Goal: Task Accomplishment & Management: Manage account settings

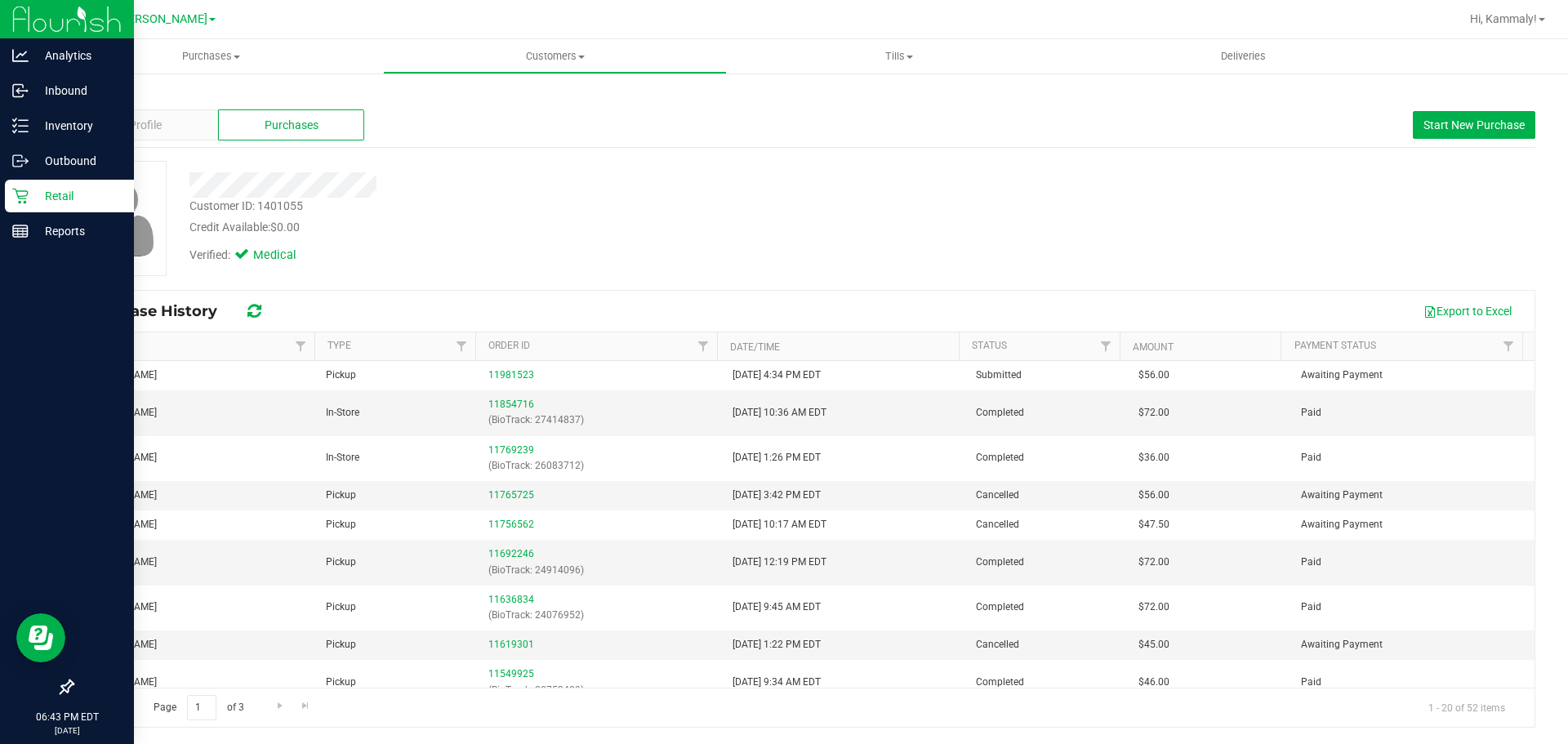
click at [26, 201] on icon at bounding box center [20, 195] width 16 height 16
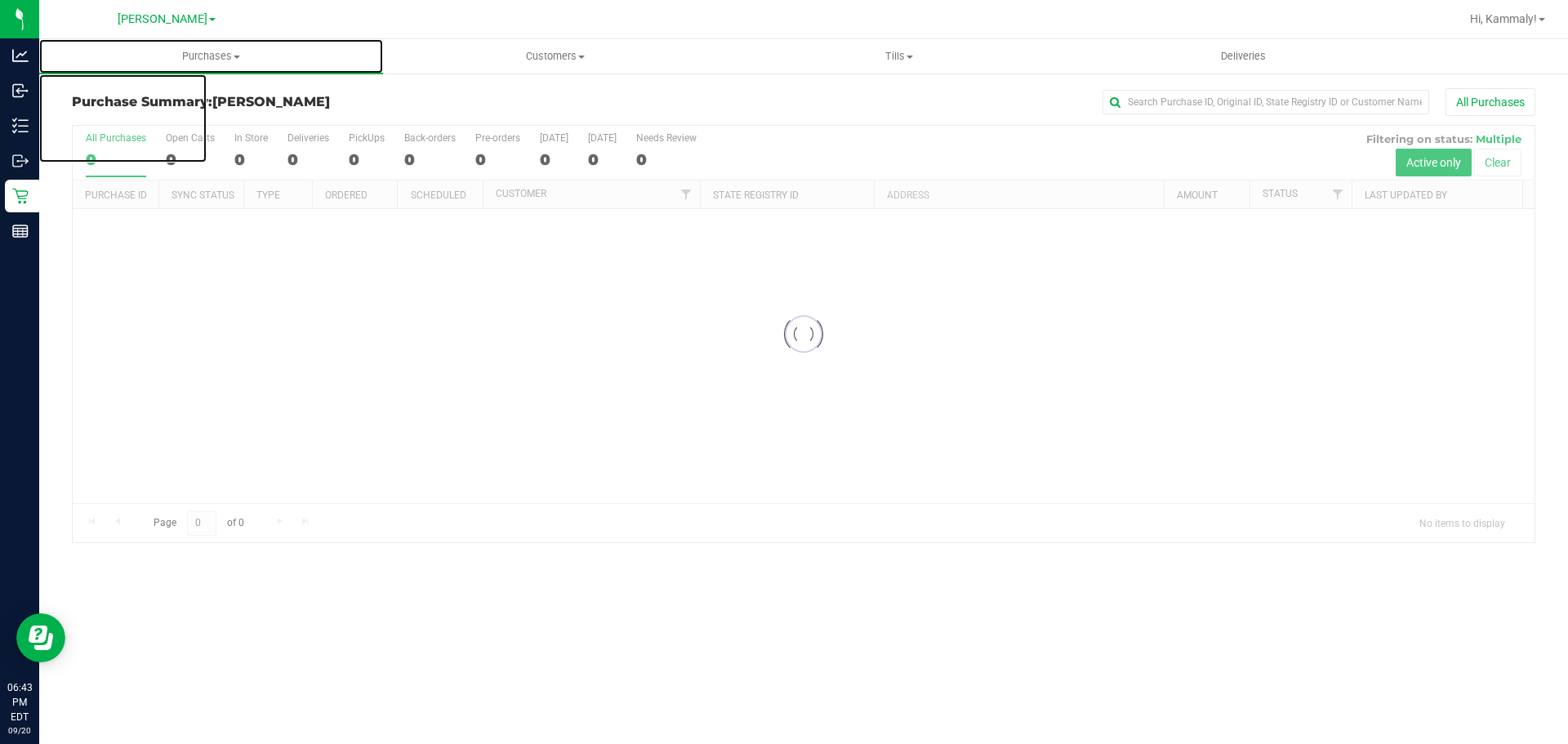
click at [210, 56] on span "Purchases" at bounding box center [211, 56] width 344 height 14
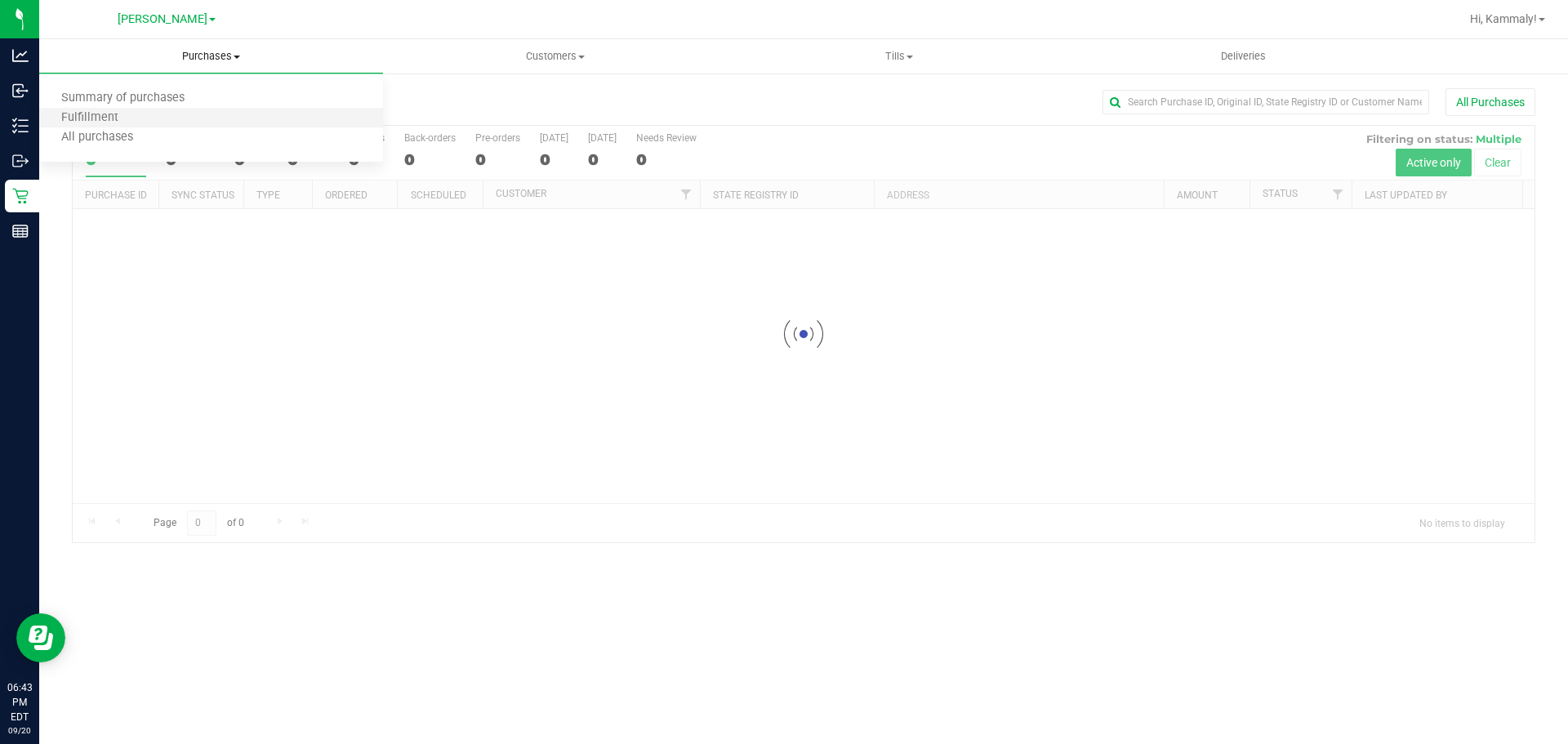
click at [153, 115] on li "Fulfillment" at bounding box center [211, 118] width 344 height 19
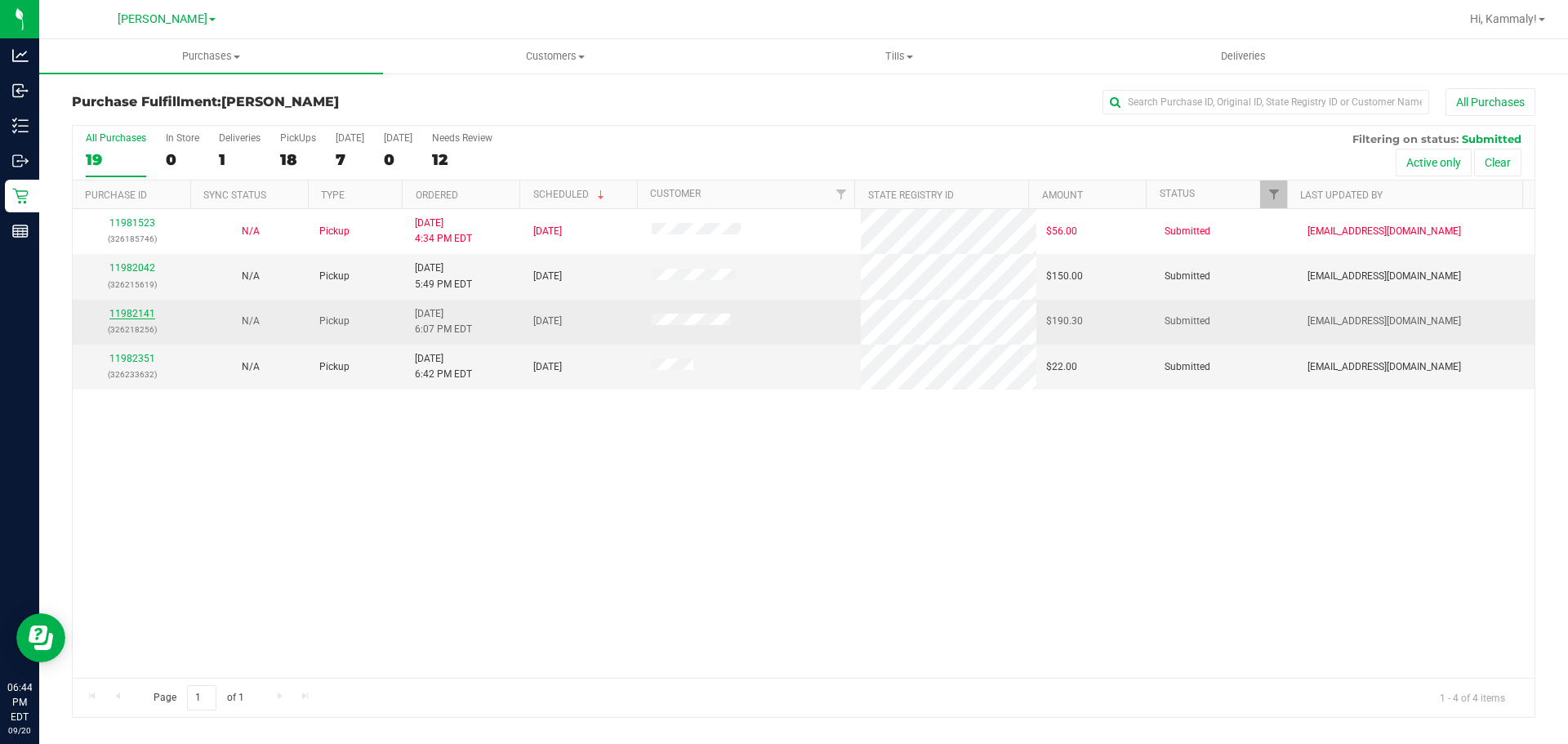
click at [123, 314] on link "11982141" at bounding box center [132, 313] width 45 height 12
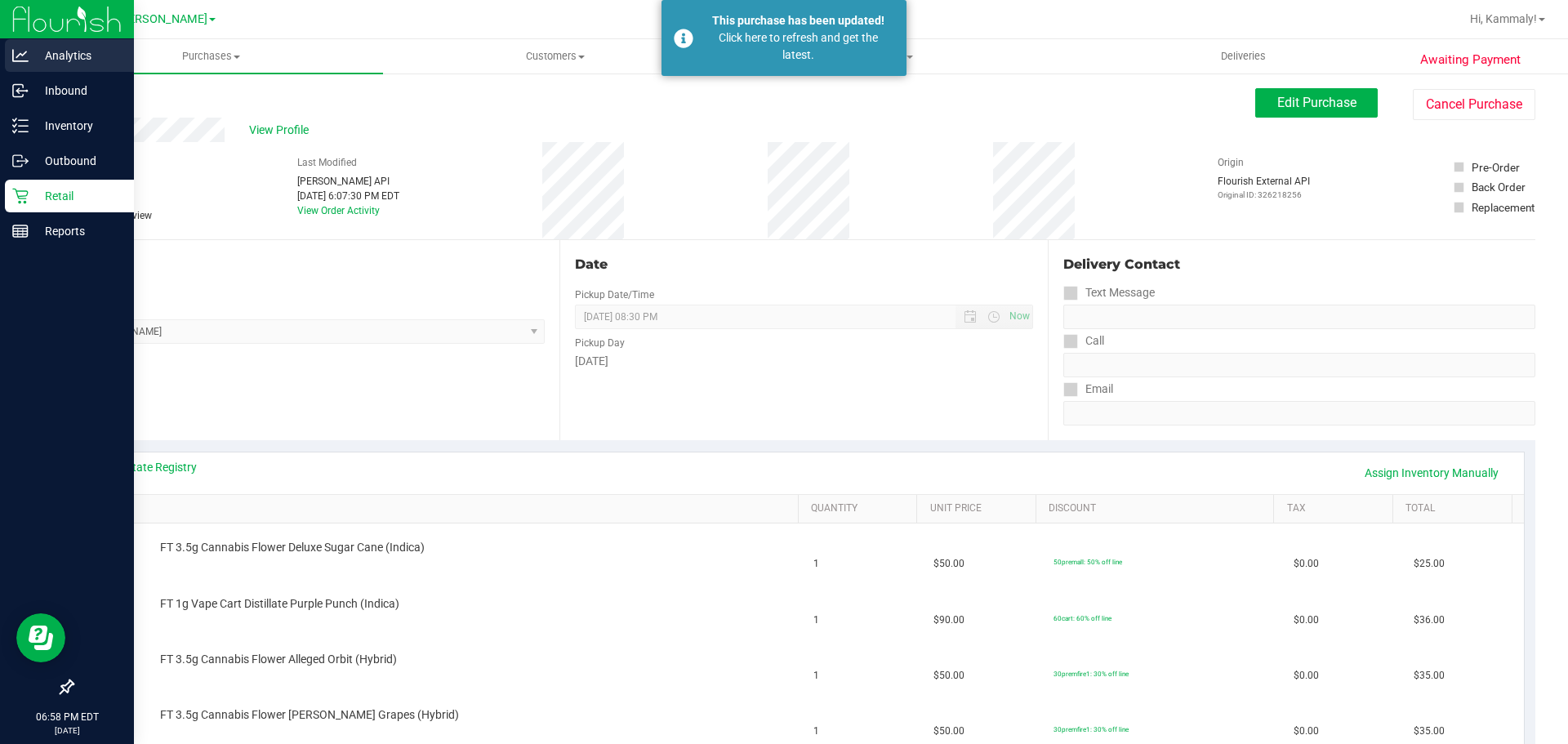
click at [76, 59] on p "Analytics" at bounding box center [78, 55] width 98 height 19
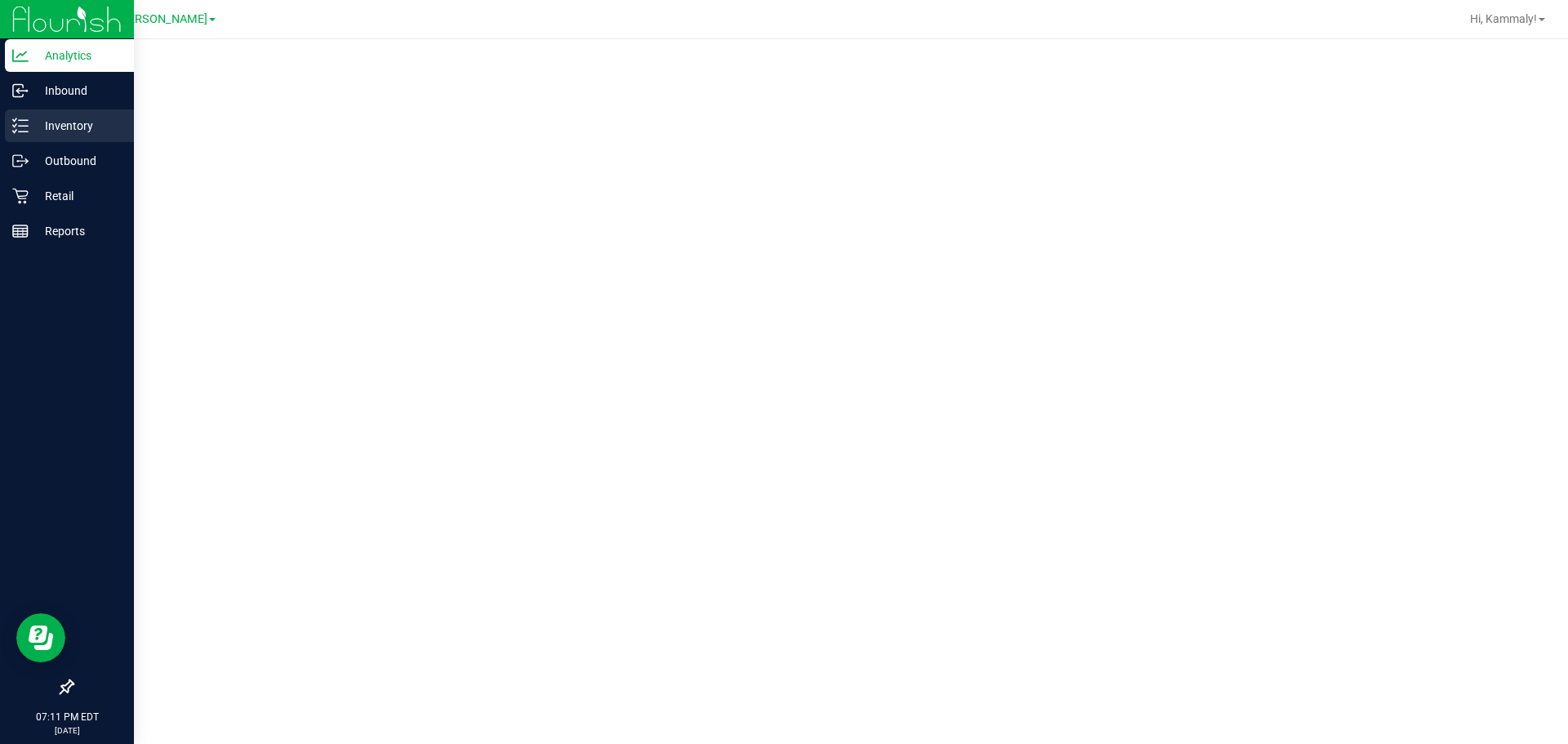
click at [65, 116] on p "Inventory" at bounding box center [78, 126] width 98 height 19
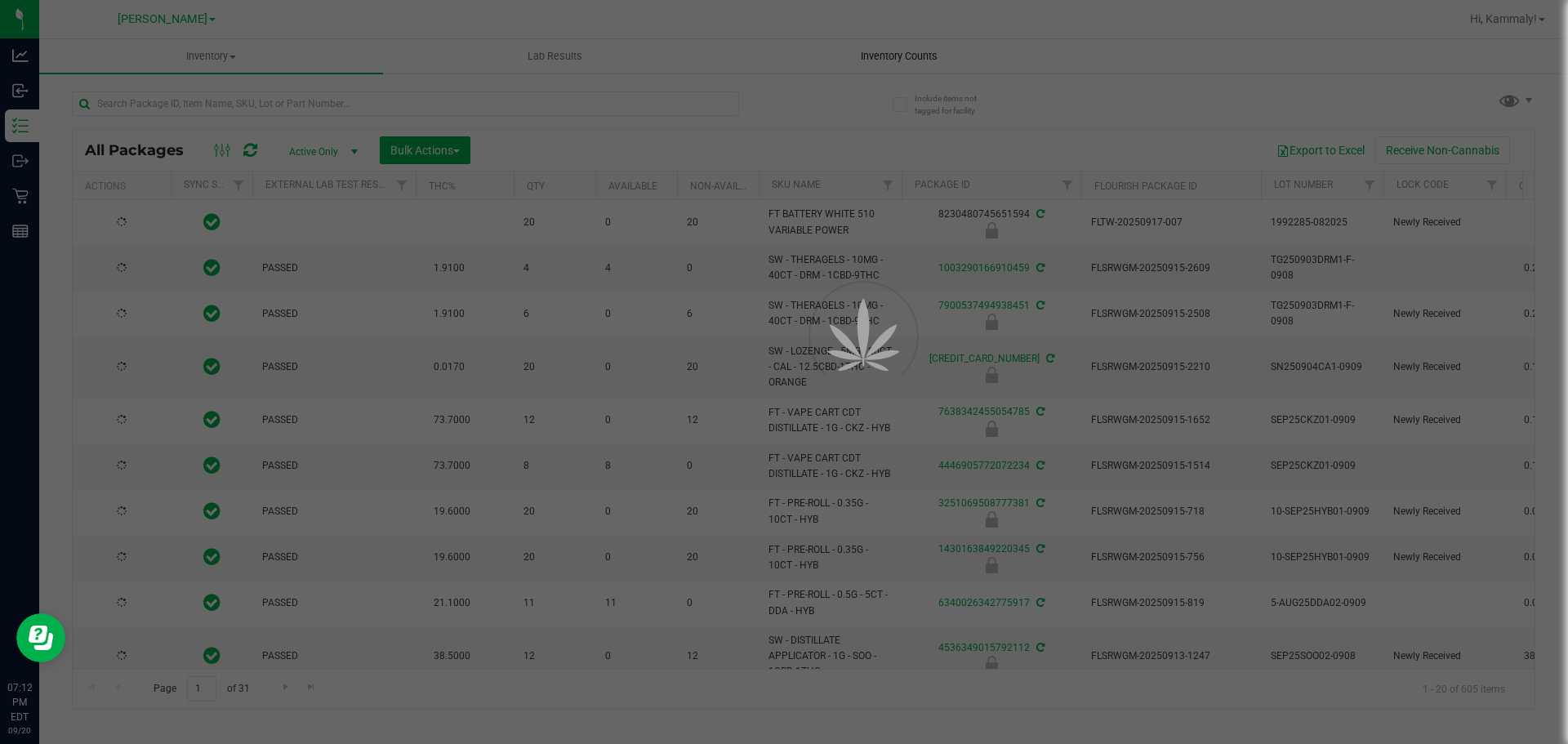
click at [849, 49] on div at bounding box center [784, 372] width 1568 height 744
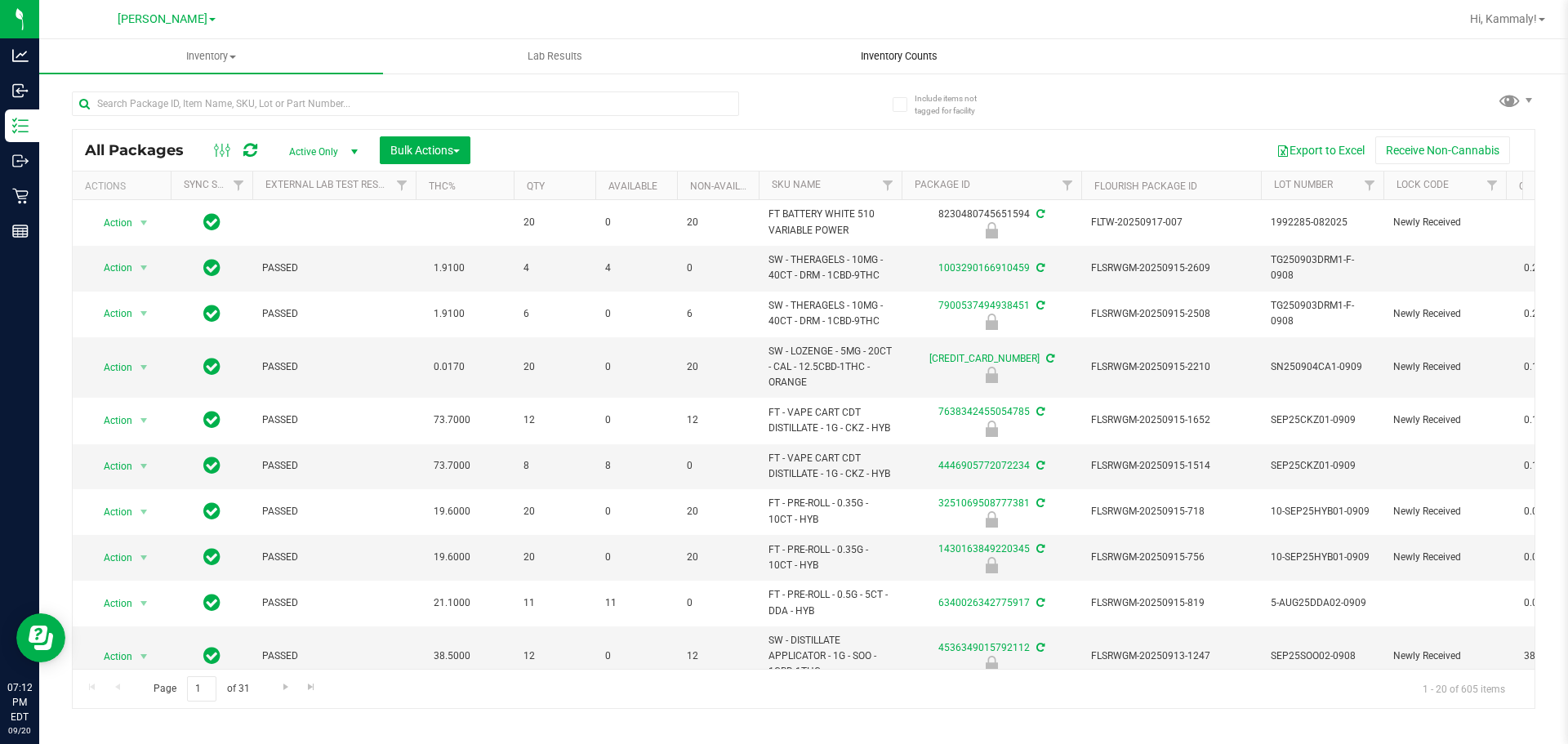
click at [881, 56] on span "Inventory Counts" at bounding box center [898, 56] width 120 height 14
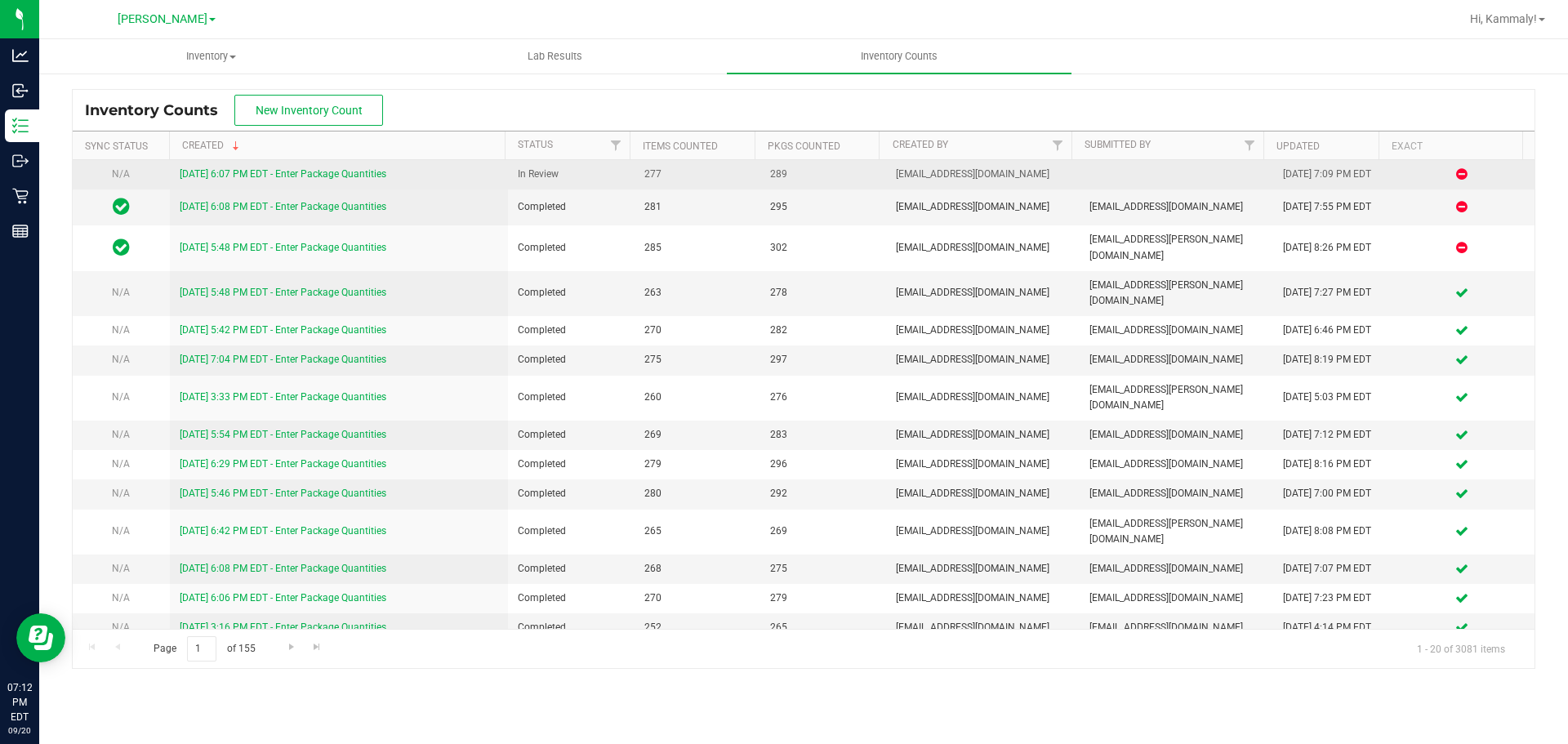
click at [285, 182] on div "[DATE] 6:07 PM EDT - Enter Package Quantities" at bounding box center [339, 174] width 319 height 15
click at [297, 173] on link "[DATE] 6:07 PM EDT - Enter Package Quantities" at bounding box center [282, 174] width 206 height 12
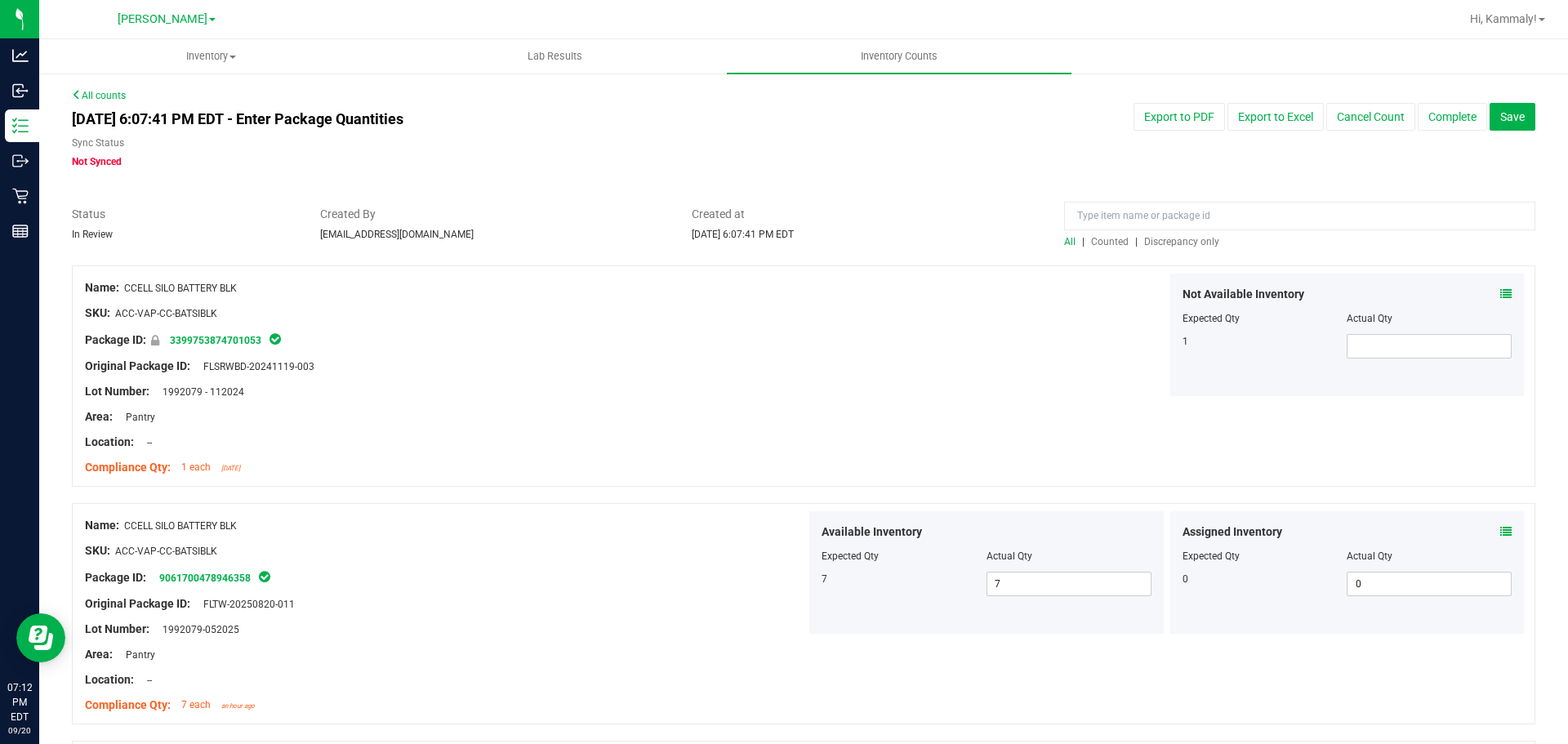
click at [1146, 238] on span "Discrepancy only" at bounding box center [1181, 242] width 75 height 12
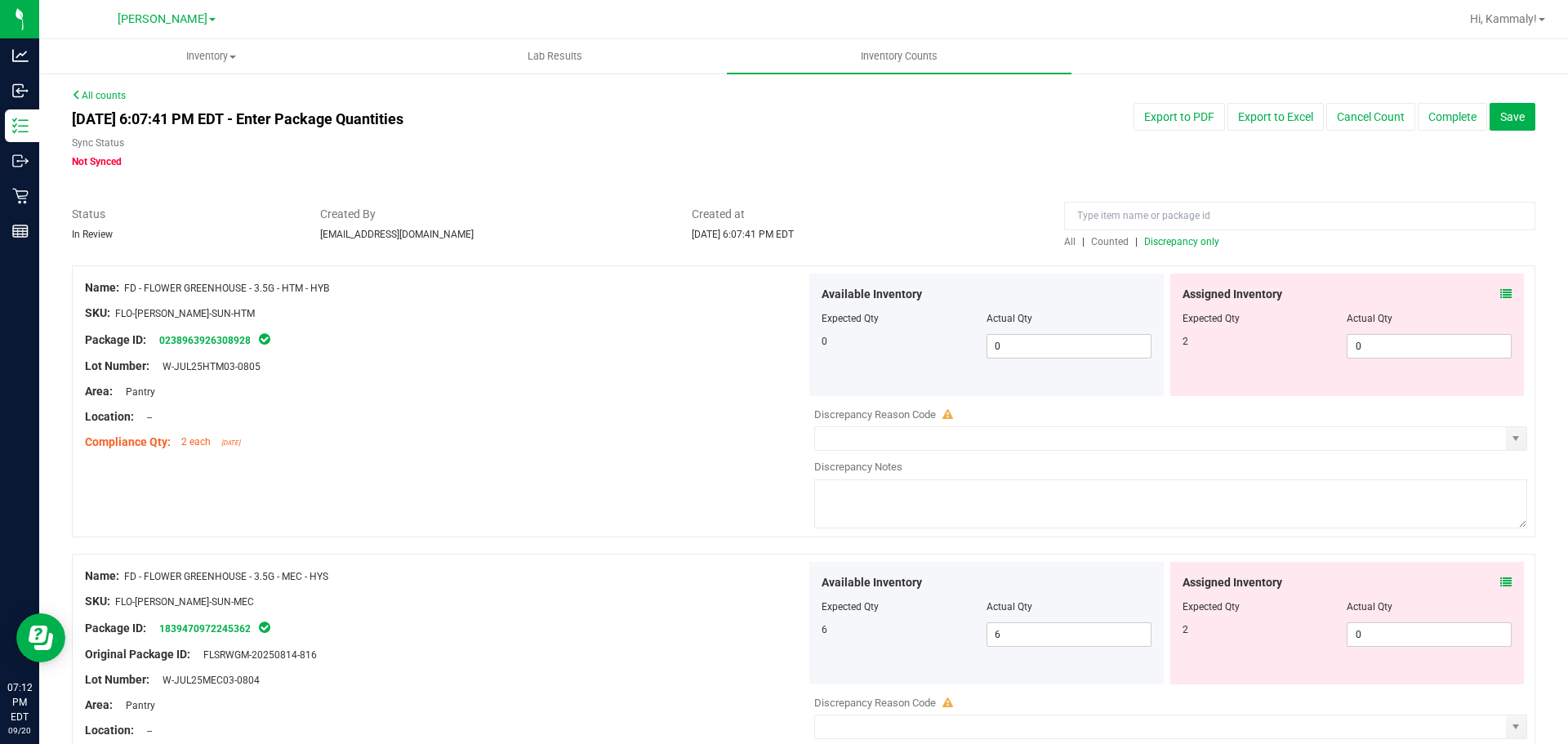
click at [1485, 295] on div "Assigned Inventory" at bounding box center [1347, 294] width 330 height 17
click at [1500, 292] on icon at bounding box center [1506, 294] width 12 height 12
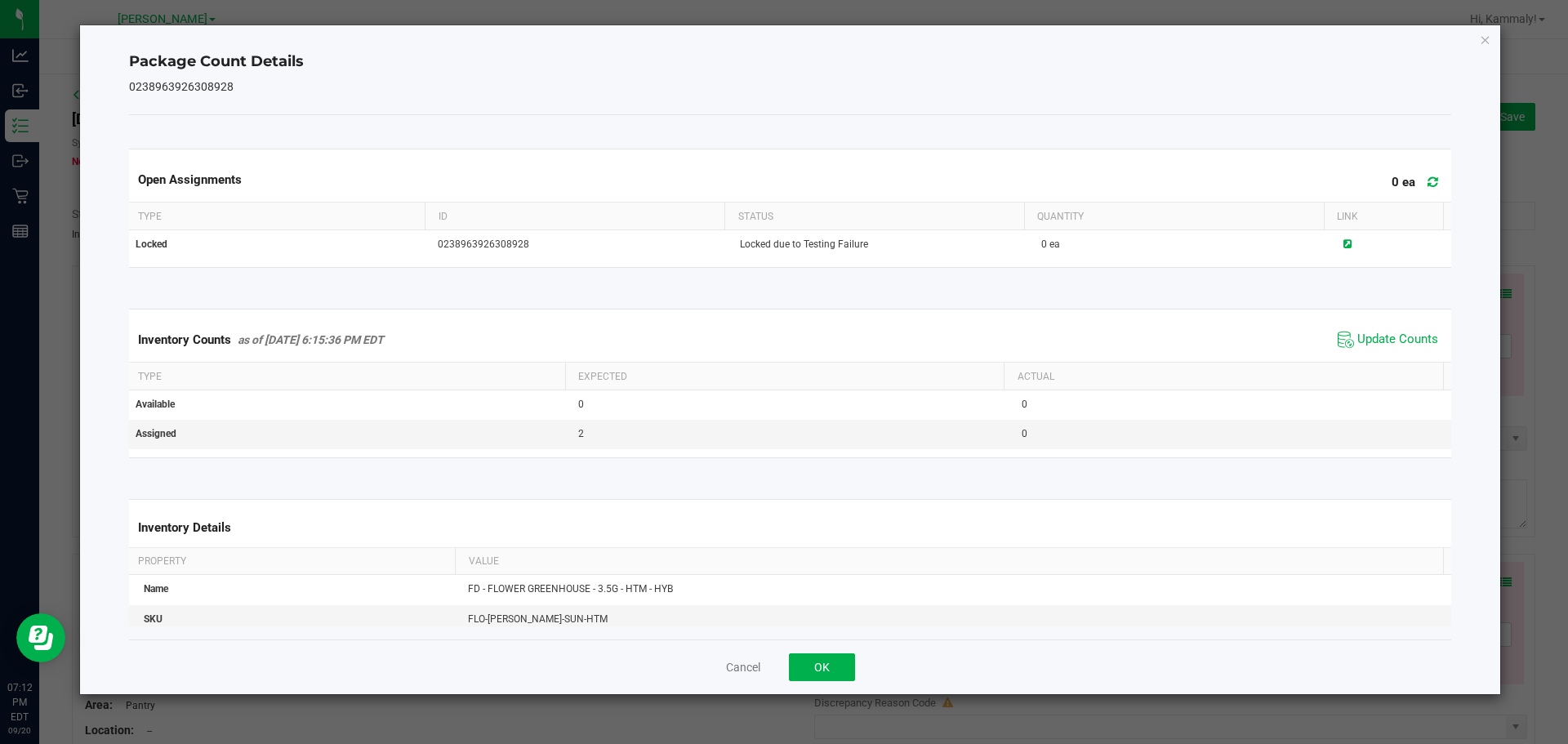
click at [1396, 330] on span "Update Counts" at bounding box center [1388, 340] width 109 height 24
click at [833, 663] on button "OK" at bounding box center [821, 666] width 67 height 28
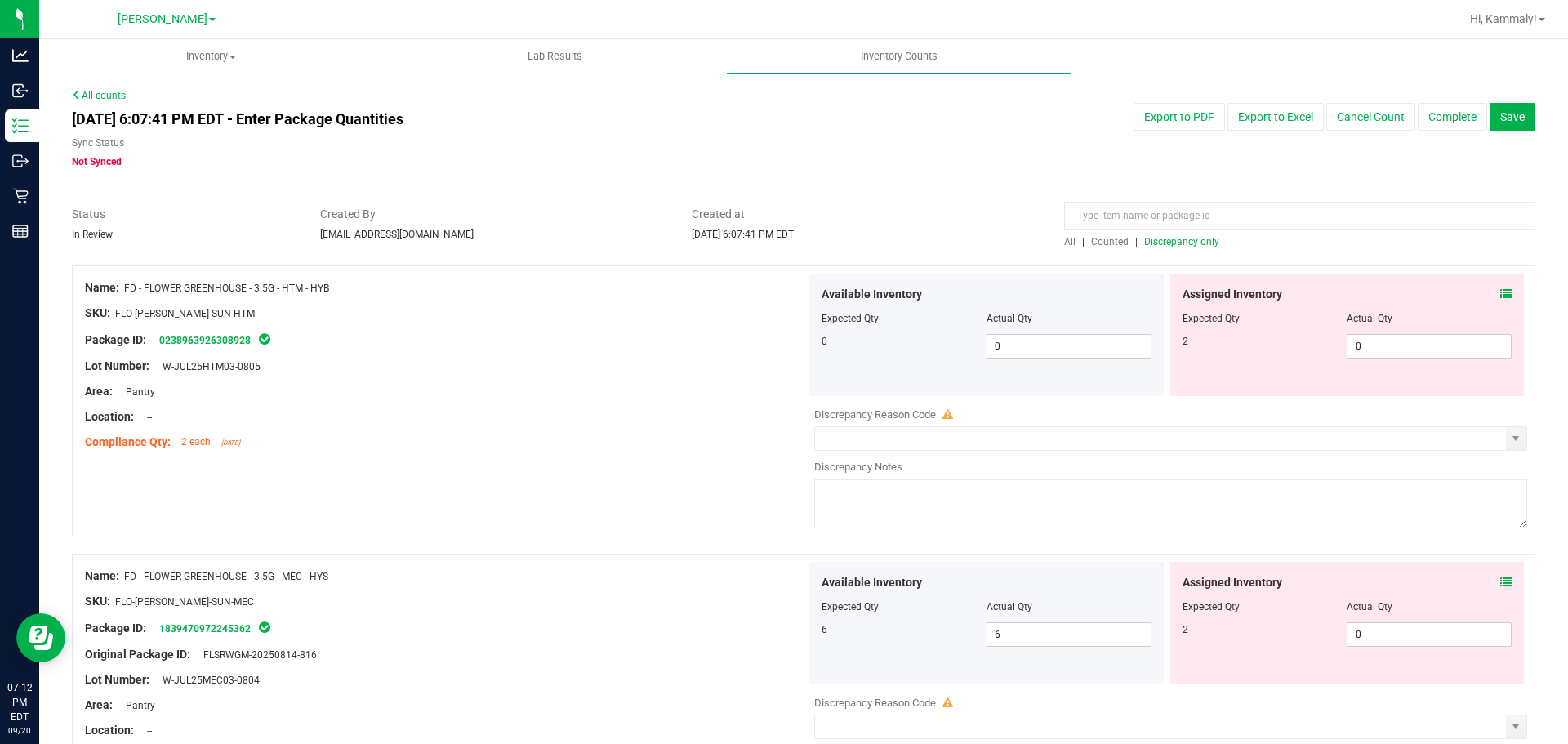
click at [1405, 325] on div "Actual Qty" at bounding box center [1429, 318] width 165 height 14
click at [1394, 349] on span "0 0" at bounding box center [1429, 345] width 165 height 24
click at [1394, 349] on input "0" at bounding box center [1429, 345] width 163 height 23
type input "2"
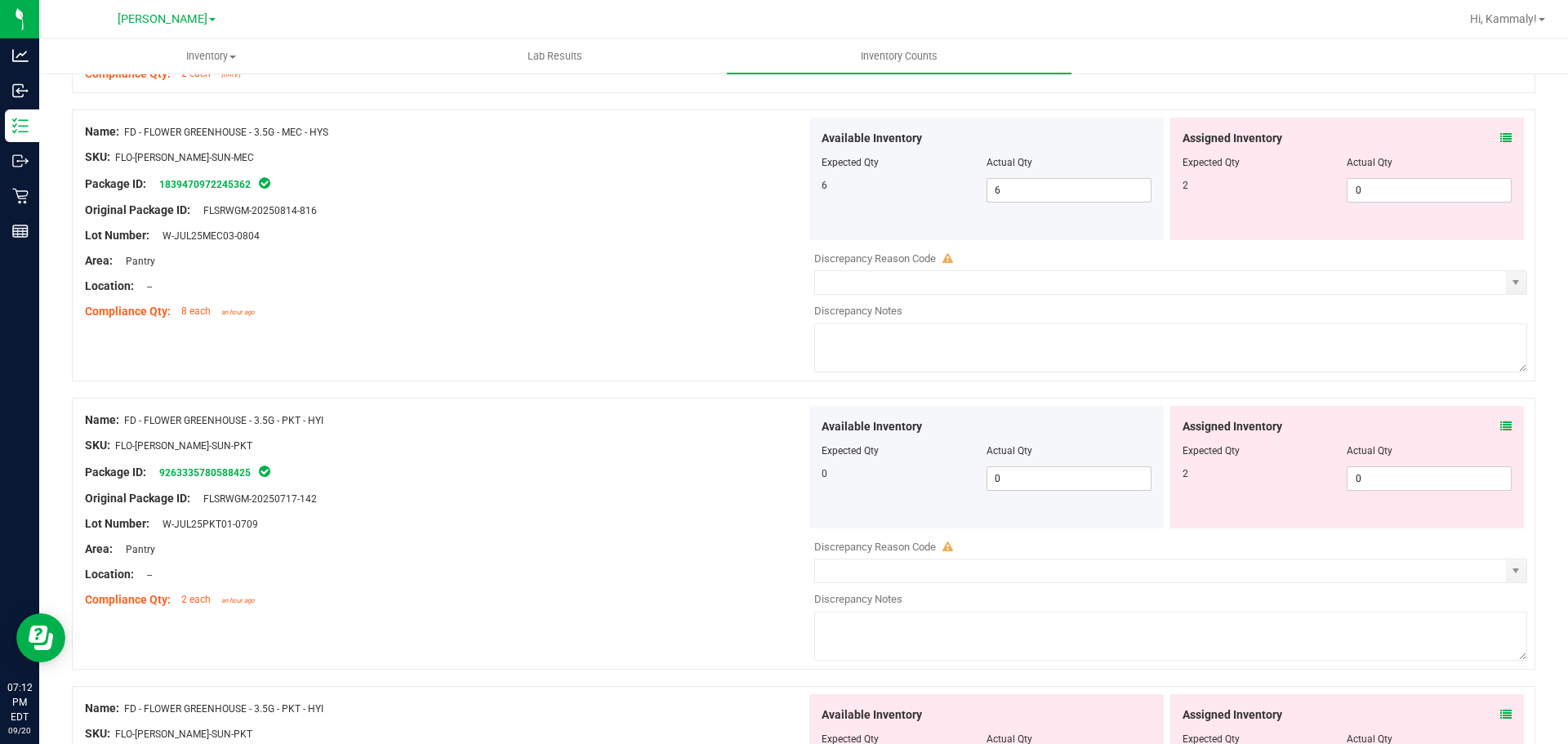
scroll to position [383, 0]
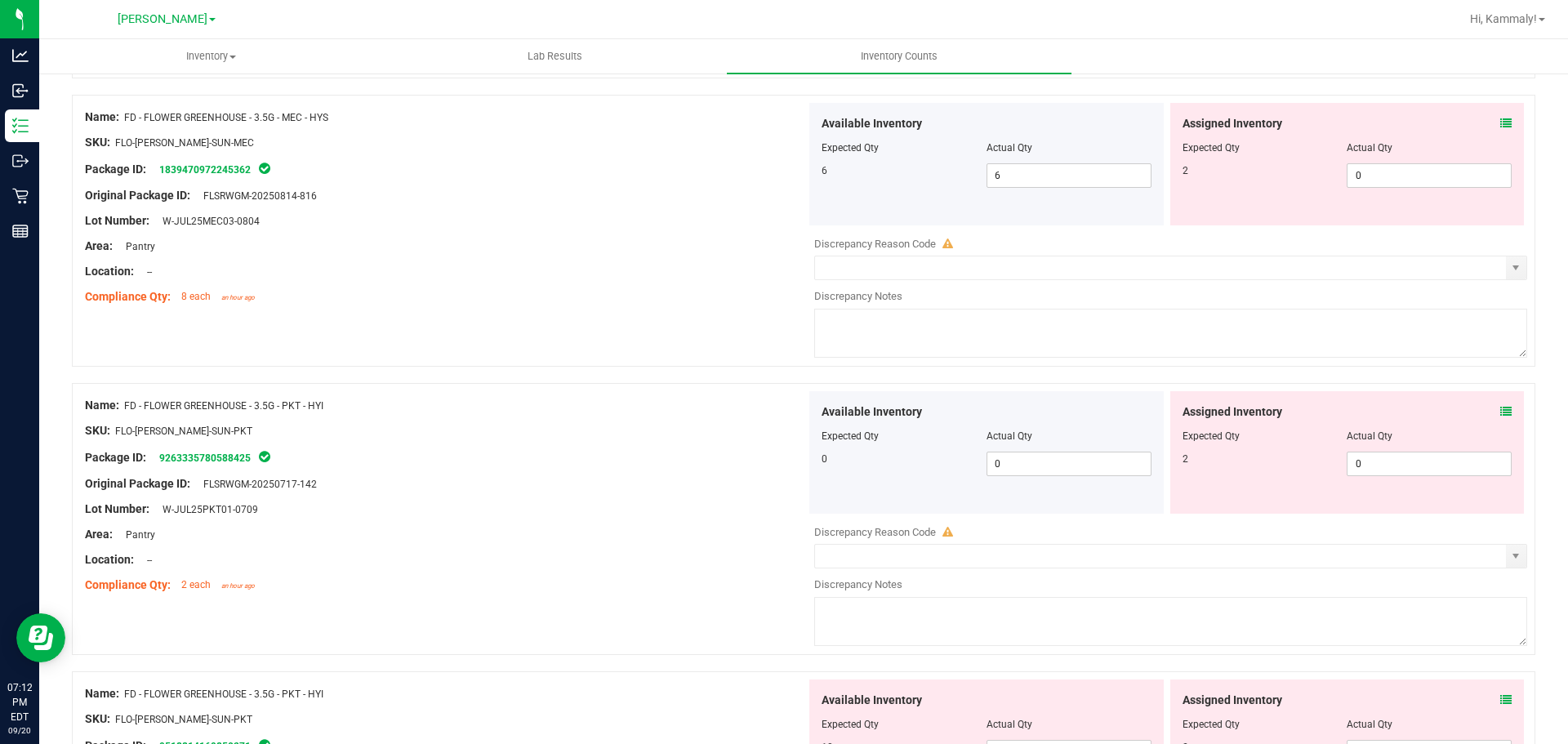
click at [1500, 118] on icon at bounding box center [1506, 124] width 12 height 12
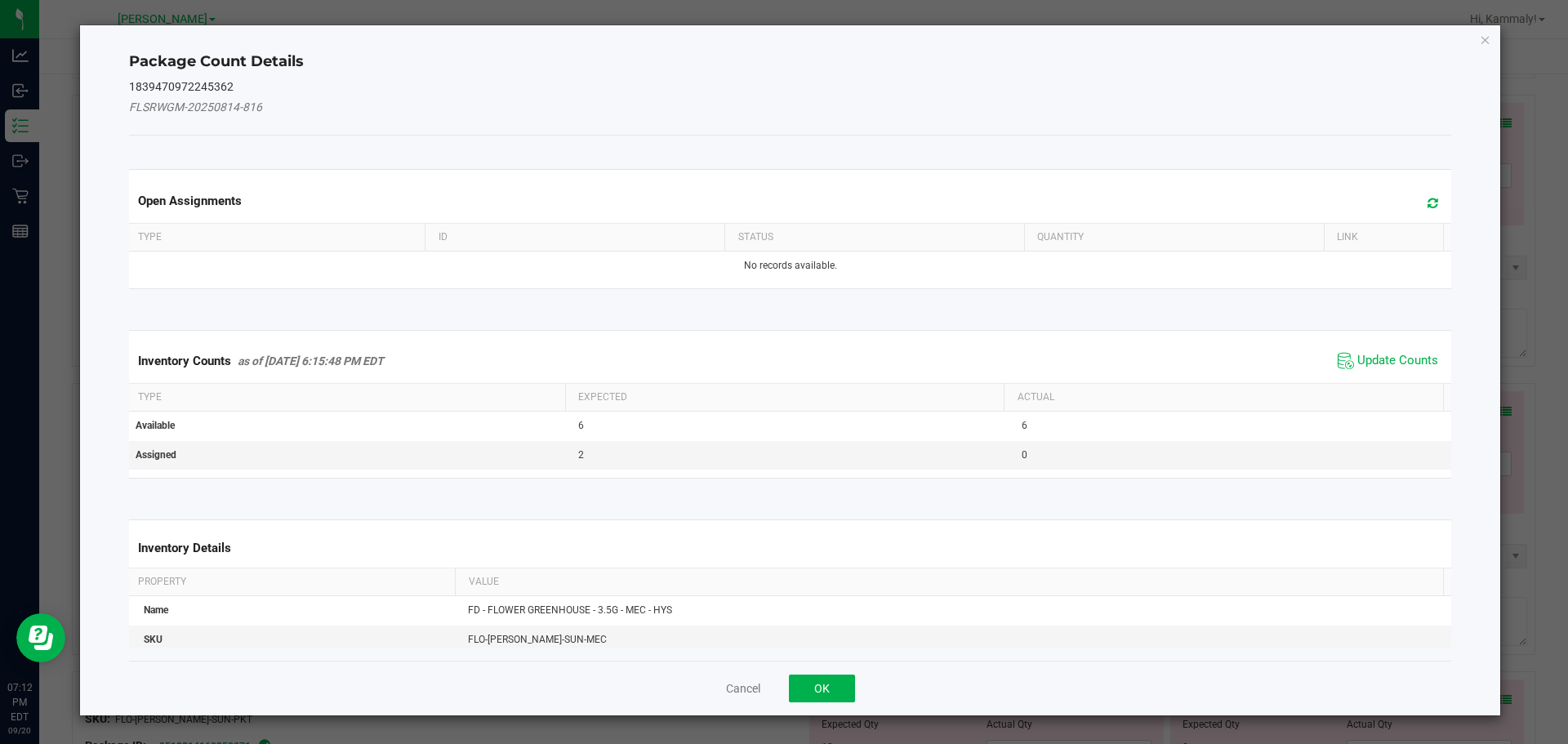
click at [1347, 369] on span "Update Counts" at bounding box center [1388, 361] width 109 height 24
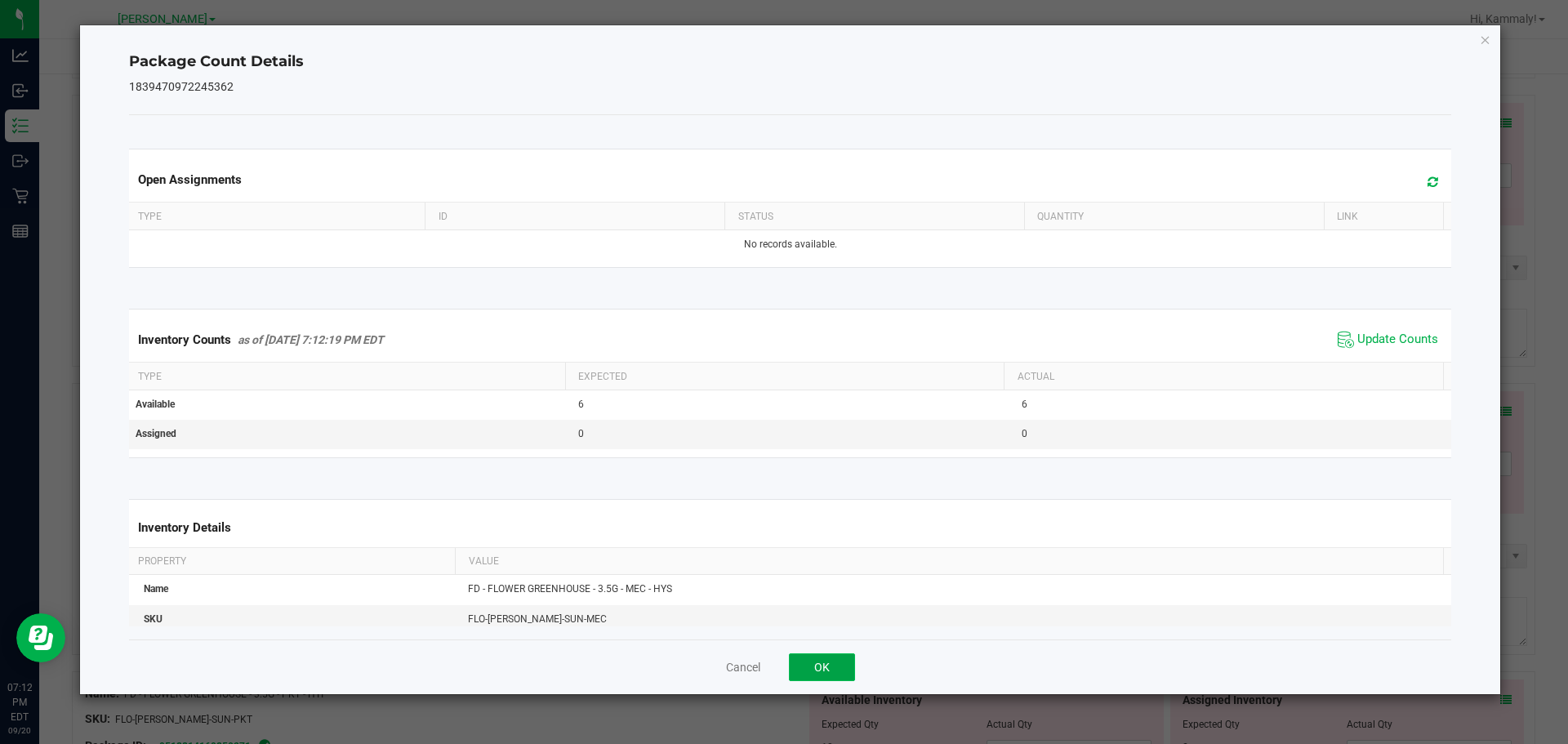
click at [815, 672] on button "OK" at bounding box center [821, 666] width 67 height 28
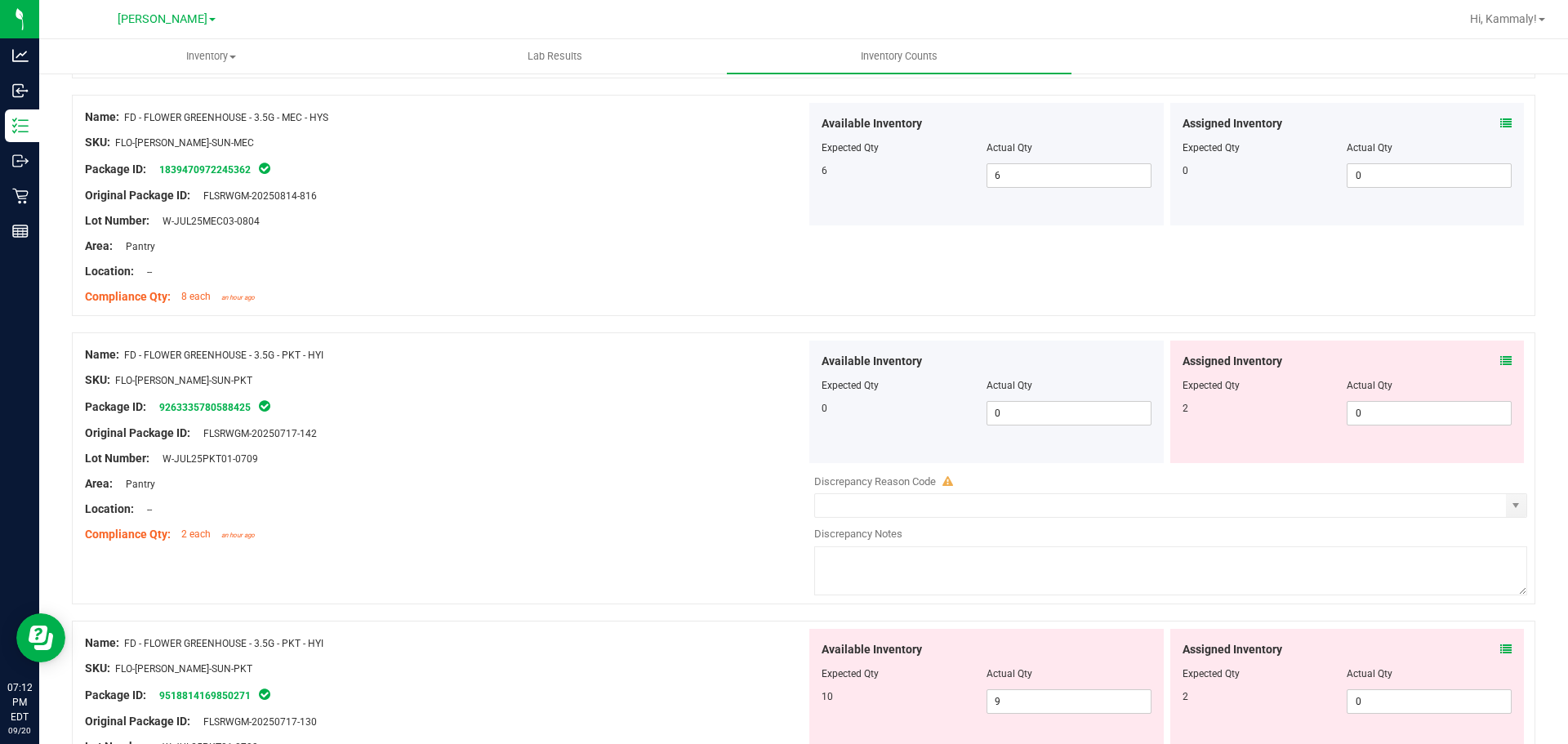
click at [1500, 354] on span at bounding box center [1506, 361] width 12 height 17
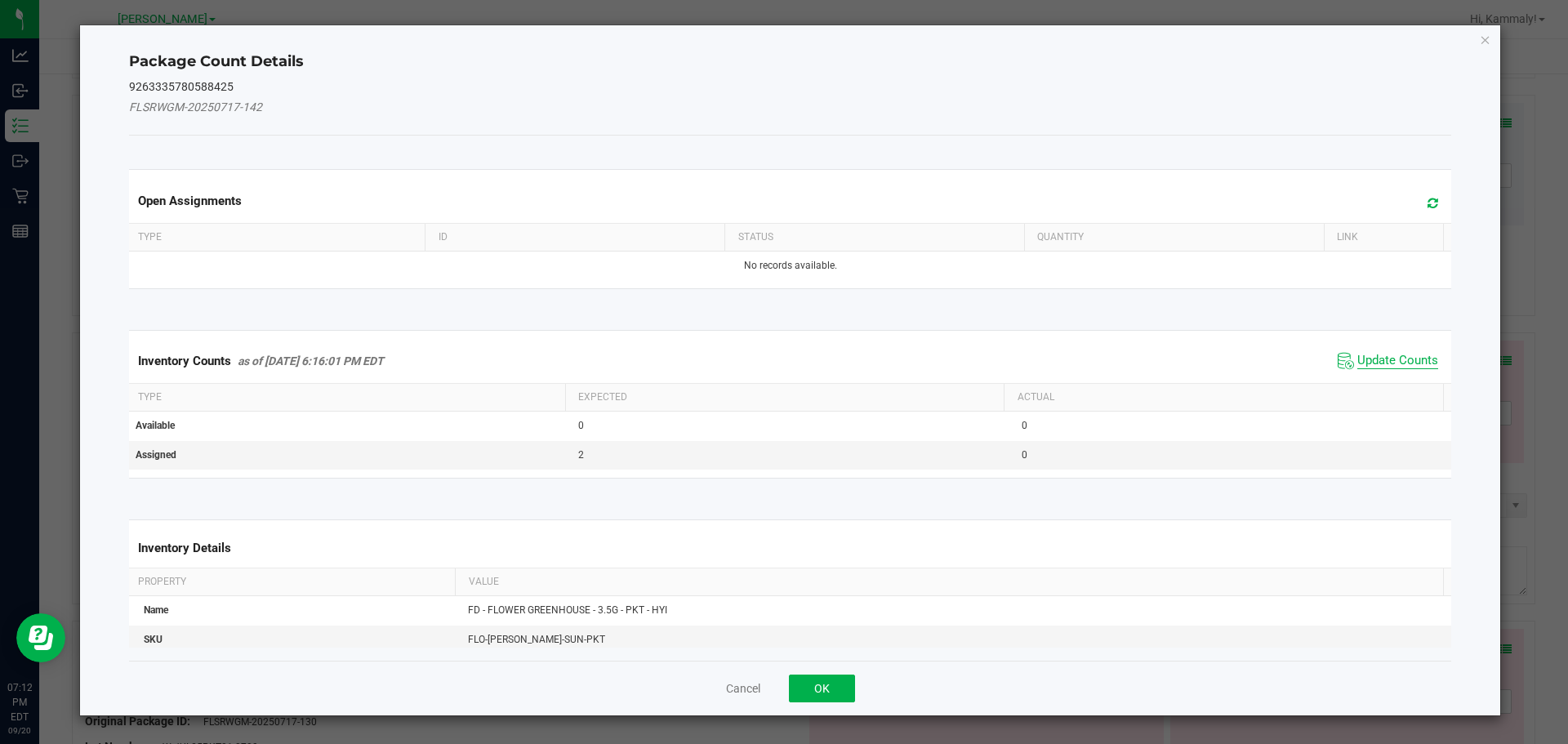
click at [1390, 356] on span "Update Counts" at bounding box center [1398, 361] width 81 height 16
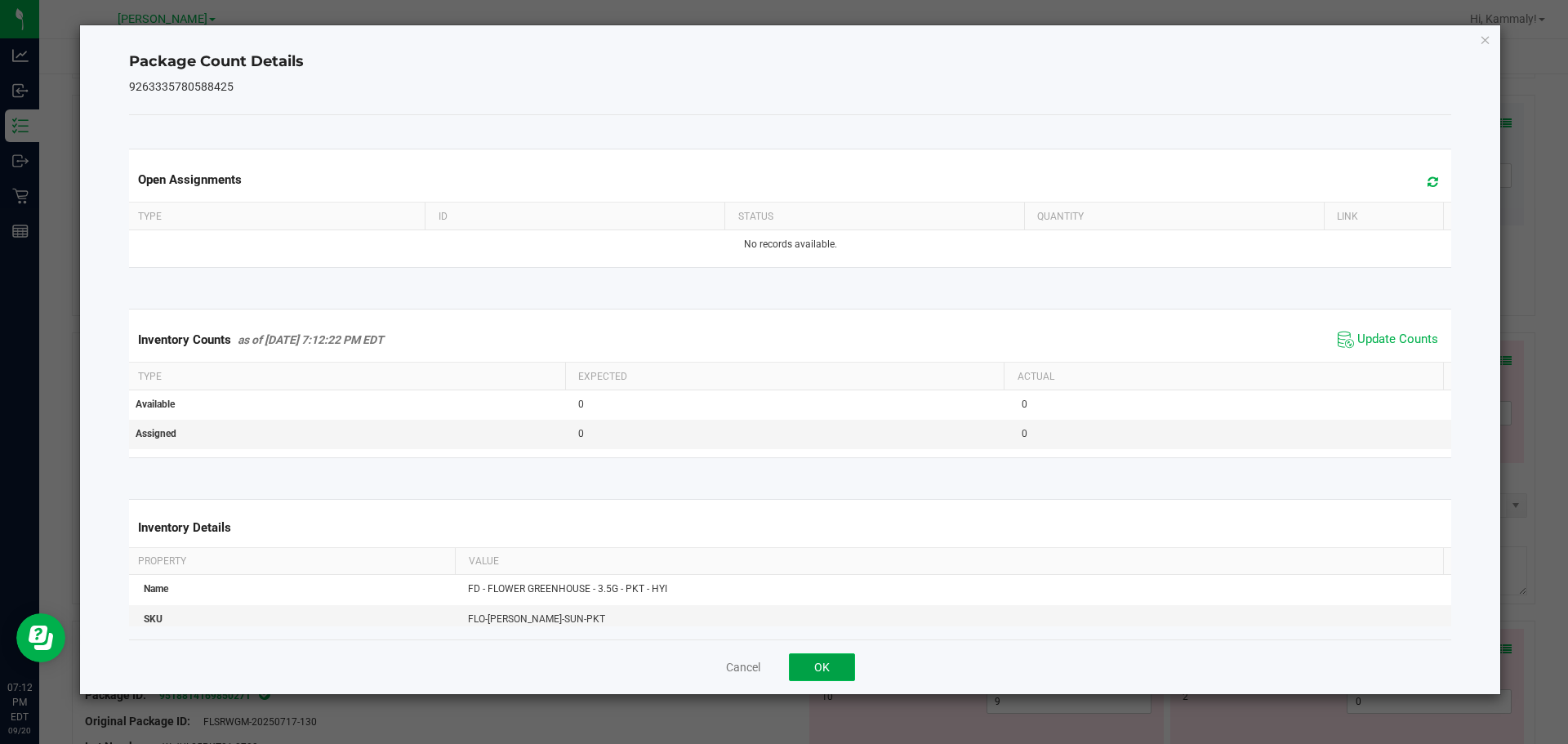
click at [846, 674] on button "OK" at bounding box center [821, 666] width 67 height 28
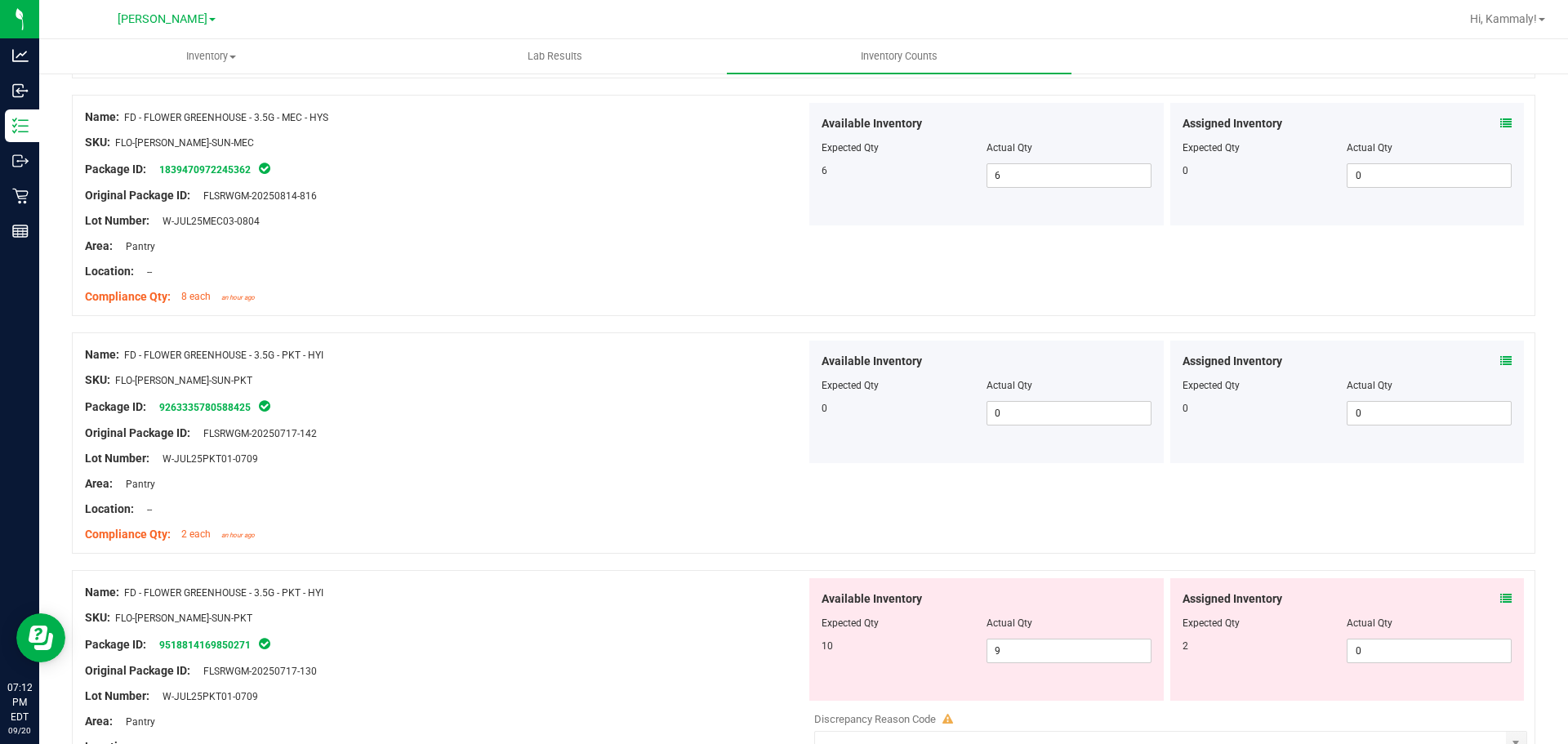
click at [1487, 601] on div "Assigned Inventory" at bounding box center [1347, 599] width 330 height 17
click at [1500, 597] on icon at bounding box center [1506, 599] width 12 height 12
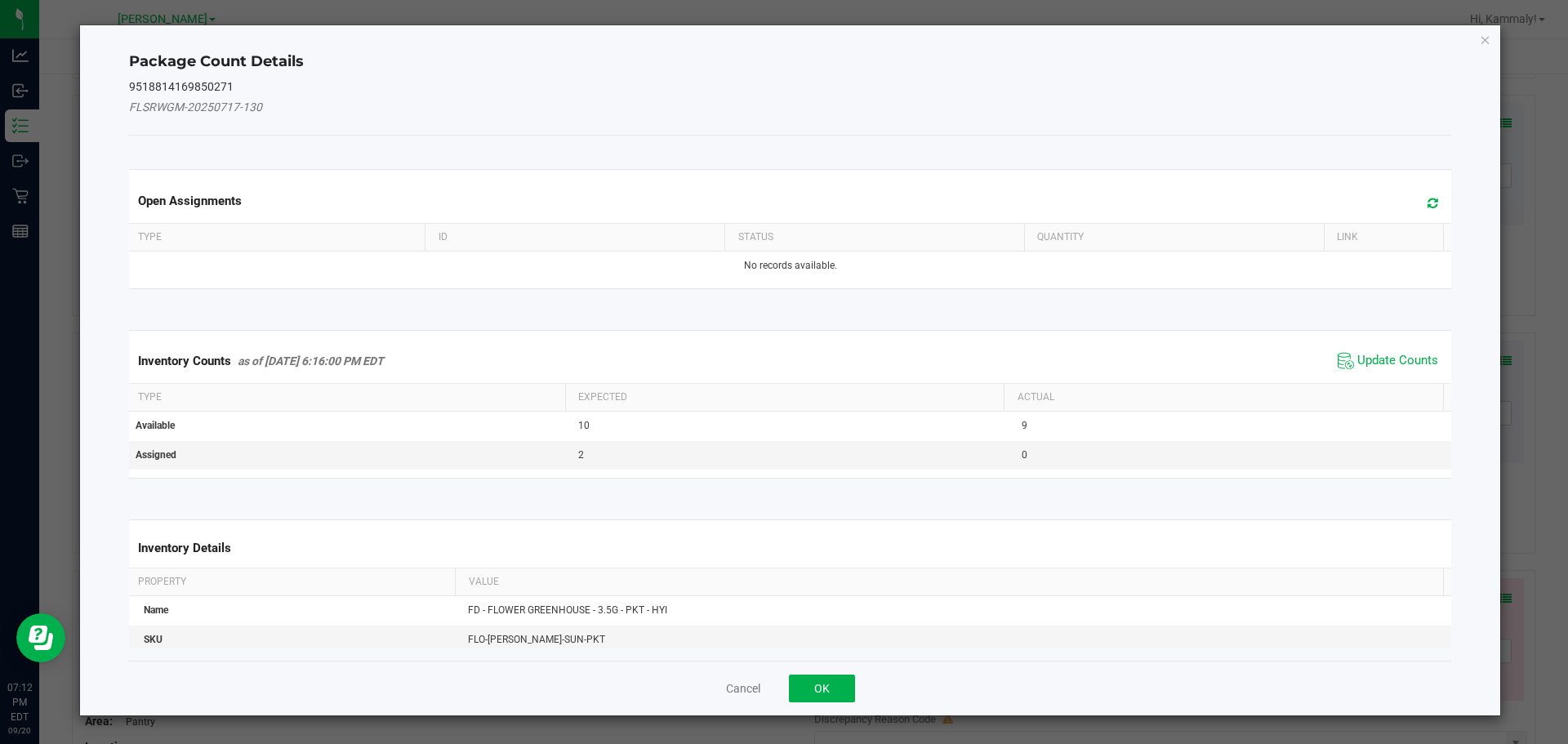
click at [1383, 370] on span "Update Counts" at bounding box center [1388, 361] width 109 height 24
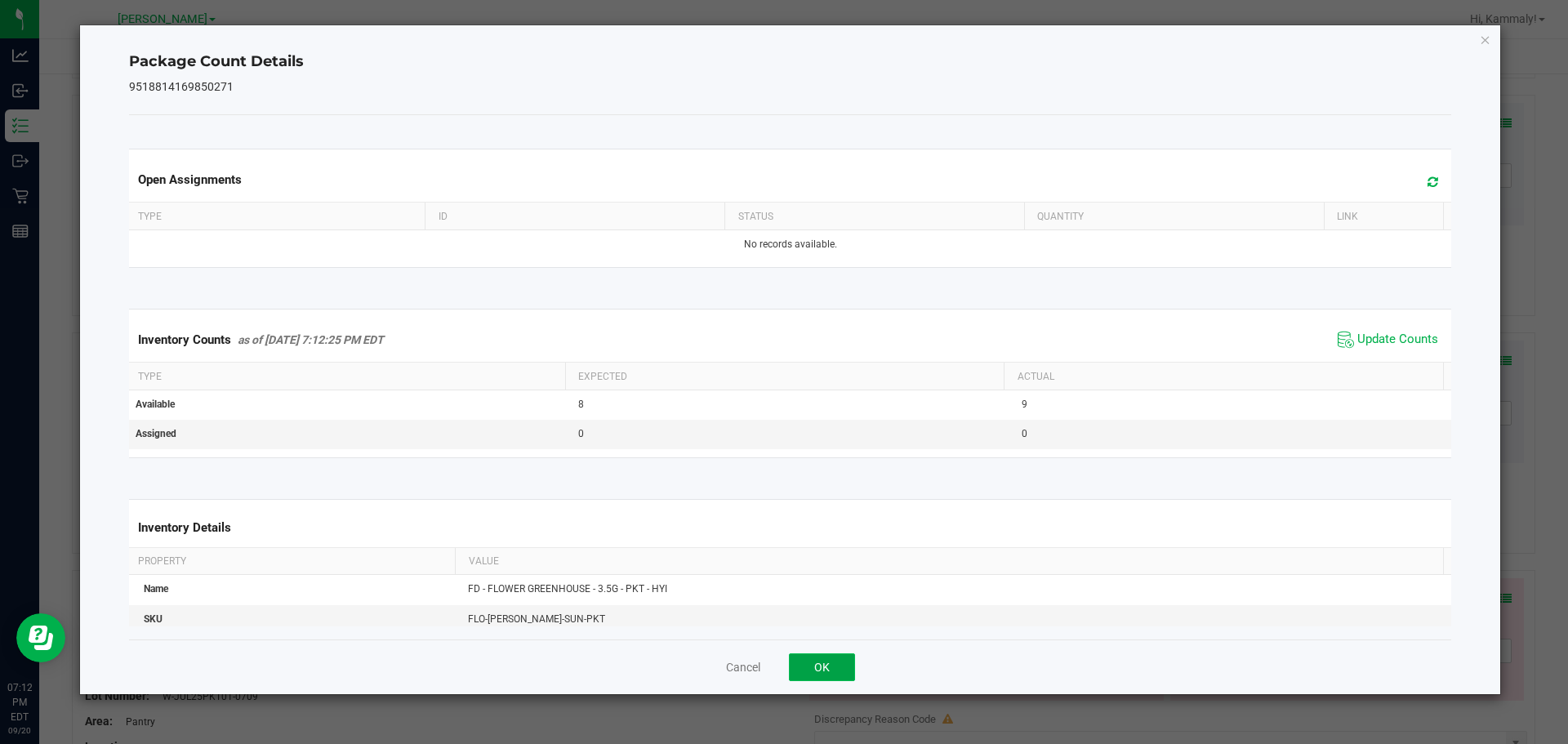
click at [811, 665] on button "OK" at bounding box center [821, 666] width 67 height 28
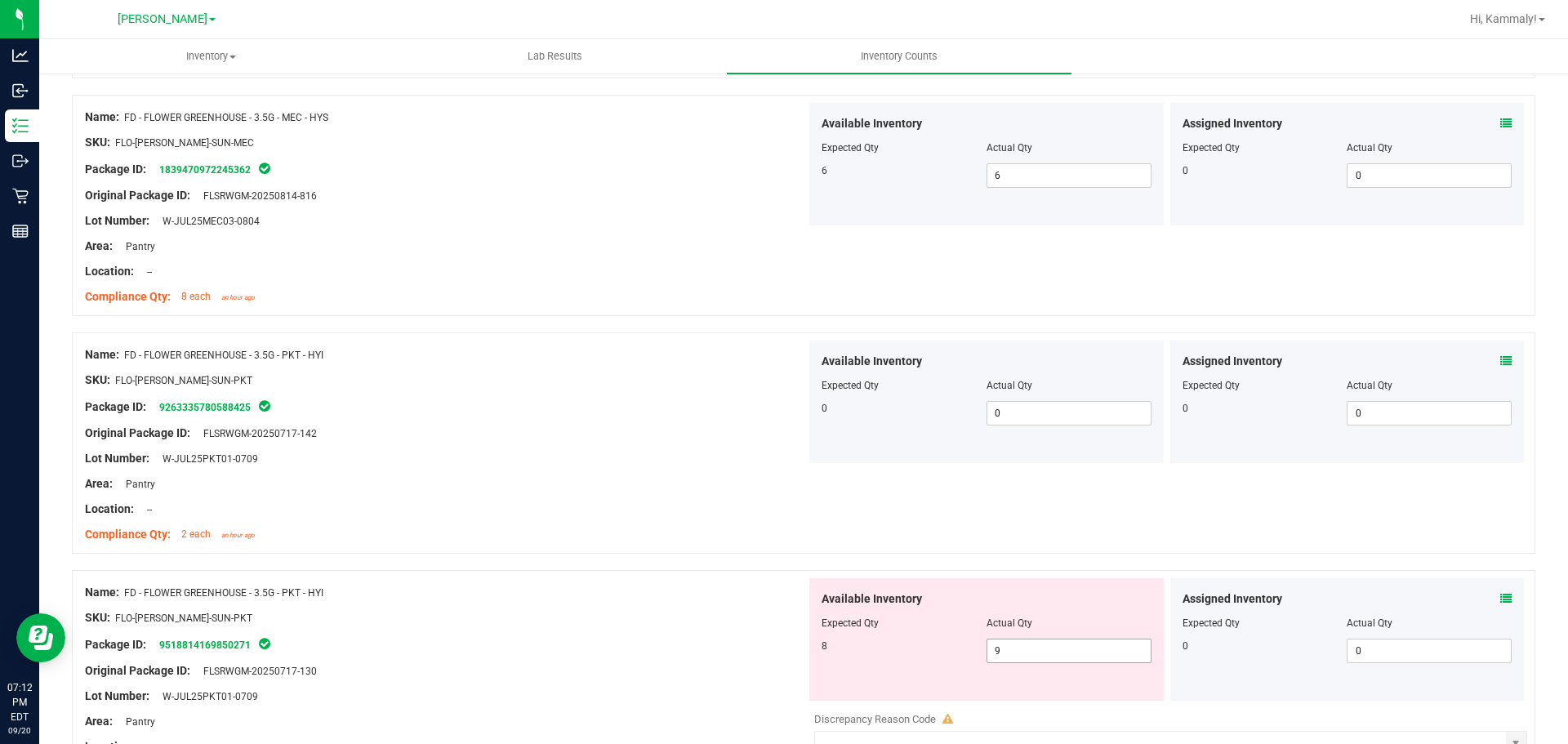
click at [1019, 656] on span "9 9" at bounding box center [1069, 650] width 165 height 24
click at [1019, 656] on input "9" at bounding box center [1069, 650] width 163 height 23
type input "8"
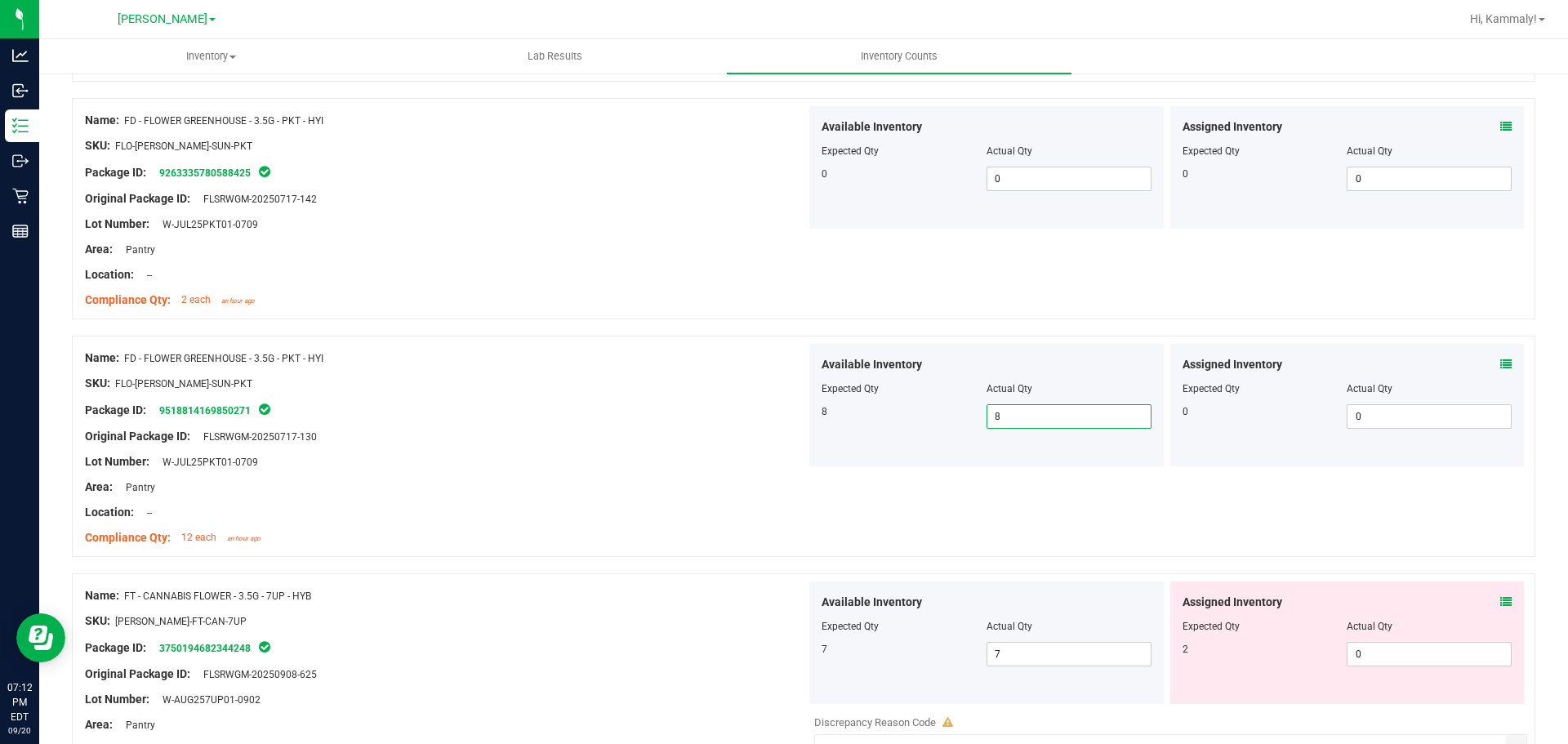
scroll to position [736, 0]
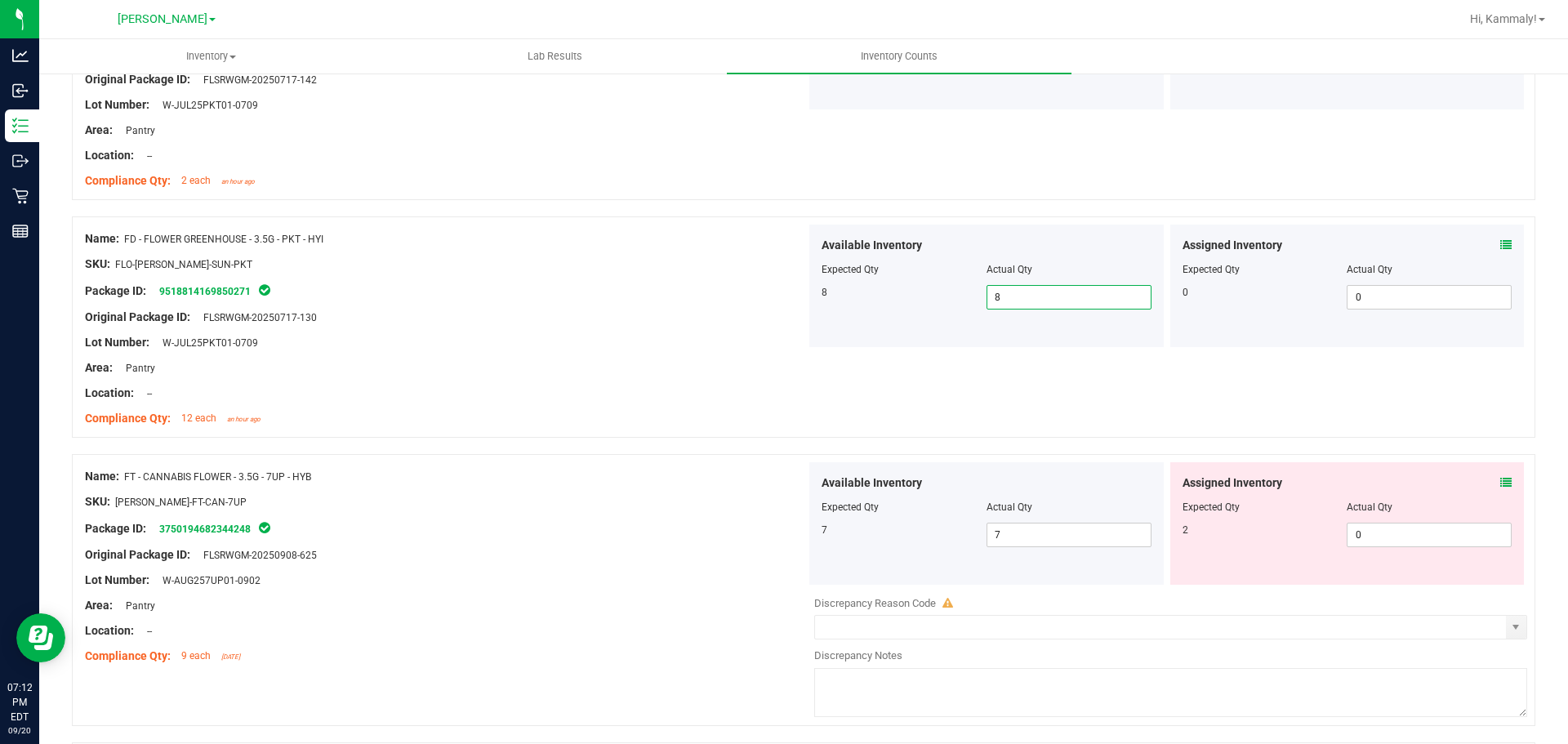
click at [1500, 477] on icon at bounding box center [1506, 483] width 12 height 12
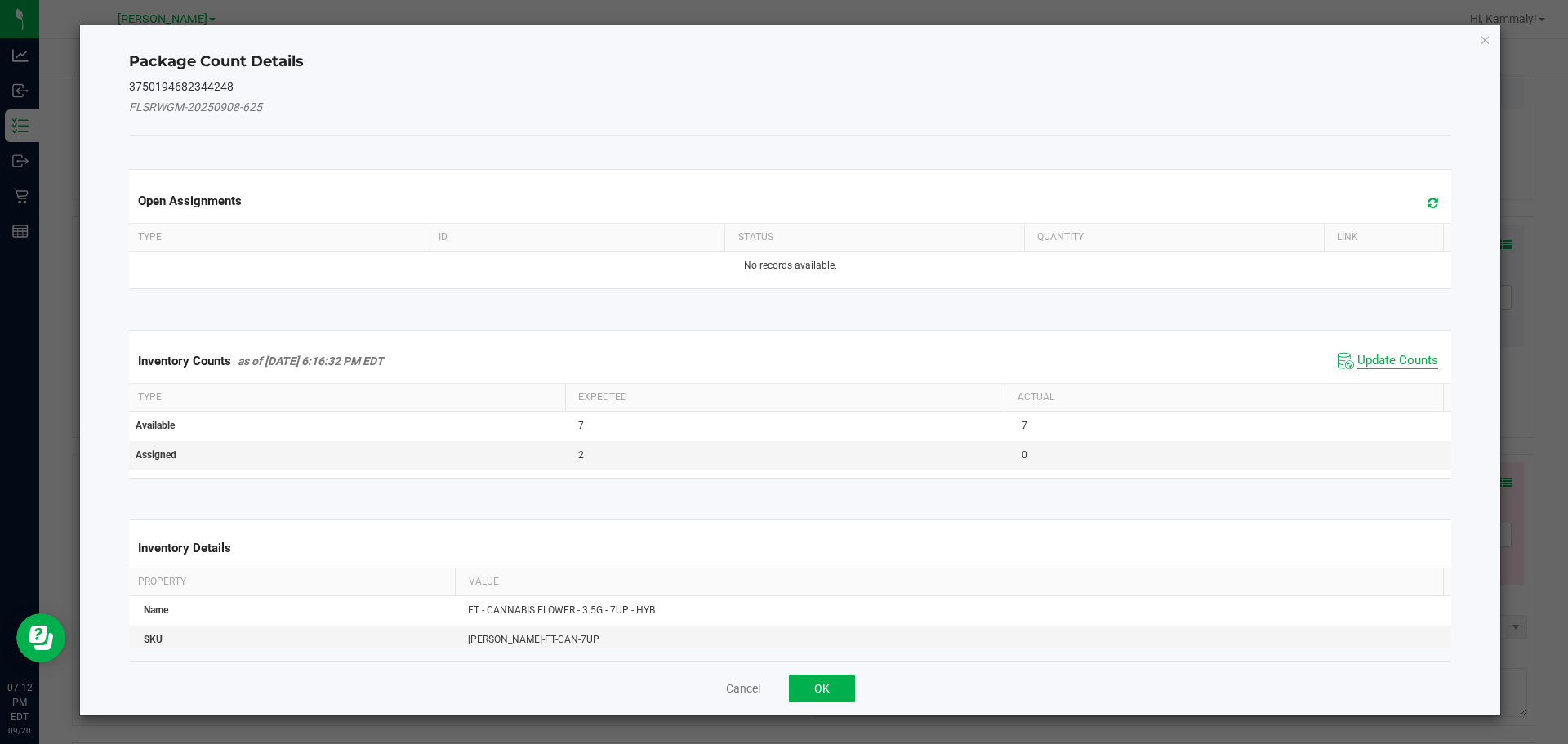
click at [1383, 361] on span "Update Counts" at bounding box center [1398, 361] width 81 height 16
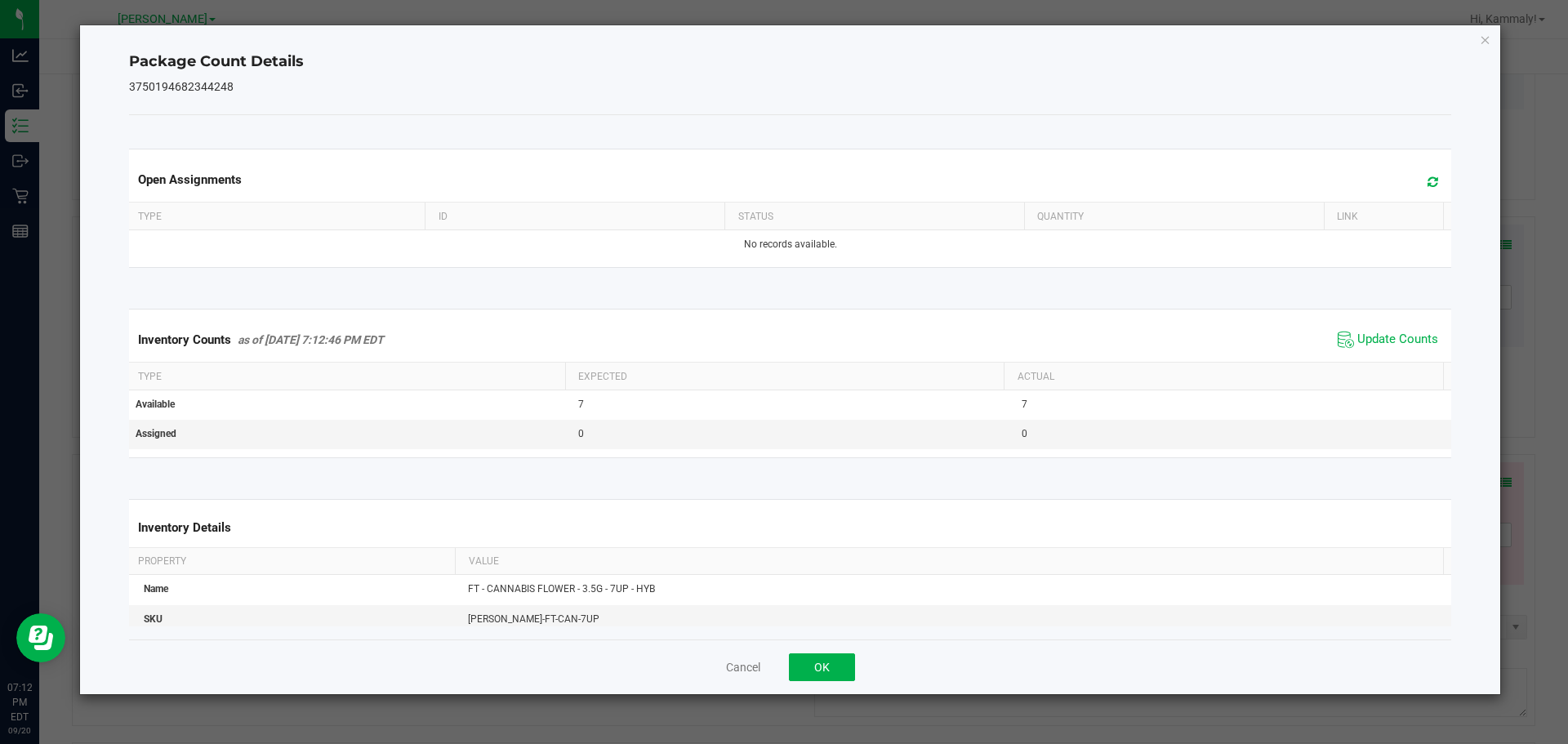
click at [855, 660] on div "Cancel OK" at bounding box center [790, 666] width 1323 height 55
click at [849, 666] on button "OK" at bounding box center [821, 666] width 67 height 28
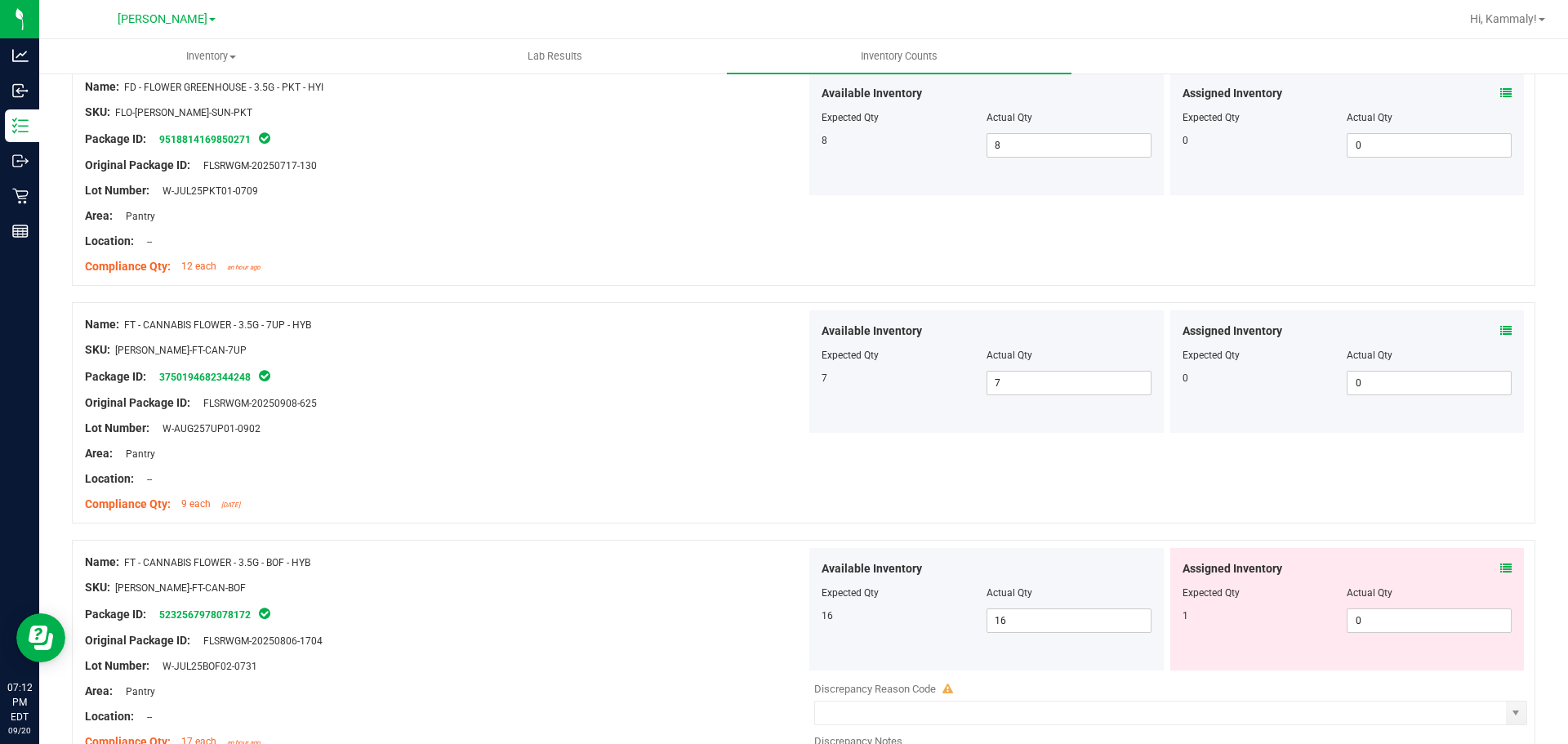
scroll to position [1079, 0]
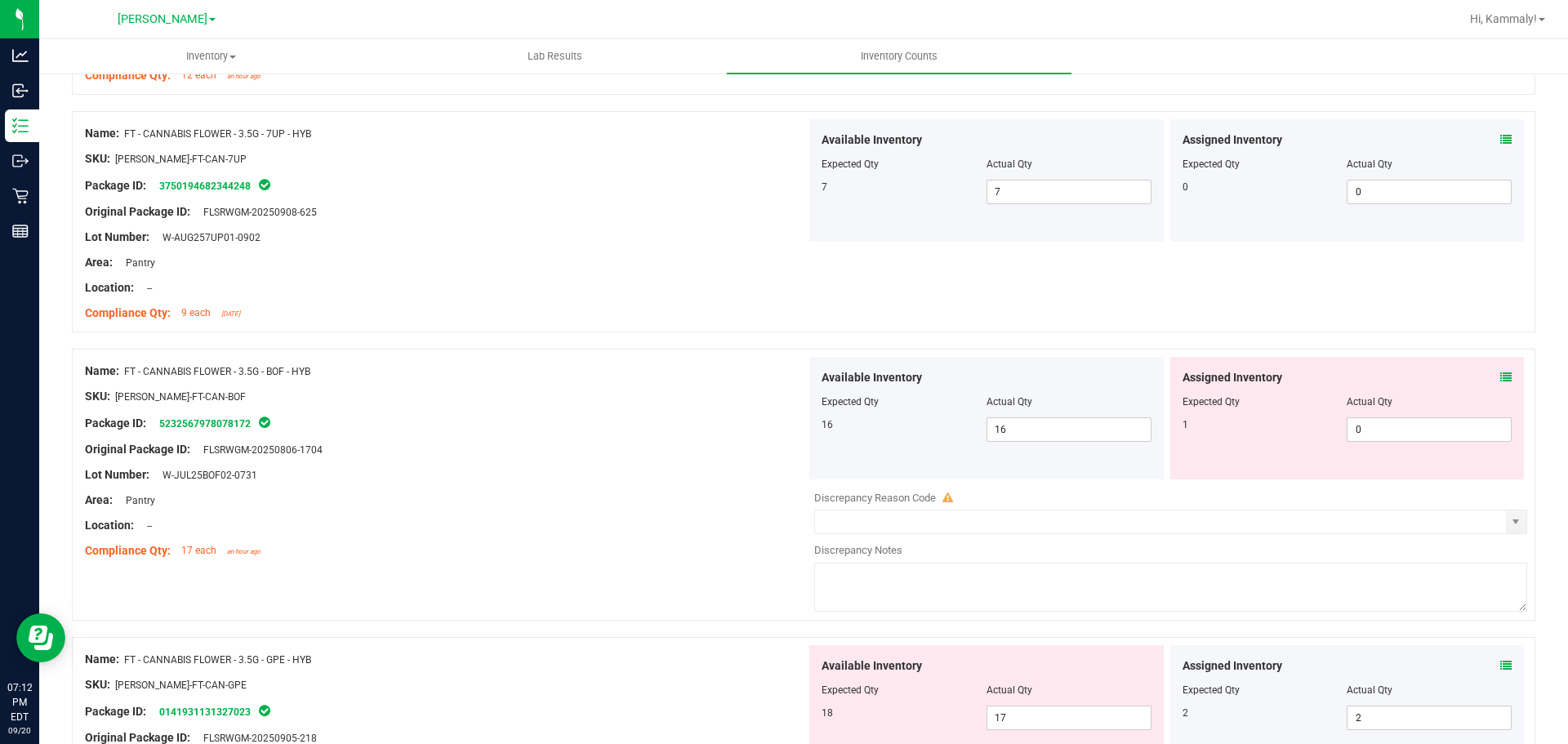
click at [1500, 377] on icon at bounding box center [1506, 377] width 12 height 12
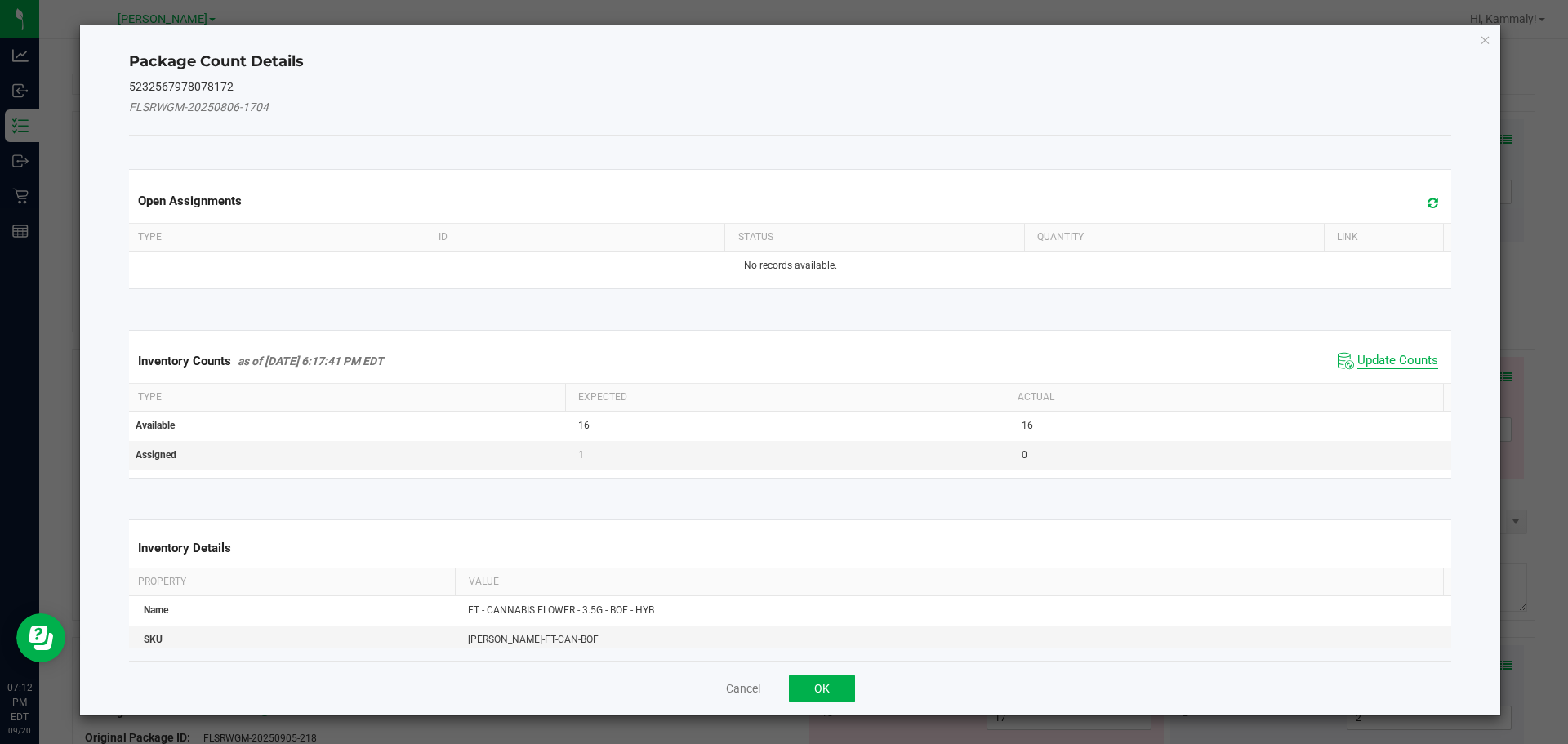
click at [1377, 368] on span "Update Counts" at bounding box center [1398, 361] width 81 height 16
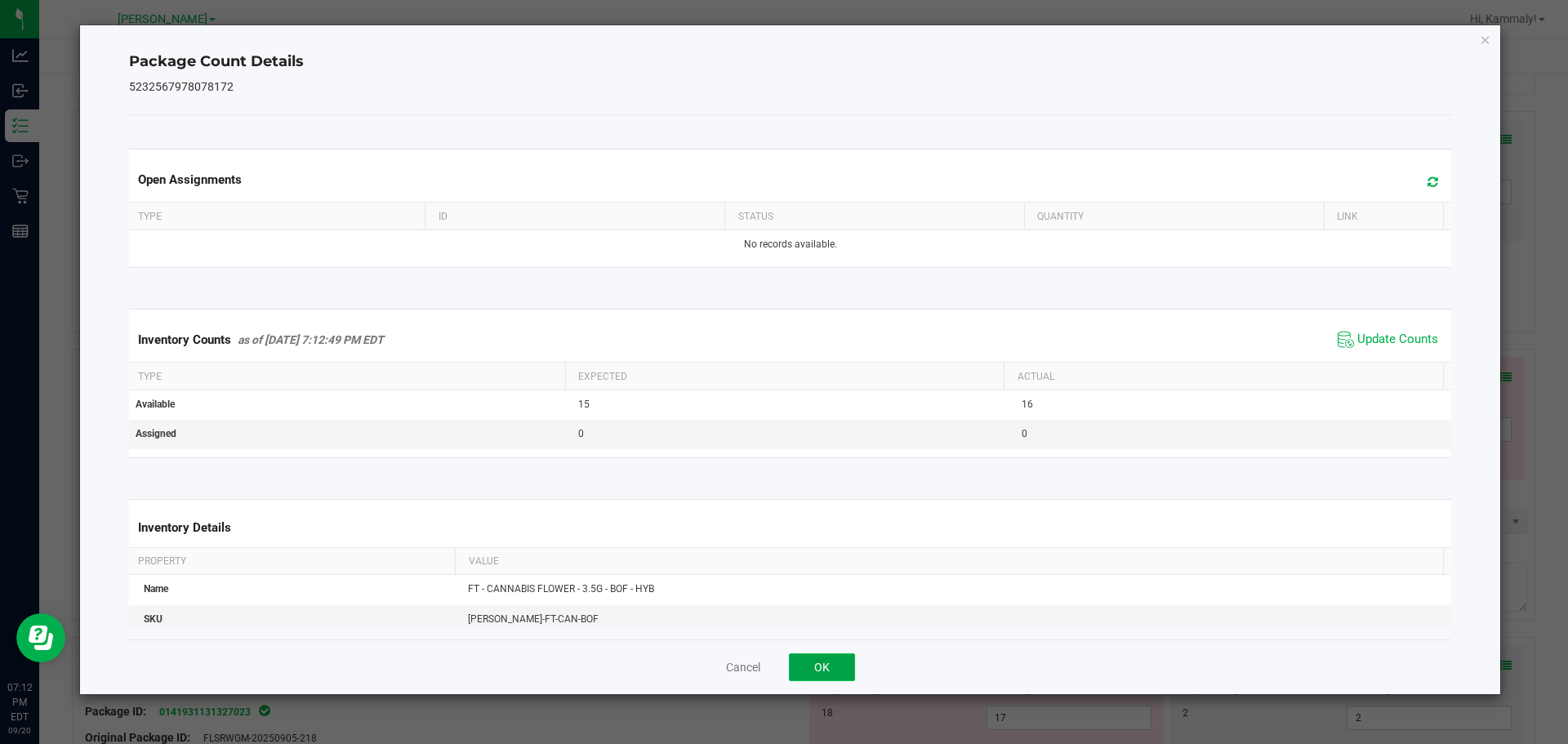
click at [841, 655] on button "OK" at bounding box center [821, 666] width 67 height 28
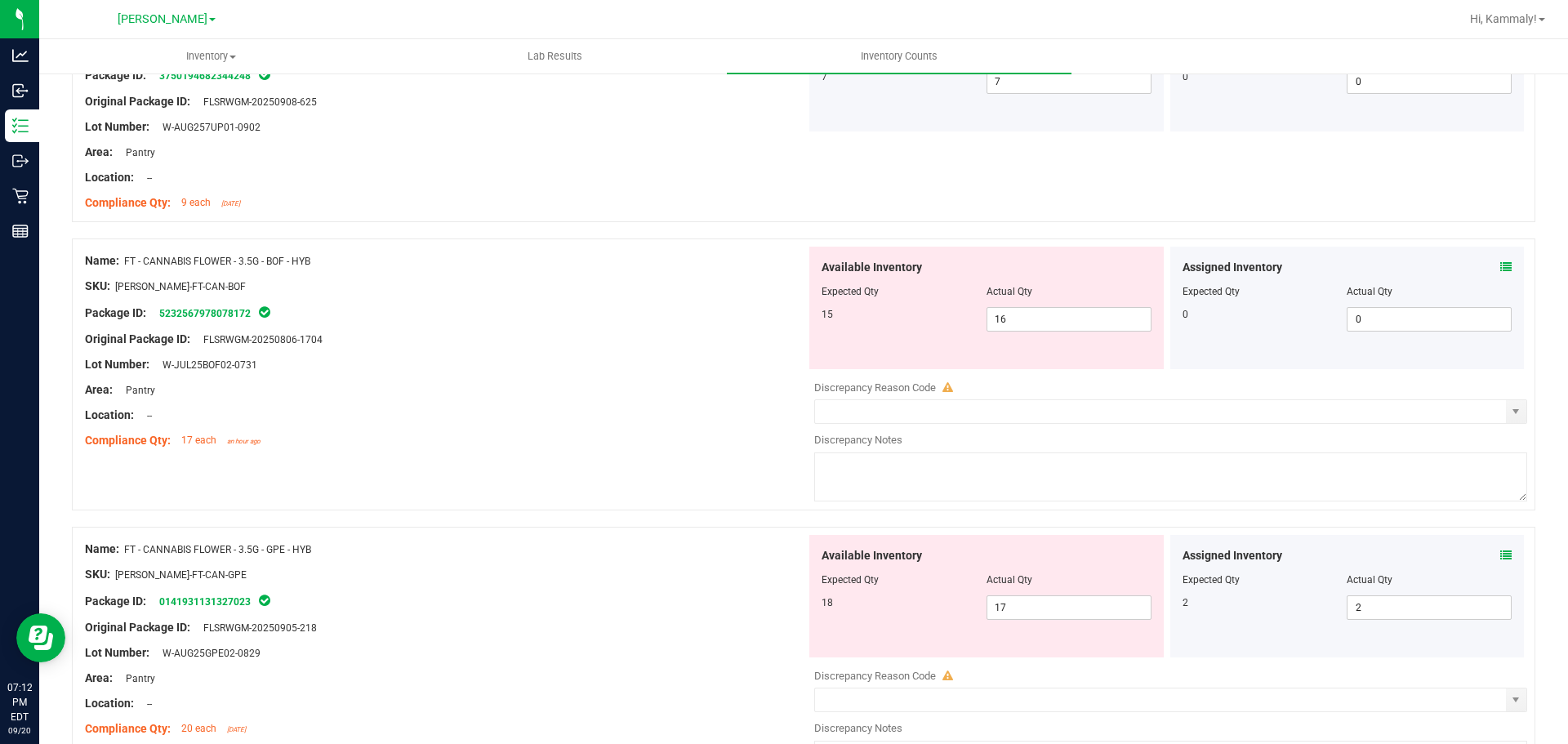
scroll to position [1226, 0]
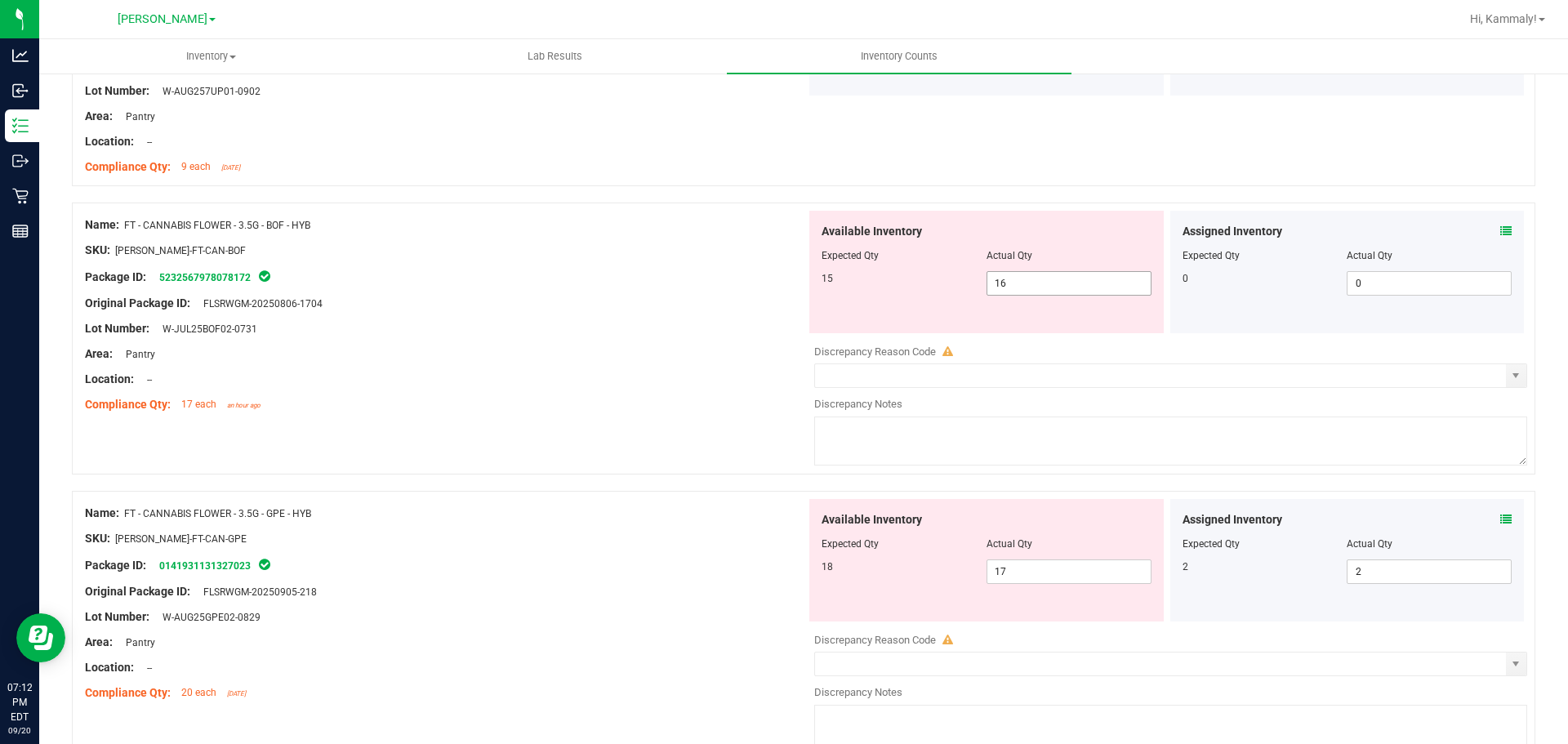
click at [1036, 282] on input "16" at bounding box center [1069, 283] width 163 height 23
type input "1"
type input "15"
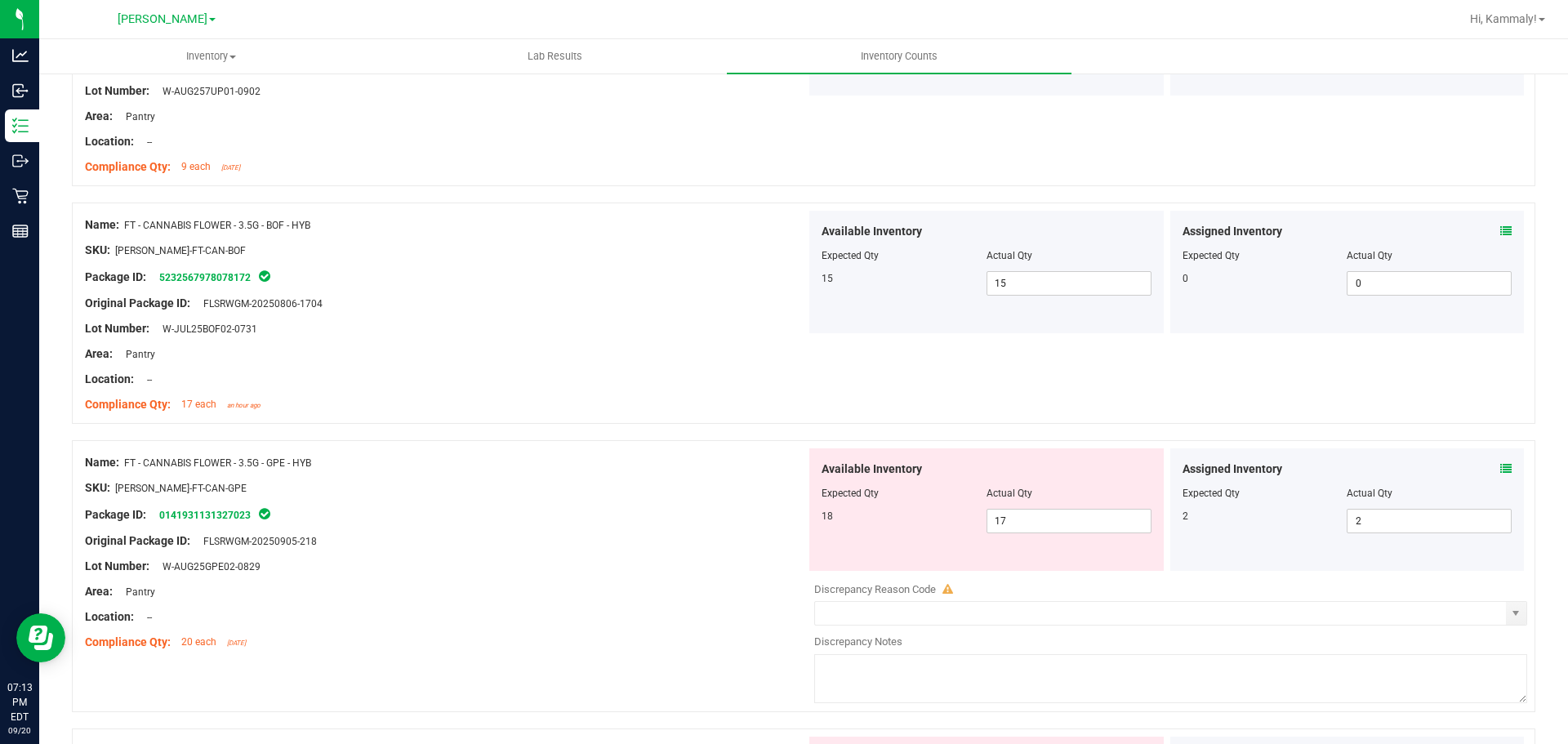
click at [1500, 472] on icon at bounding box center [1506, 469] width 12 height 12
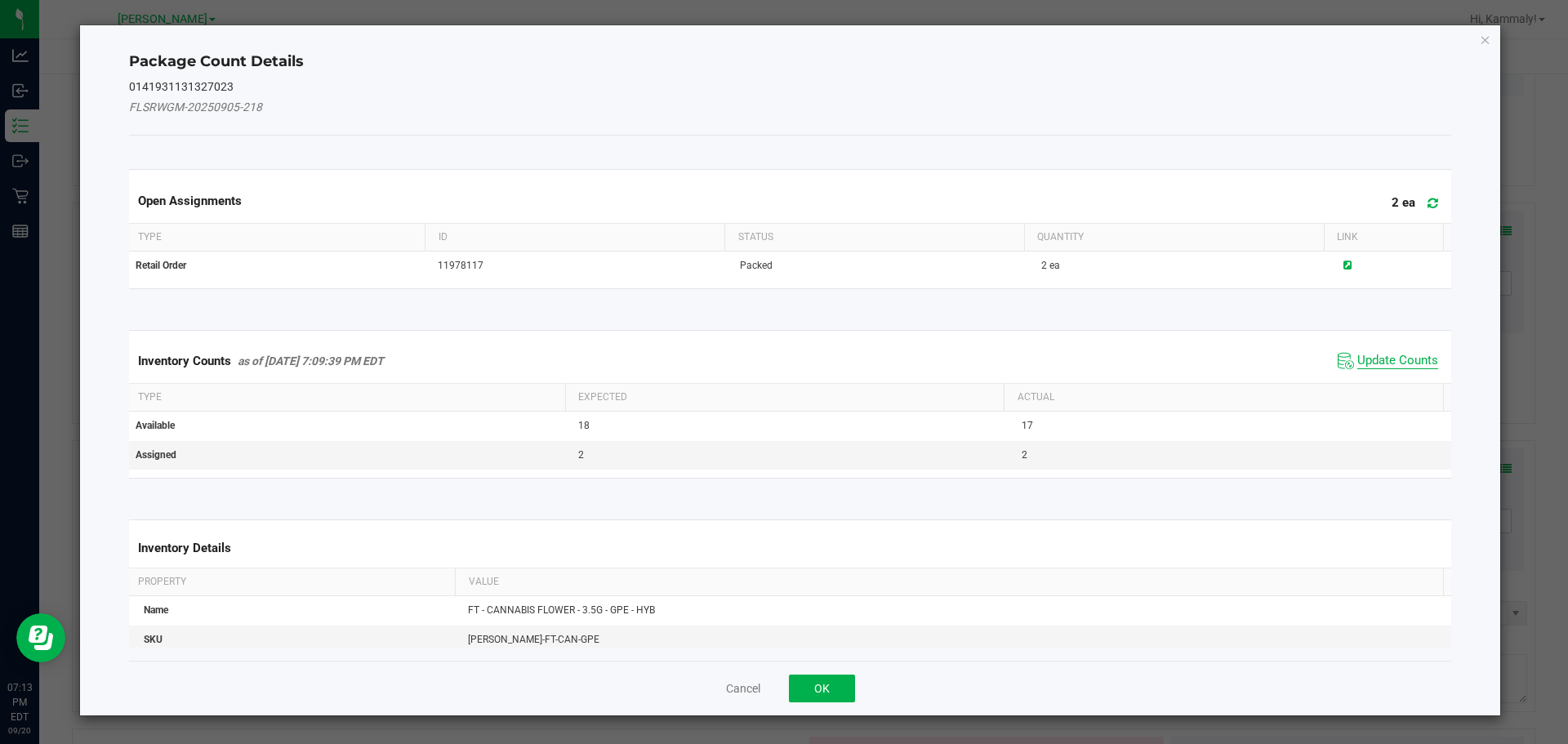
click at [1378, 367] on span "Update Counts" at bounding box center [1398, 361] width 81 height 16
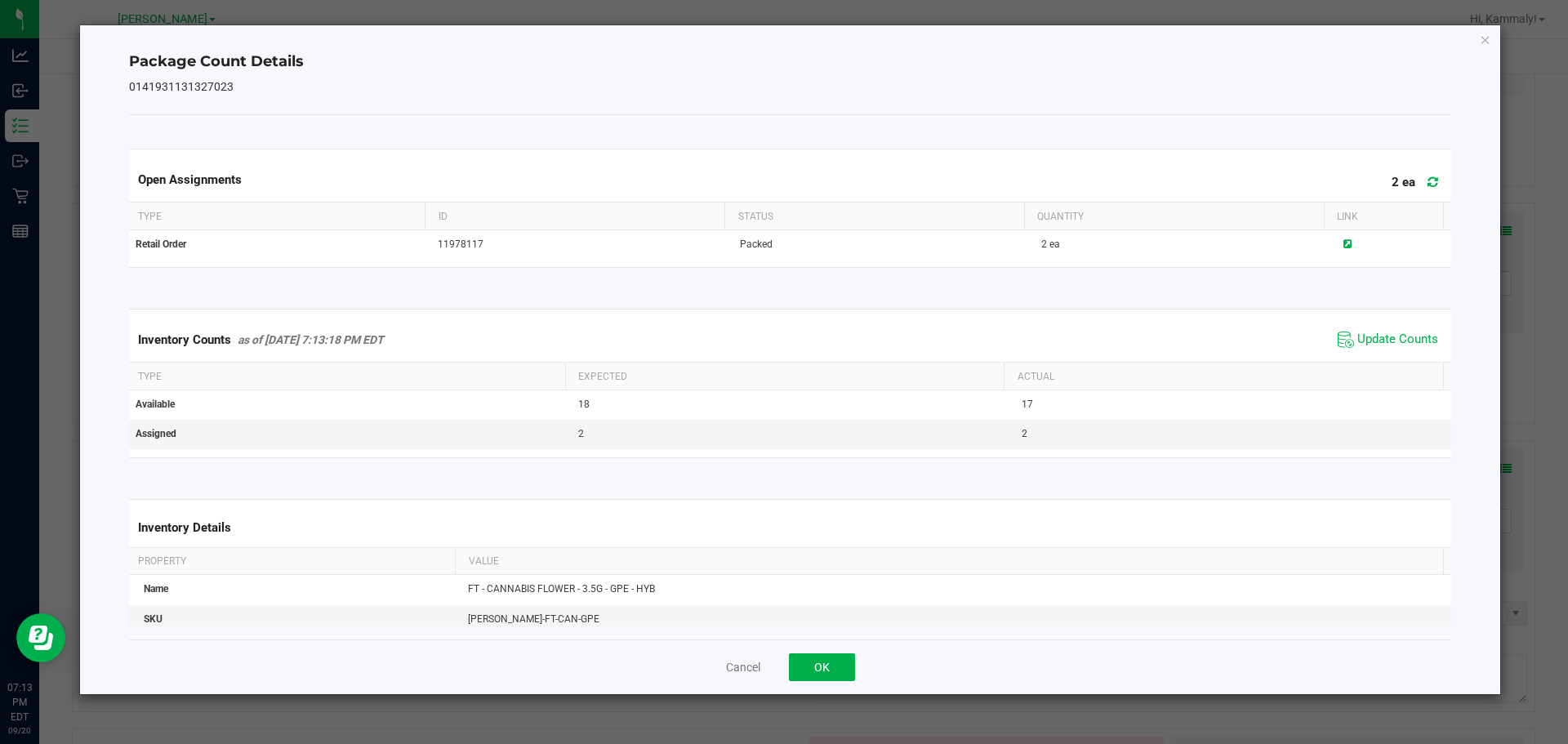
click at [1389, 368] on th "Actual" at bounding box center [1223, 376] width 439 height 28
click at [1386, 345] on span "Update Counts" at bounding box center [1398, 339] width 81 height 16
click at [1386, 345] on span "Update Counts" at bounding box center [1398, 338] width 81 height 14
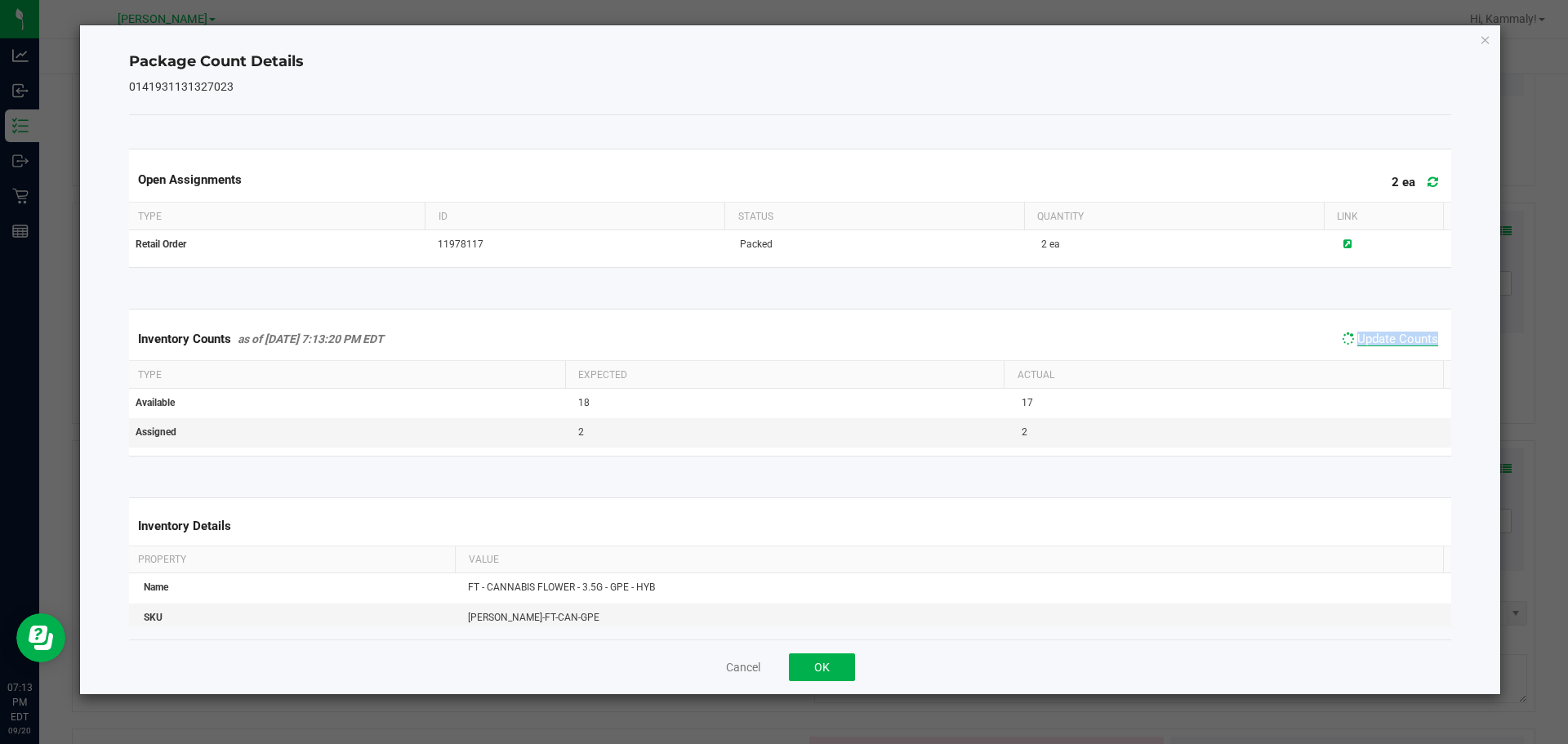
click at [1386, 345] on span "Update Counts" at bounding box center [1398, 338] width 81 height 14
click at [827, 667] on button "OK" at bounding box center [821, 666] width 67 height 28
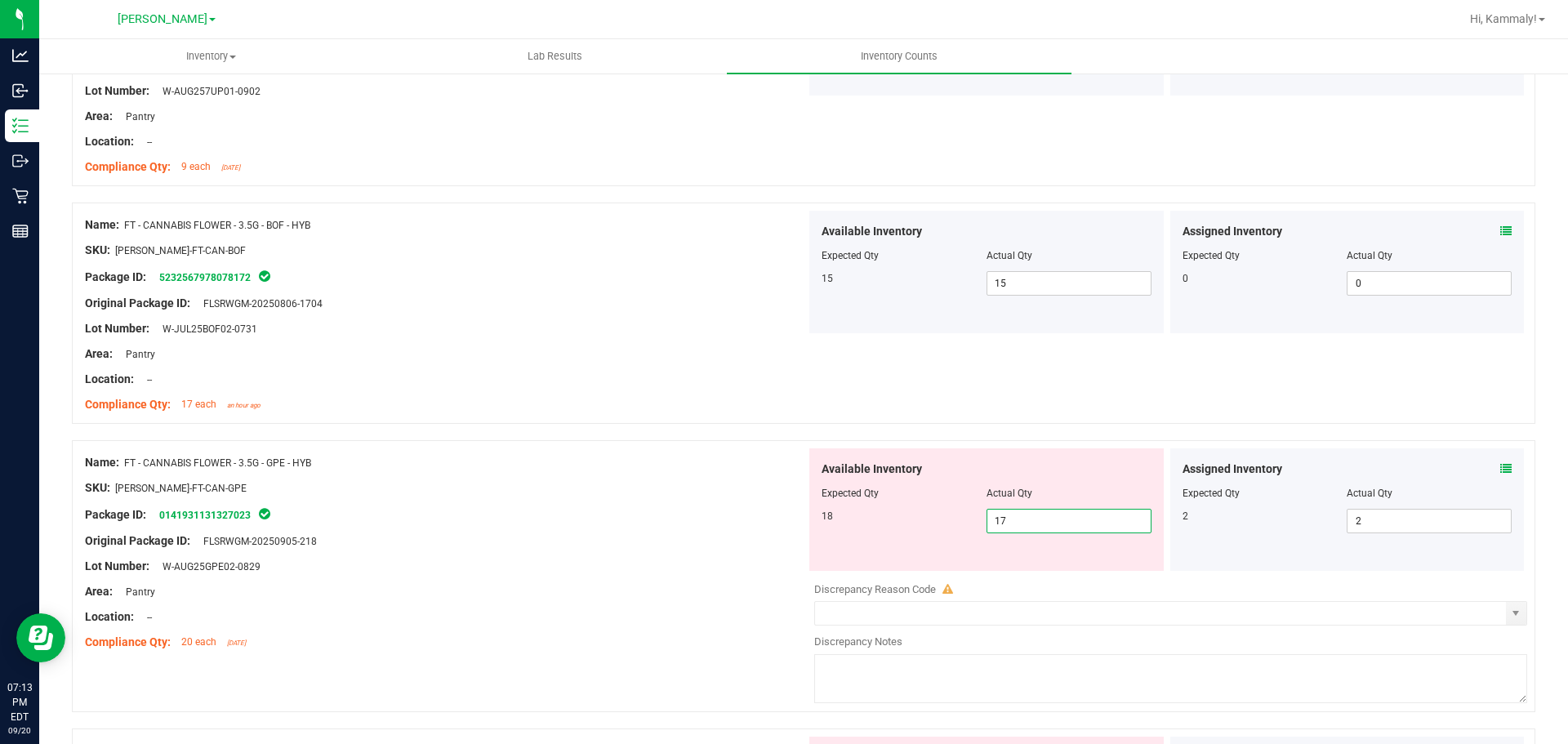
click at [1014, 527] on span "17 17" at bounding box center [1069, 521] width 165 height 24
click at [1014, 527] on input "17" at bounding box center [1069, 521] width 163 height 23
type input "18"
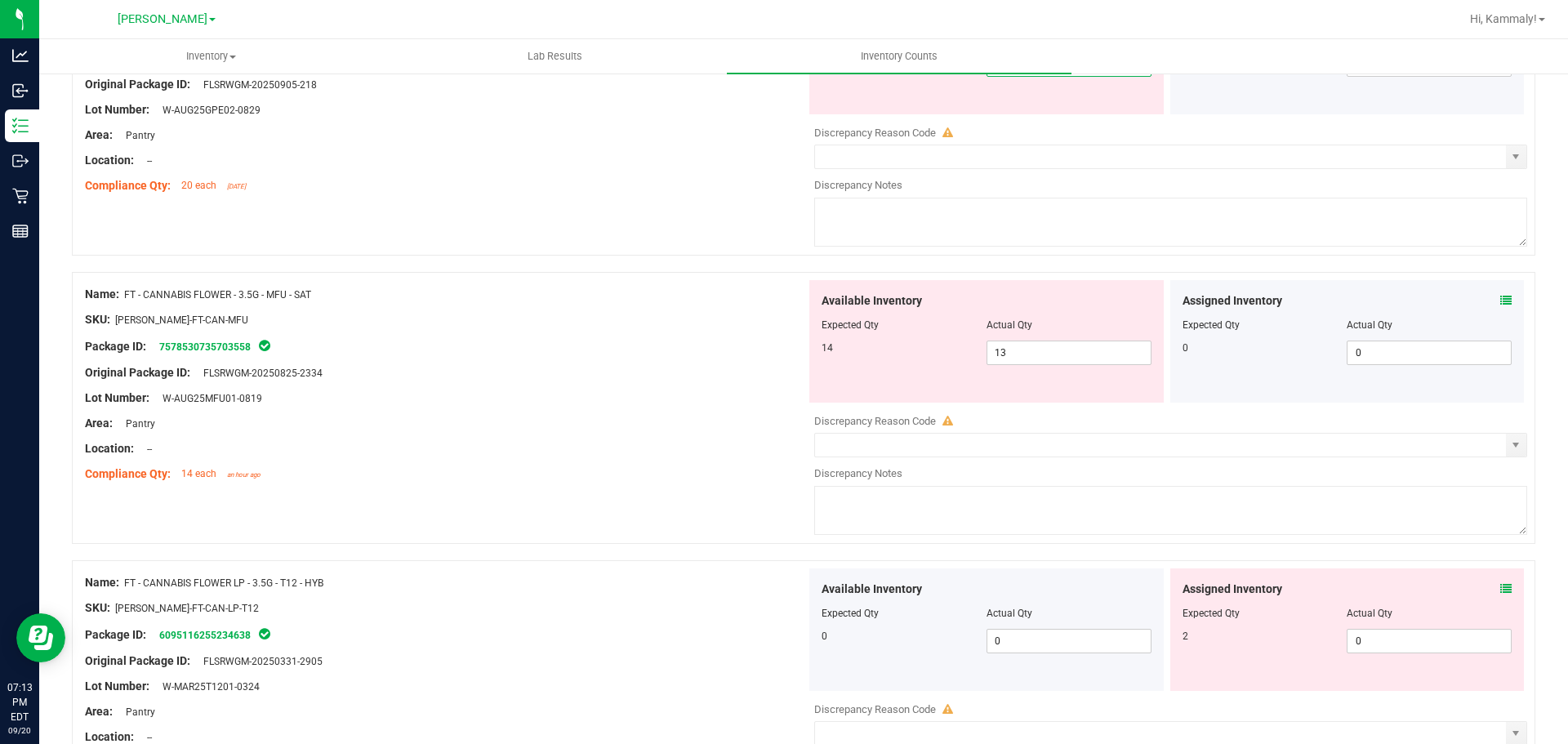
scroll to position [1692, 0]
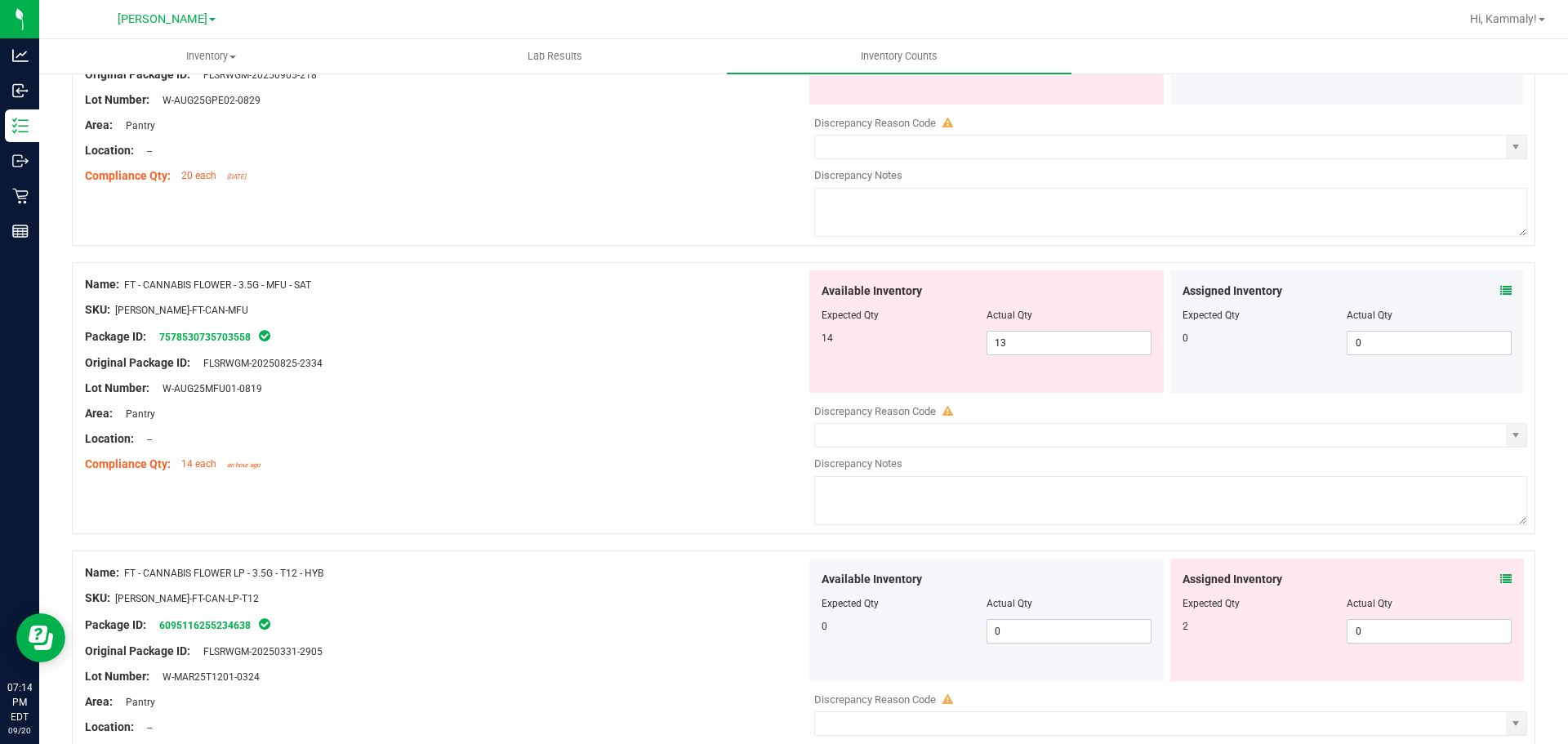
click at [579, 450] on div "Name: FT - CANNABIS FLOWER - 3.5G - MFU - SAT SKU: [PERSON_NAME]-FT-CAN-MFU Pac…" at bounding box center [803, 398] width 1464 height 272
type input "18"
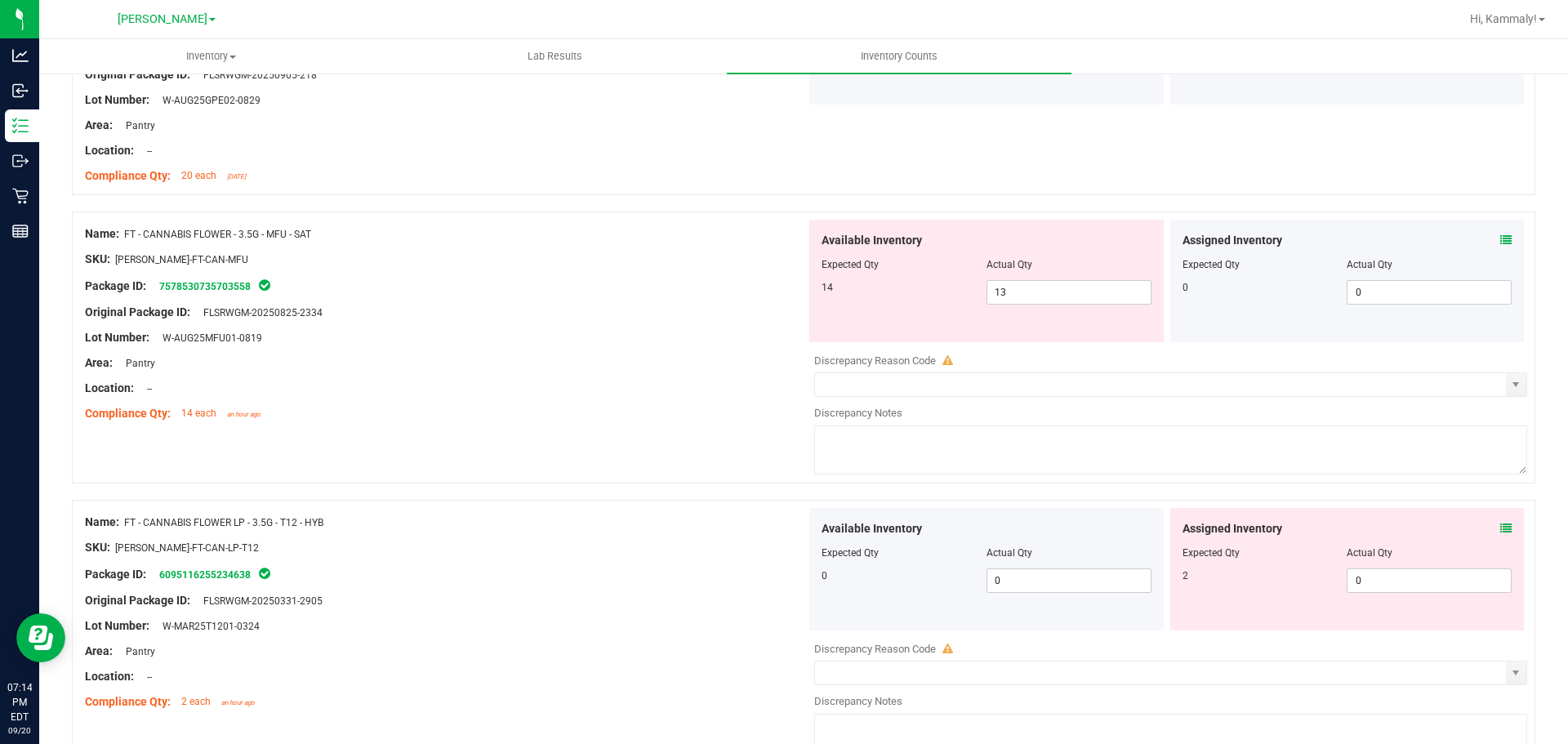
click at [1500, 235] on icon at bounding box center [1506, 240] width 12 height 12
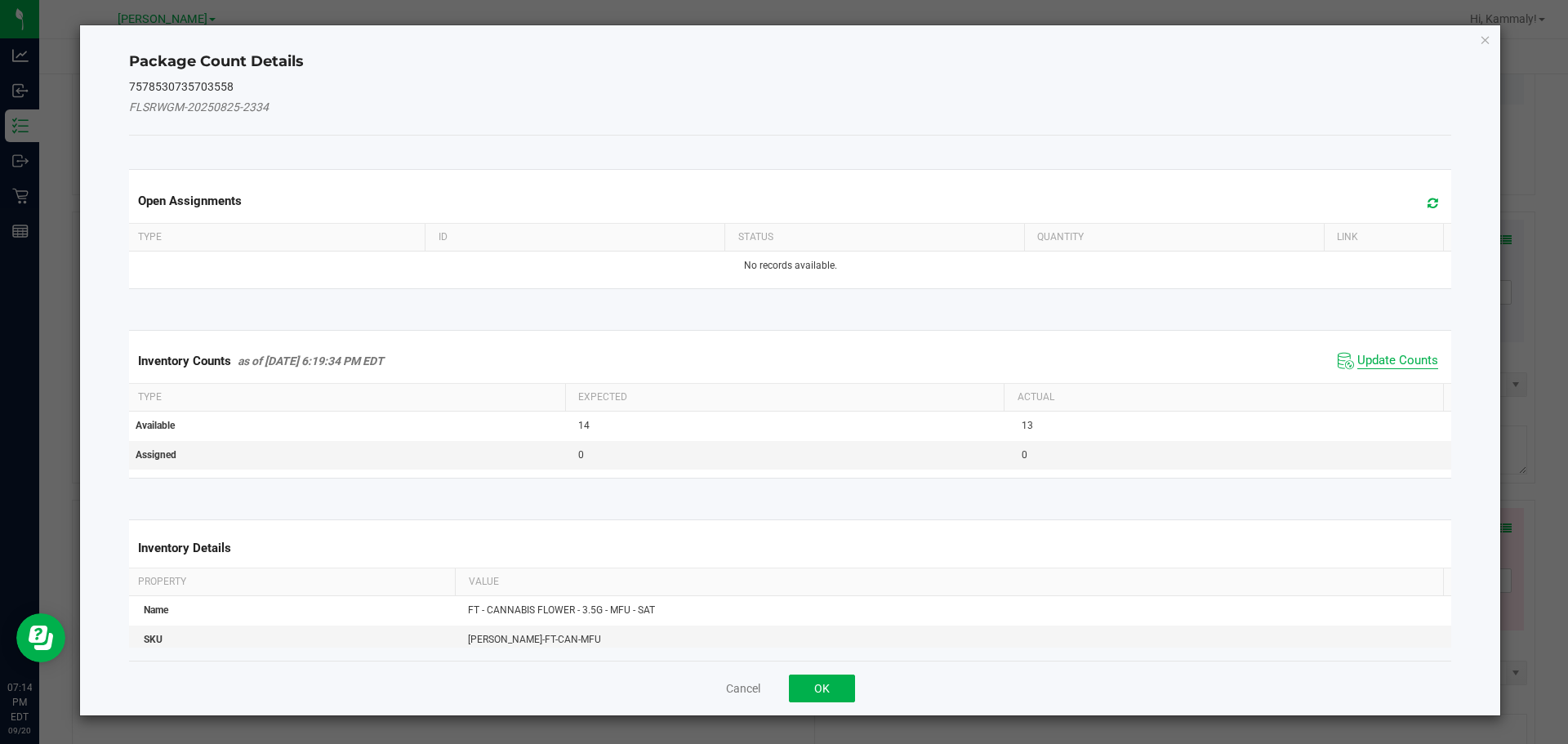
click at [1365, 359] on span "Update Counts" at bounding box center [1398, 361] width 81 height 16
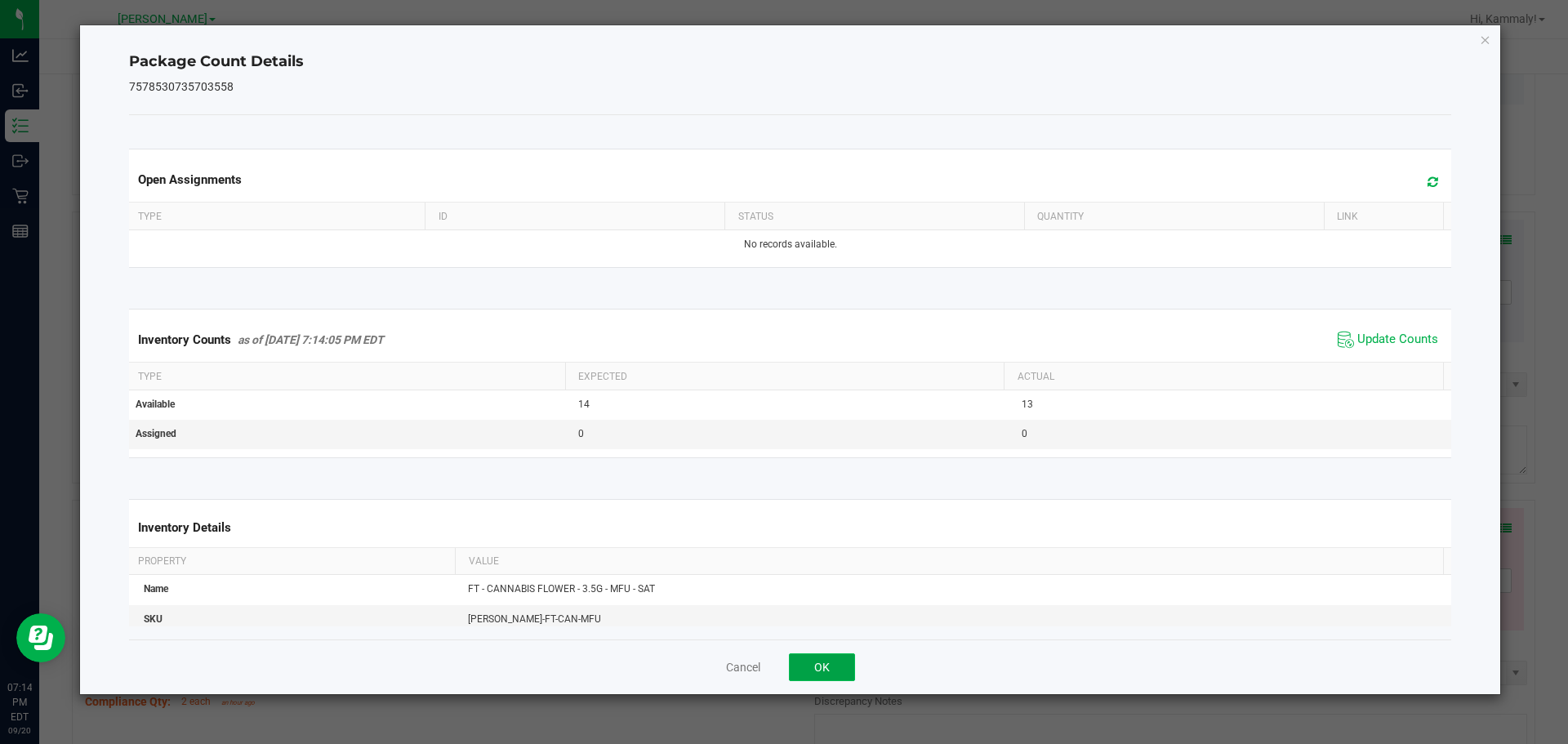
click at [835, 656] on button "OK" at bounding box center [821, 666] width 67 height 28
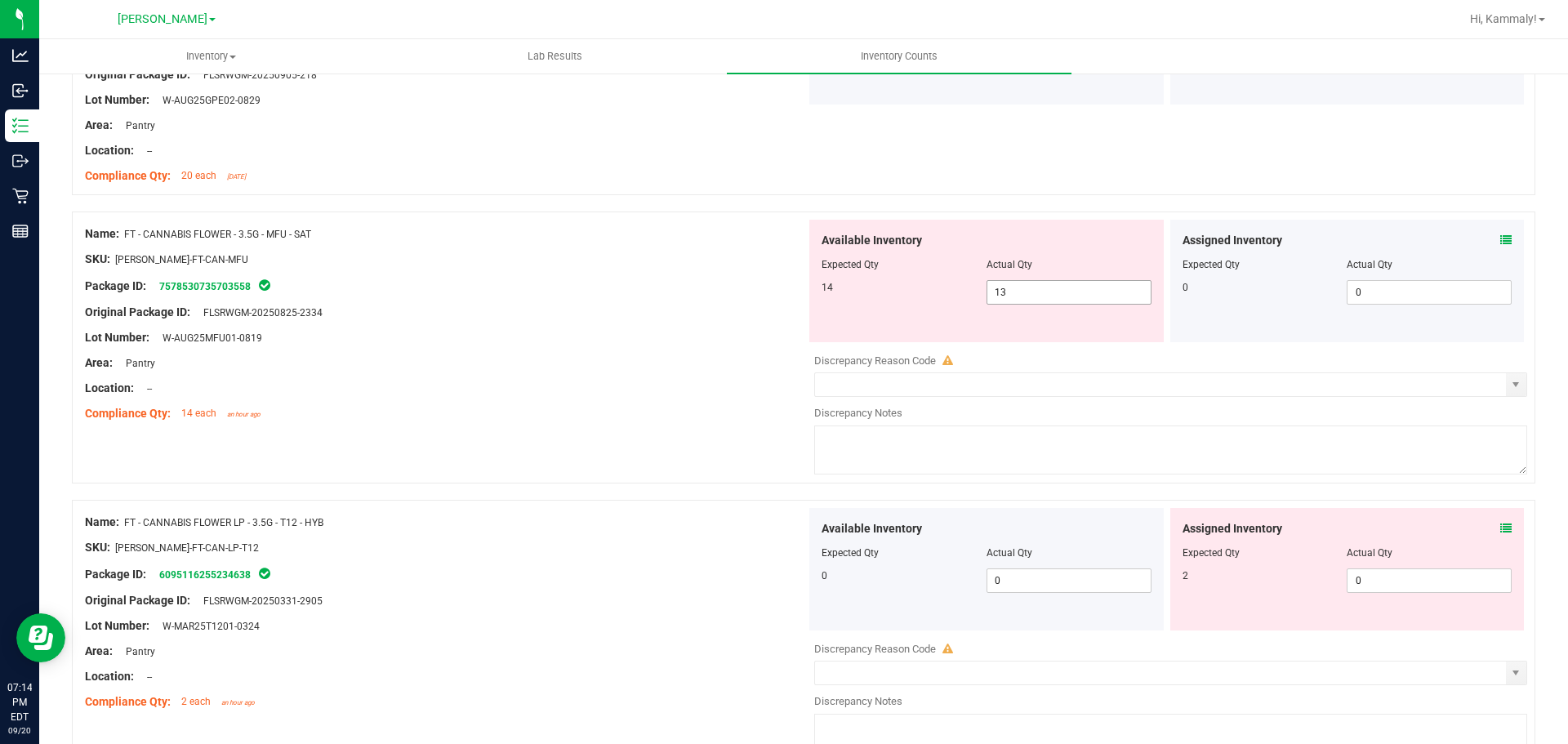
click at [1050, 297] on input "13" at bounding box center [1069, 292] width 163 height 23
type input "1"
type input "14"
click at [1494, 527] on div "Assigned Inventory Expected Qty Actual Qty 2 0 0" at bounding box center [1347, 569] width 355 height 122
type input "14"
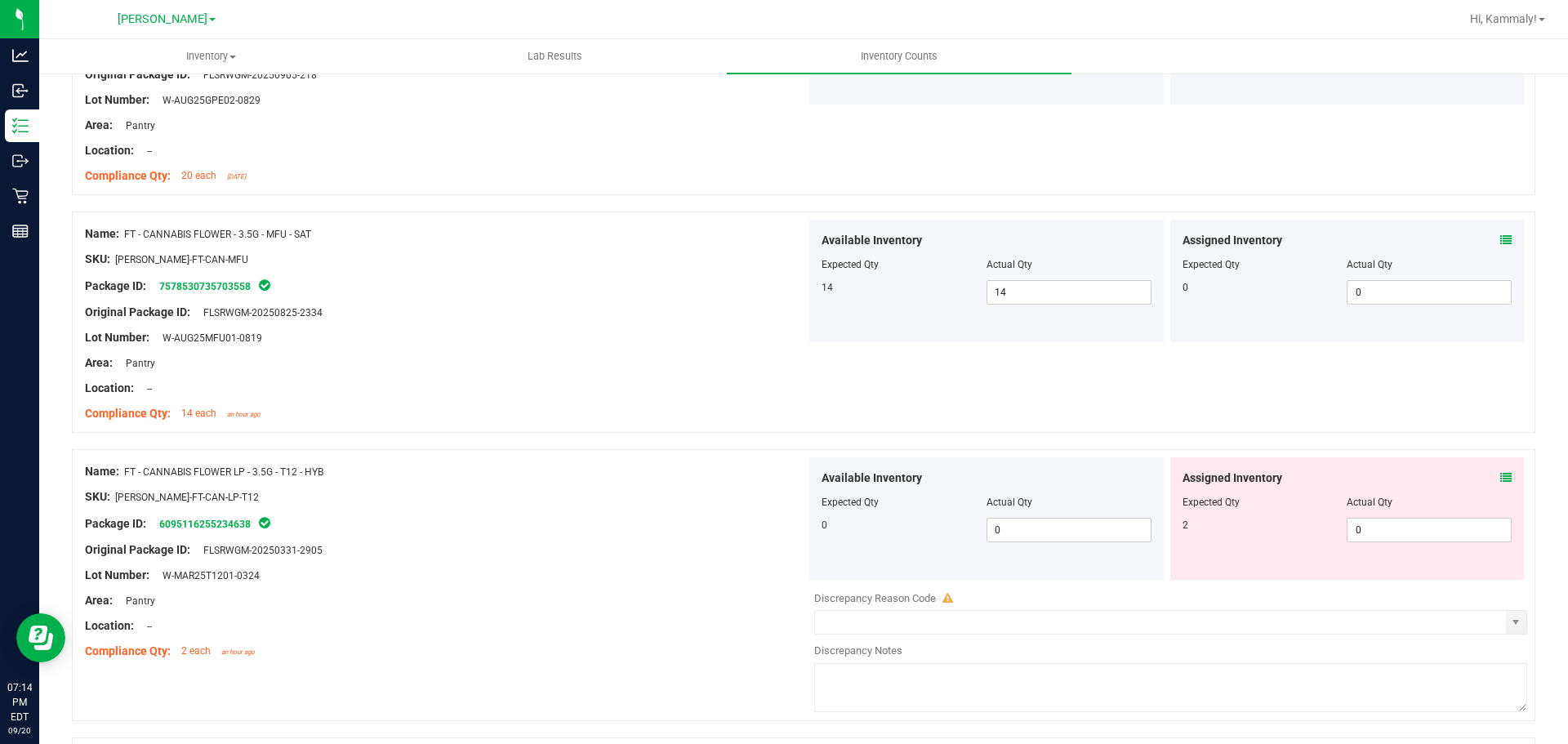
click at [1501, 447] on div at bounding box center [803, 441] width 1464 height 16
click at [1500, 472] on icon at bounding box center [1506, 478] width 12 height 12
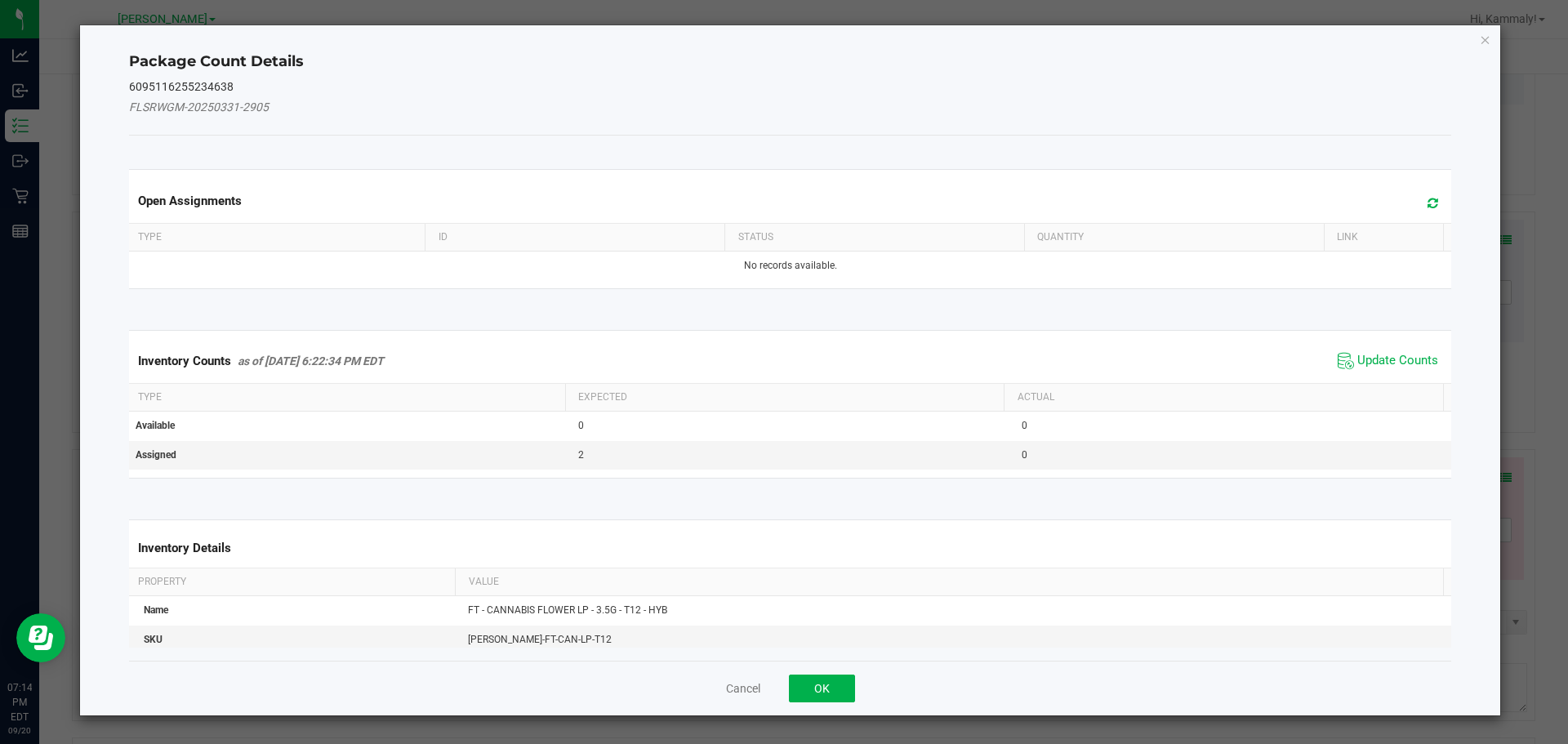
click at [1368, 330] on kendo-grid "Inventory Counts as of [DATE] 6:22:34 PM EDT Update Counts Type Expected Actual…" at bounding box center [790, 404] width 1347 height 148
click at [1372, 387] on th "Actual" at bounding box center [1223, 398] width 439 height 28
click at [1393, 361] on span "Update Counts" at bounding box center [1398, 361] width 81 height 16
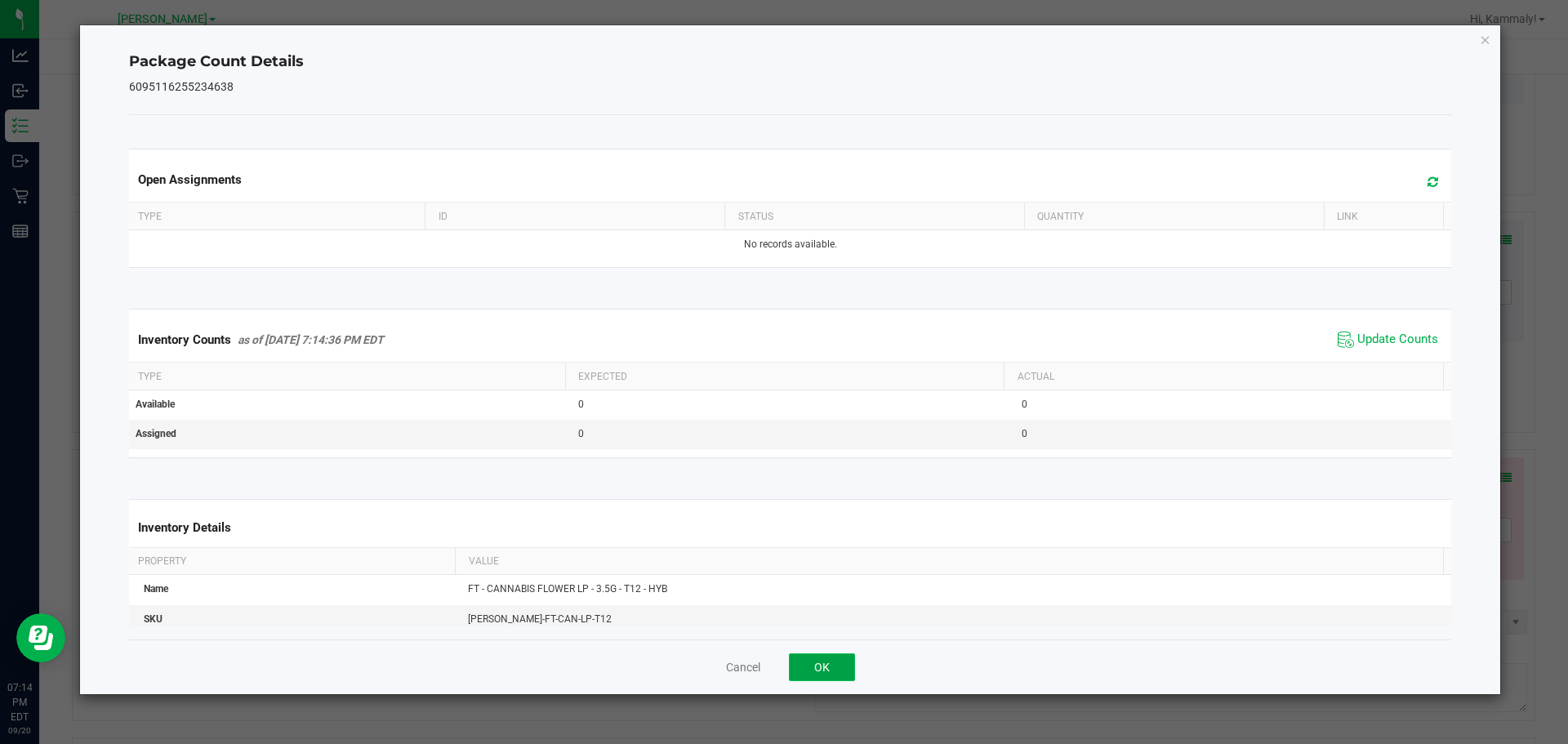
click at [821, 659] on button "OK" at bounding box center [821, 666] width 67 height 28
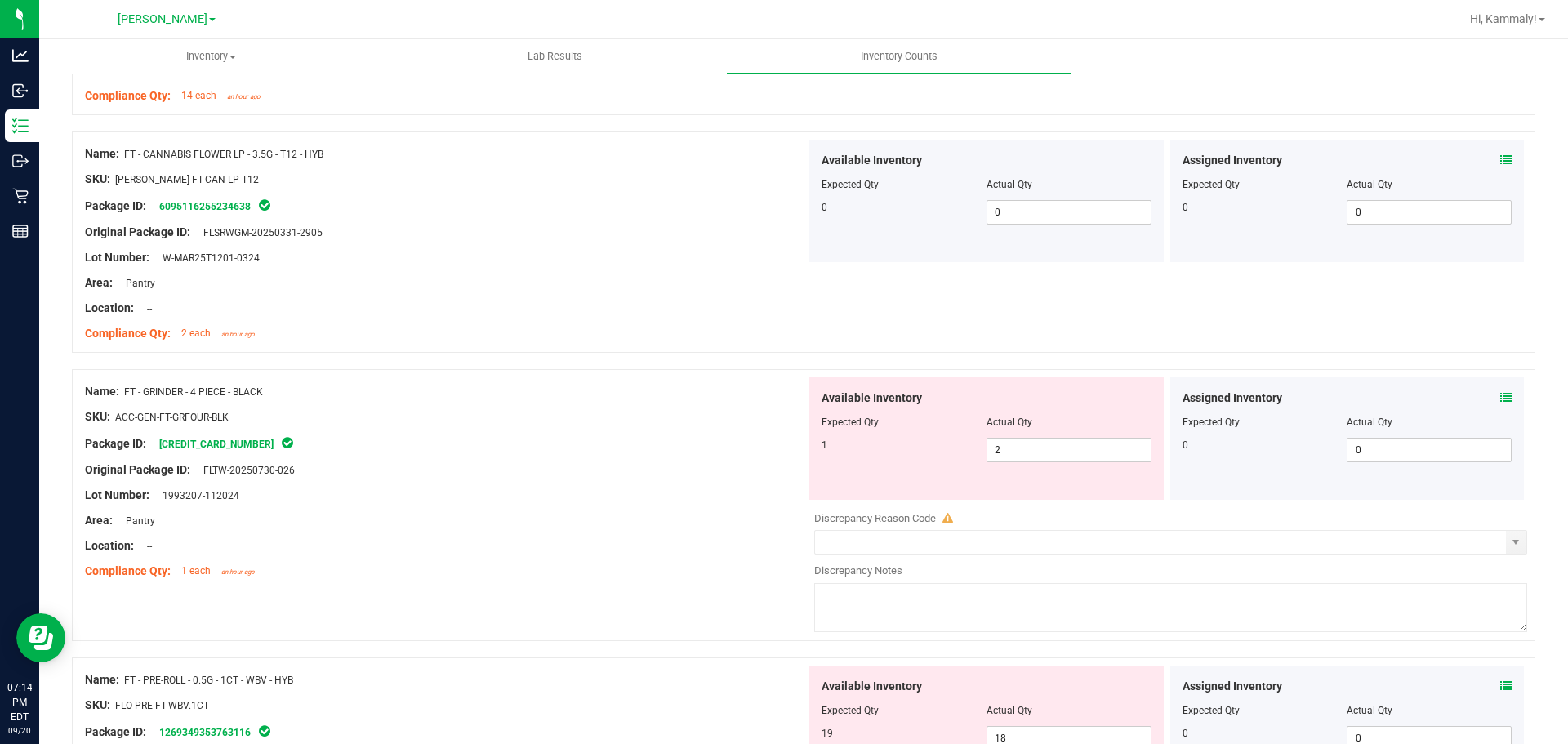
scroll to position [2024, 0]
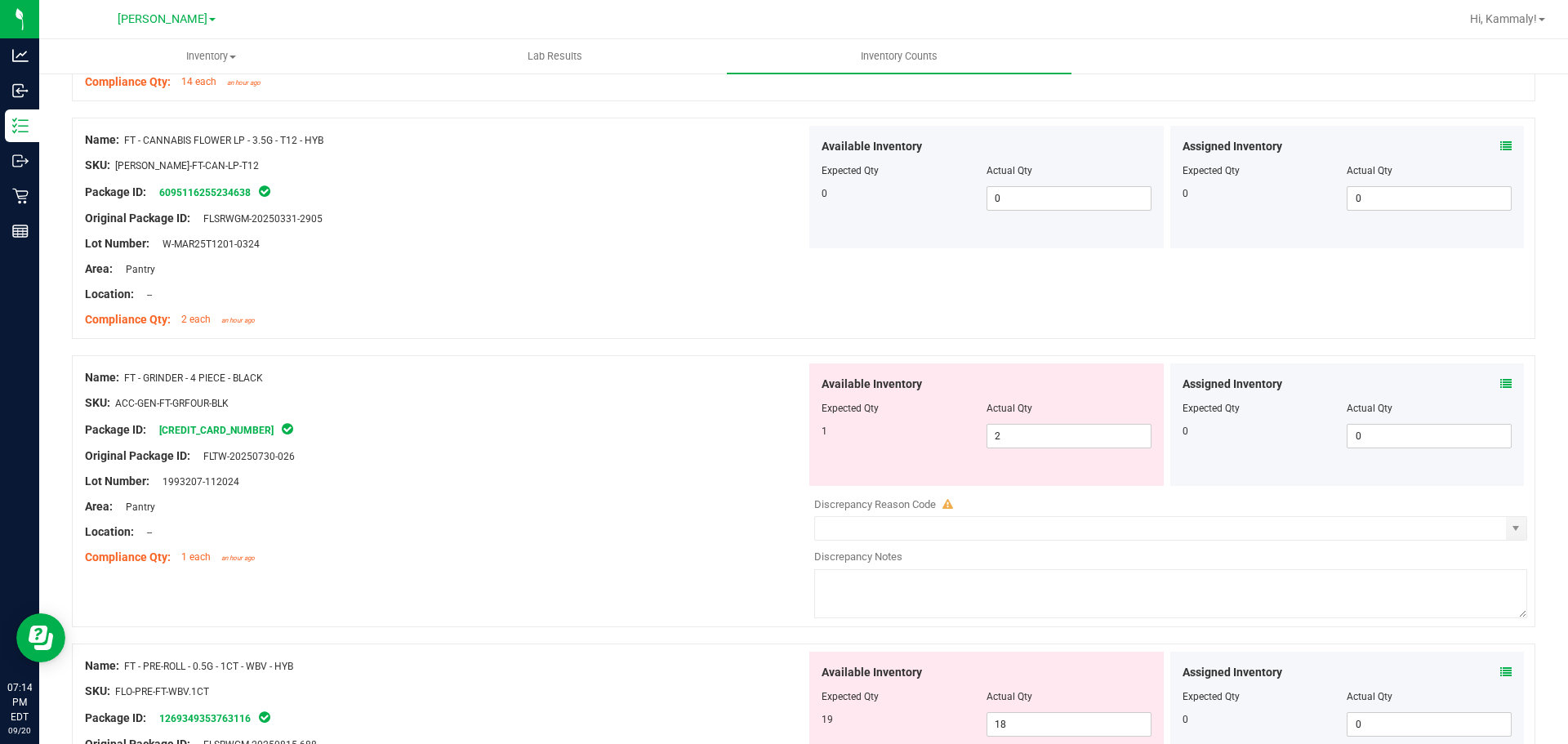
click at [1500, 383] on icon at bounding box center [1506, 384] width 12 height 12
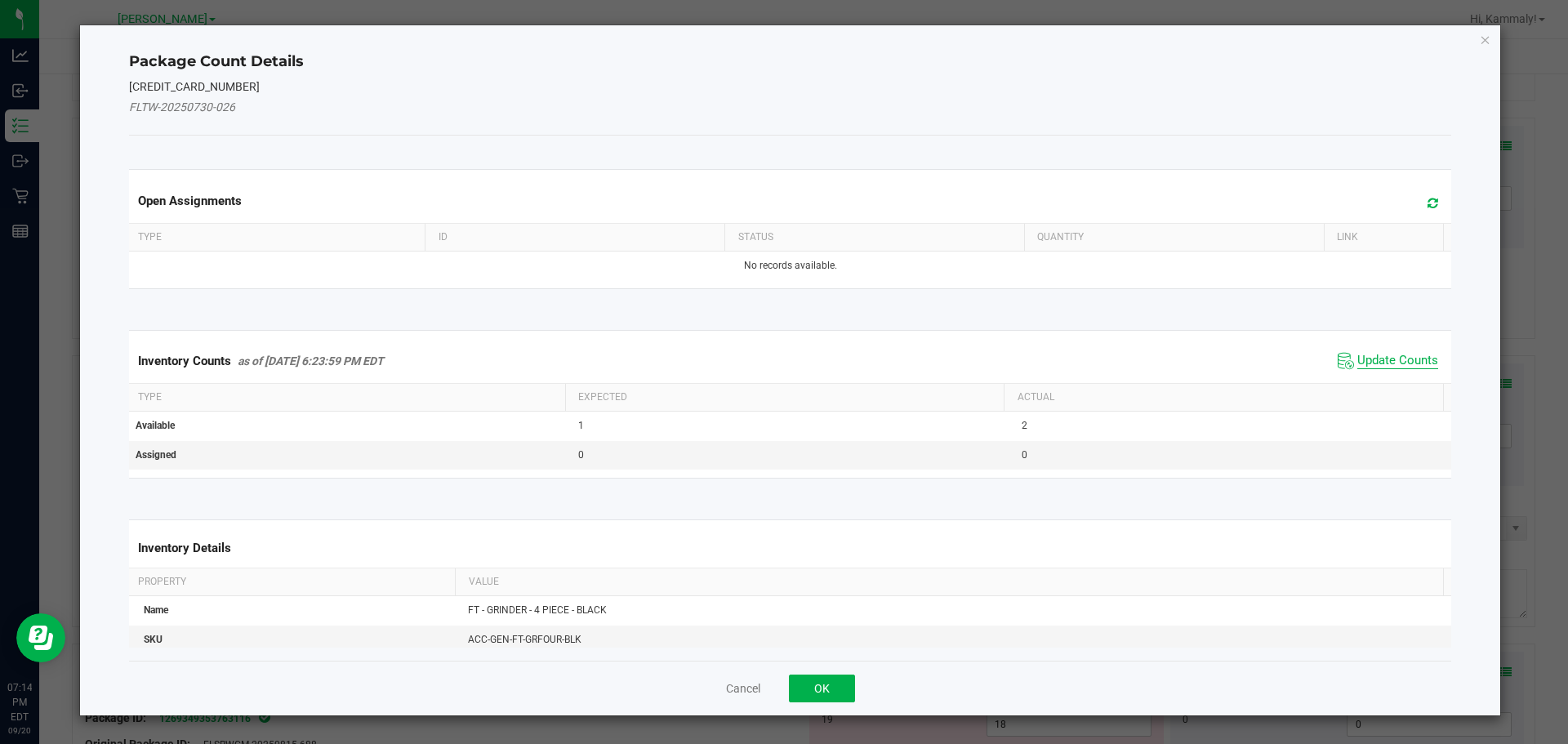
click at [1391, 357] on span "Update Counts" at bounding box center [1398, 361] width 81 height 16
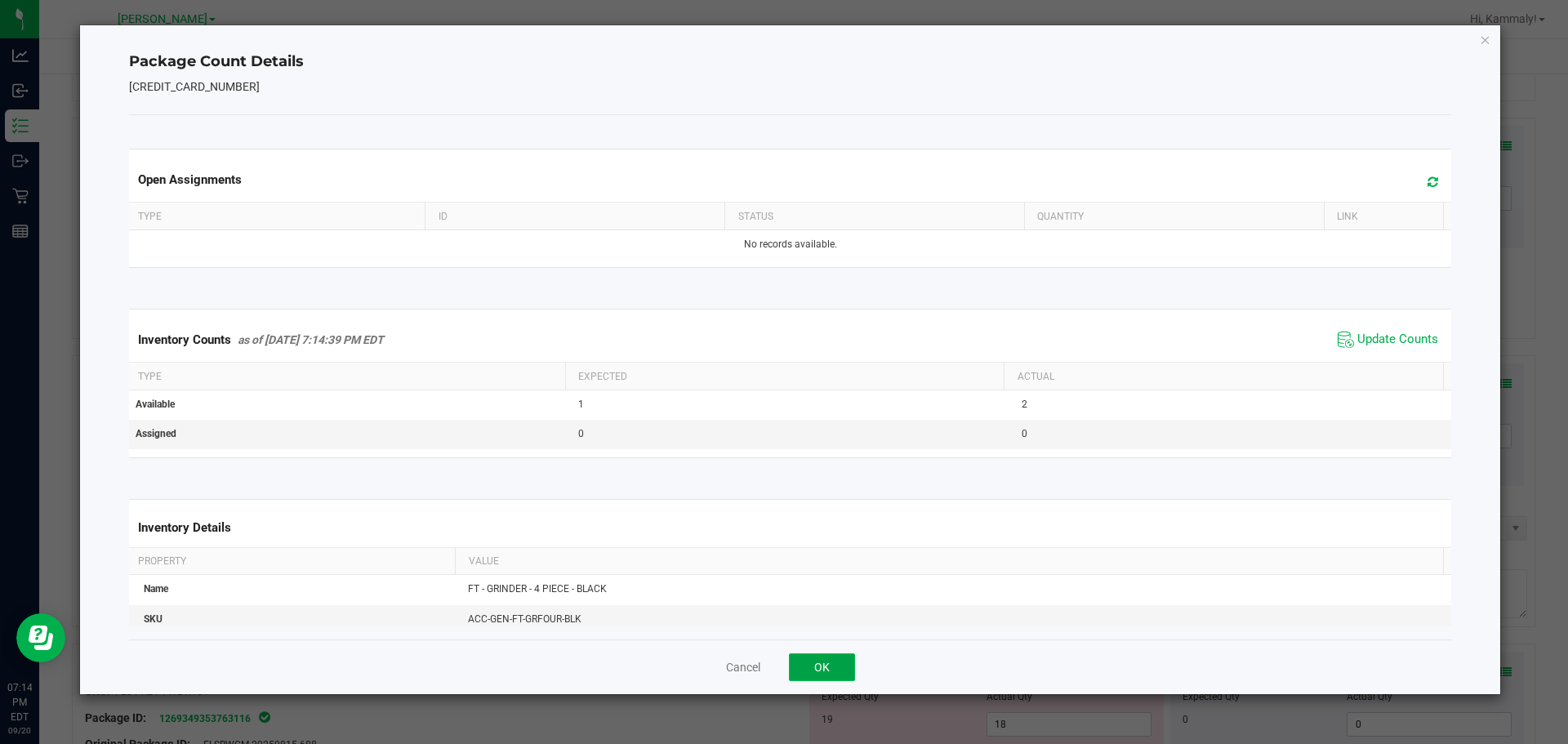
click at [843, 656] on button "OK" at bounding box center [821, 666] width 67 height 28
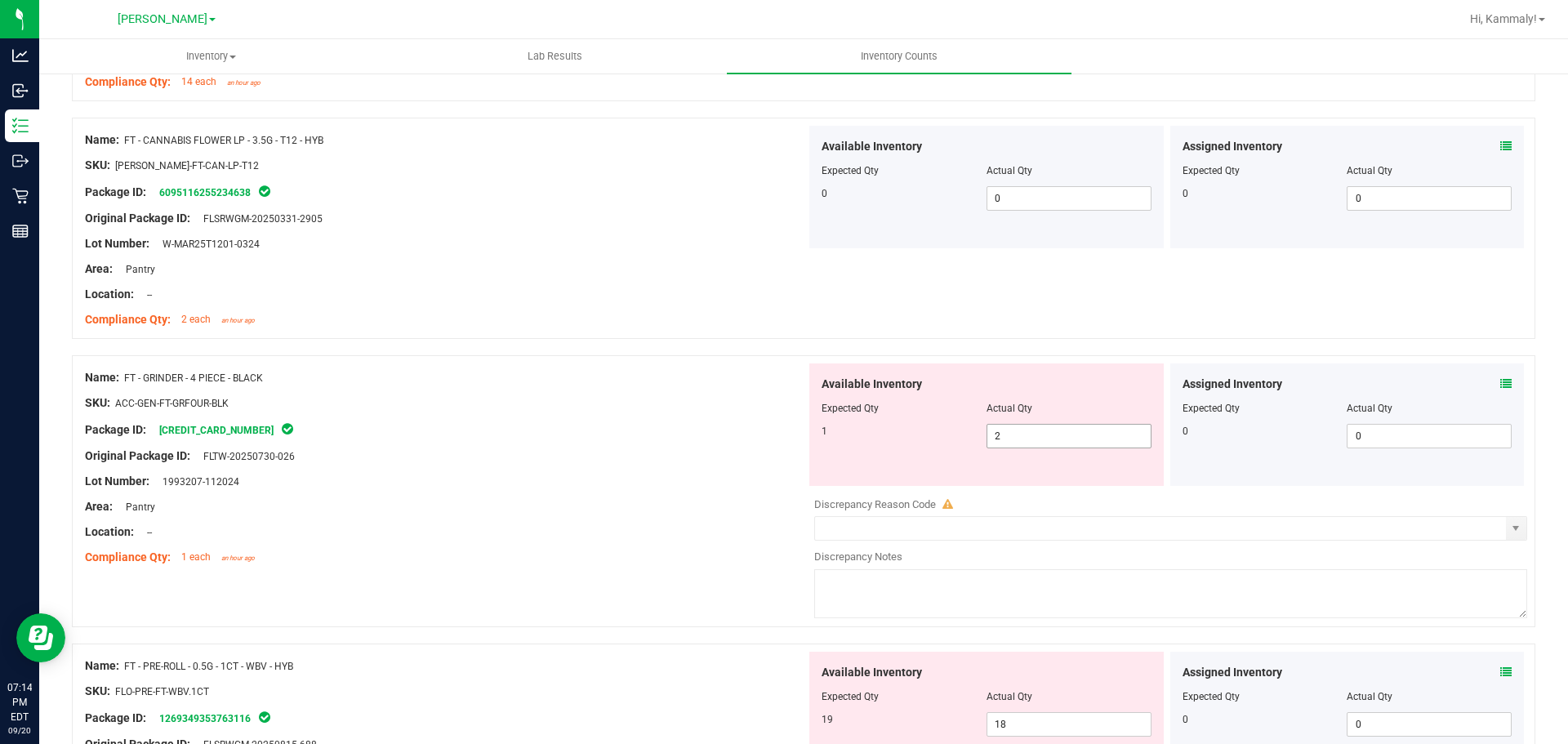
click at [1077, 434] on input "2" at bounding box center [1069, 436] width 163 height 23
type input "1"
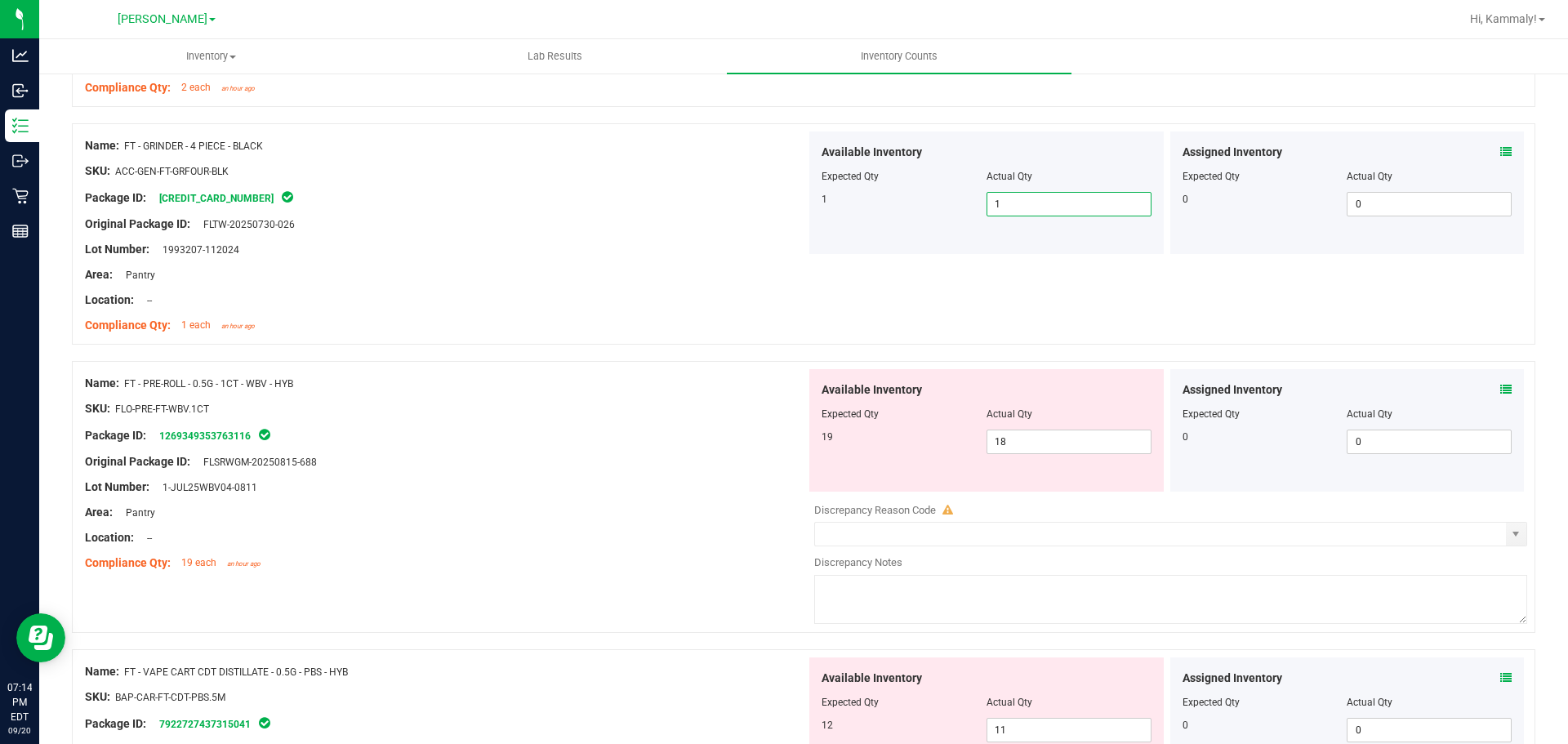
scroll to position [2266, 0]
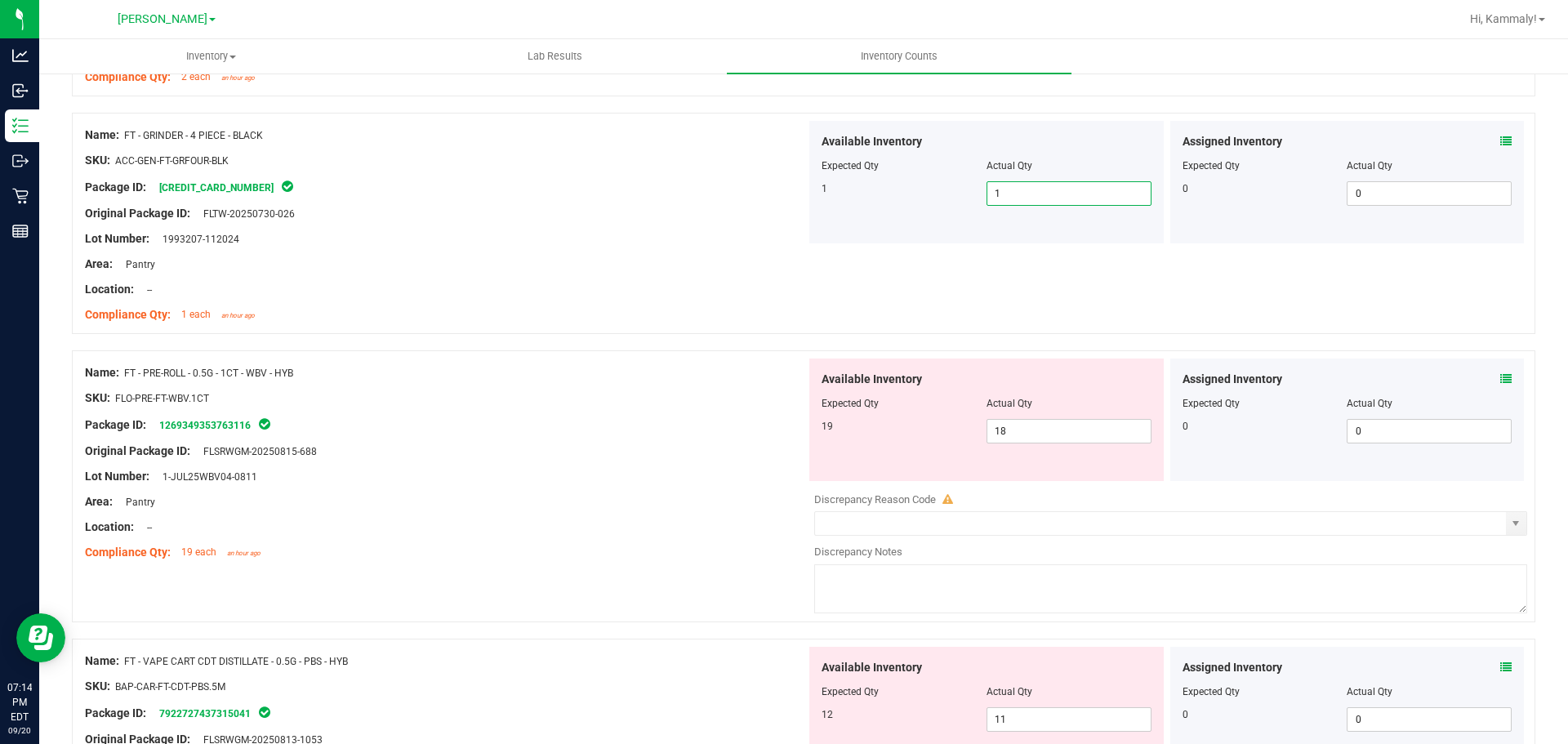
click at [1500, 384] on icon at bounding box center [1506, 379] width 12 height 12
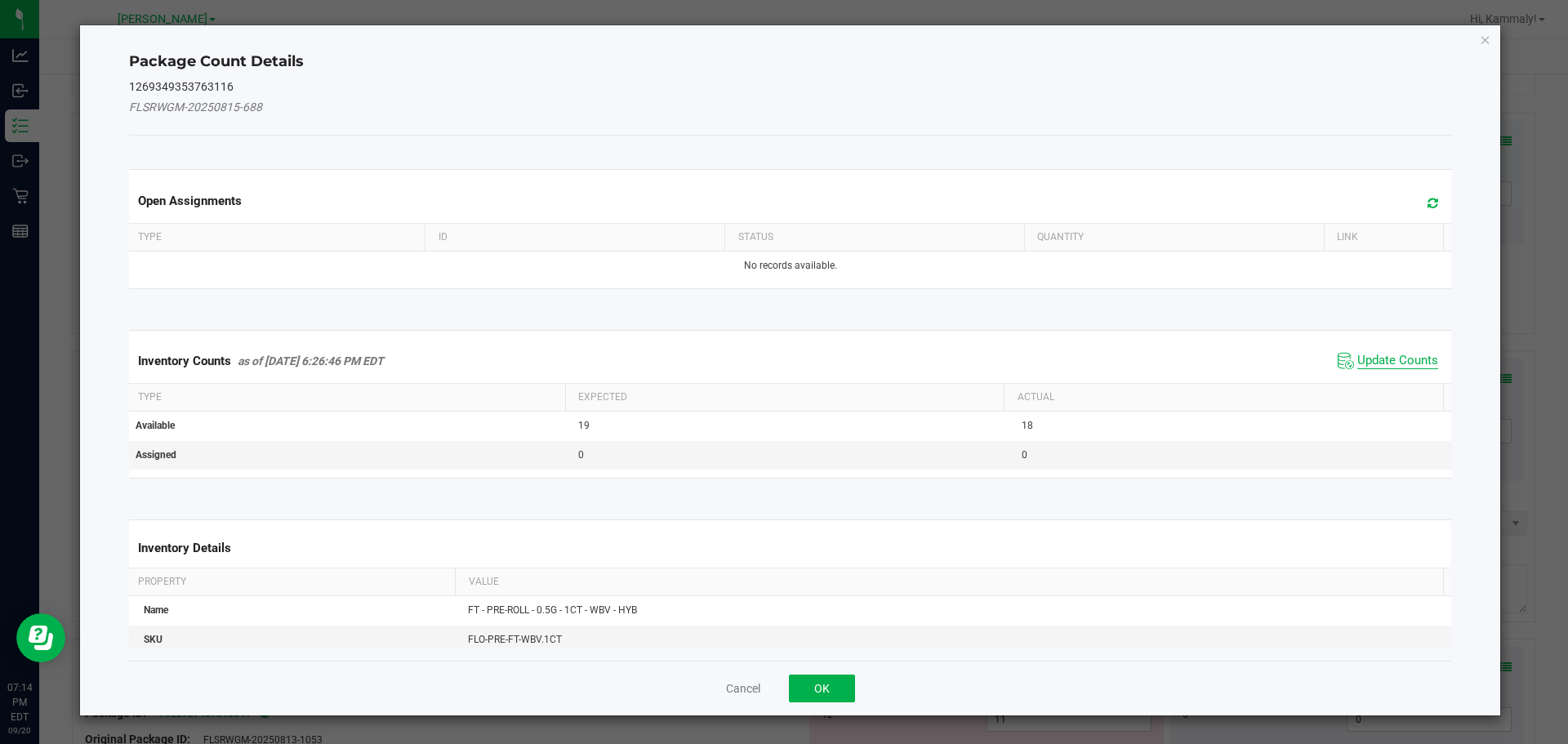
click at [1379, 367] on span "Update Counts" at bounding box center [1398, 361] width 81 height 16
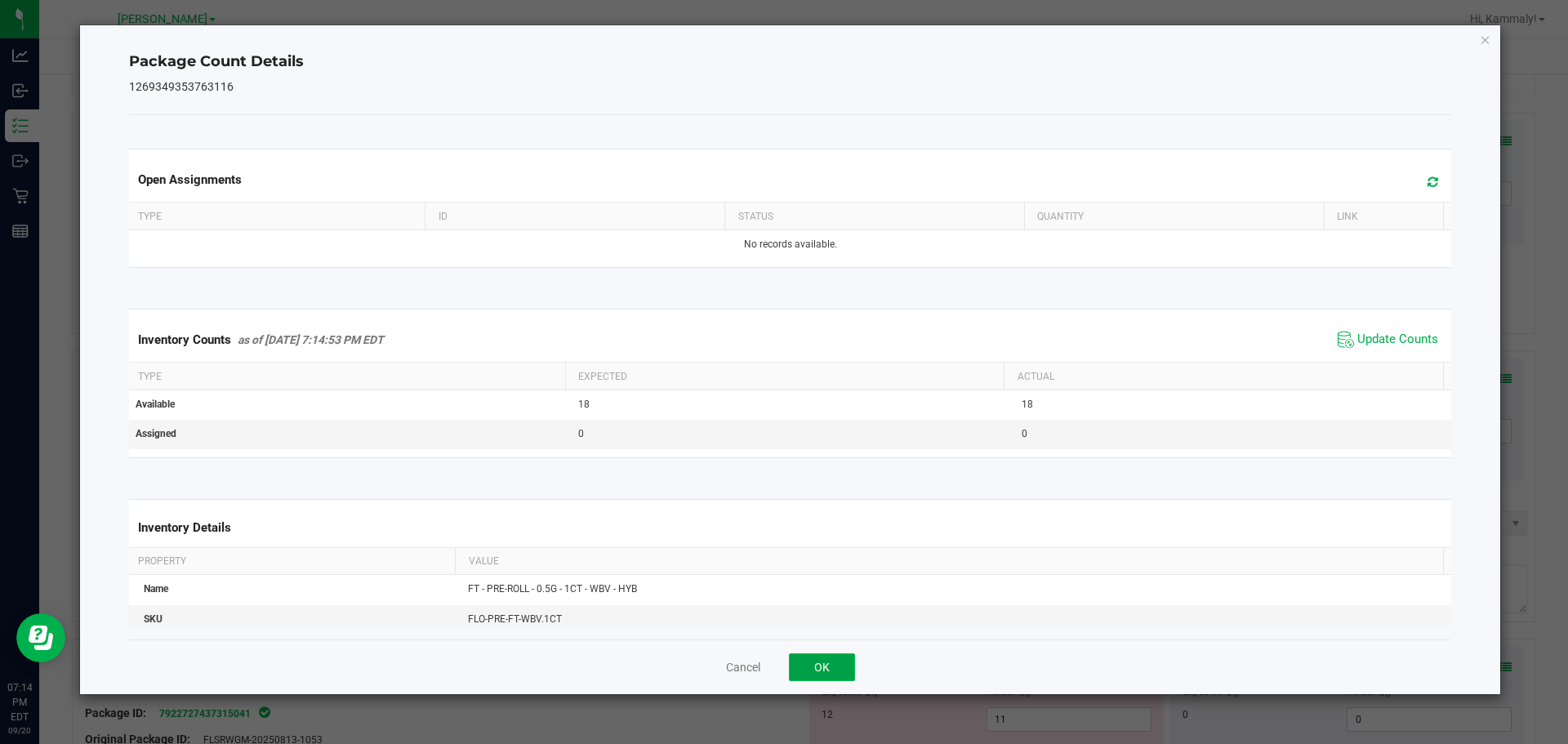
click at [840, 656] on button "OK" at bounding box center [821, 666] width 67 height 28
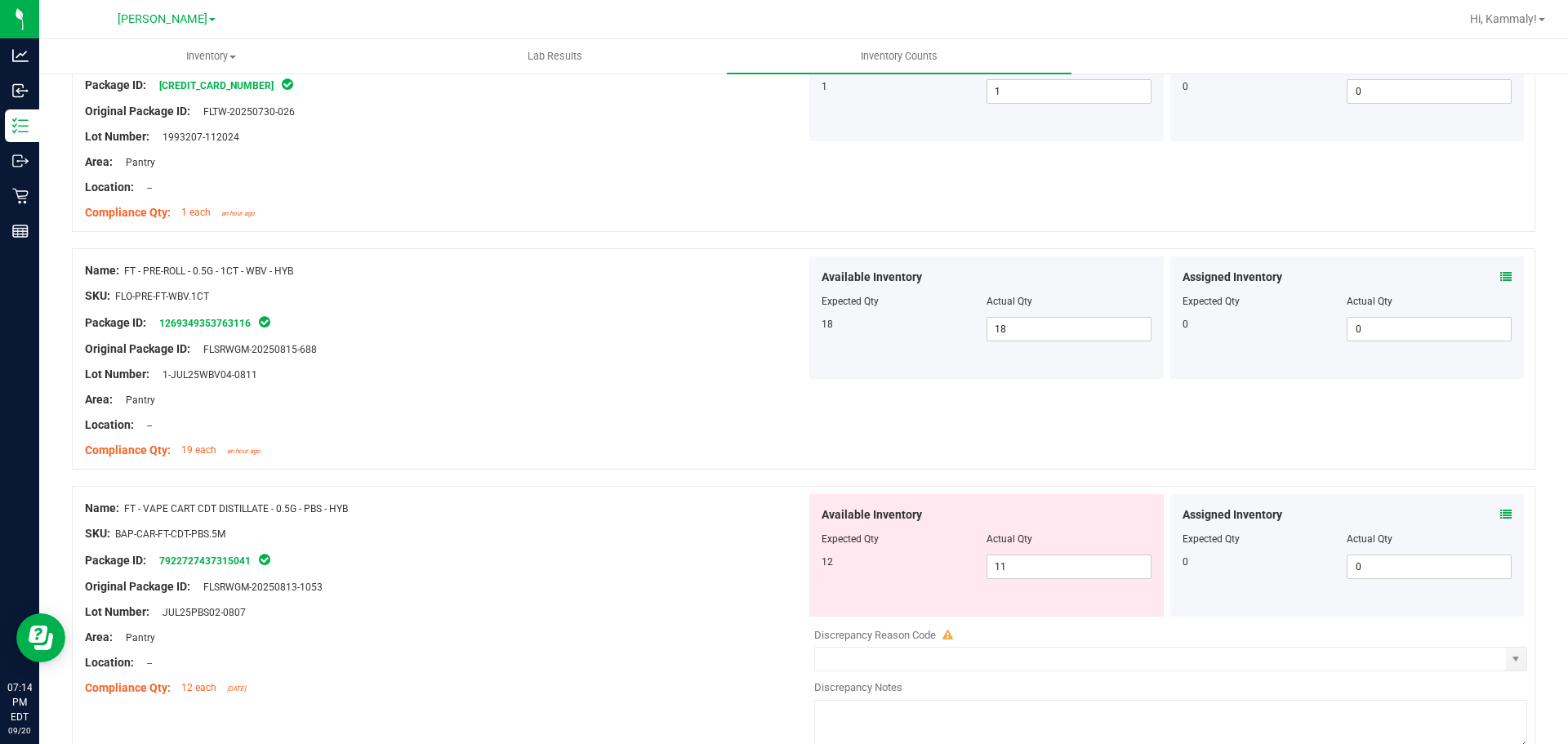
scroll to position [2459, 0]
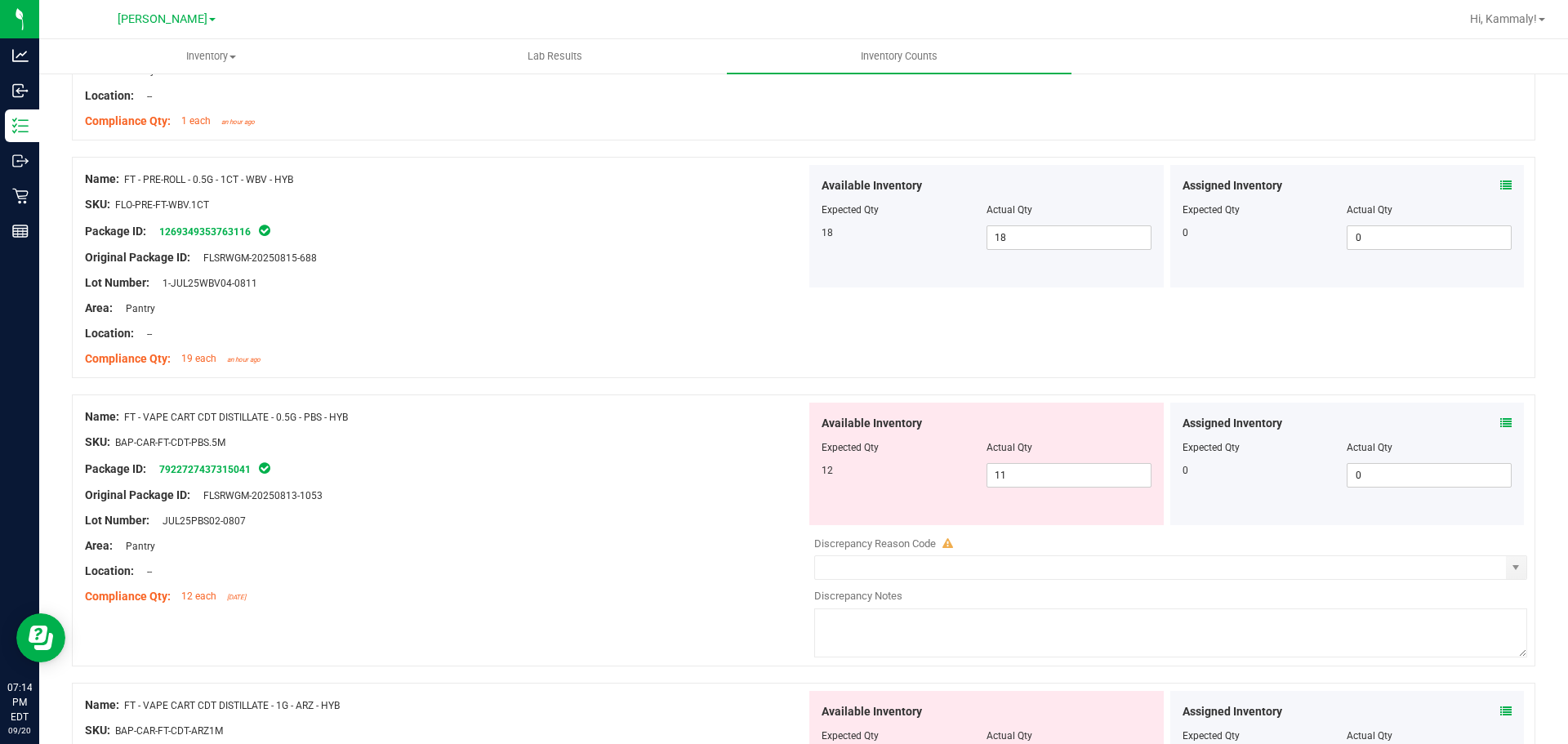
click at [1500, 421] on icon at bounding box center [1506, 423] width 12 height 12
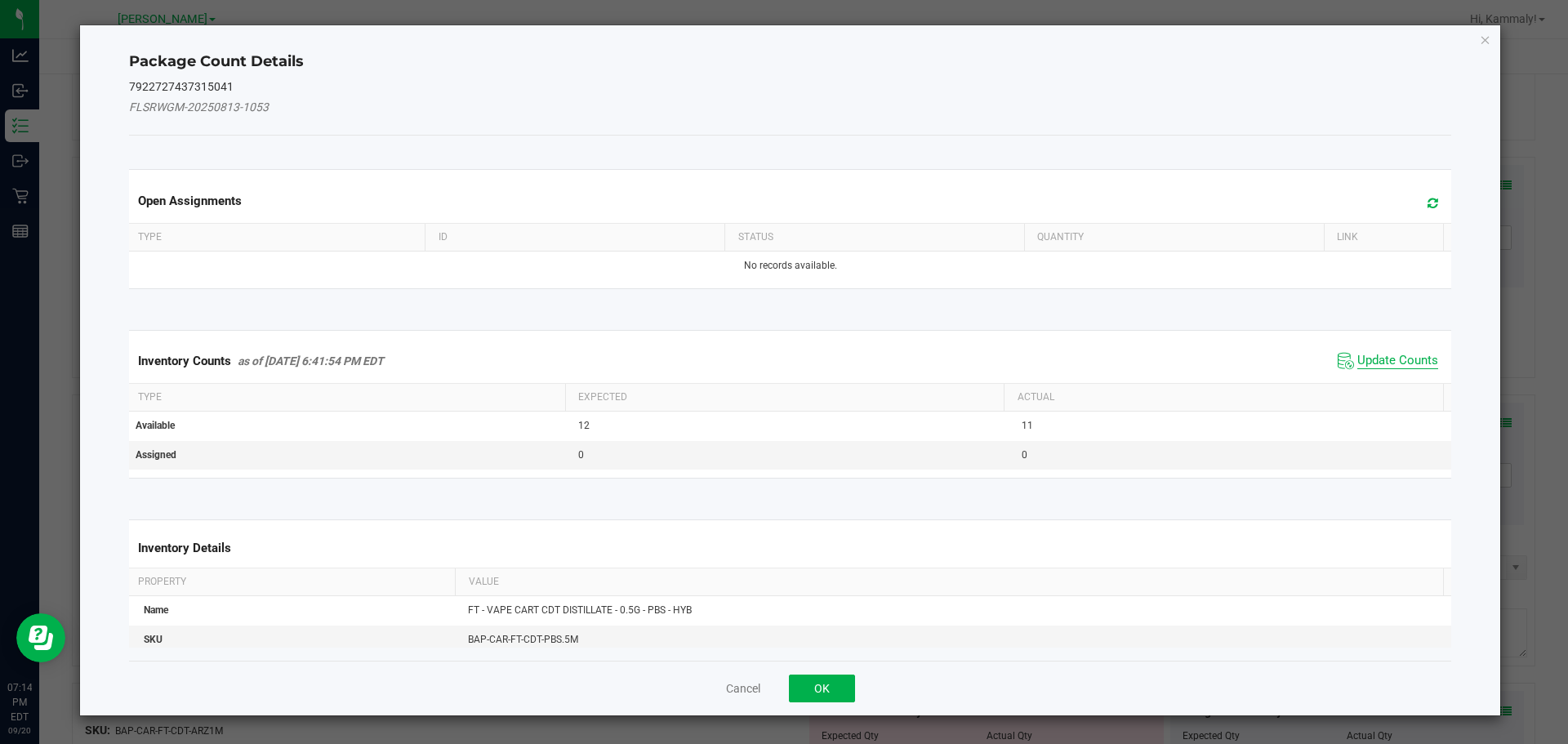
click at [1387, 356] on span "Update Counts" at bounding box center [1398, 361] width 81 height 16
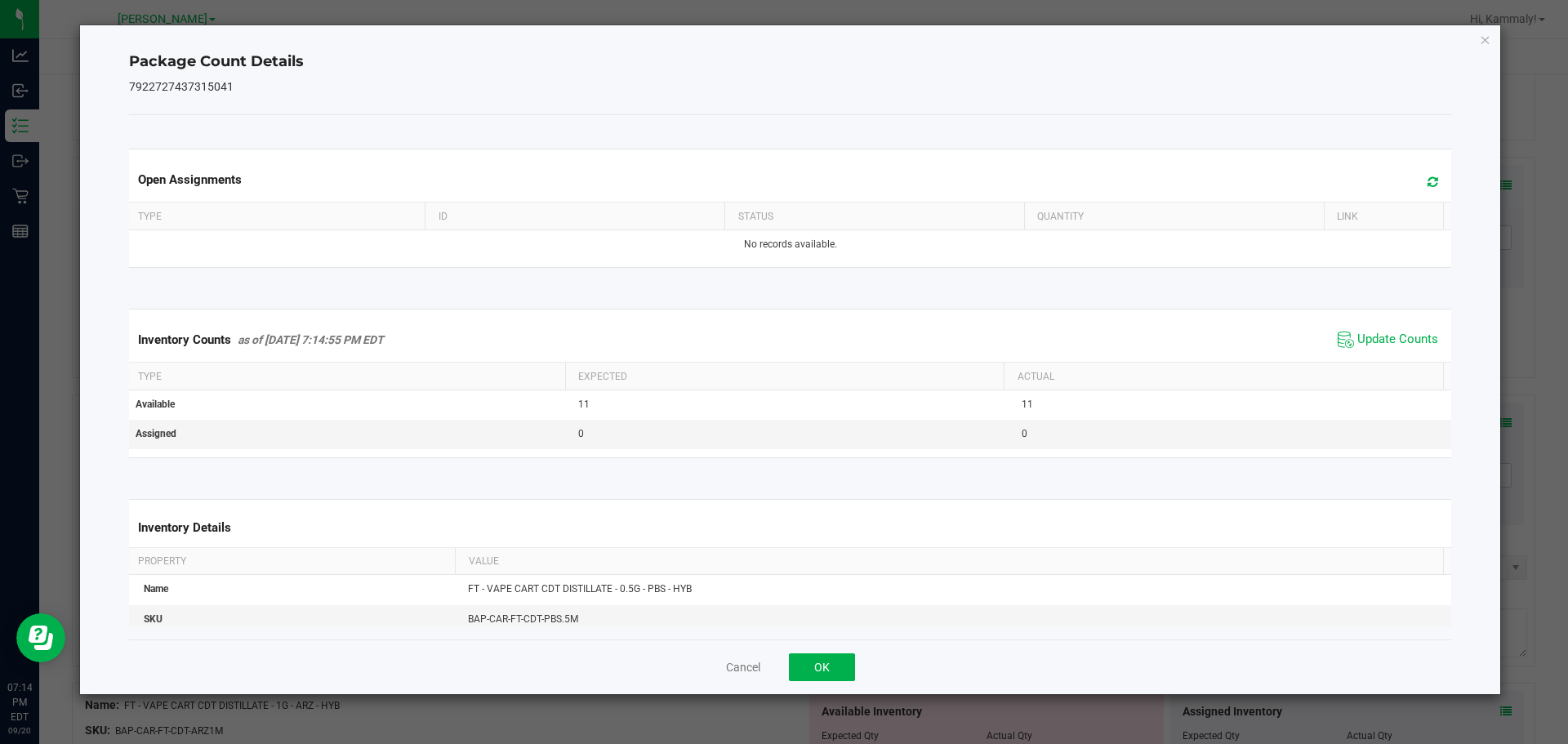
click at [856, 636] on div "Open Assignments Type ID Status Quantity Link No records available. Inventory C…" at bounding box center [790, 377] width 1323 height 524
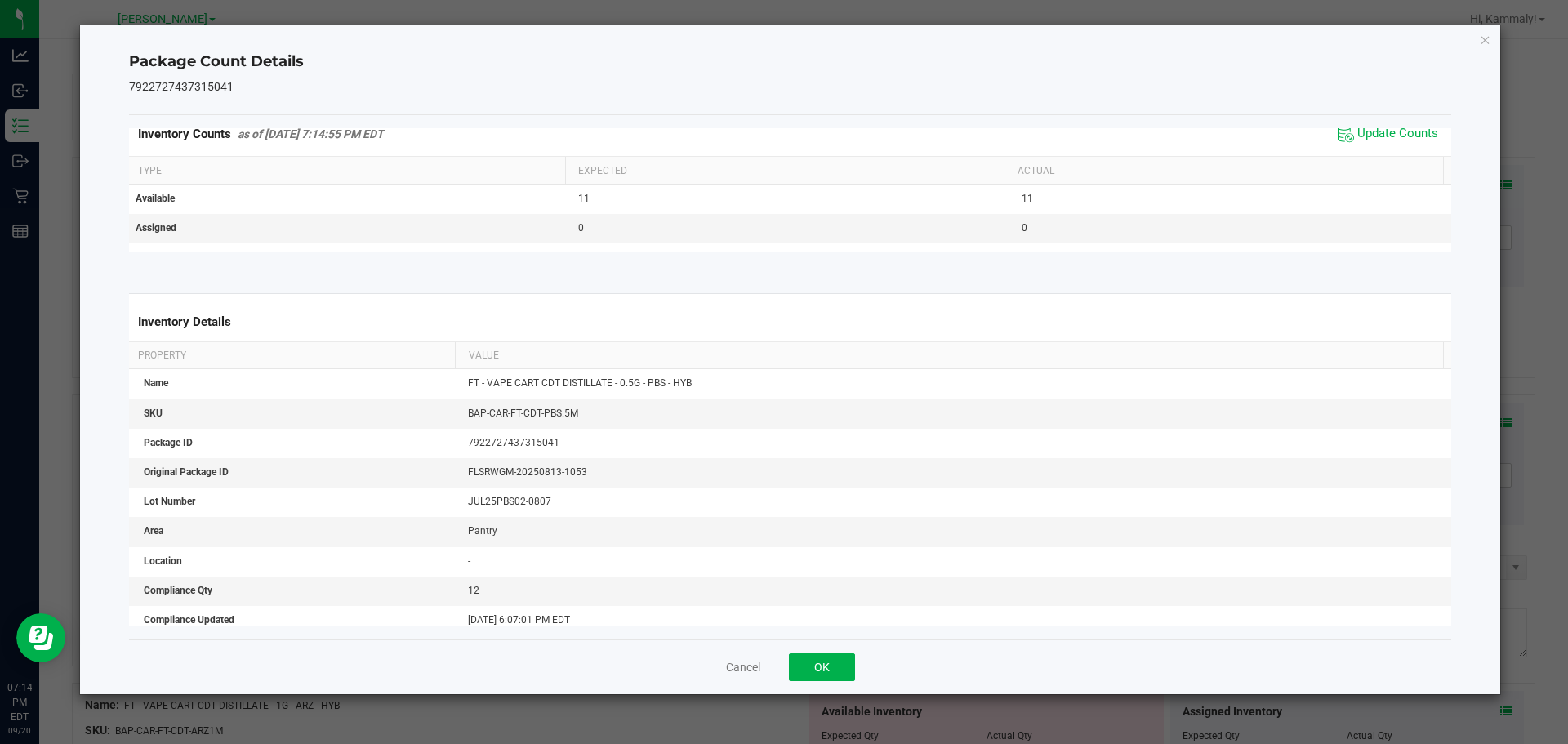
scroll to position [255, 0]
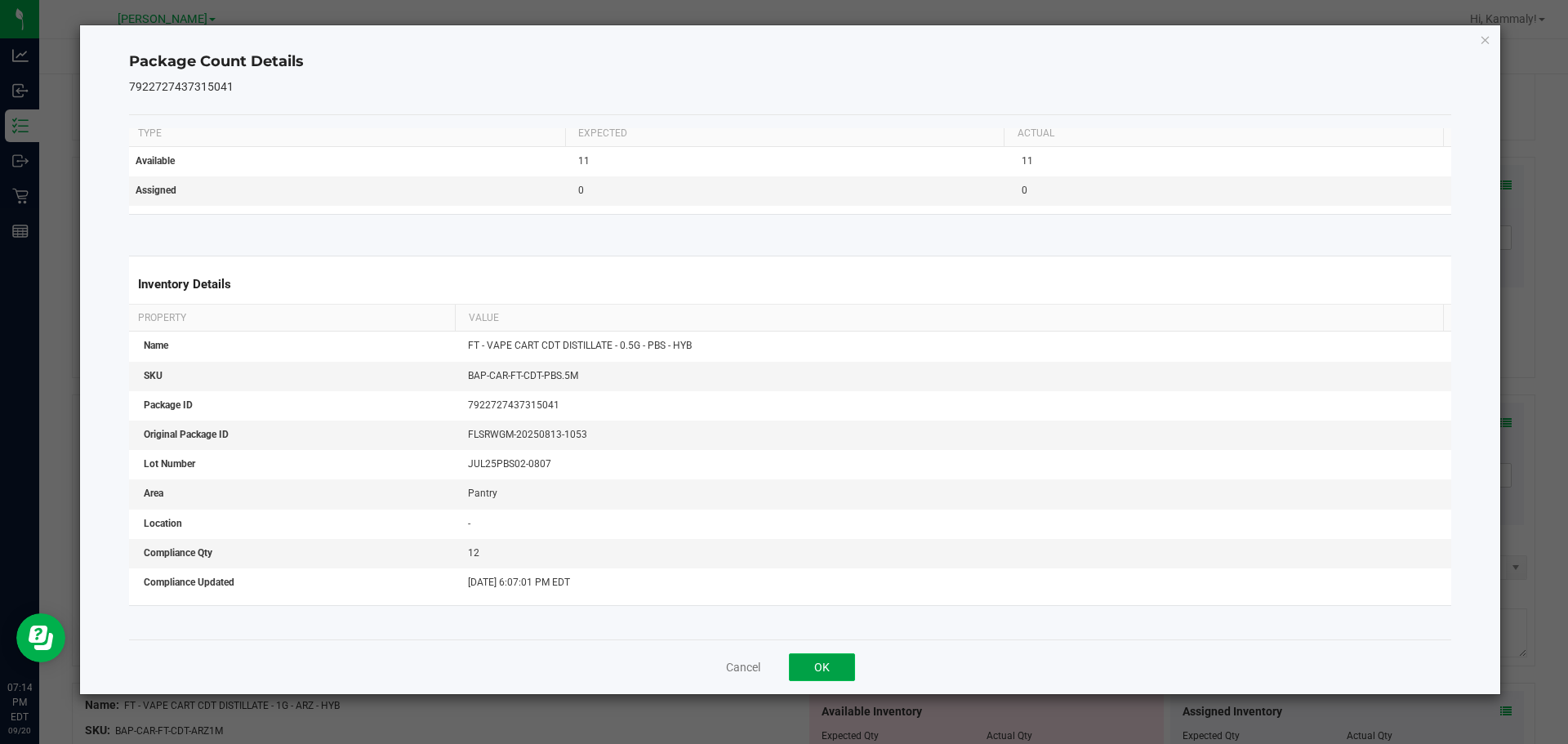
click at [821, 674] on button "OK" at bounding box center [821, 666] width 67 height 28
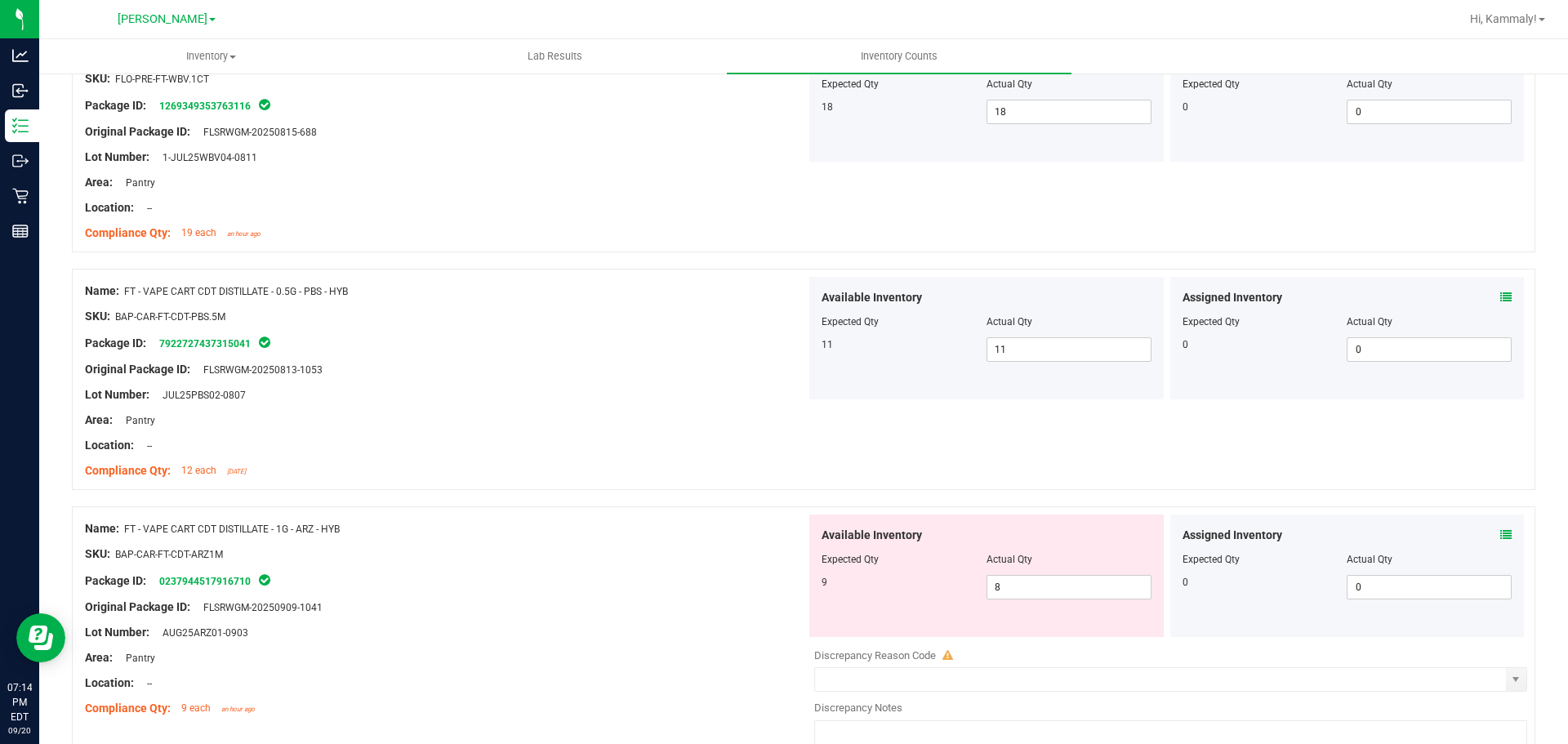
scroll to position [2690, 0]
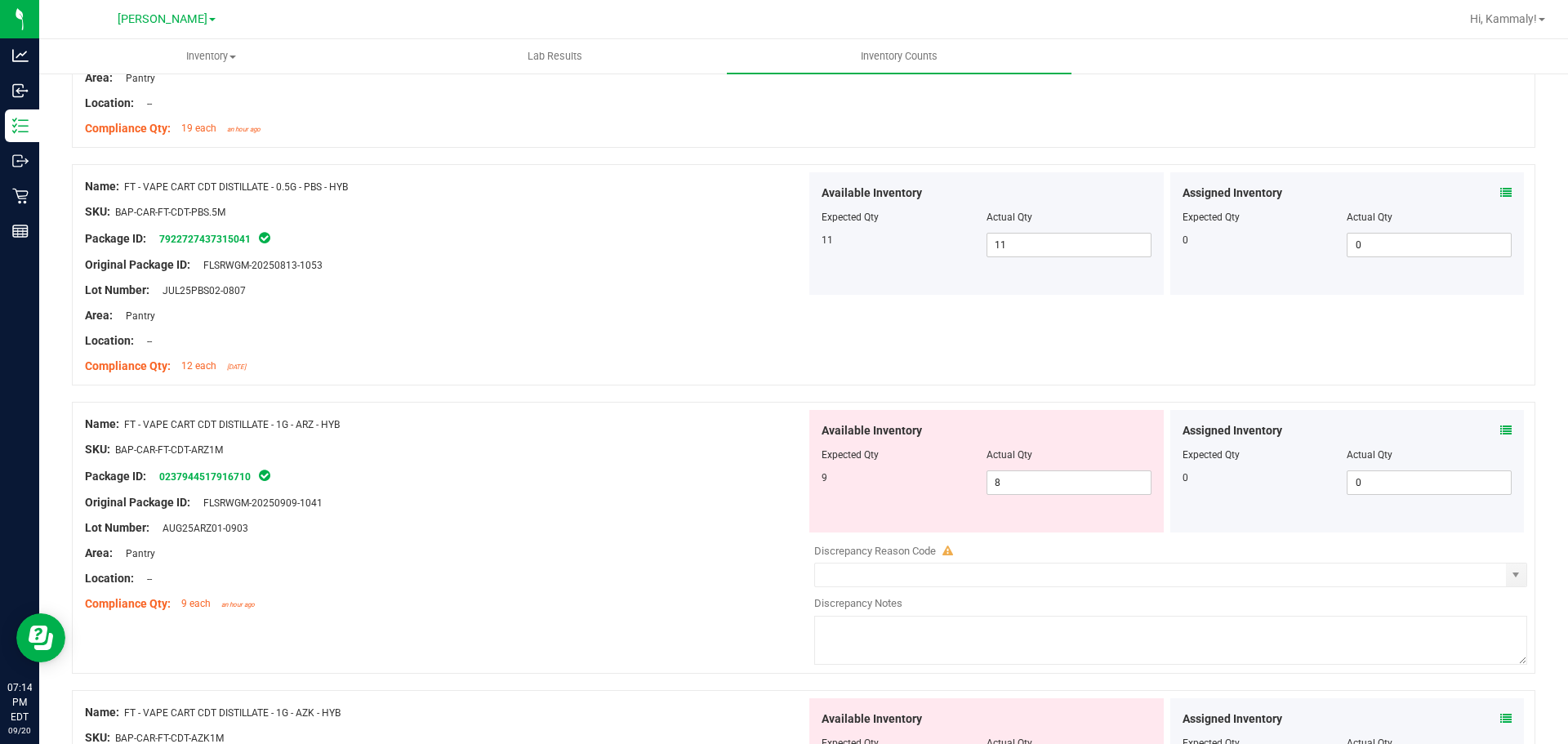
click at [1500, 430] on icon at bounding box center [1506, 431] width 12 height 12
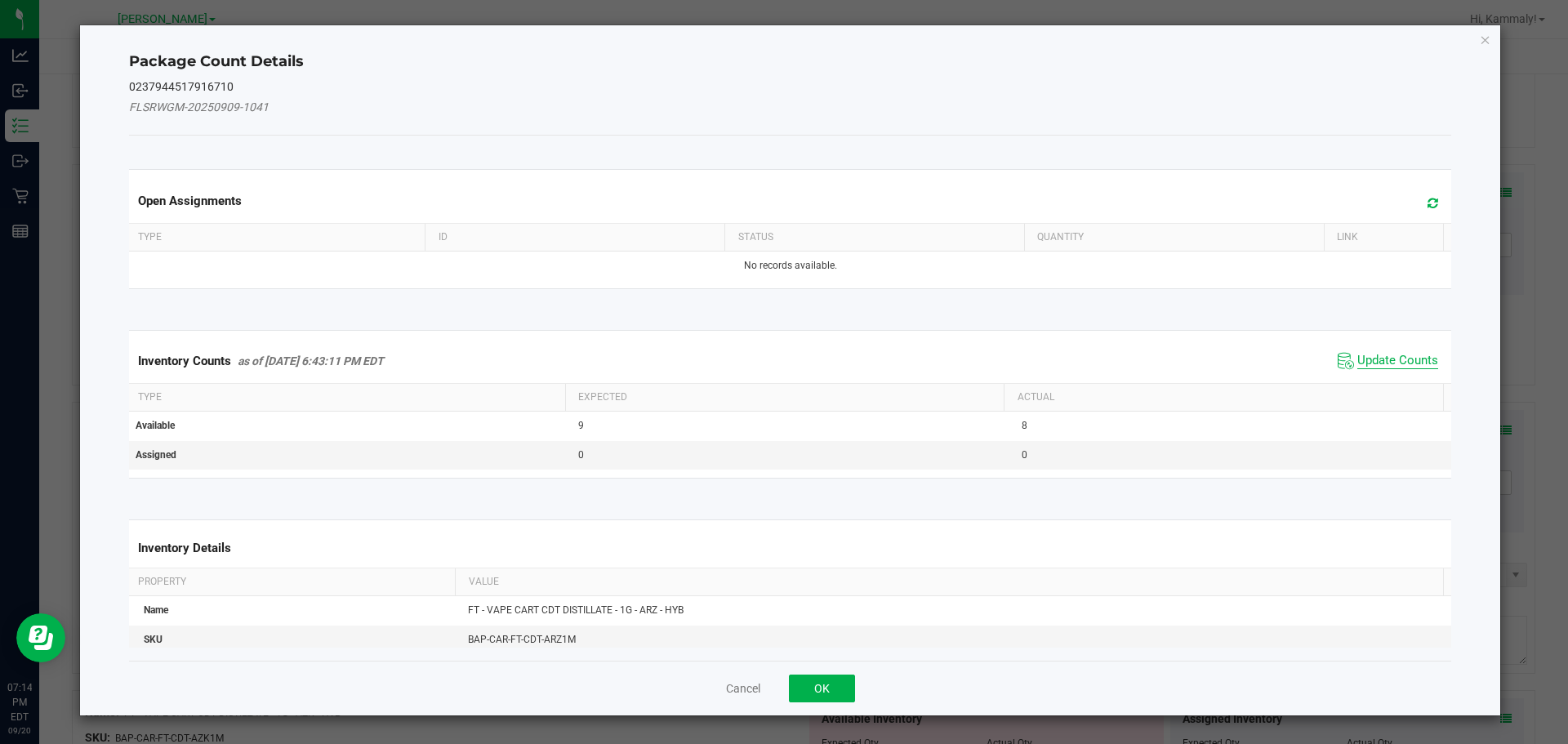
click at [1373, 353] on span "Update Counts" at bounding box center [1398, 361] width 81 height 16
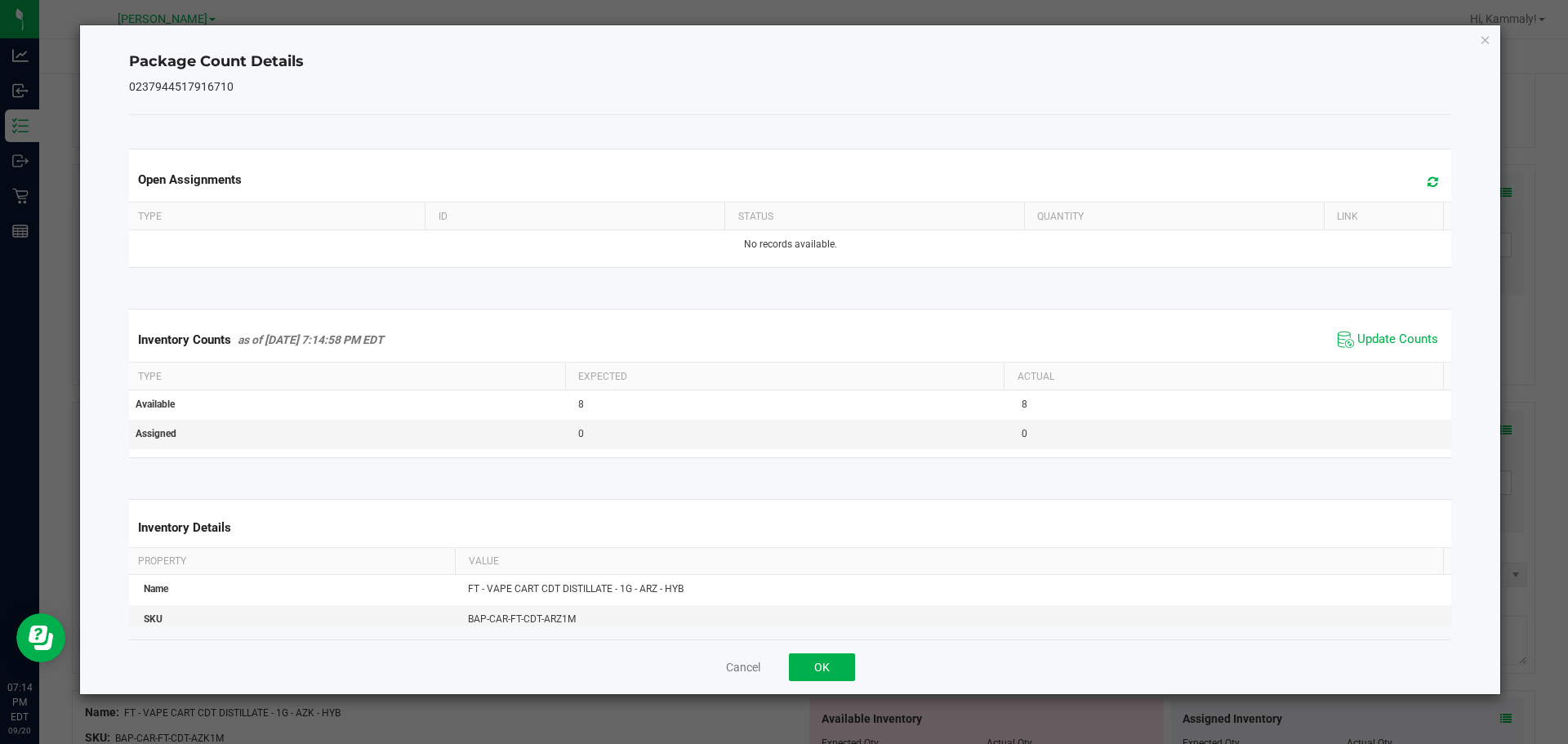
click at [833, 638] on div "Open Assignments Type ID Status Quantity Link No records available. Inventory C…" at bounding box center [790, 377] width 1323 height 524
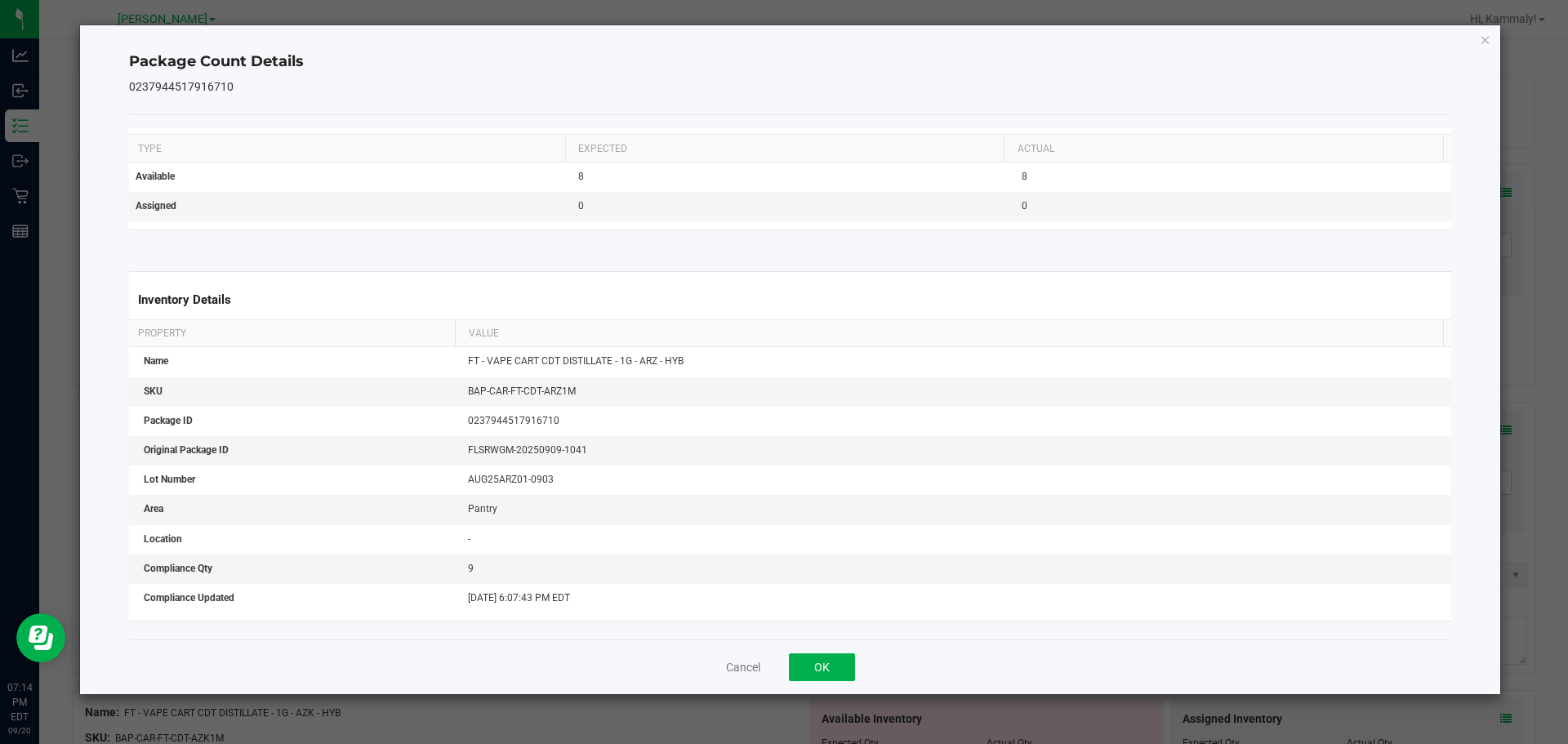
scroll to position [255, 0]
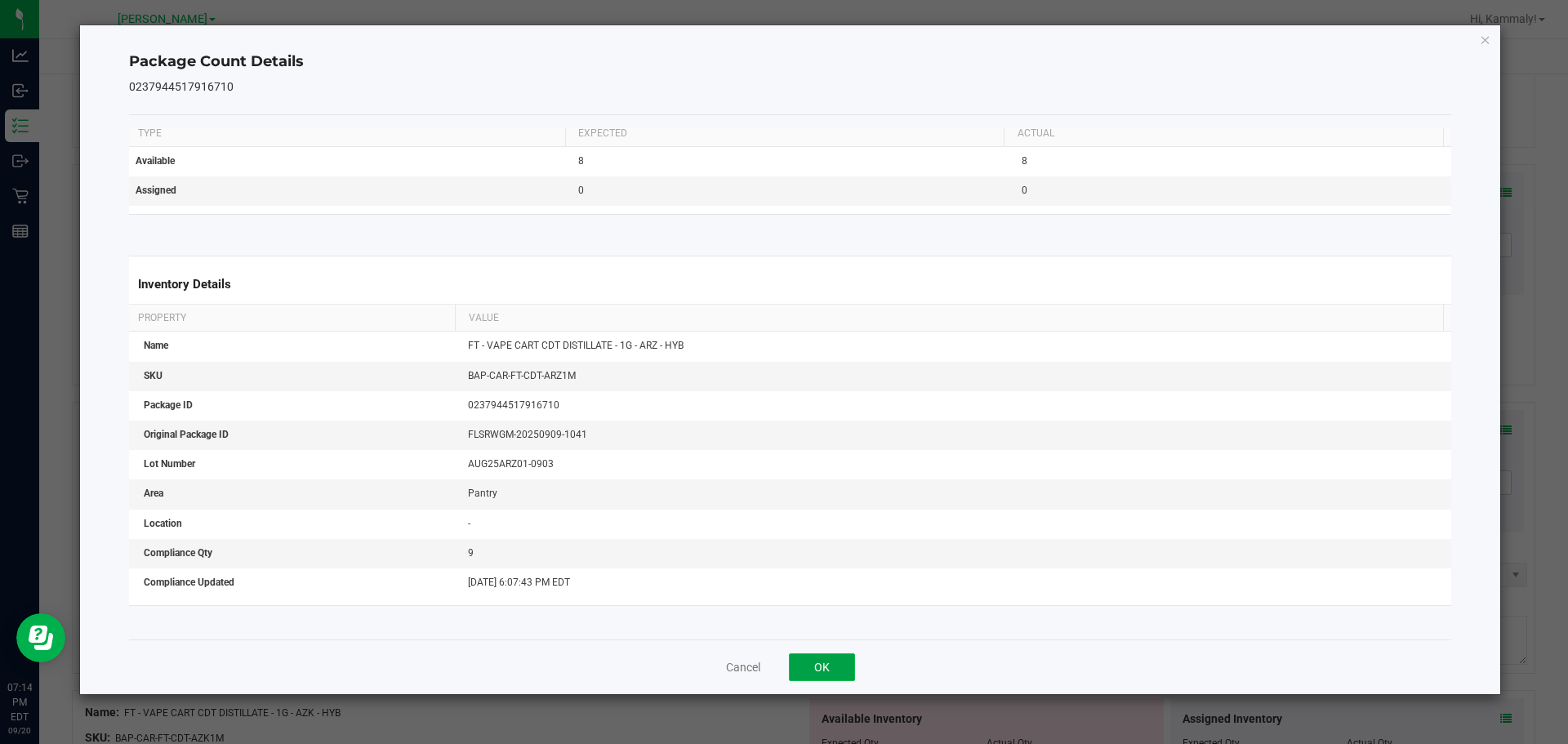
click at [821, 664] on button "OK" at bounding box center [821, 666] width 67 height 28
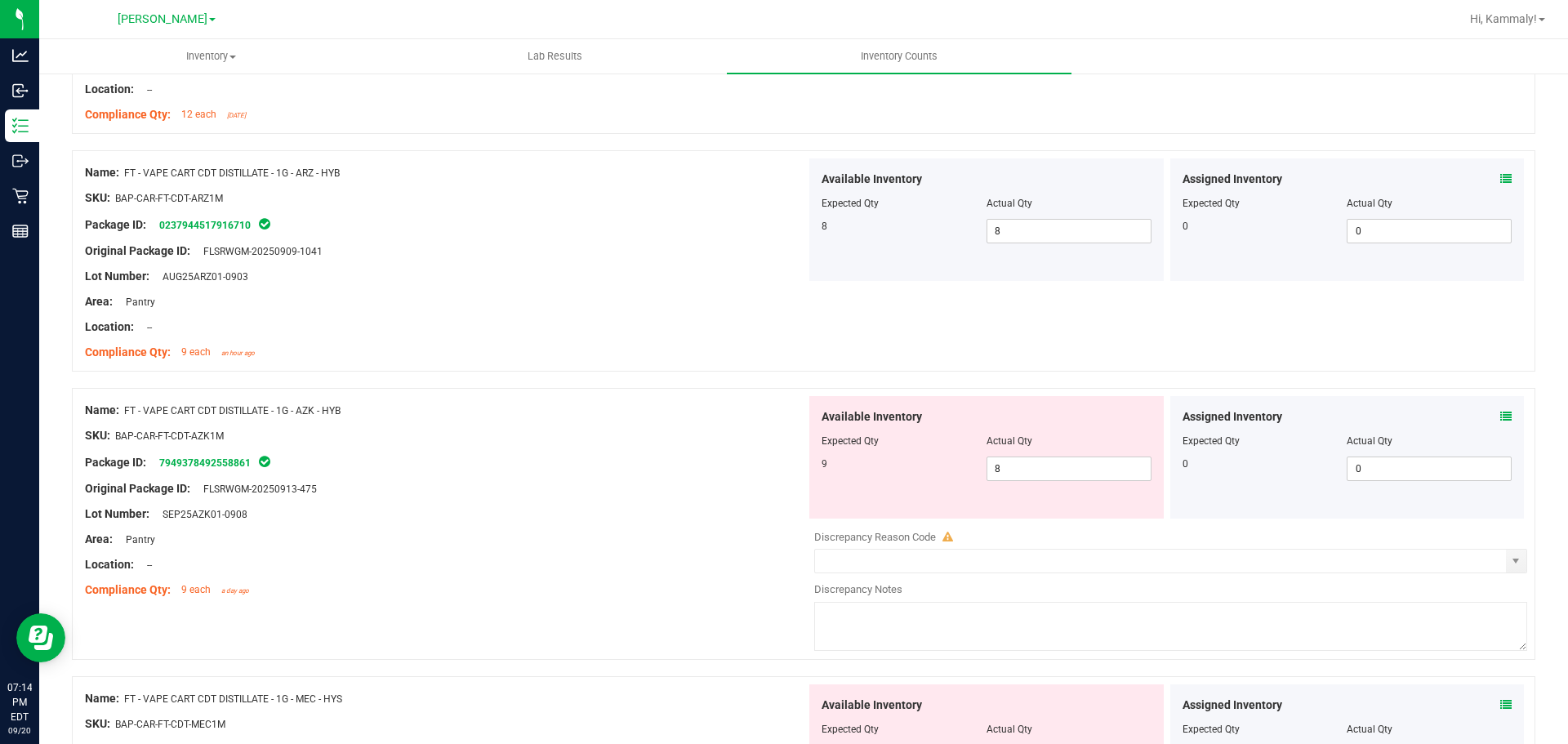
scroll to position [2952, 0]
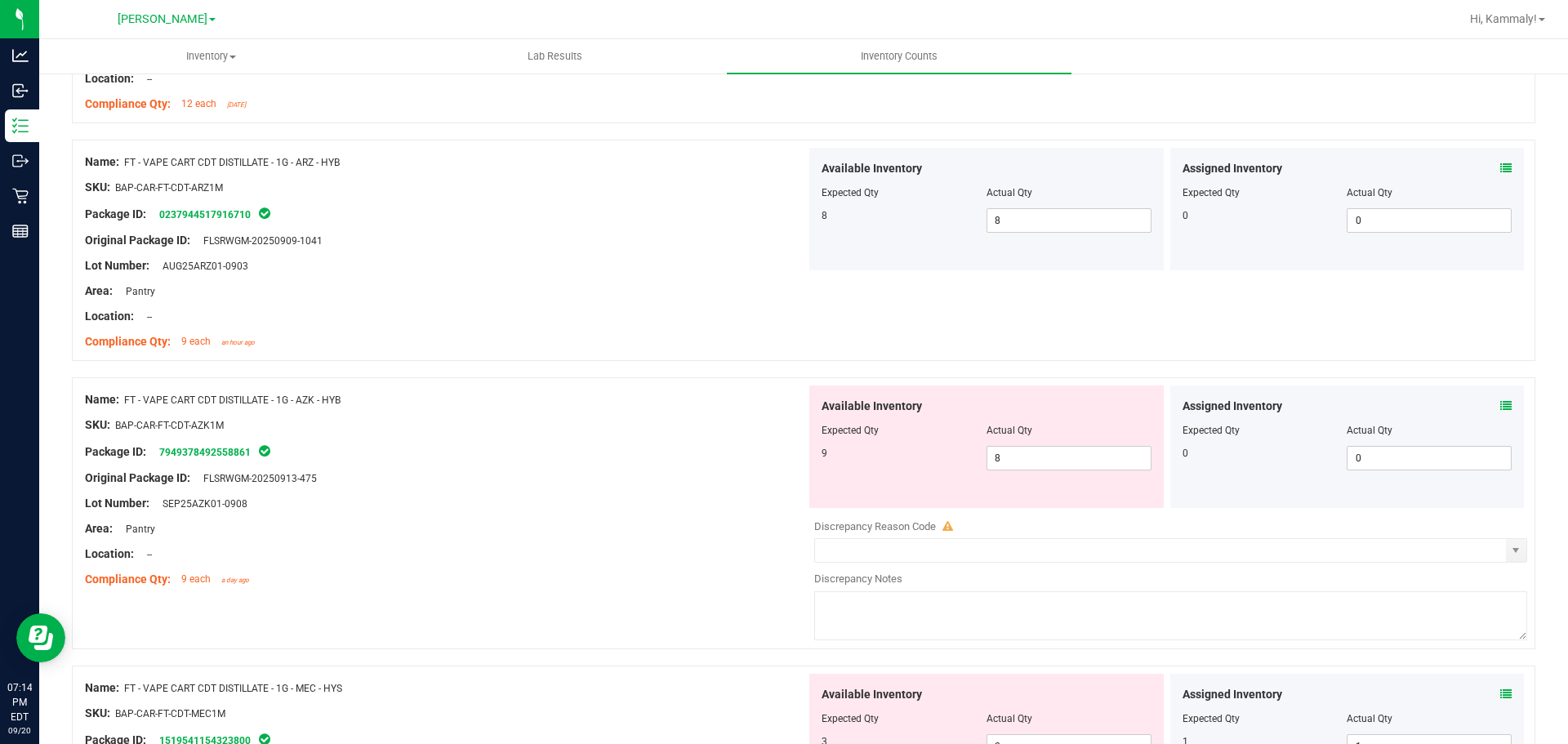
click at [1500, 404] on icon at bounding box center [1506, 406] width 12 height 12
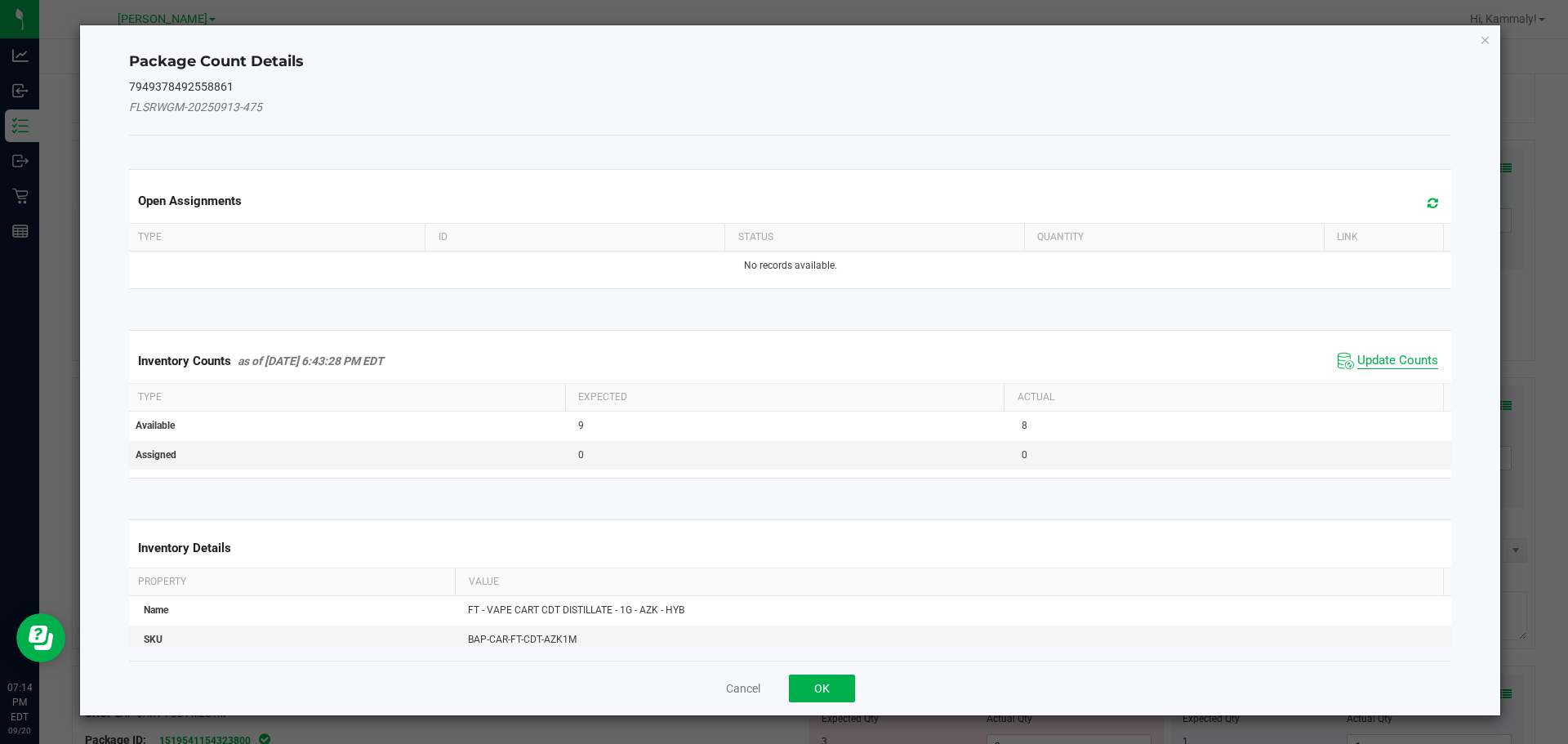
click at [1396, 366] on span "Update Counts" at bounding box center [1398, 361] width 81 height 16
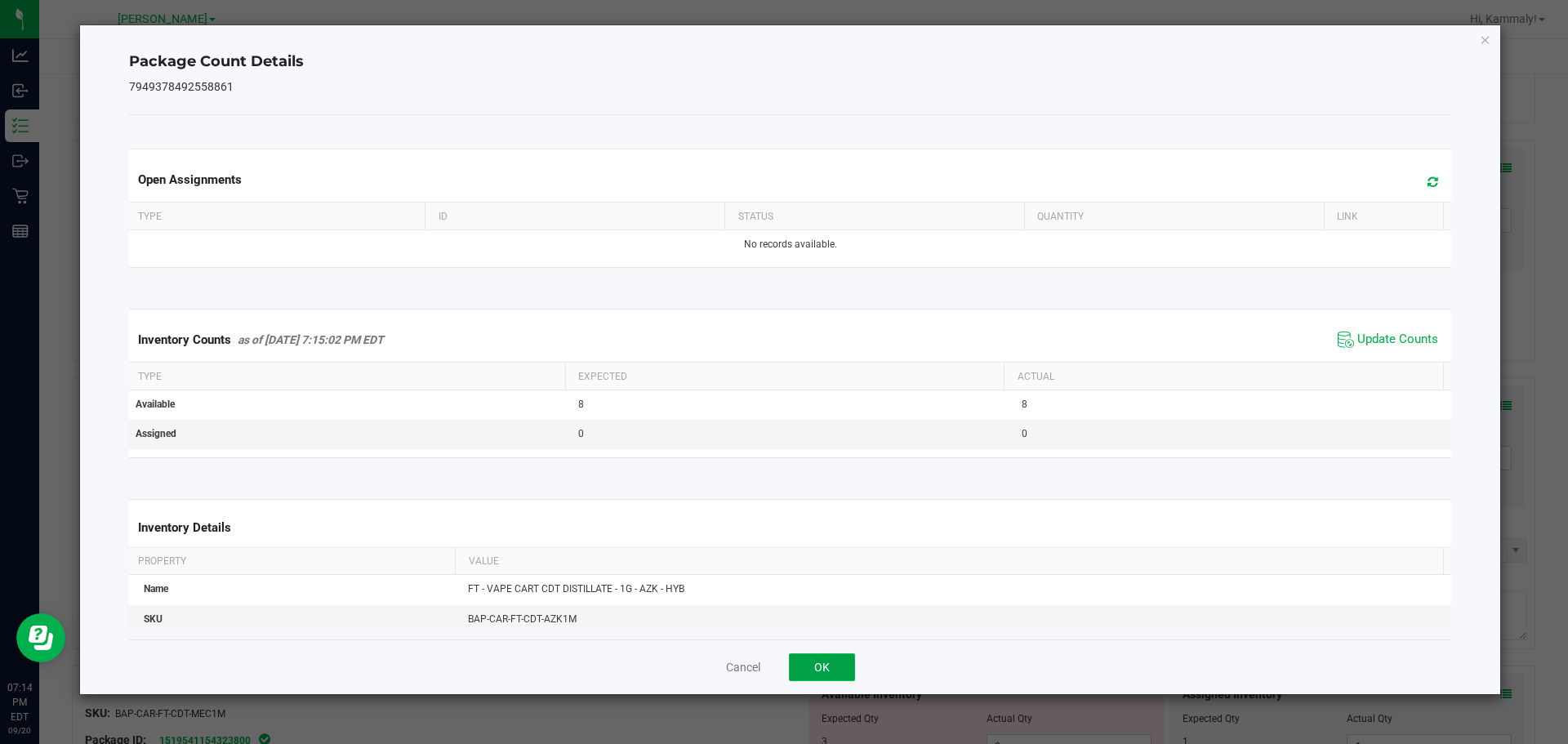
click at [816, 656] on button "OK" at bounding box center [821, 666] width 67 height 28
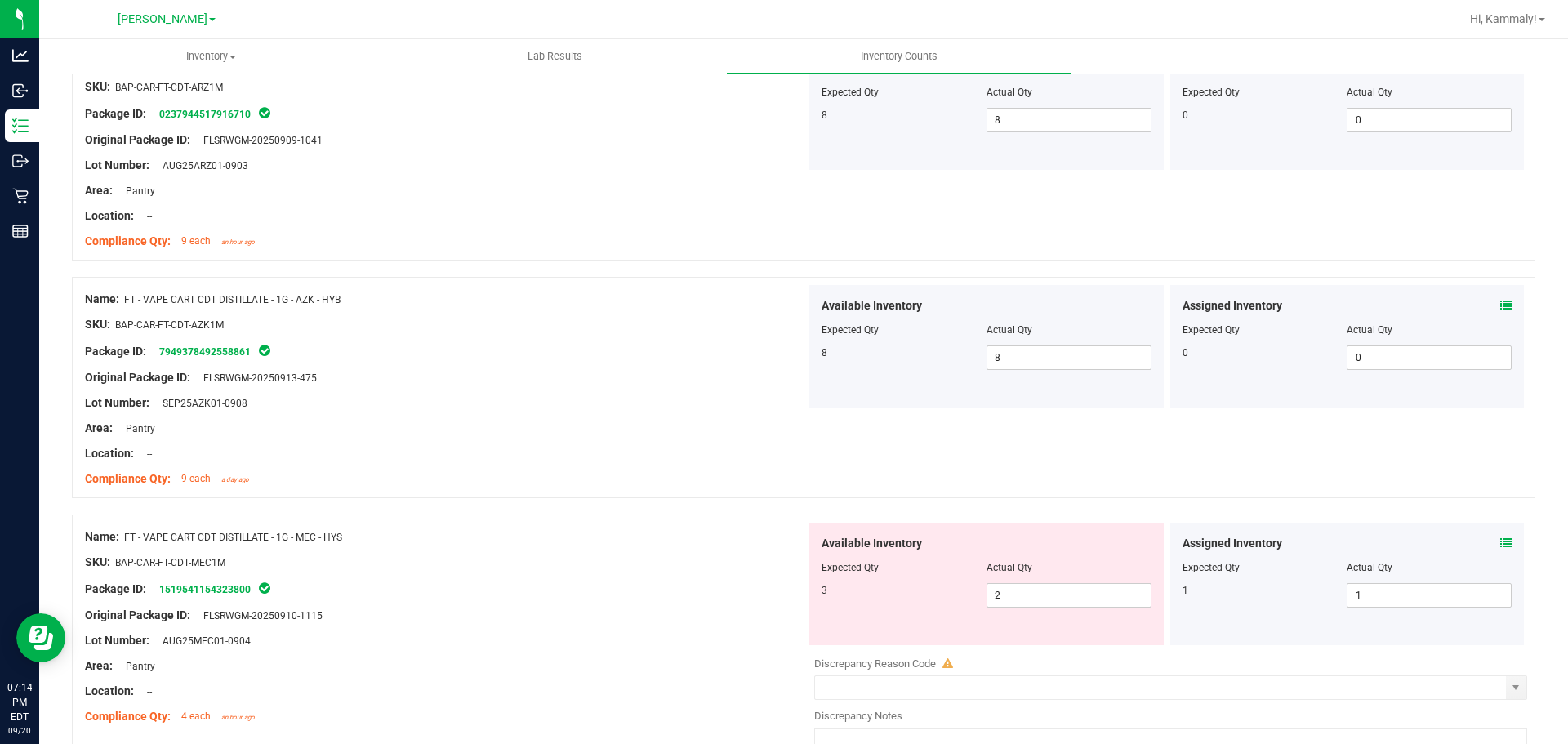
scroll to position [3148, 0]
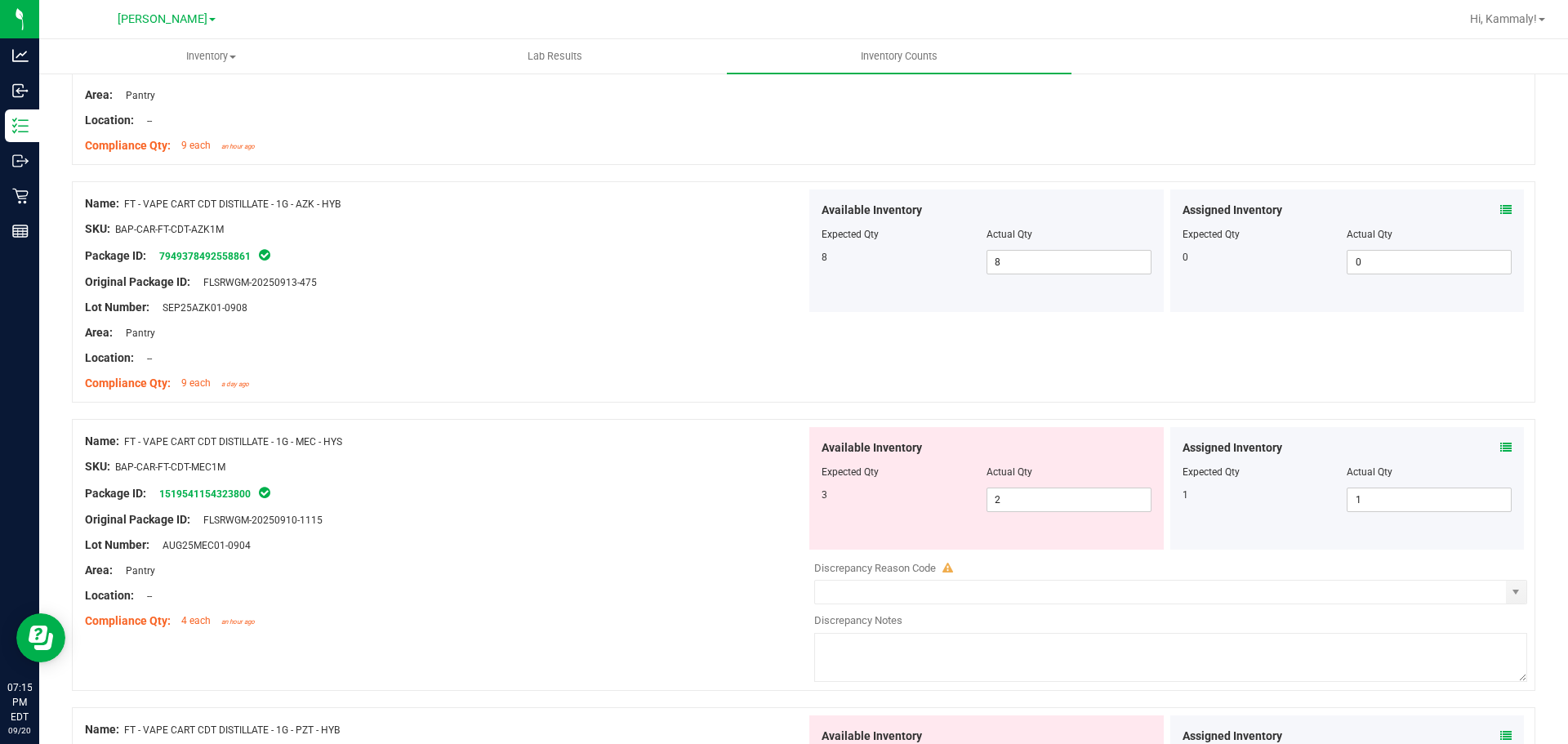
click at [1500, 450] on icon at bounding box center [1506, 447] width 12 height 12
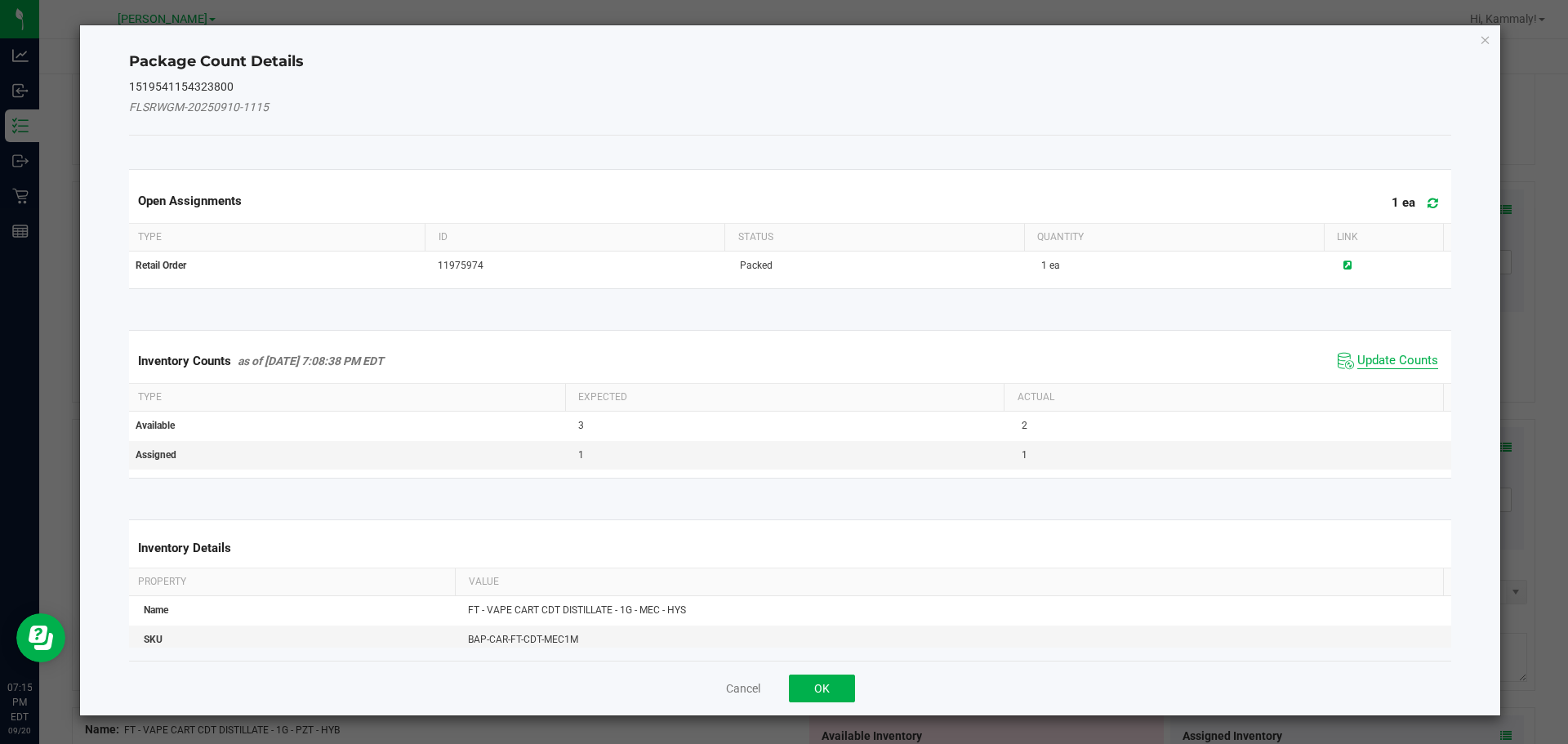
click at [1409, 357] on span "Update Counts" at bounding box center [1398, 361] width 81 height 16
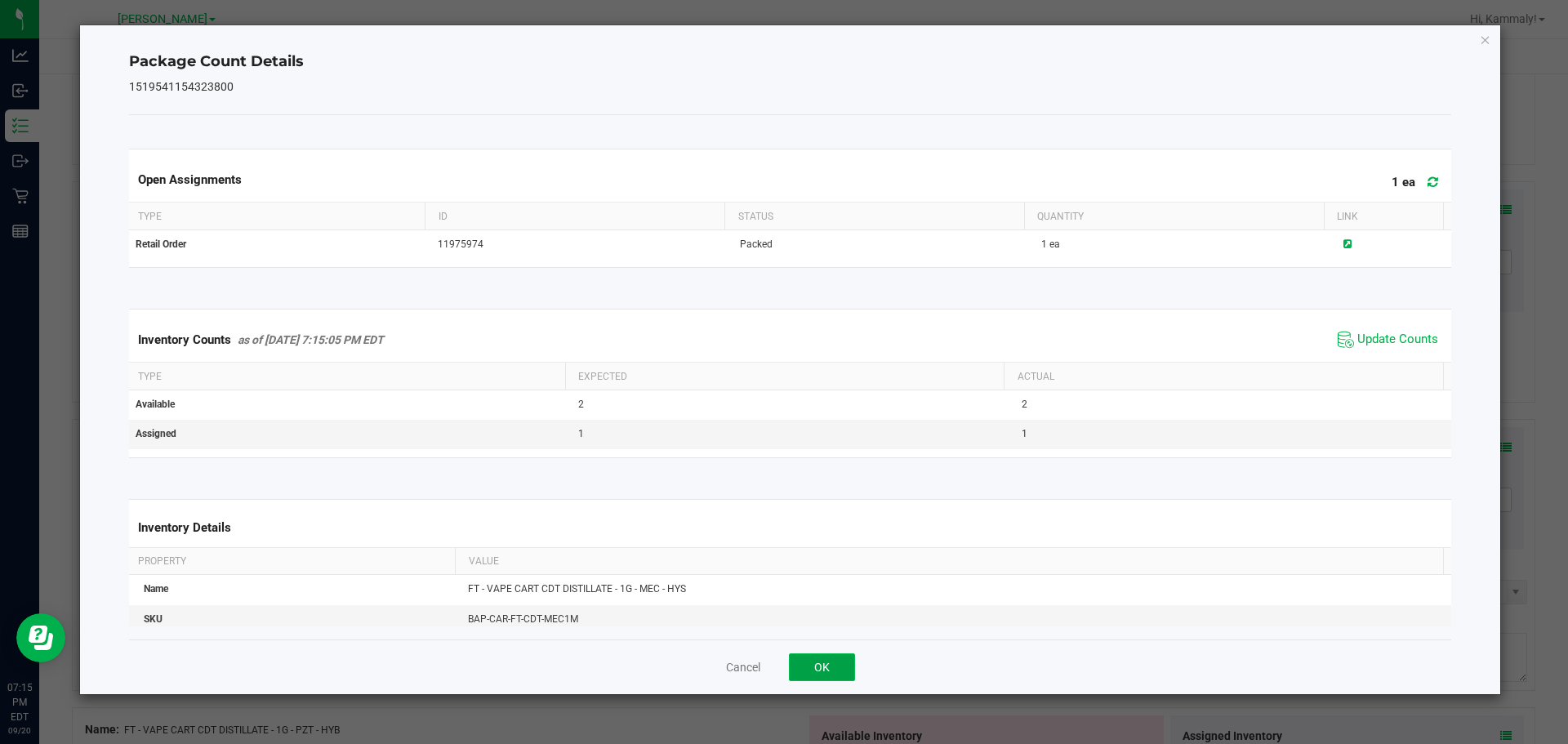
click at [830, 677] on button "OK" at bounding box center [821, 666] width 67 height 28
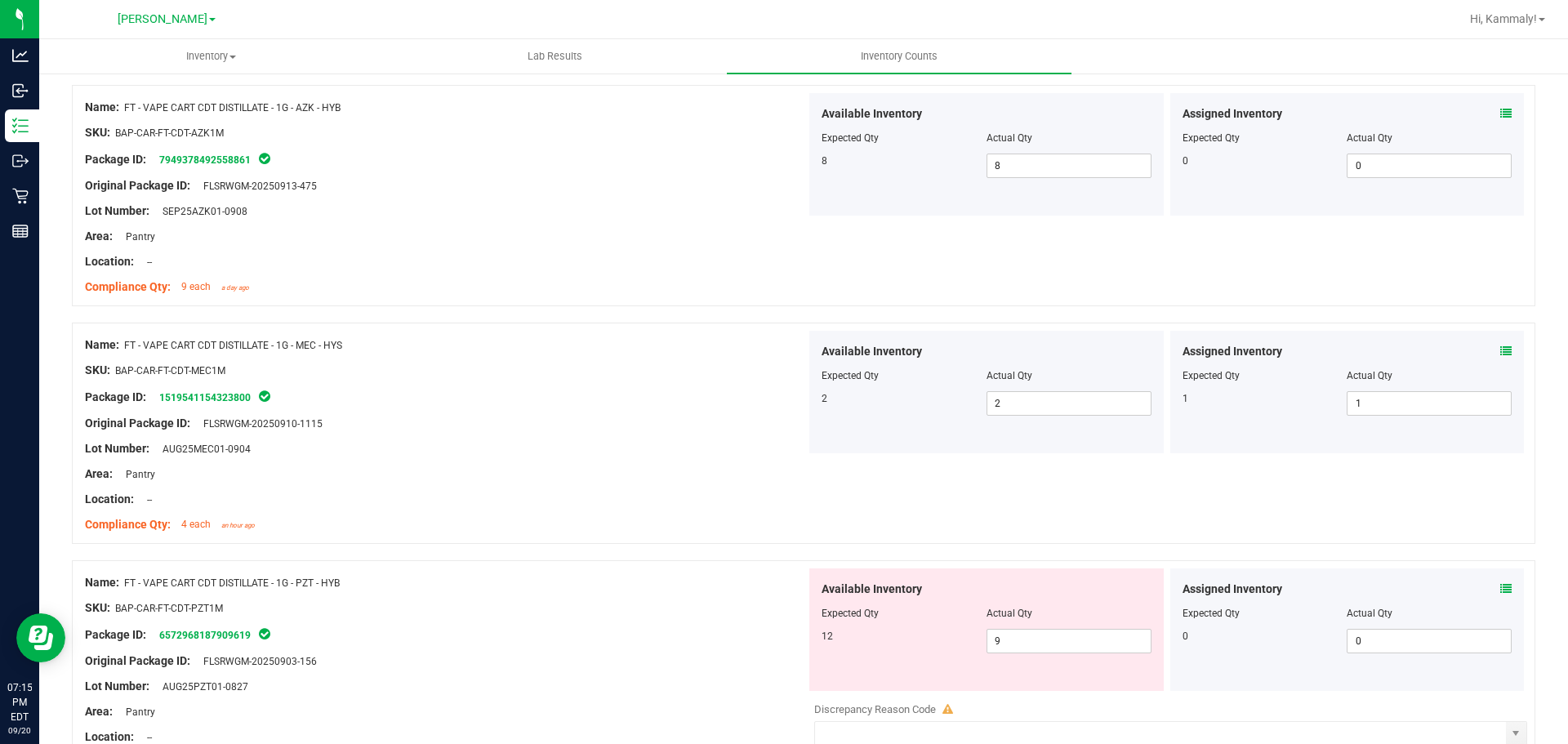
scroll to position [3347, 0]
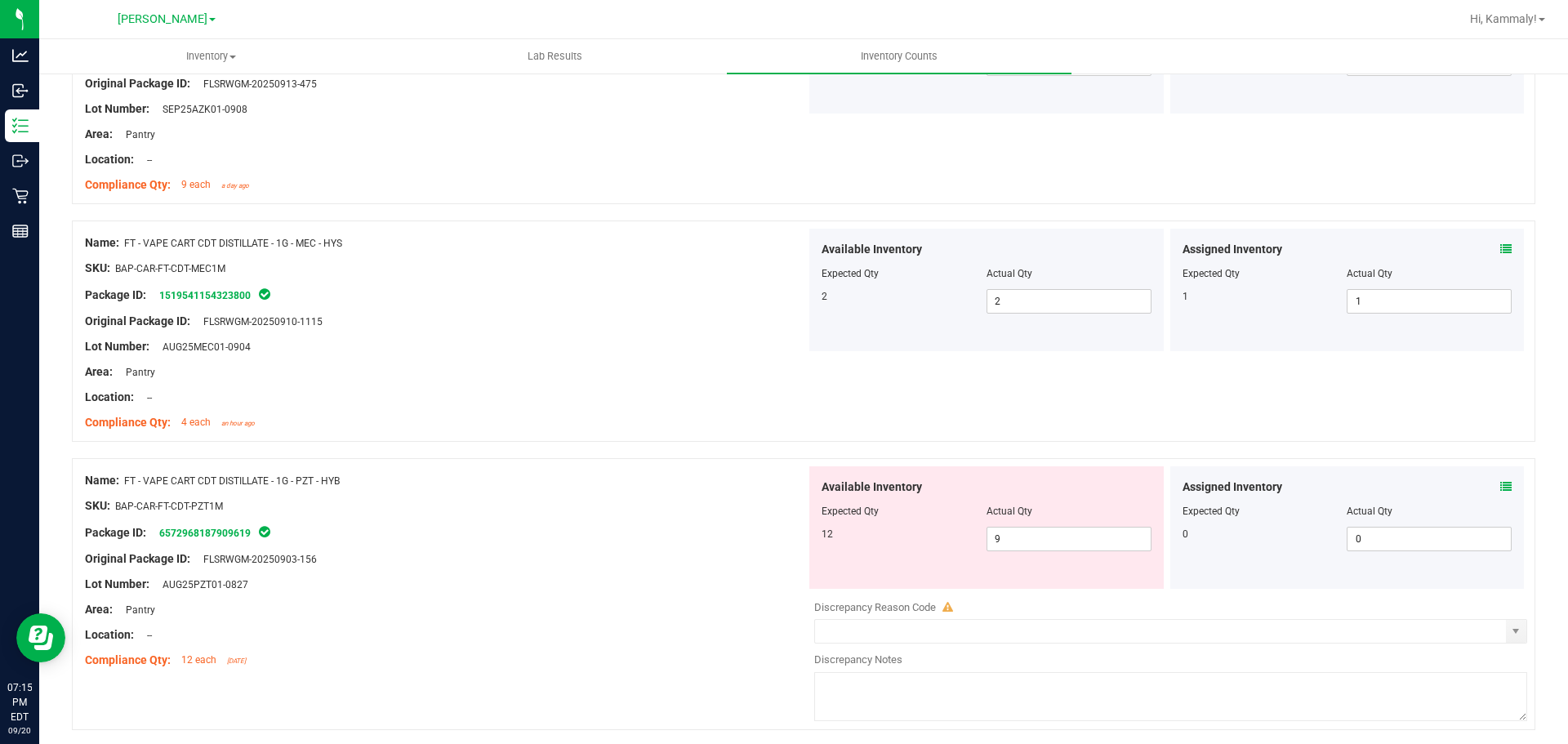
click at [1500, 486] on icon at bounding box center [1506, 487] width 12 height 12
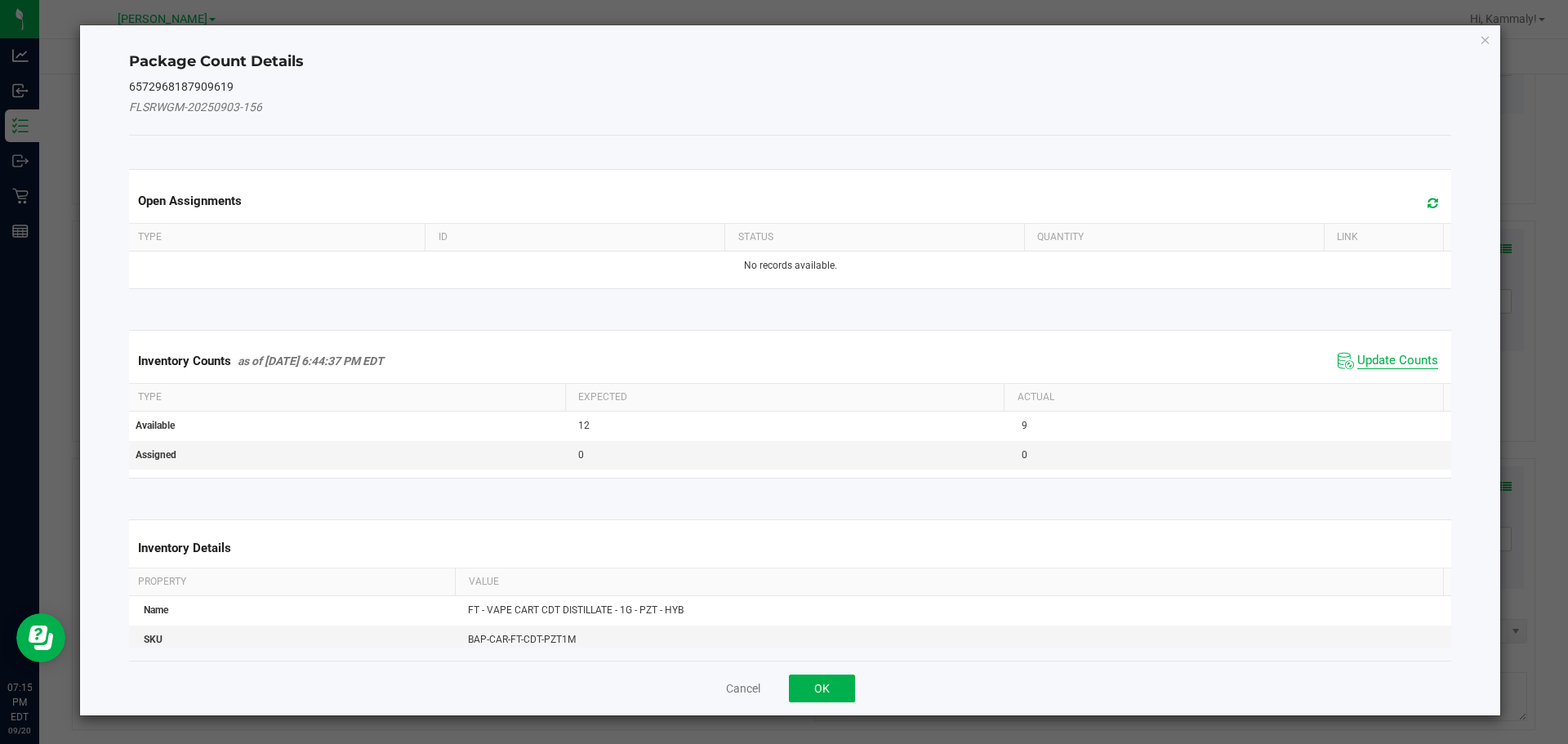
click at [1387, 357] on span "Update Counts" at bounding box center [1398, 361] width 81 height 16
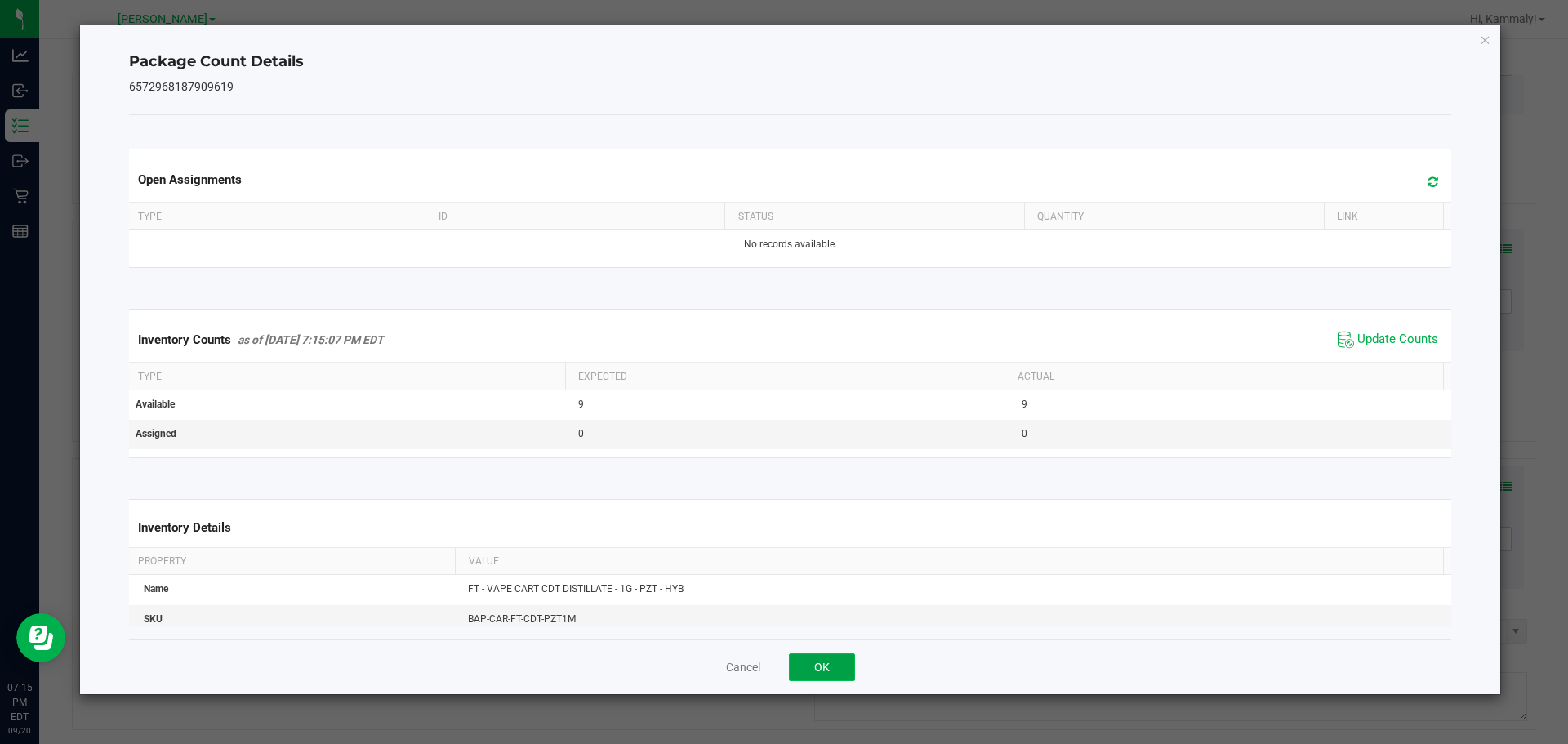
click at [842, 658] on button "OK" at bounding box center [821, 666] width 67 height 28
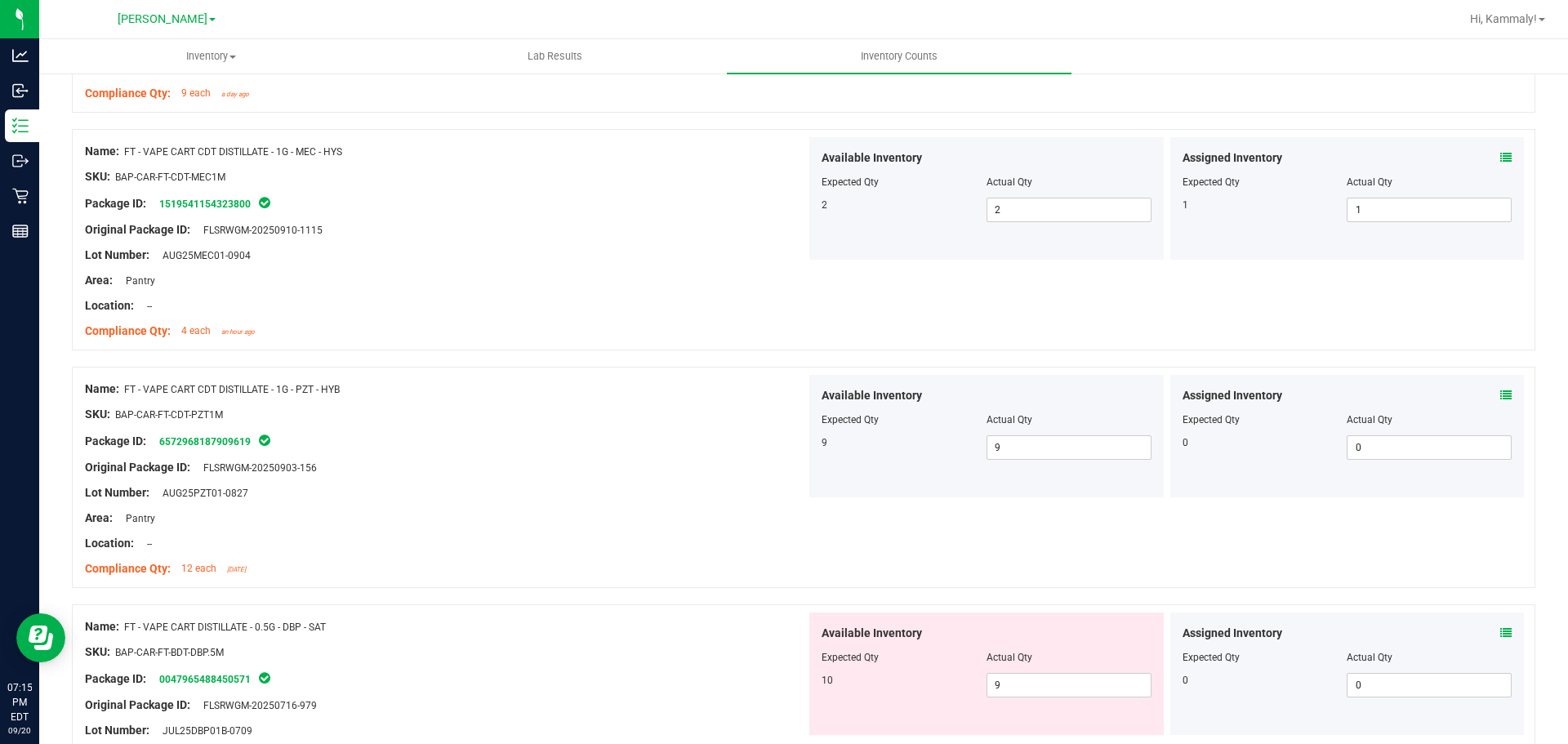
scroll to position [3519, 0]
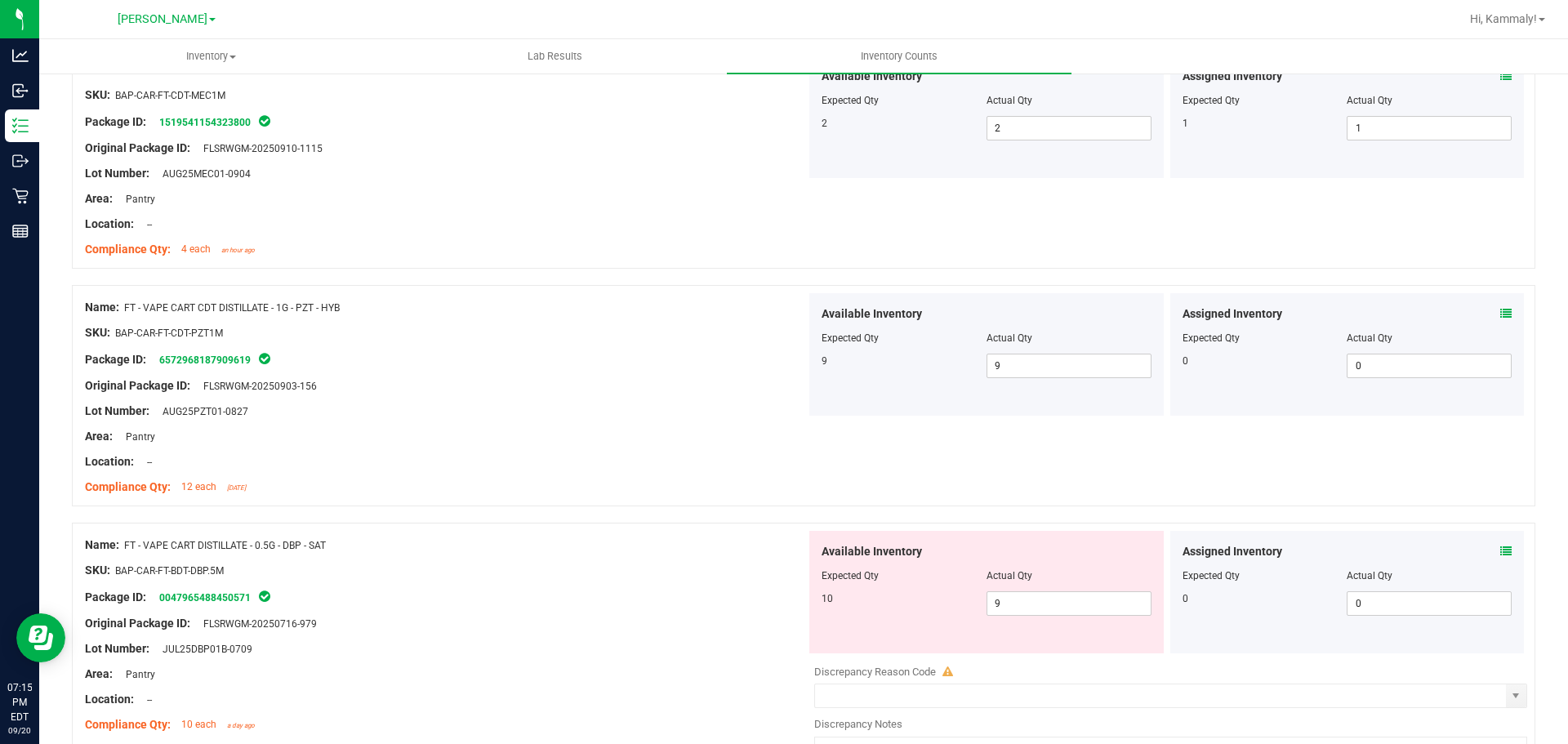
click at [1500, 549] on icon at bounding box center [1506, 551] width 12 height 12
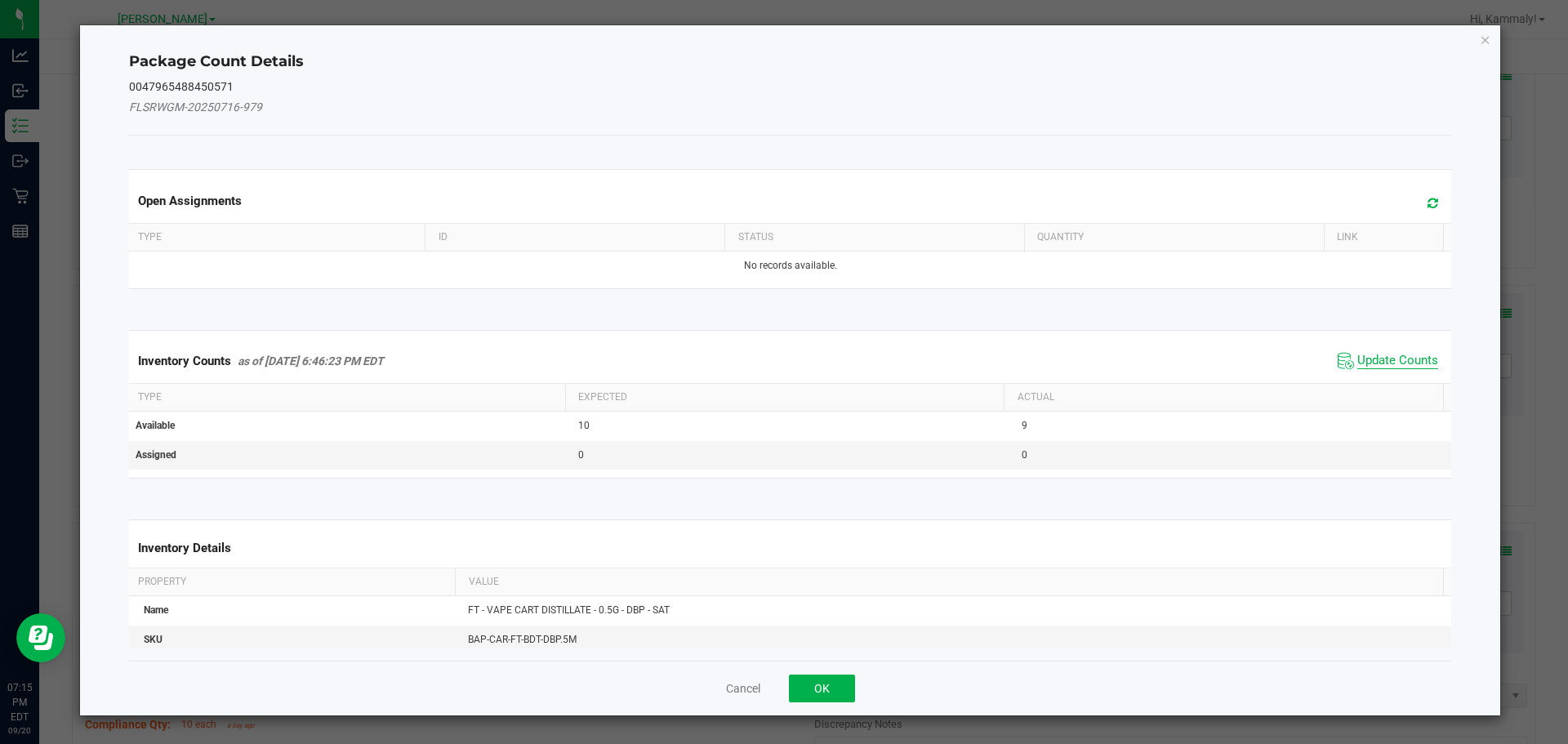
click at [1396, 354] on span "Update Counts" at bounding box center [1398, 361] width 81 height 16
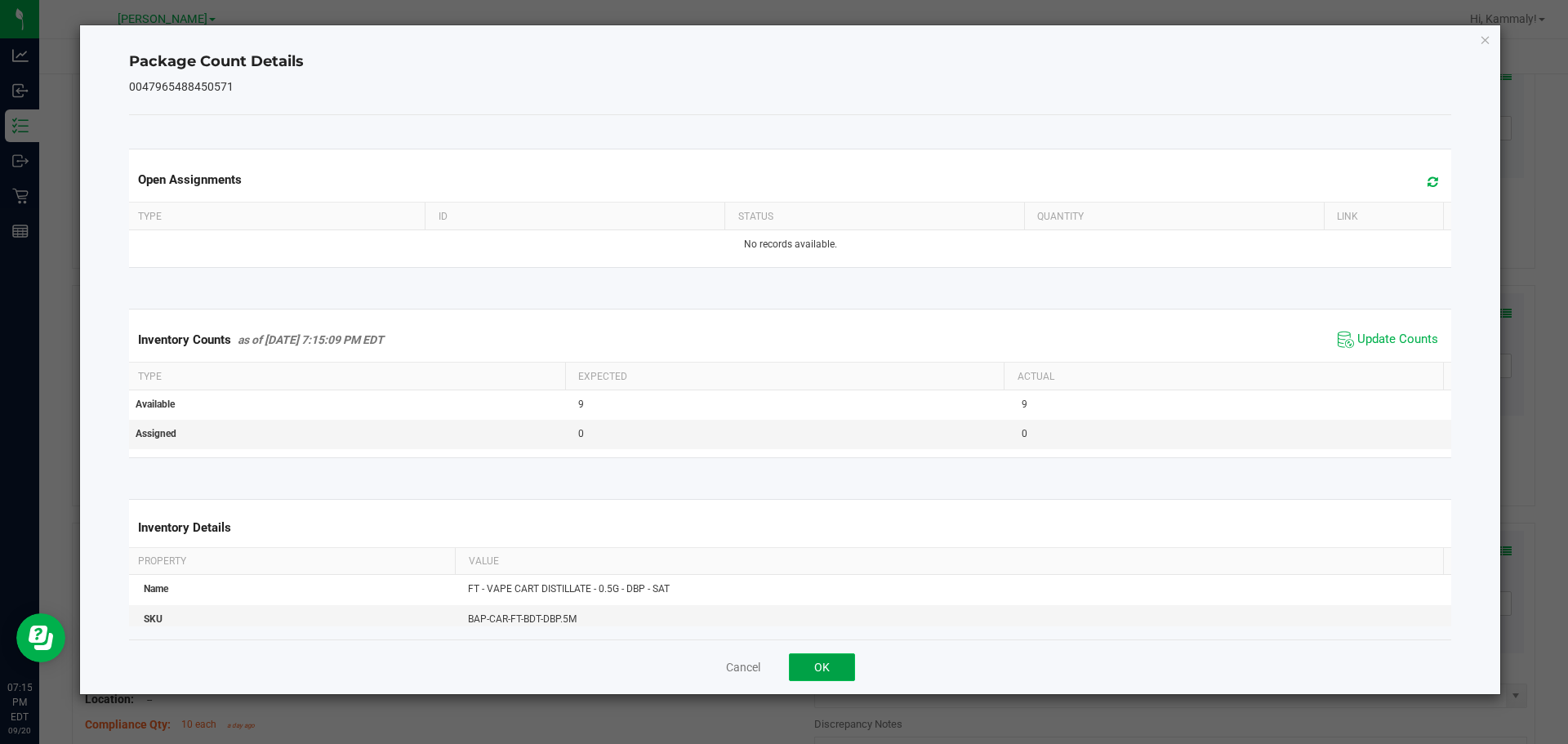
click at [834, 664] on button "OK" at bounding box center [821, 666] width 67 height 28
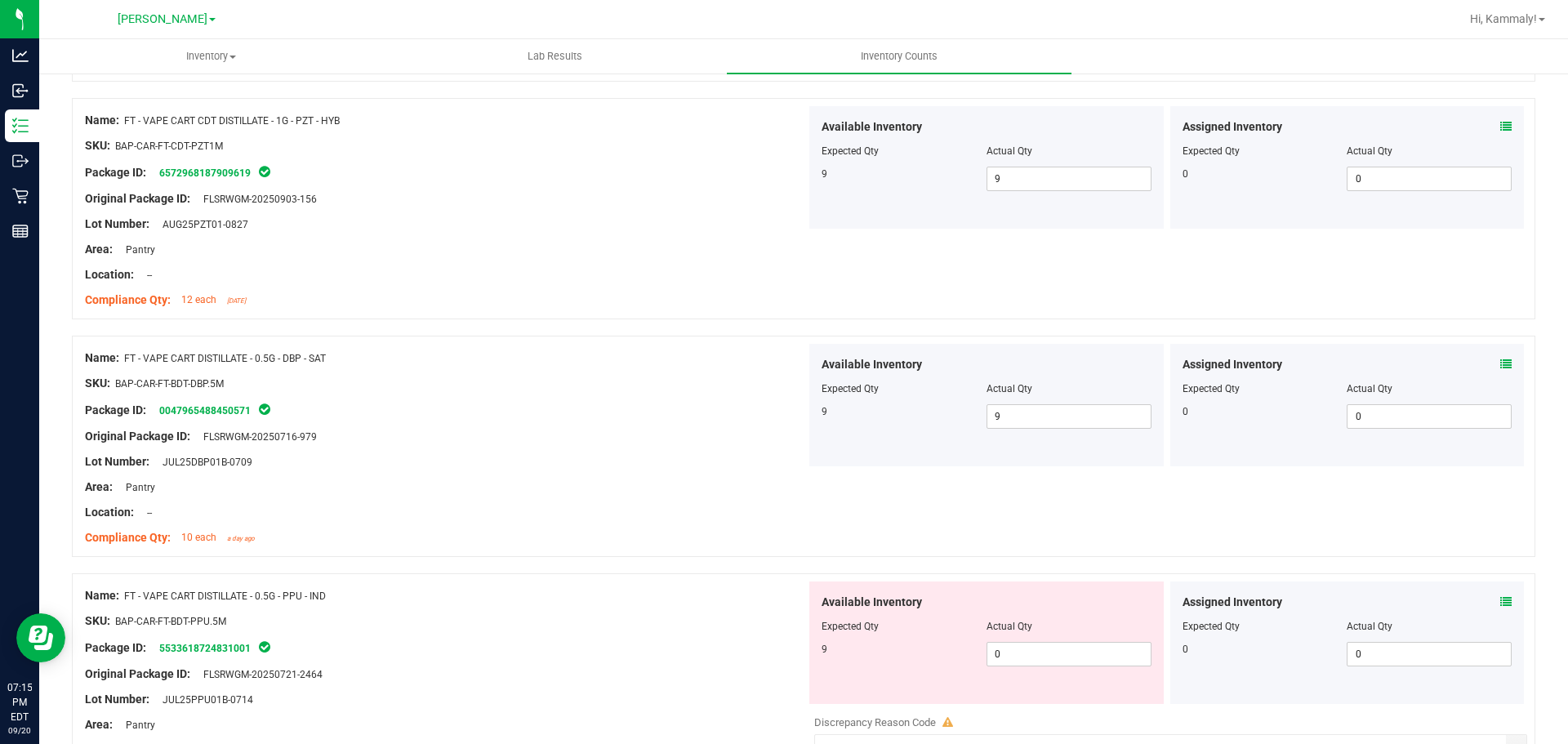
scroll to position [3711, 0]
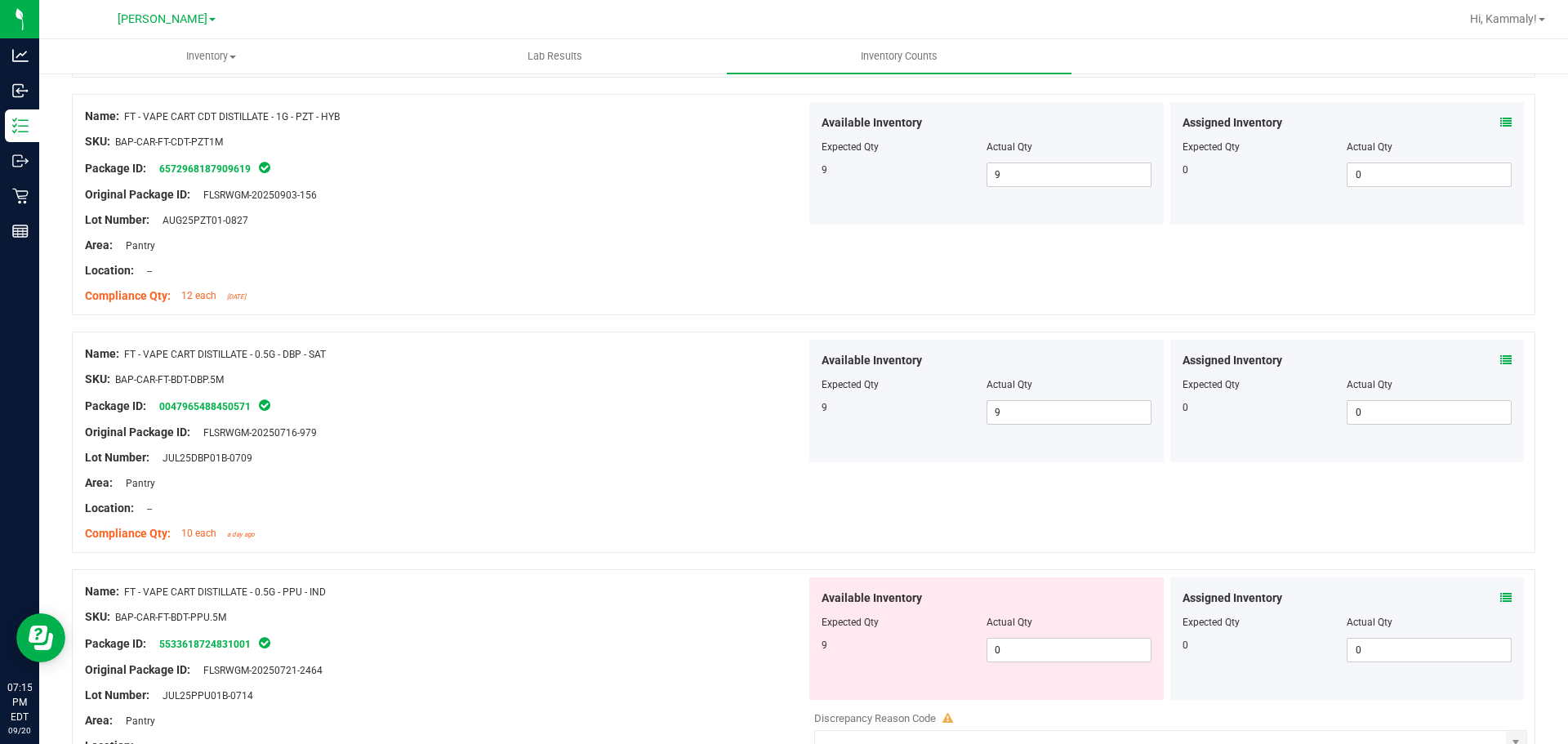
click at [1508, 587] on div "Assigned Inventory Expected Qty Actual Qty 0 0 0" at bounding box center [1347, 638] width 355 height 122
click at [1509, 597] on div "Assigned Inventory Expected Qty Actual Qty 0 0 0" at bounding box center [1347, 638] width 355 height 122
click at [1500, 605] on span at bounding box center [1506, 598] width 12 height 17
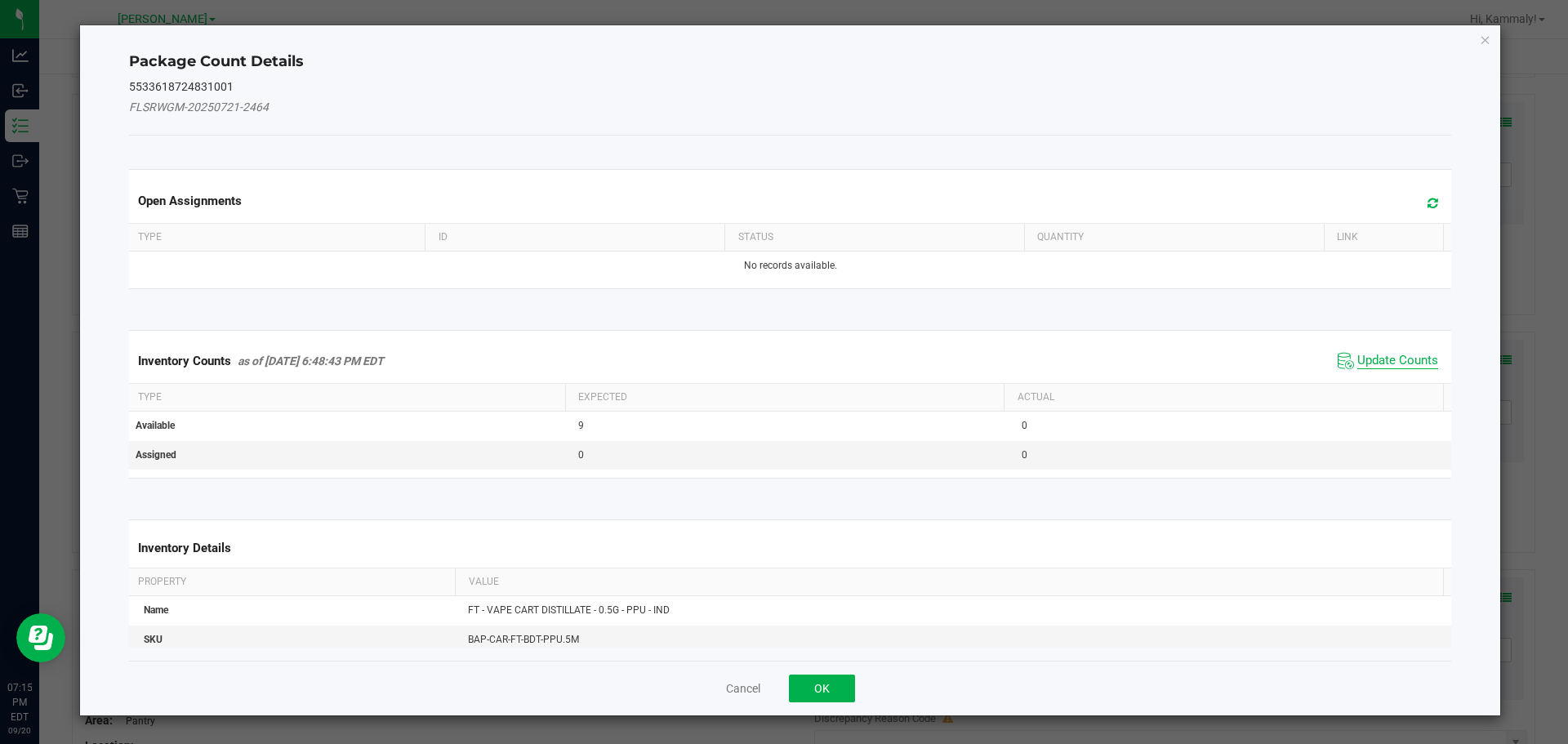
click at [1382, 366] on span "Update Counts" at bounding box center [1398, 361] width 81 height 16
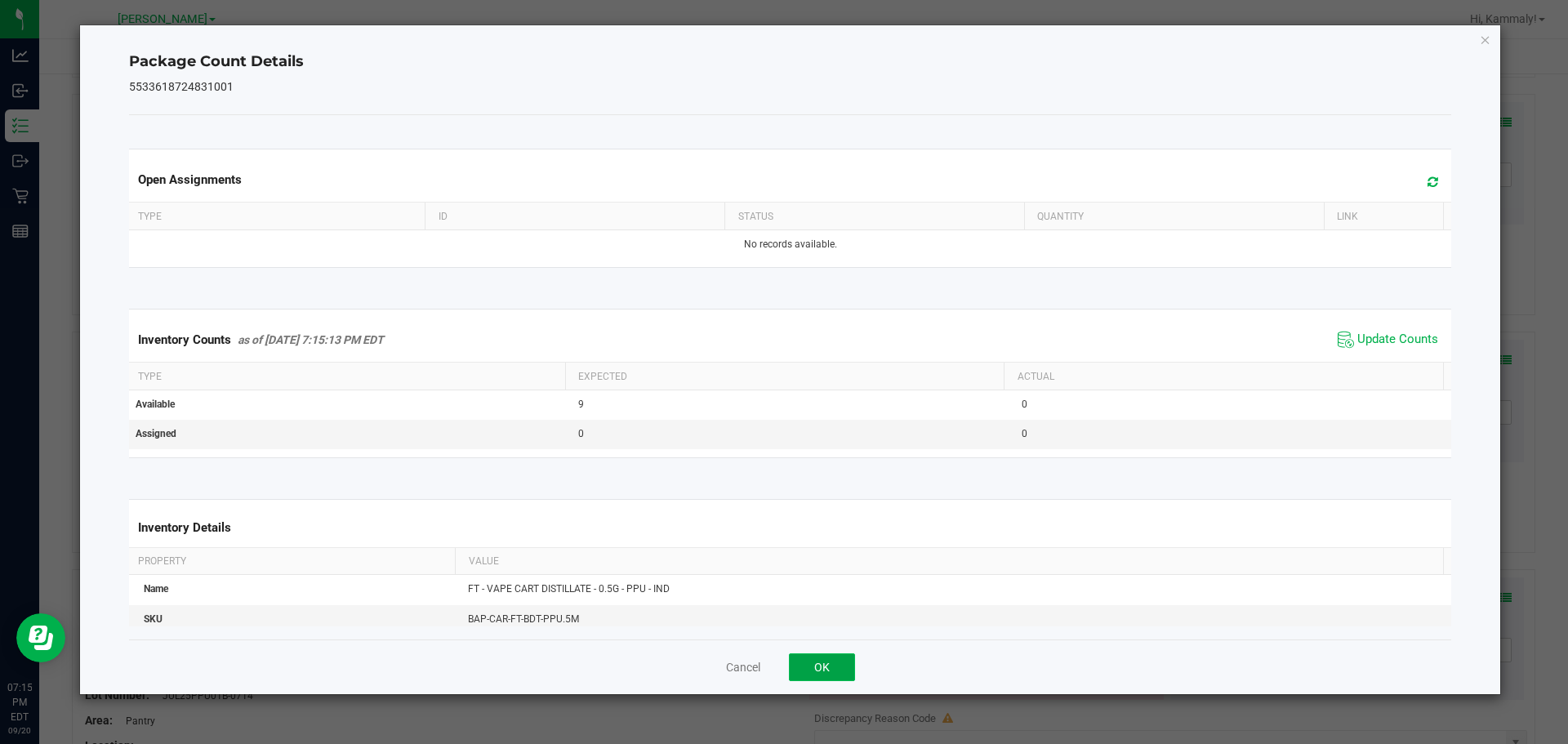
click at [832, 676] on button "OK" at bounding box center [821, 666] width 67 height 28
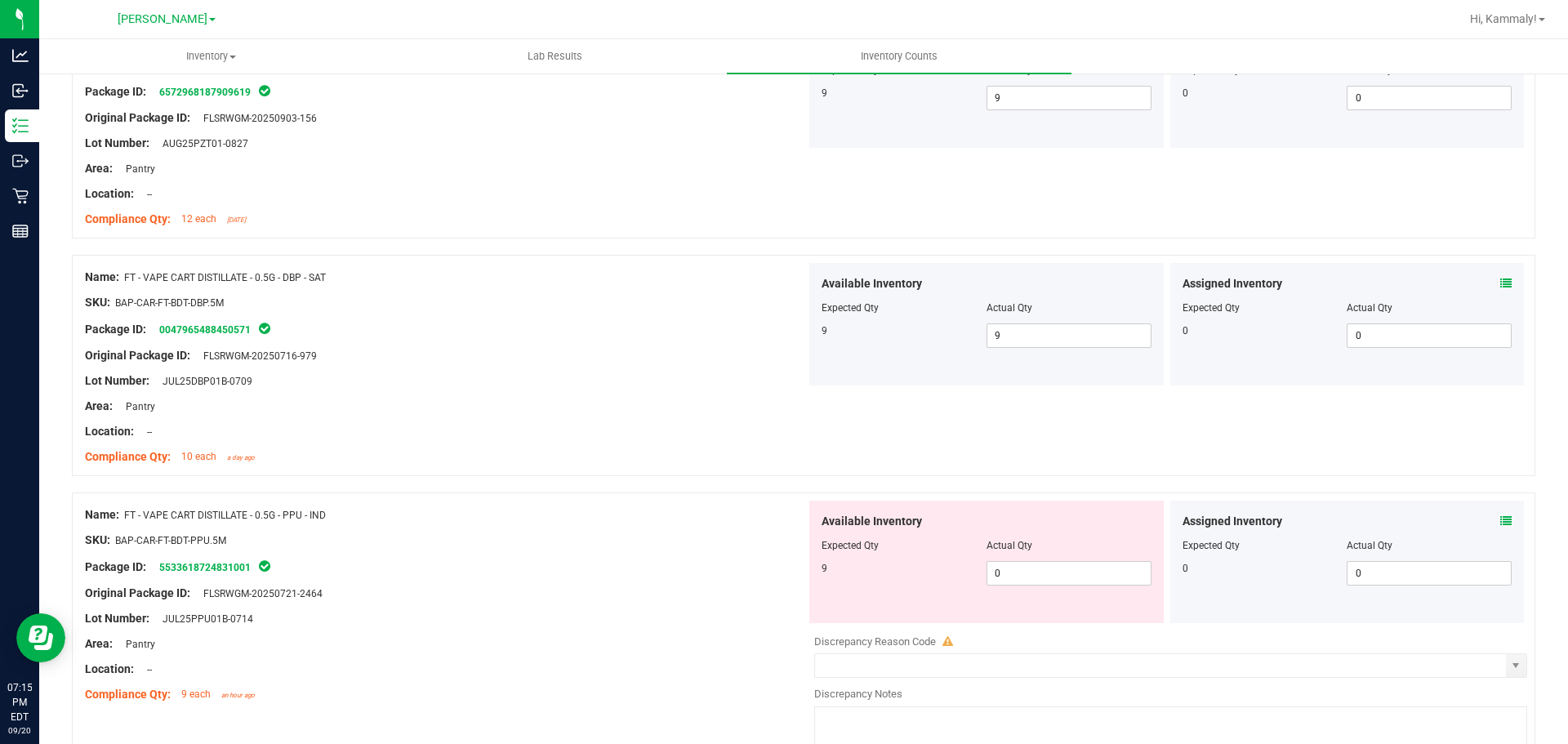
scroll to position [3859, 0]
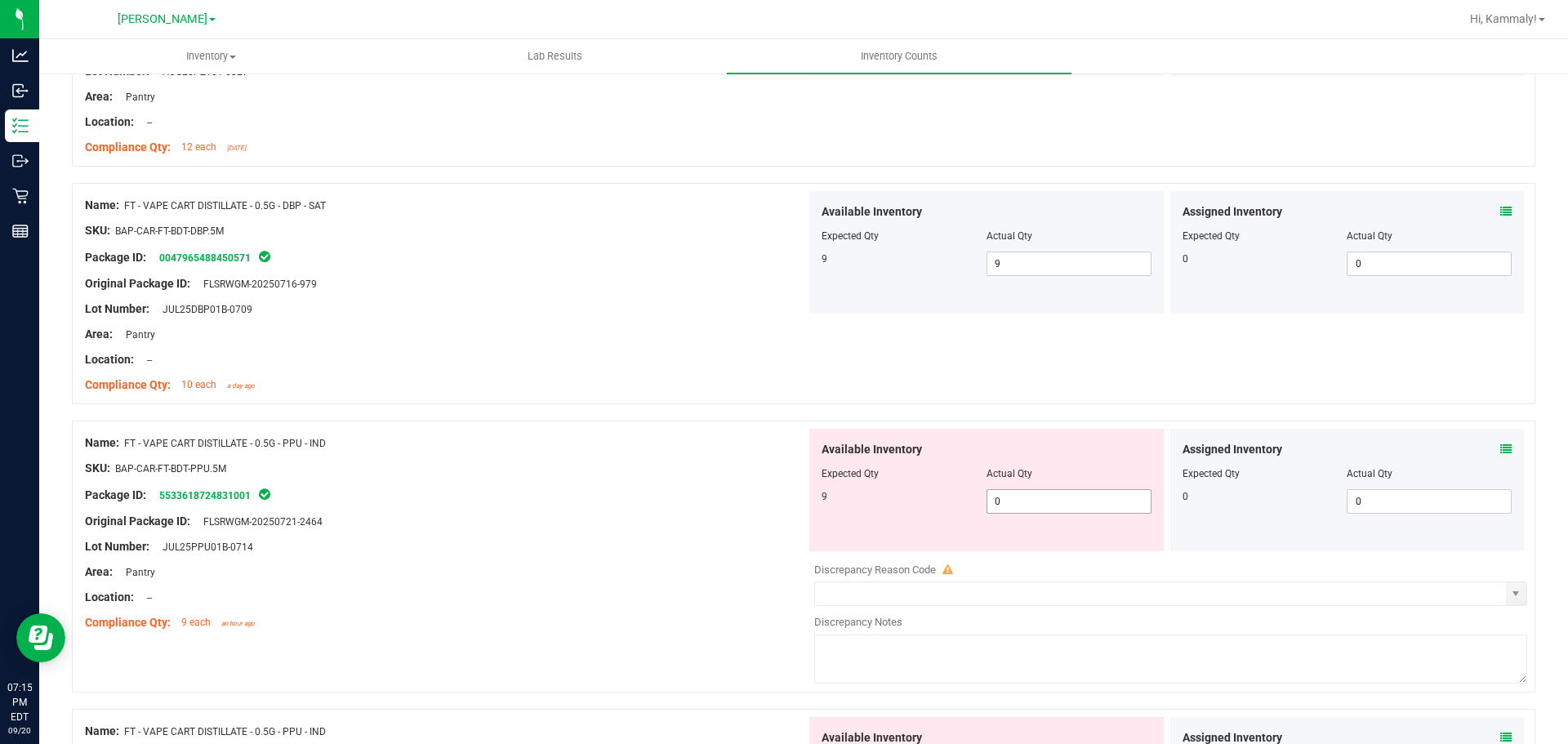
click at [1097, 498] on input "0" at bounding box center [1069, 501] width 163 height 23
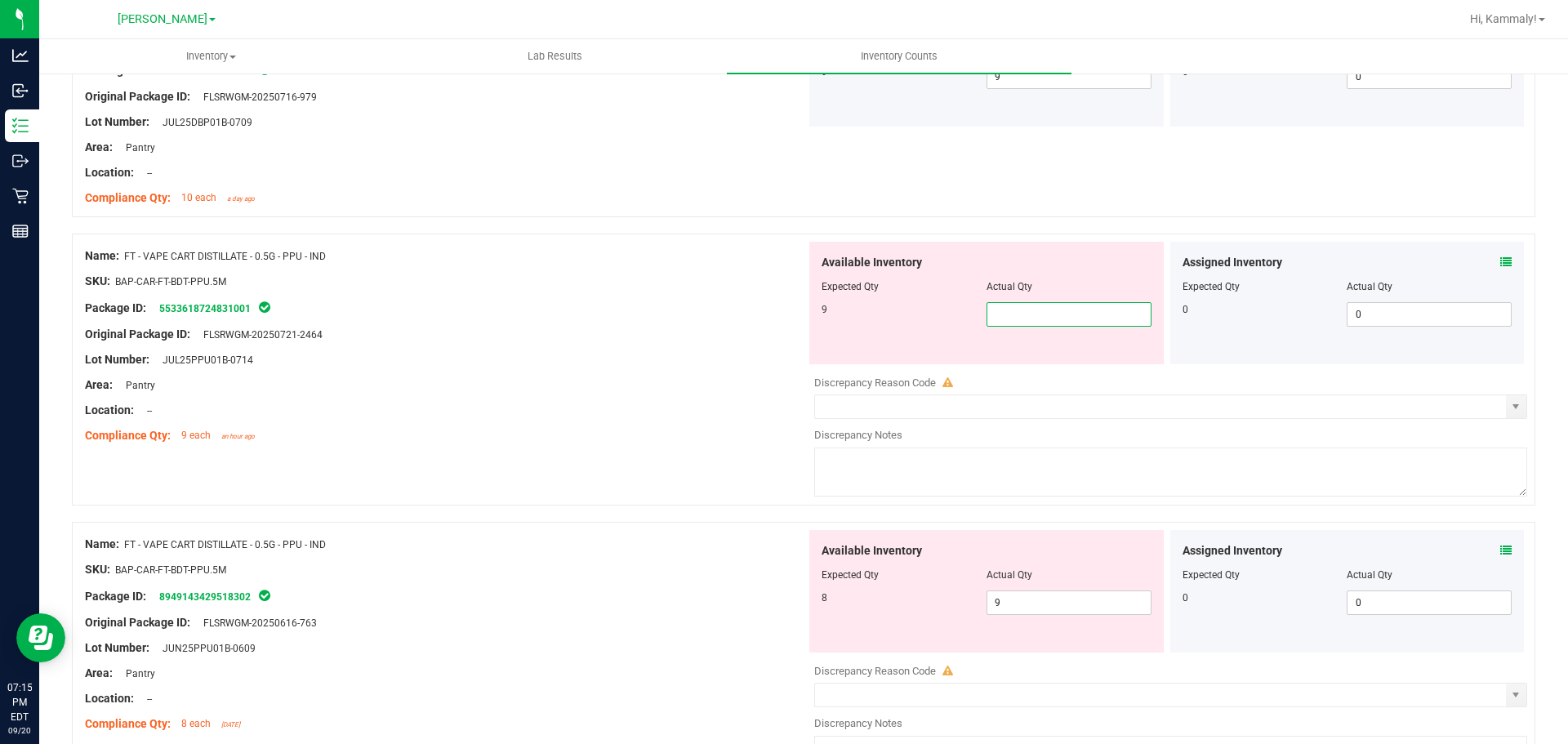
scroll to position [4076, 0]
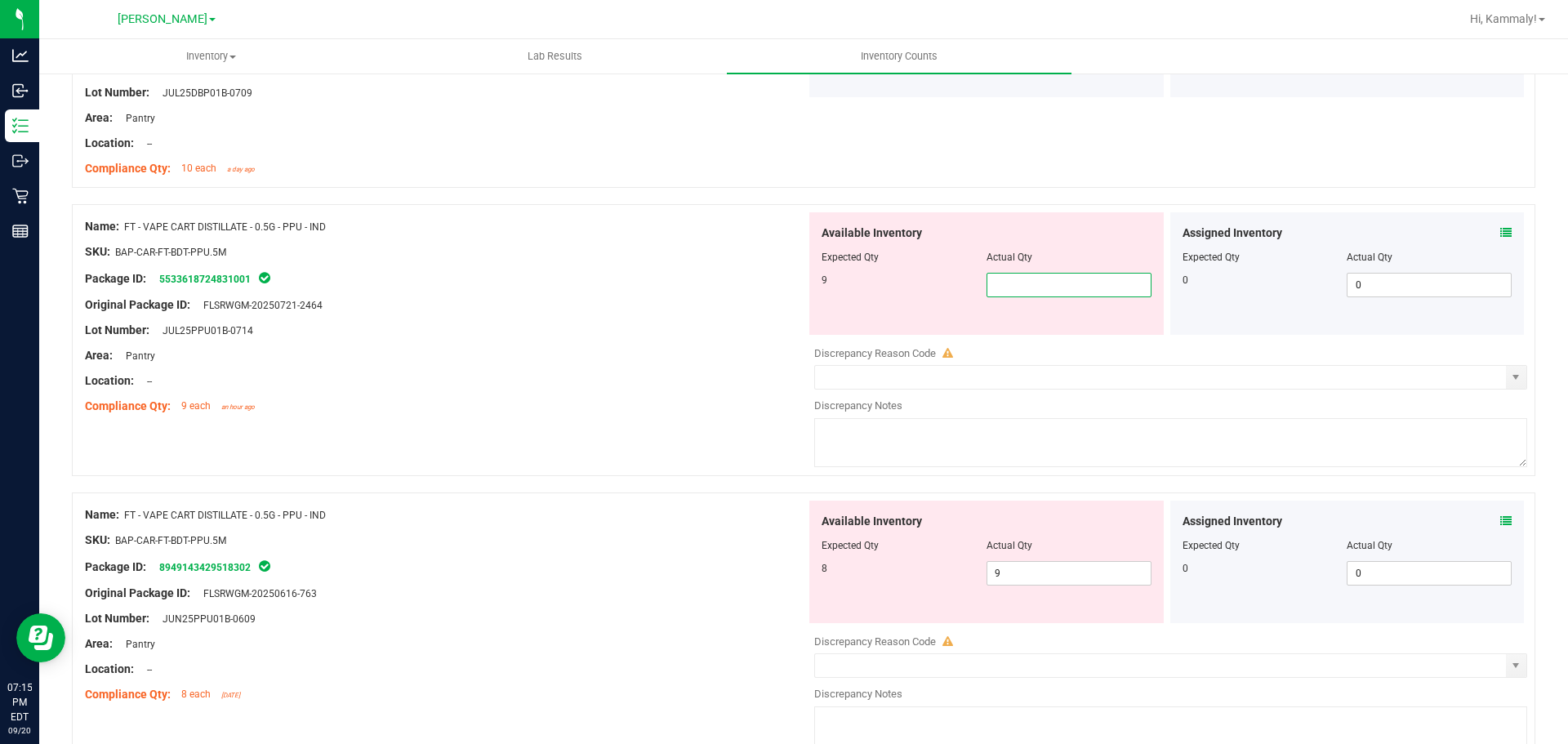
click at [1494, 521] on div "Assigned Inventory Expected Qty Actual Qty 0 0 0" at bounding box center [1347, 561] width 355 height 122
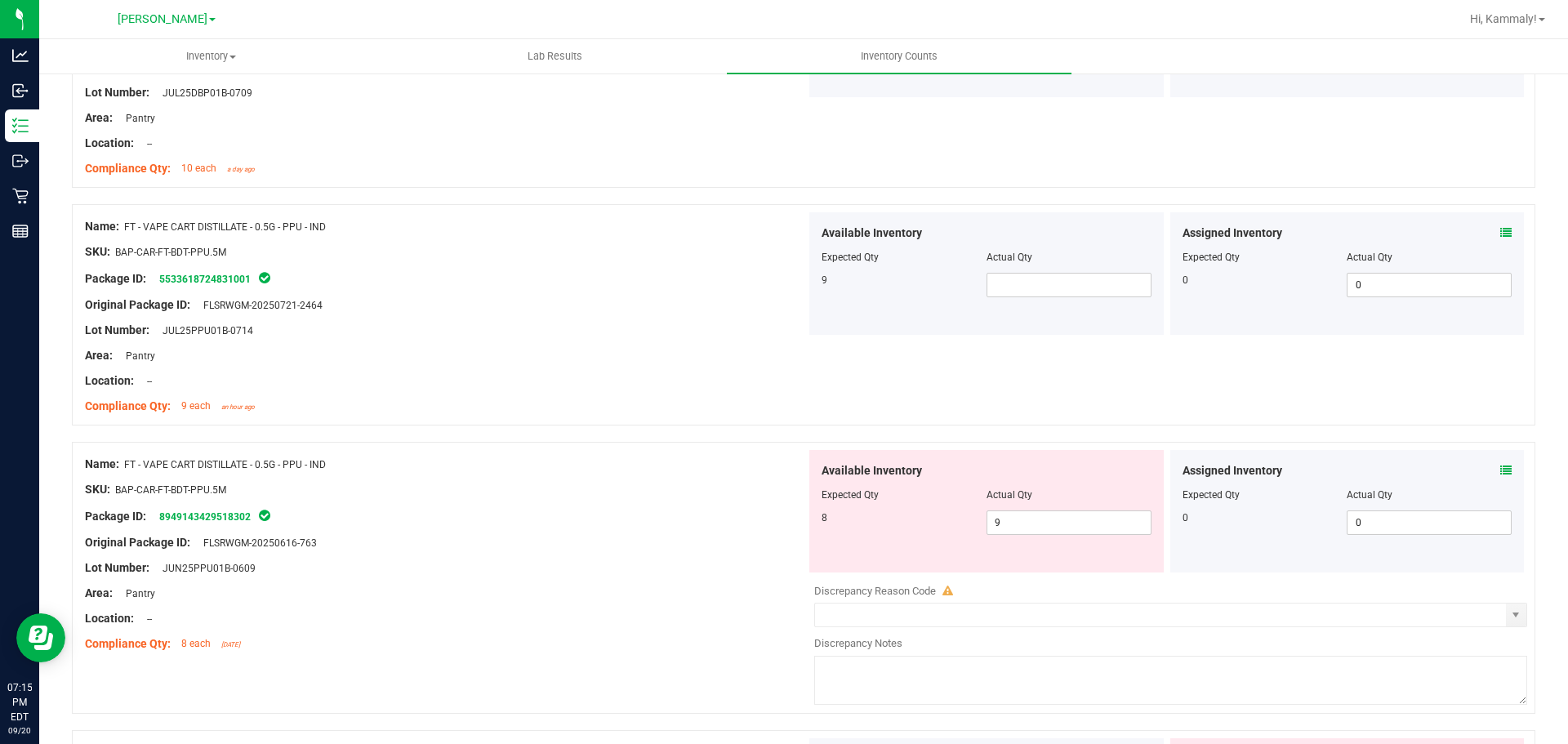
click at [1500, 469] on icon at bounding box center [1506, 470] width 12 height 12
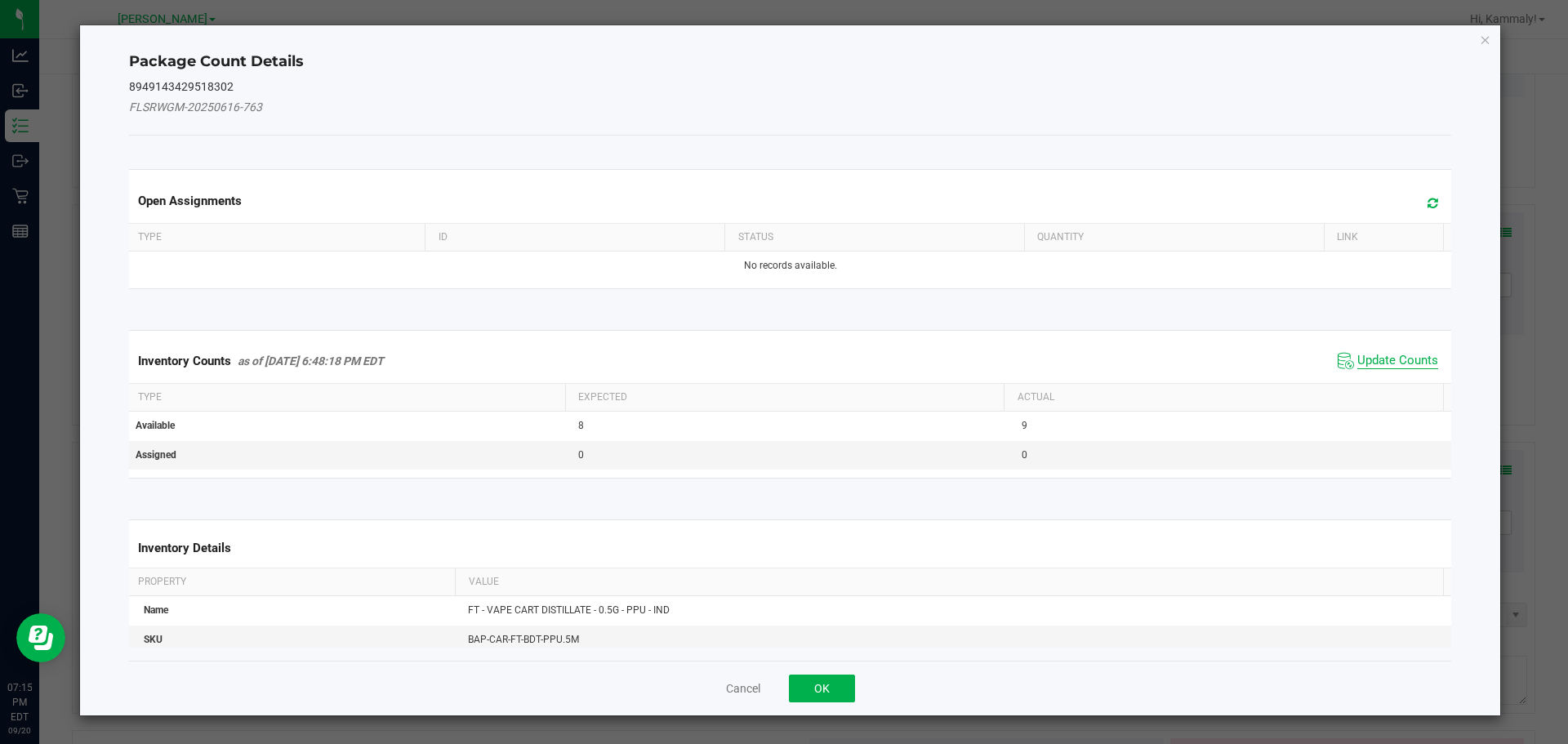
click at [1396, 355] on span "Update Counts" at bounding box center [1398, 361] width 81 height 16
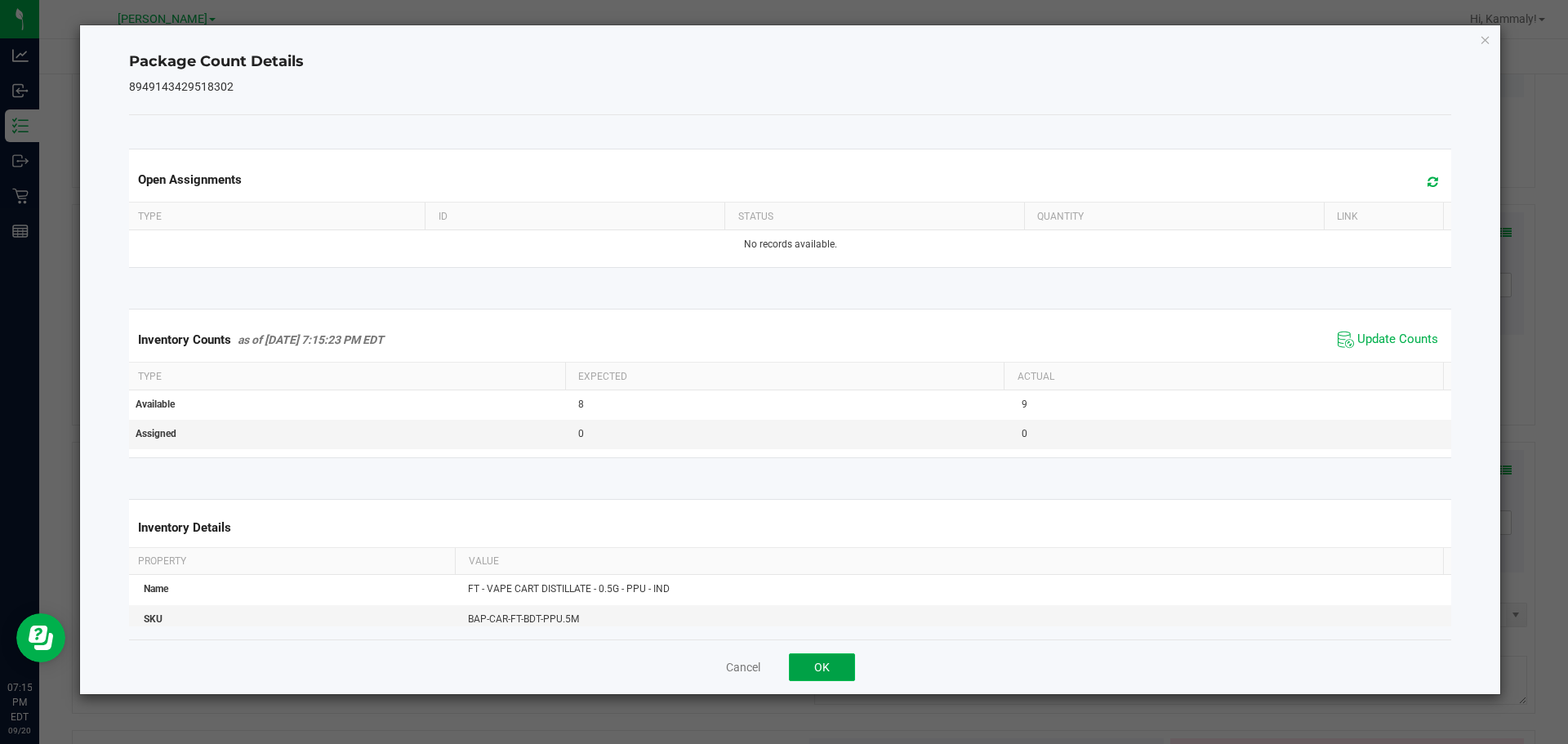
click at [821, 668] on button "OK" at bounding box center [821, 666] width 67 height 28
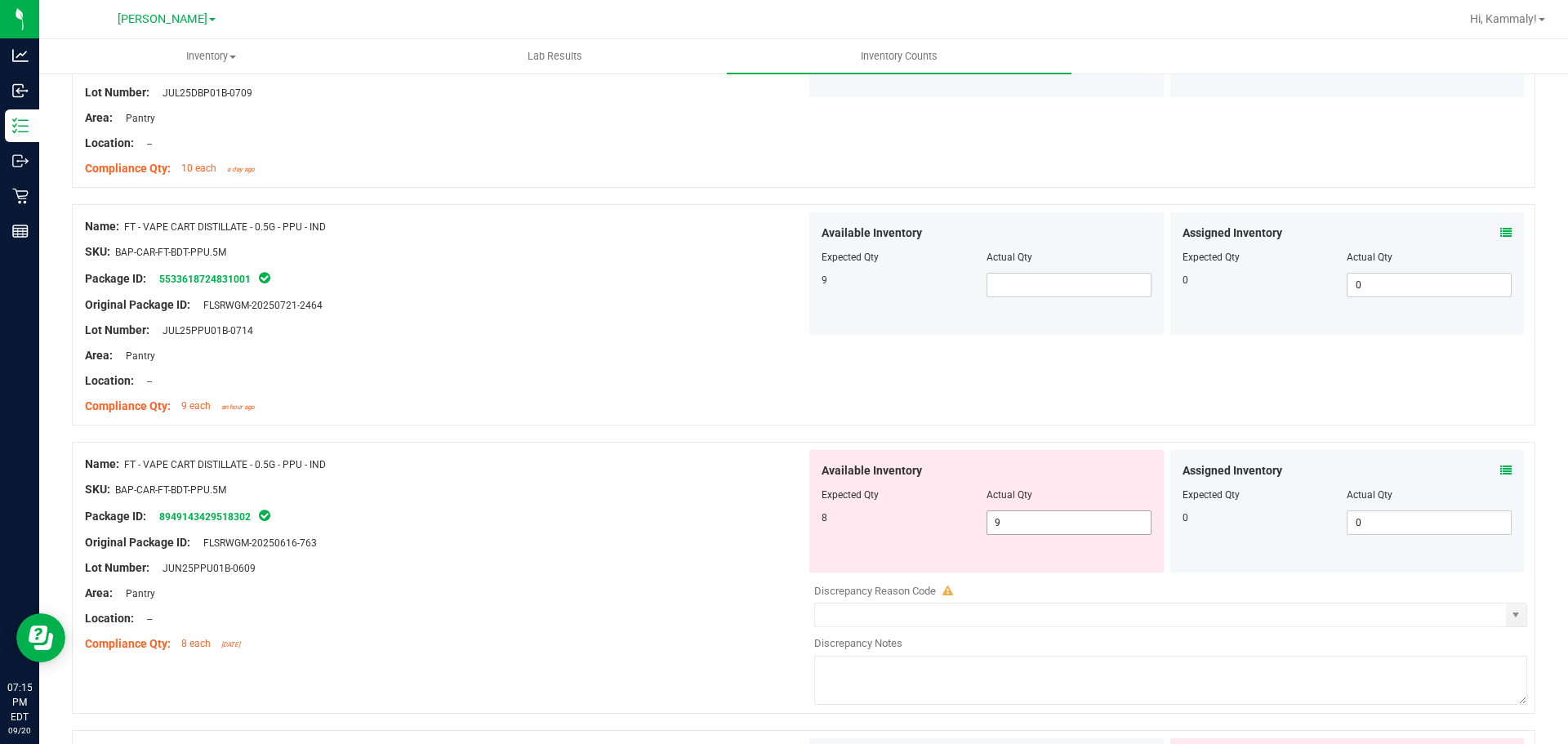
click at [1089, 533] on input "9" at bounding box center [1069, 522] width 163 height 23
type input "8"
click at [1065, 258] on div "Actual Qty" at bounding box center [1069, 257] width 165 height 14
type input "8"
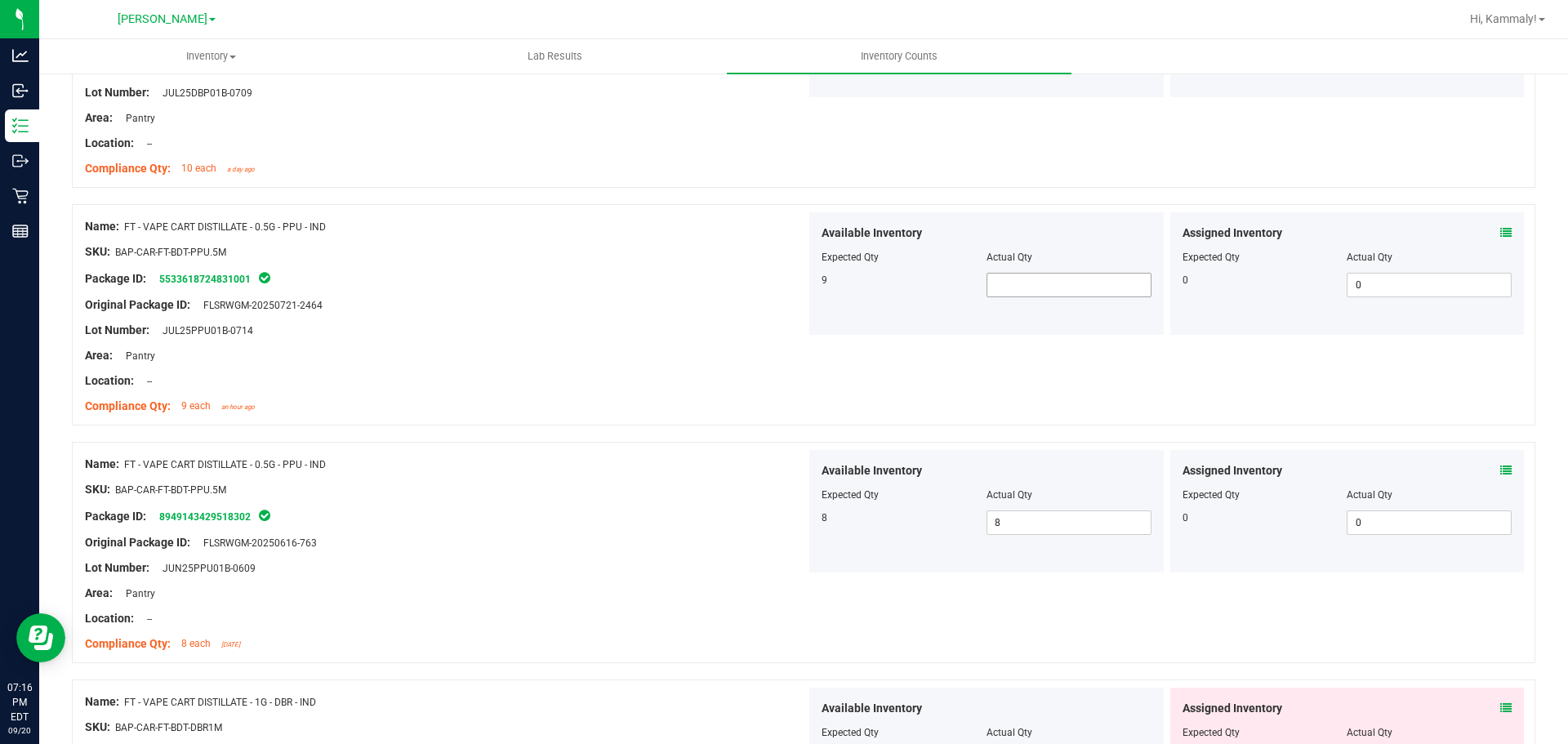
click at [1052, 286] on input "text" at bounding box center [1069, 285] width 163 height 23
type input "9"
click at [698, 538] on div "Original Package ID: FLSRWGM-20250616-763" at bounding box center [446, 543] width 721 height 17
type input "9"
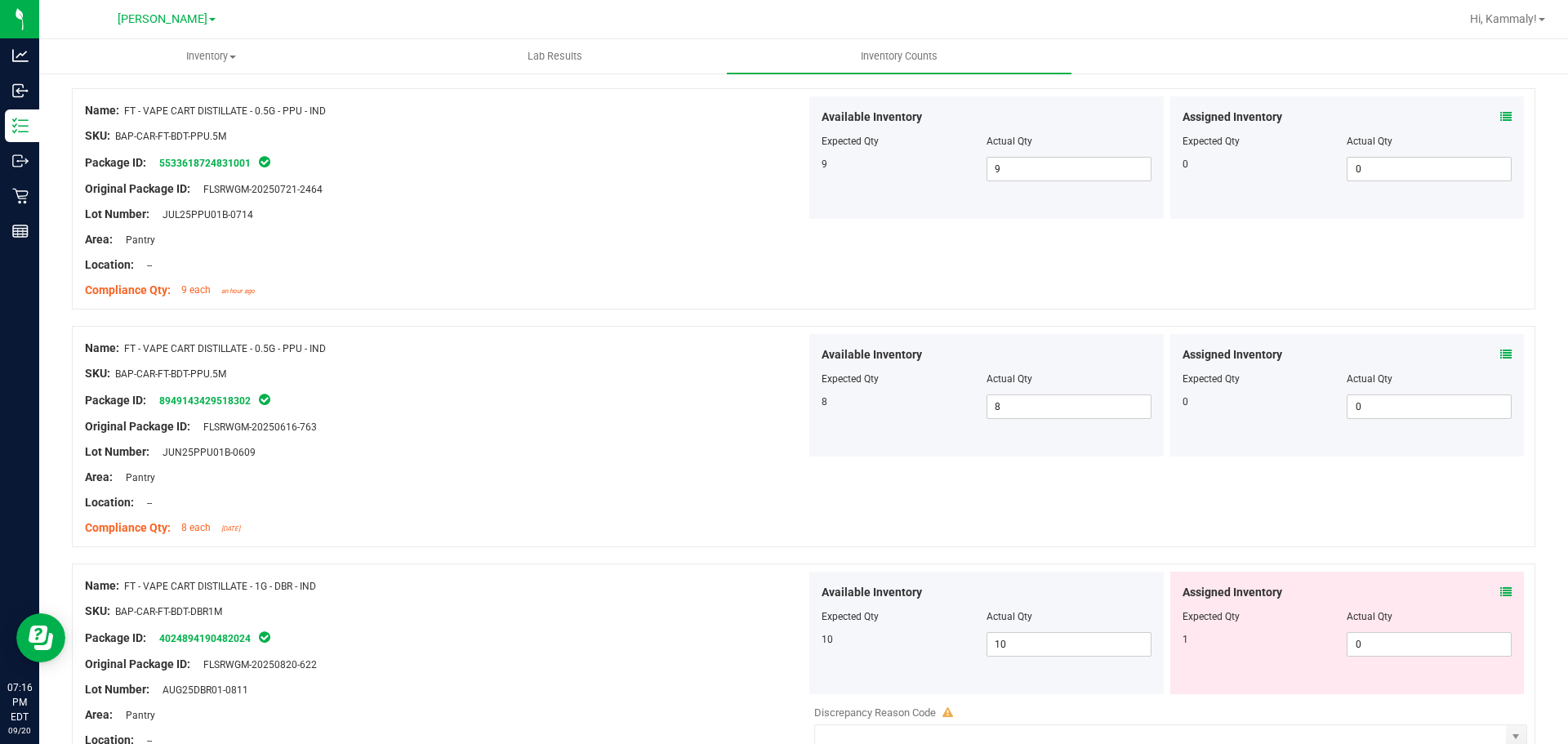
scroll to position [4333, 0]
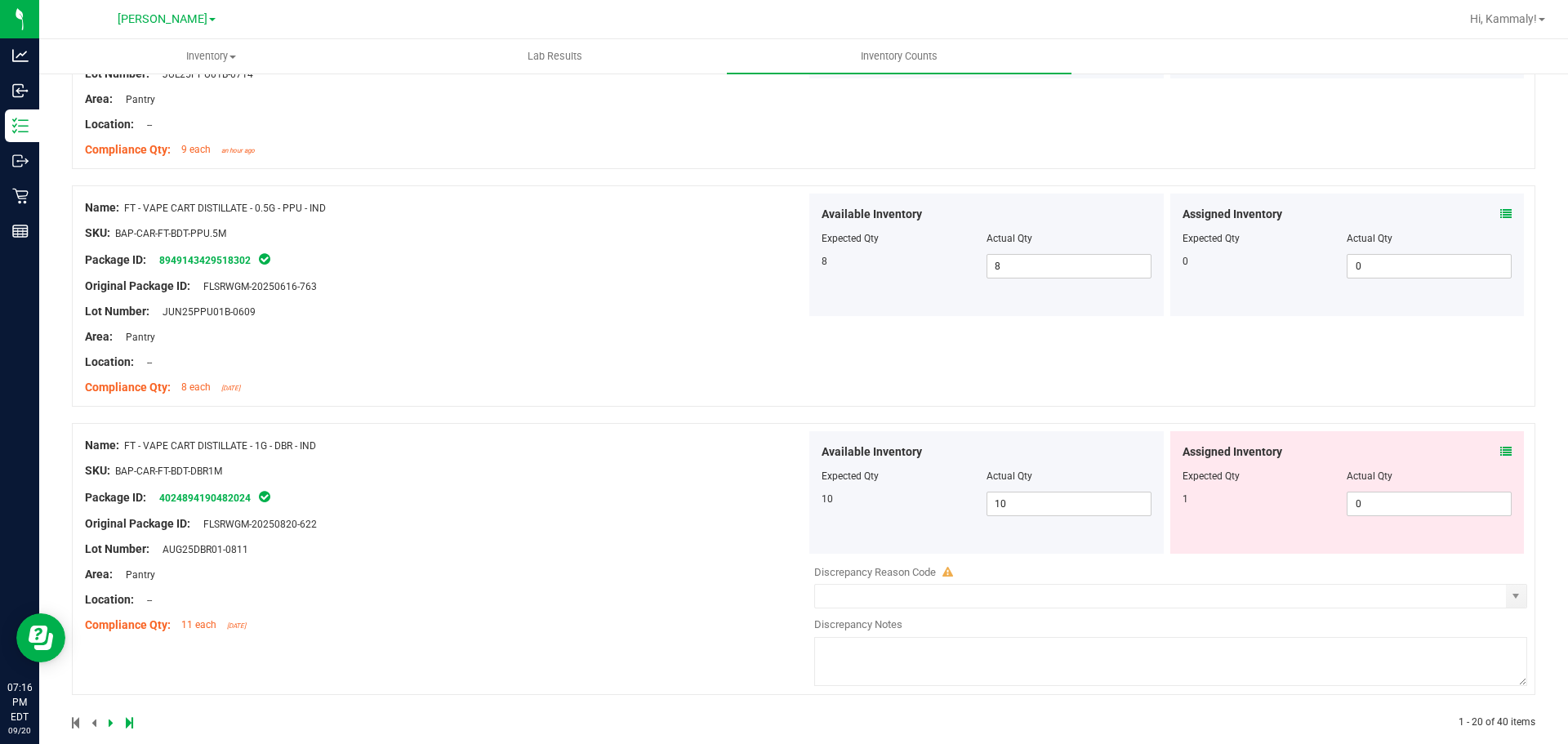
click at [1500, 452] on icon at bounding box center [1506, 452] width 12 height 12
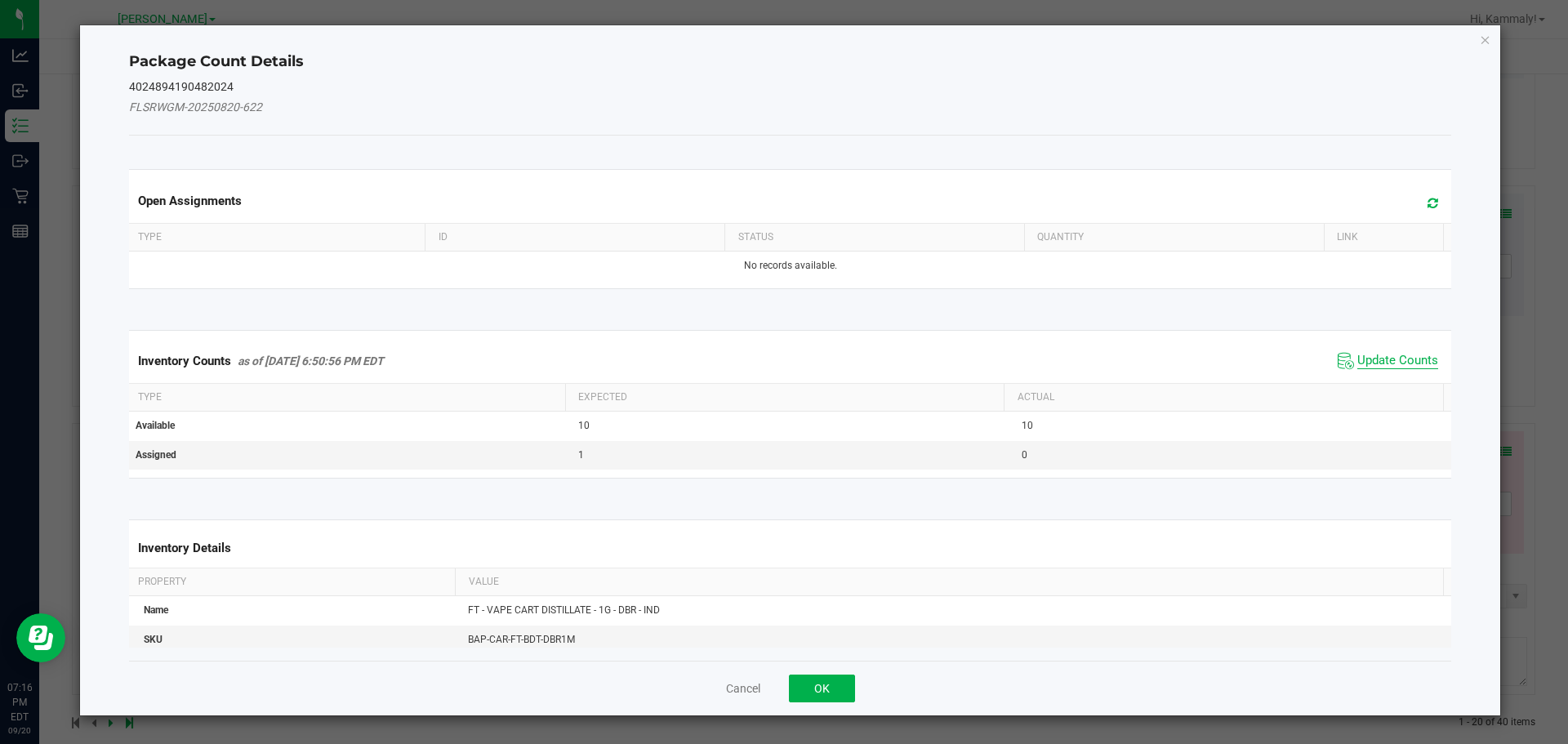
click at [1378, 368] on span "Update Counts" at bounding box center [1398, 361] width 81 height 16
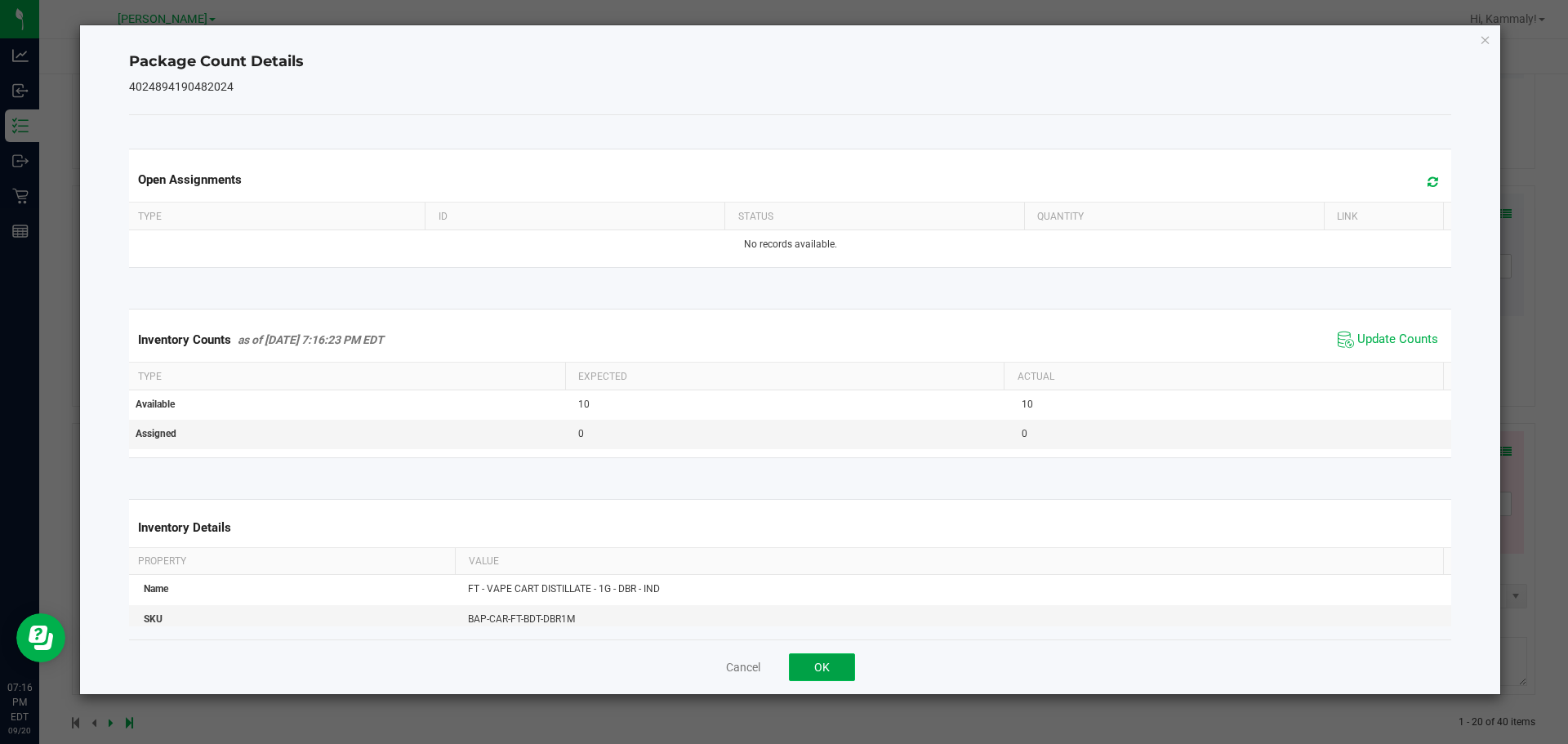
click at [817, 665] on button "OK" at bounding box center [821, 666] width 67 height 28
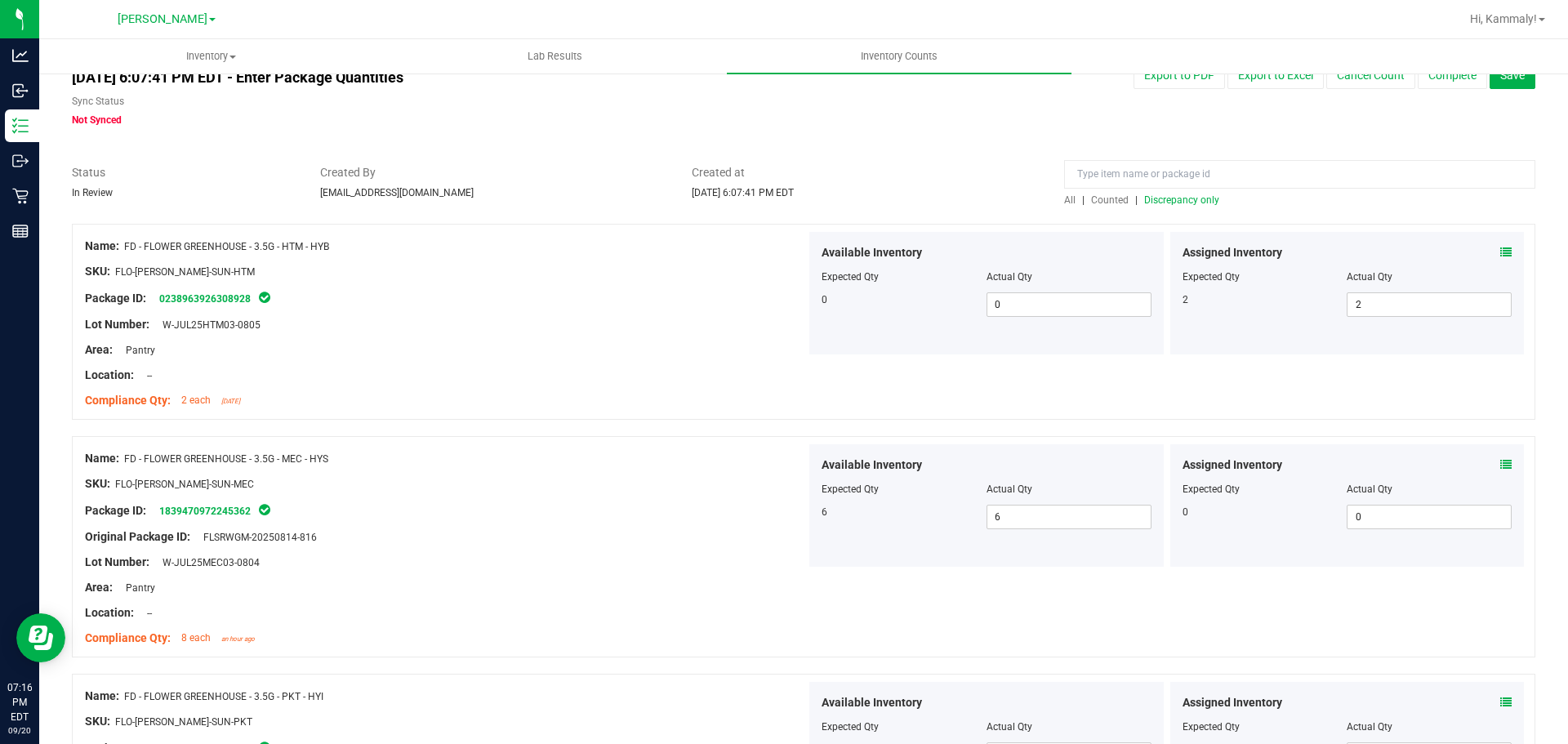
scroll to position [0, 0]
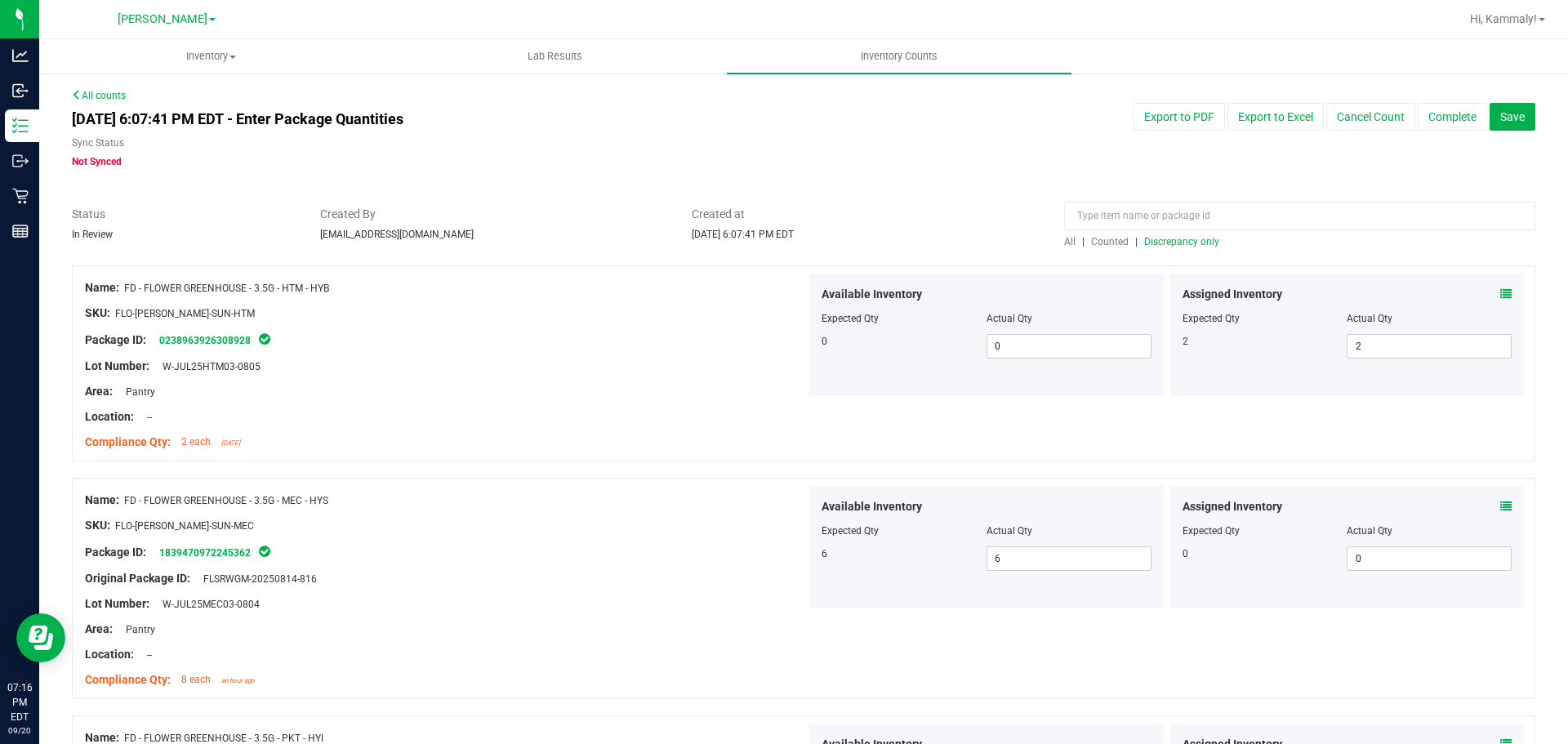
click at [1097, 244] on span "Counted" at bounding box center [1110, 242] width 38 height 12
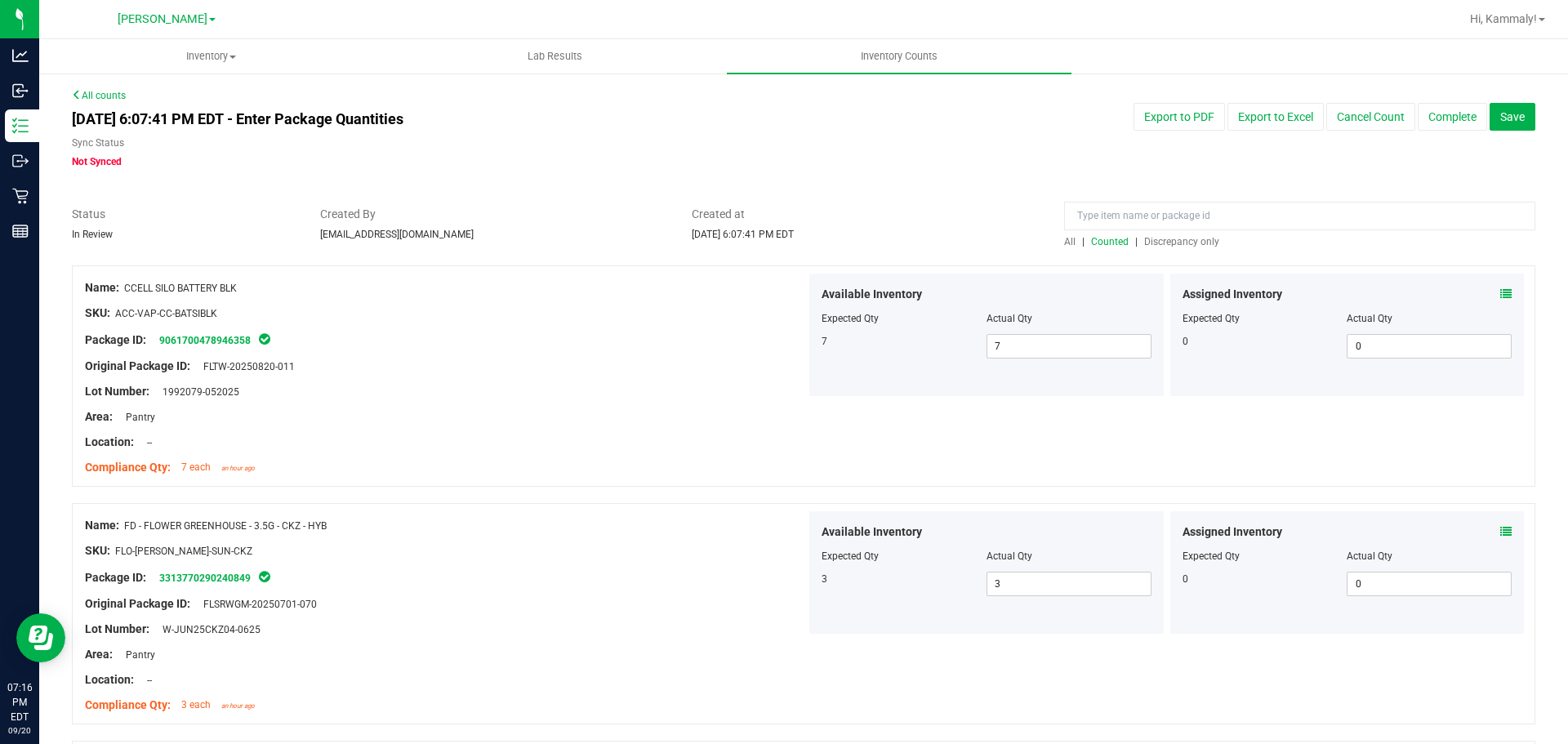
click at [1192, 237] on span "Discrepancy only" at bounding box center [1181, 242] width 75 height 12
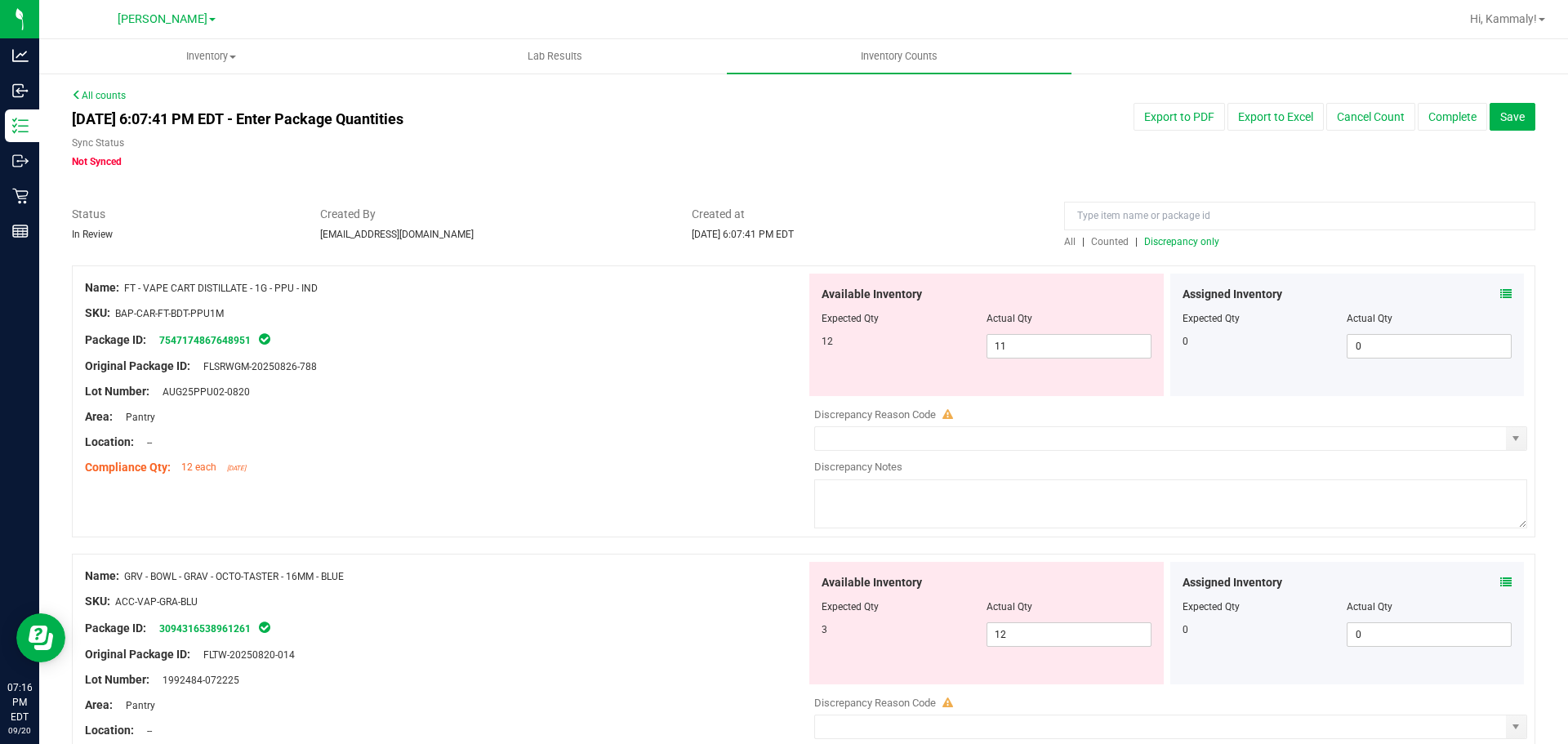
click at [1500, 295] on icon at bounding box center [1506, 294] width 12 height 12
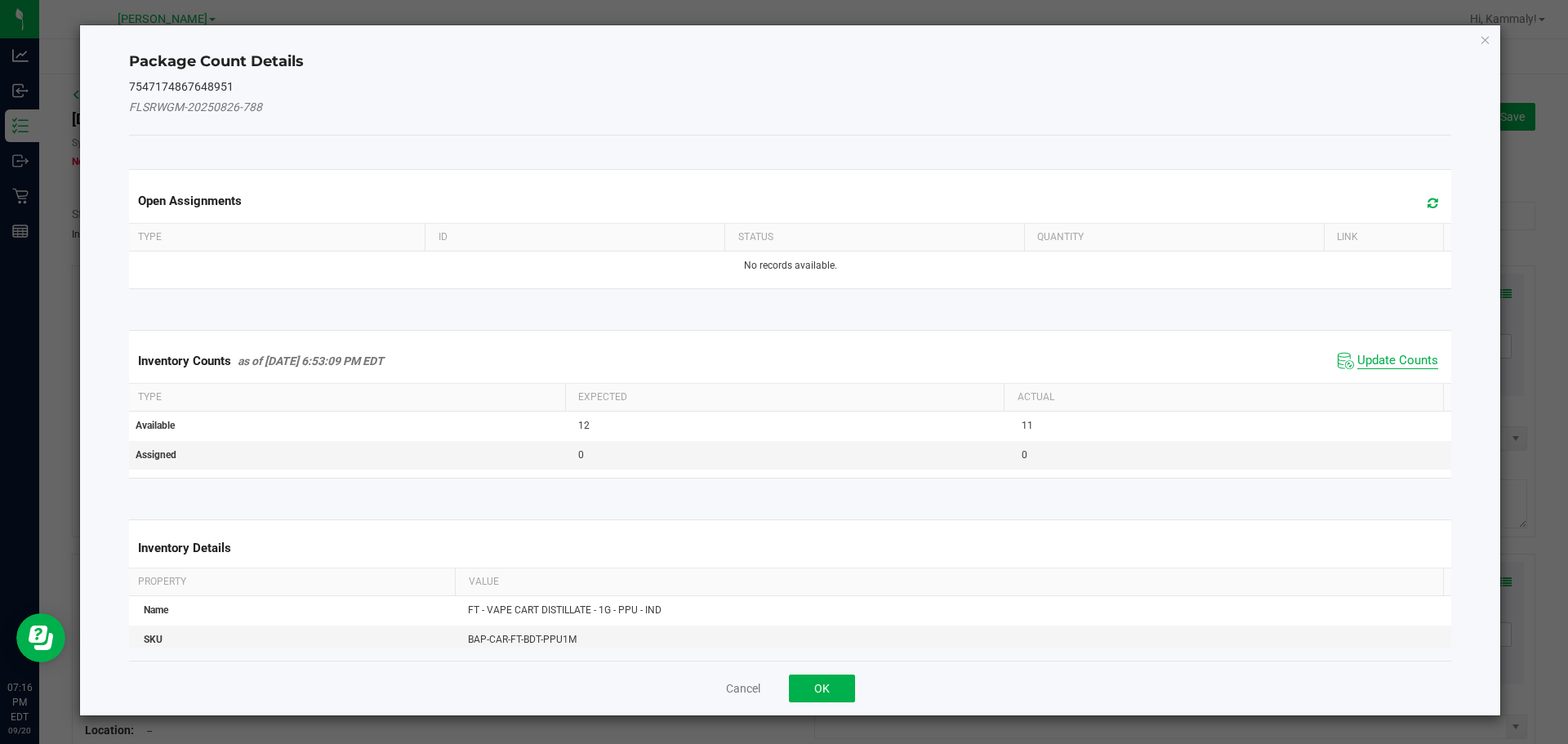
click at [1375, 358] on span "Update Counts" at bounding box center [1398, 361] width 81 height 16
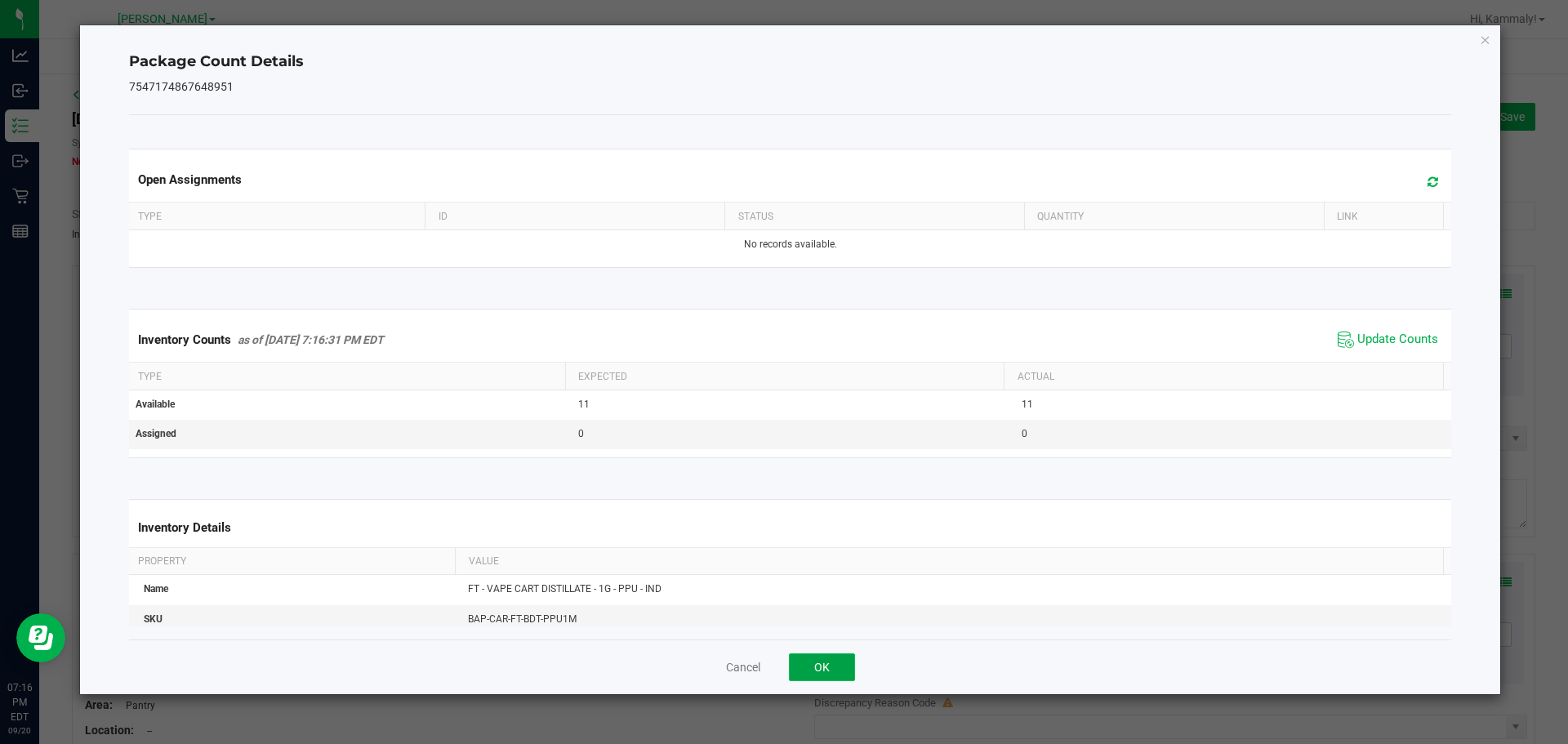
click at [831, 677] on button "OK" at bounding box center [821, 666] width 67 height 28
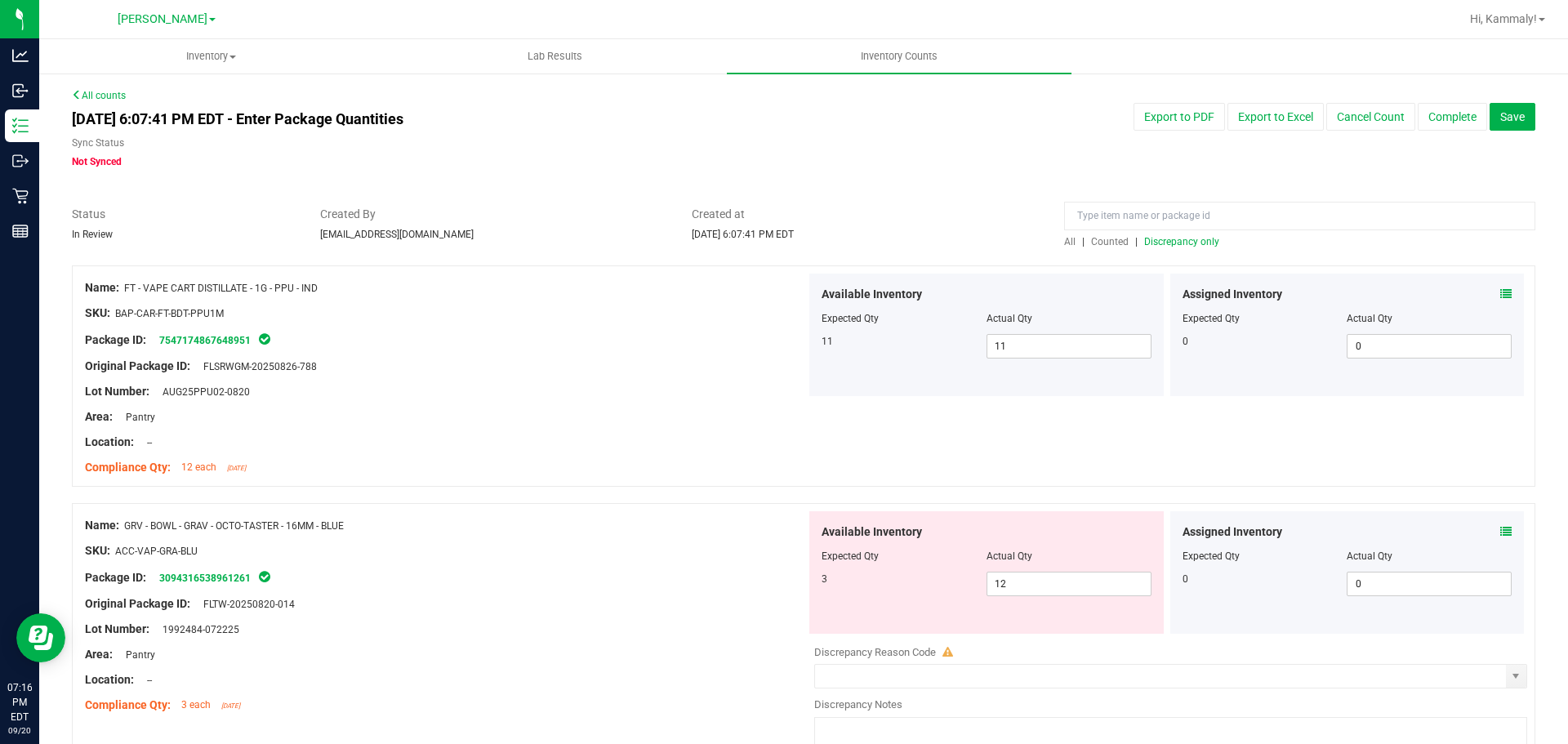
click at [1500, 531] on icon at bounding box center [1506, 532] width 12 height 12
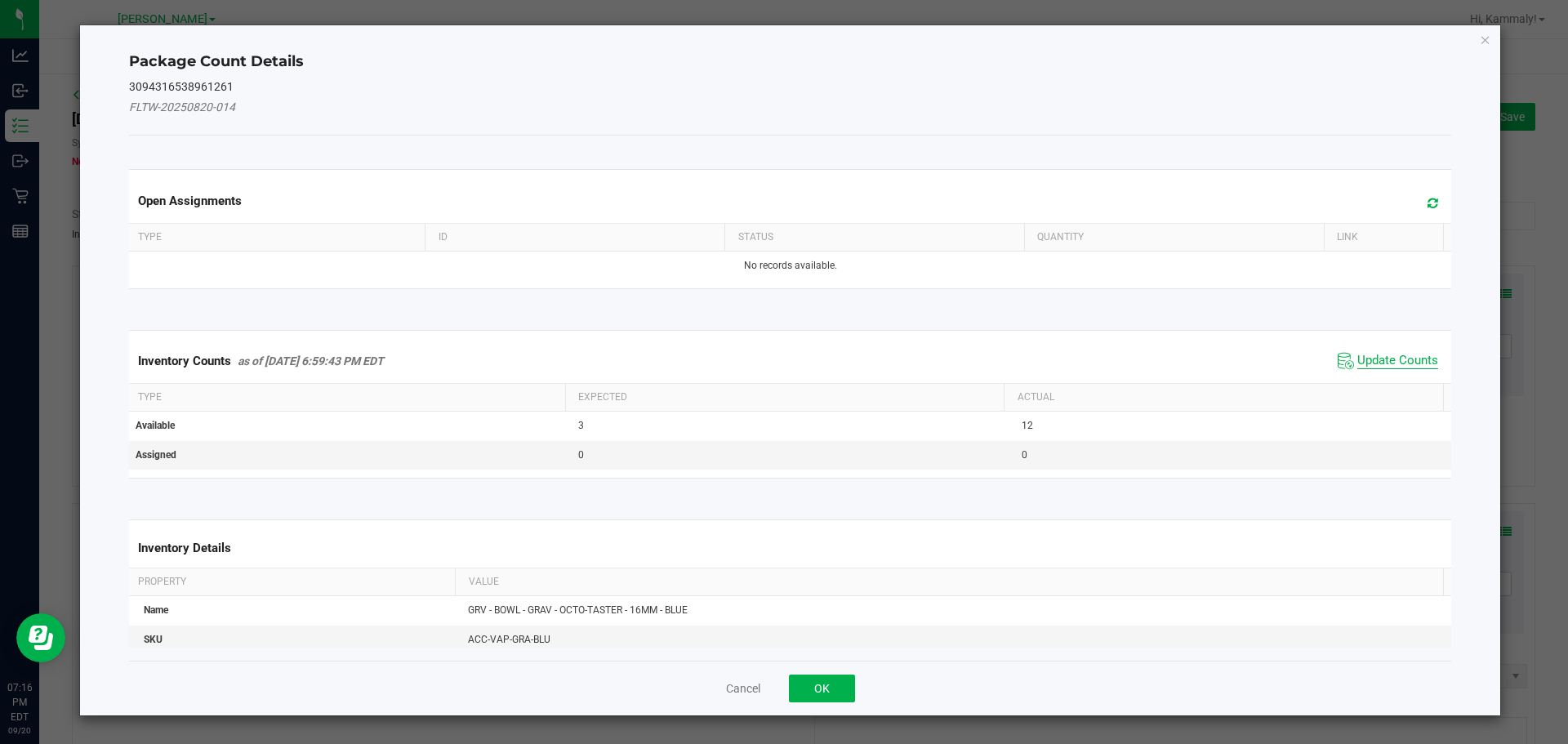
click at [1380, 357] on span "Update Counts" at bounding box center [1398, 361] width 81 height 16
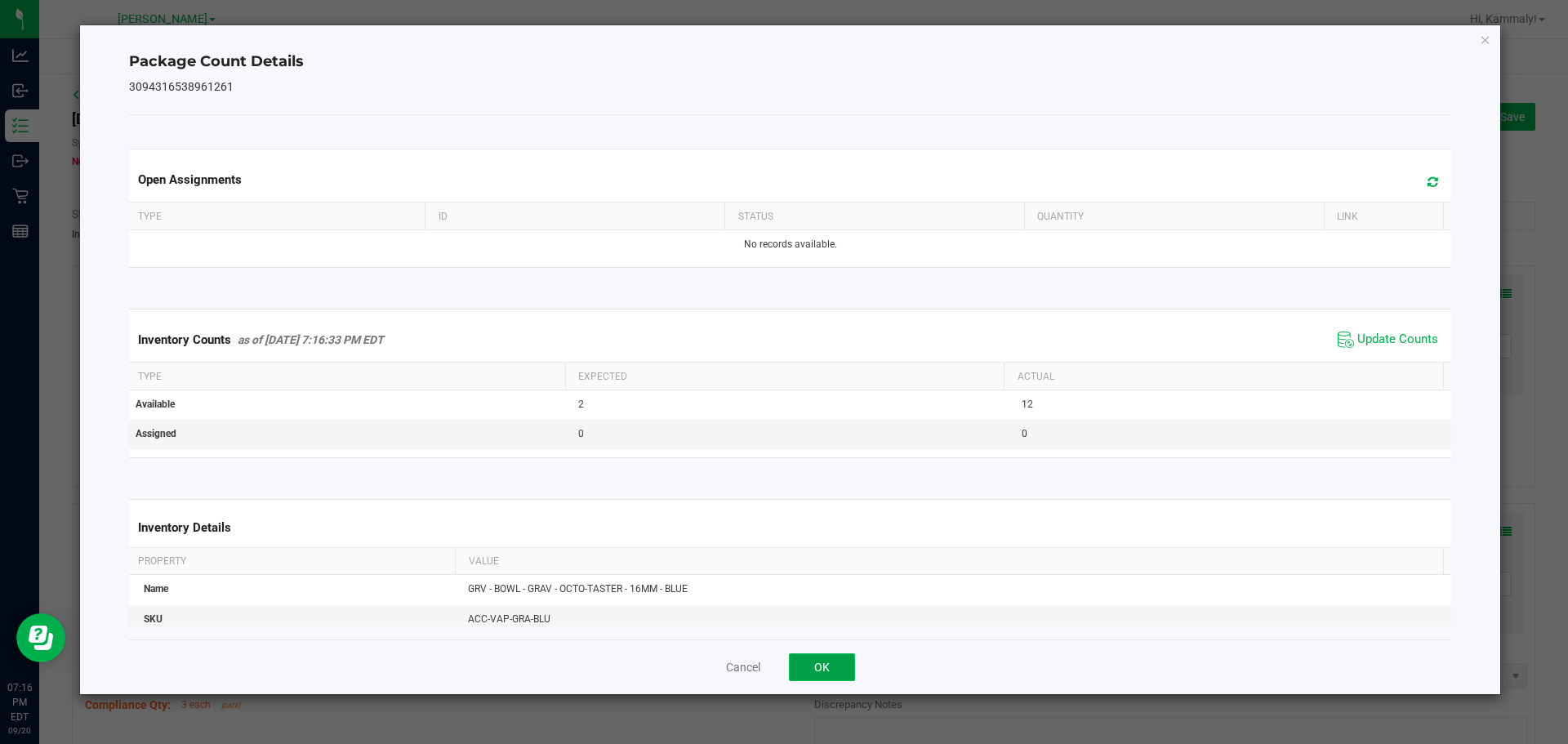
click at [835, 676] on button "OK" at bounding box center [821, 666] width 67 height 28
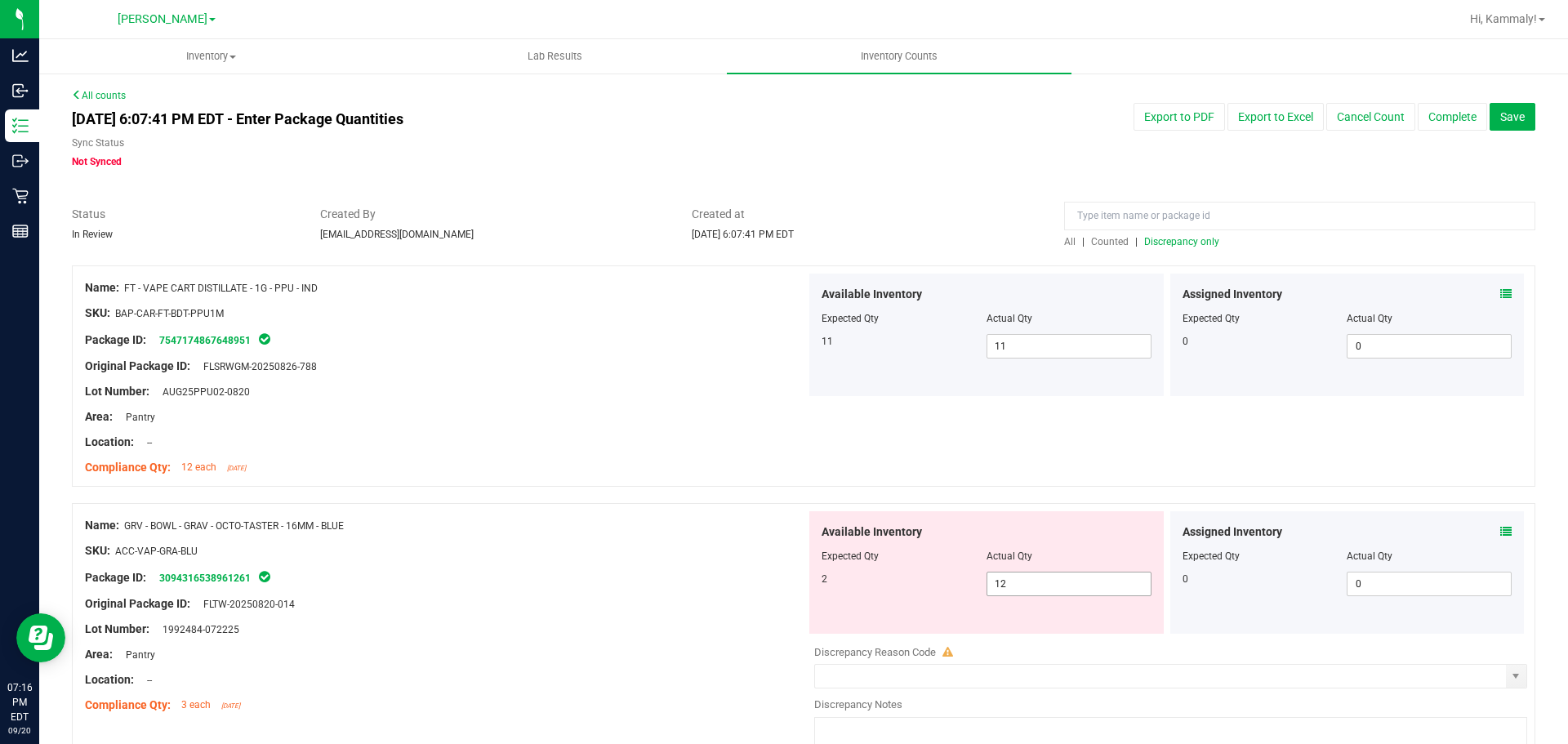
click at [1088, 578] on input "12" at bounding box center [1069, 583] width 163 height 23
type input "1"
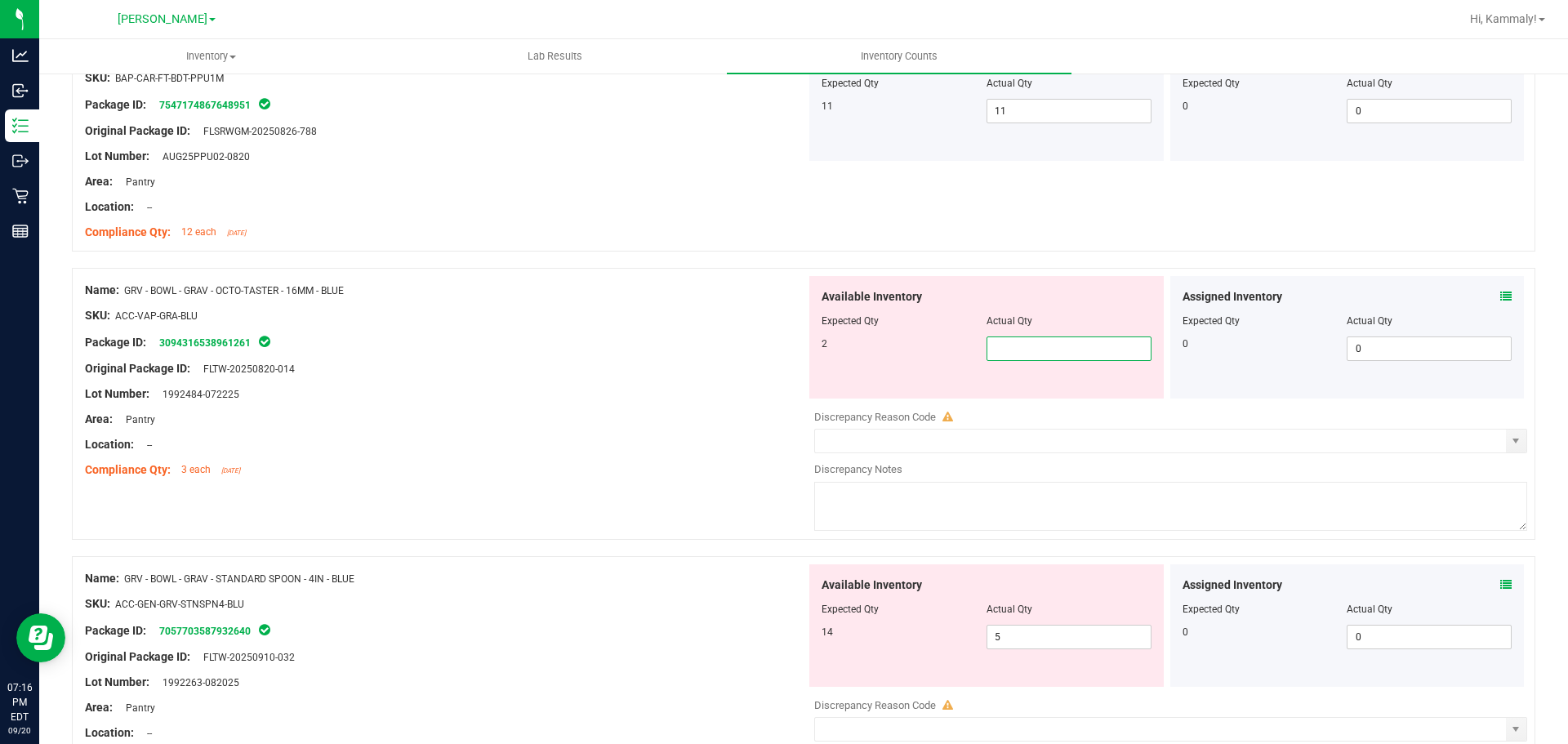
scroll to position [266, 0]
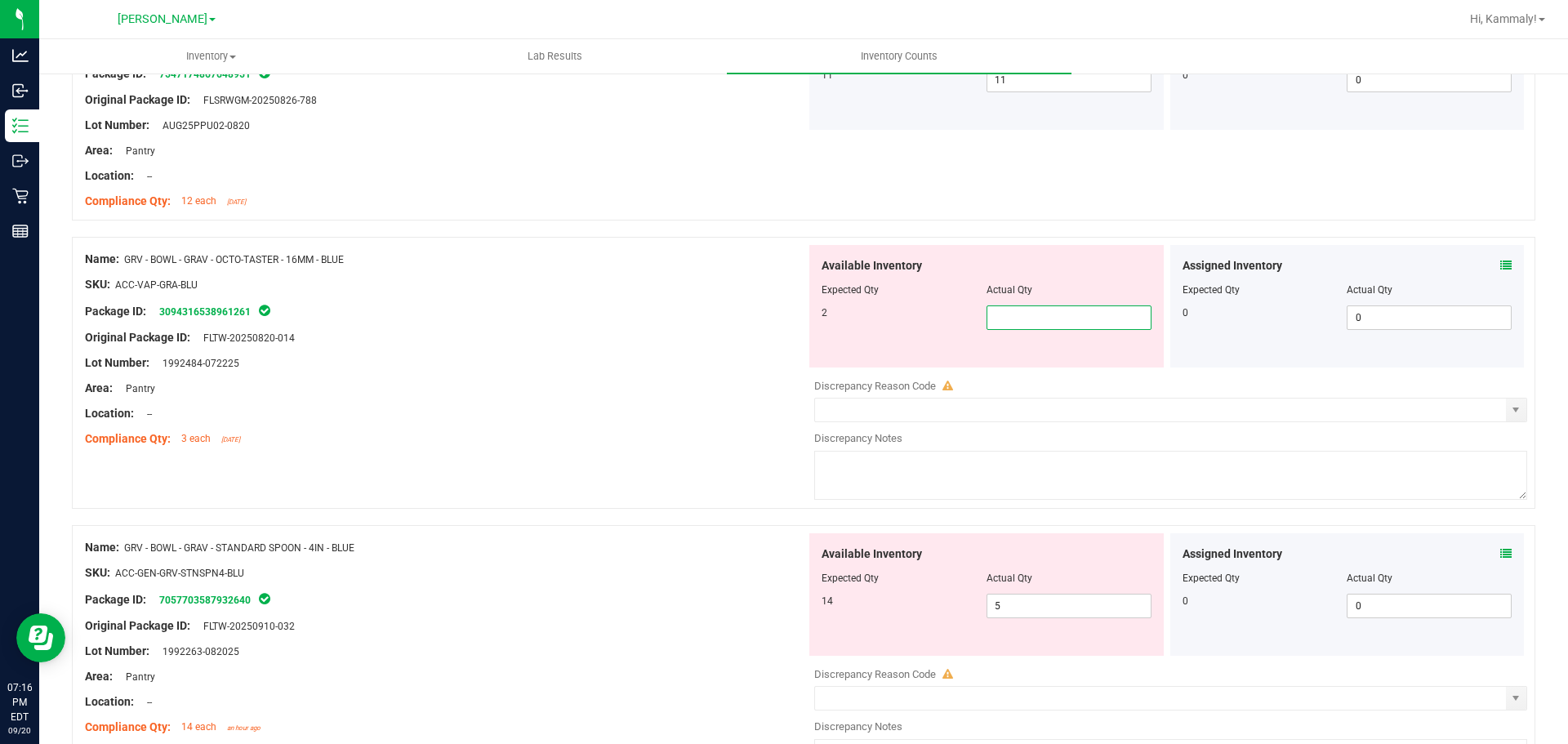
click at [1508, 557] on div "Assigned Inventory Expected Qty Actual Qty 0 0 0" at bounding box center [1347, 594] width 355 height 122
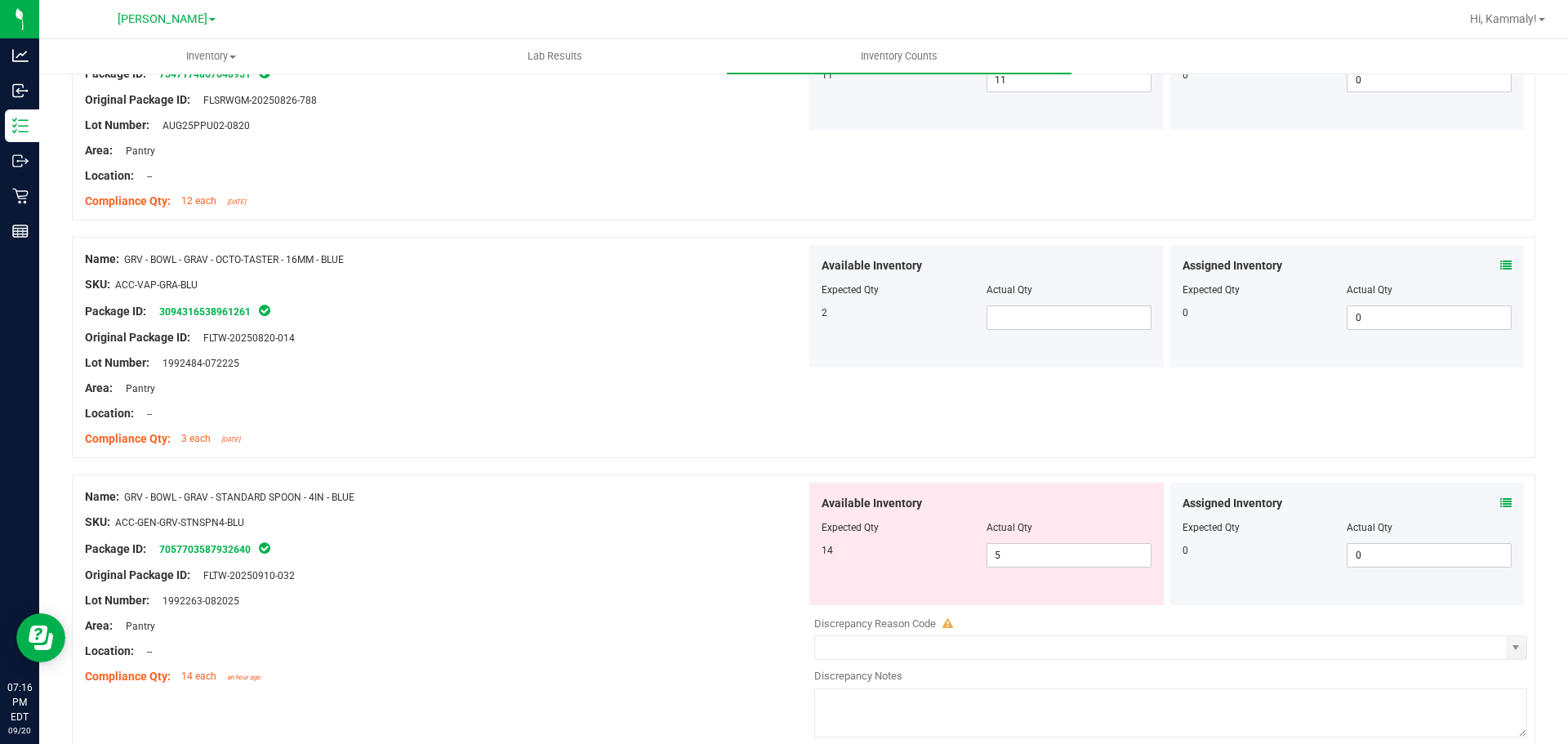
click at [1500, 503] on icon at bounding box center [1506, 503] width 12 height 12
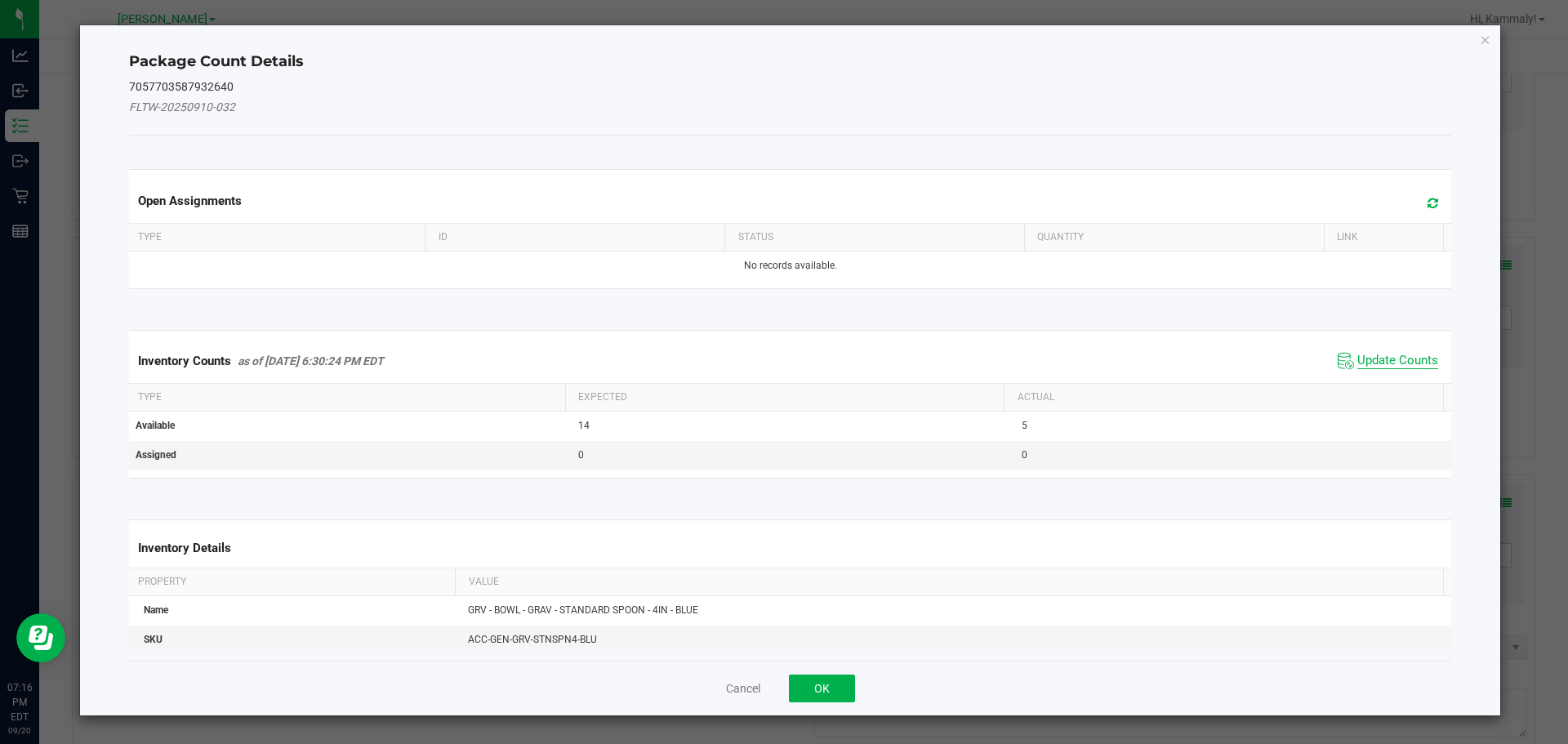
click at [1381, 355] on span "Update Counts" at bounding box center [1398, 361] width 81 height 16
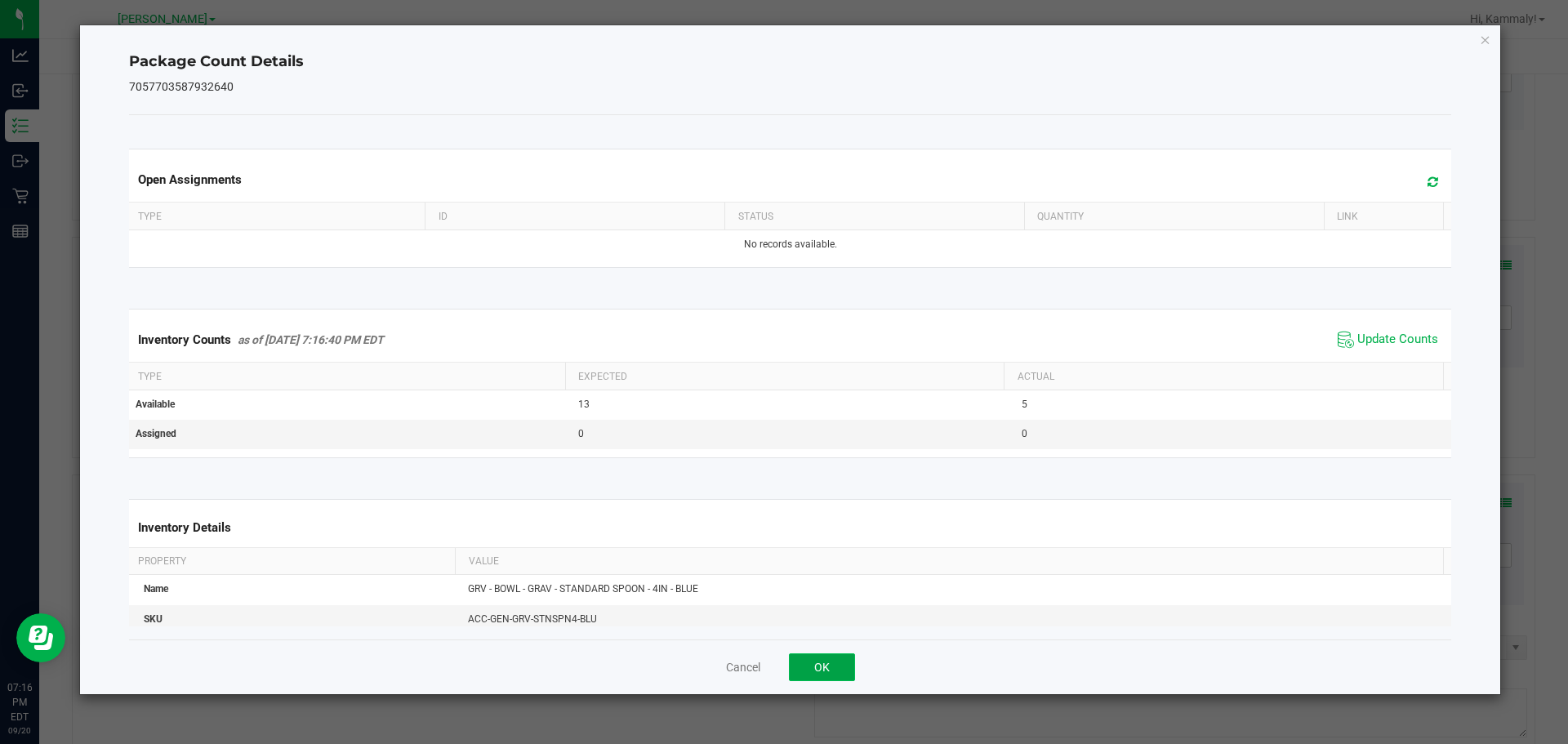
click at [834, 673] on button "OK" at bounding box center [821, 666] width 67 height 28
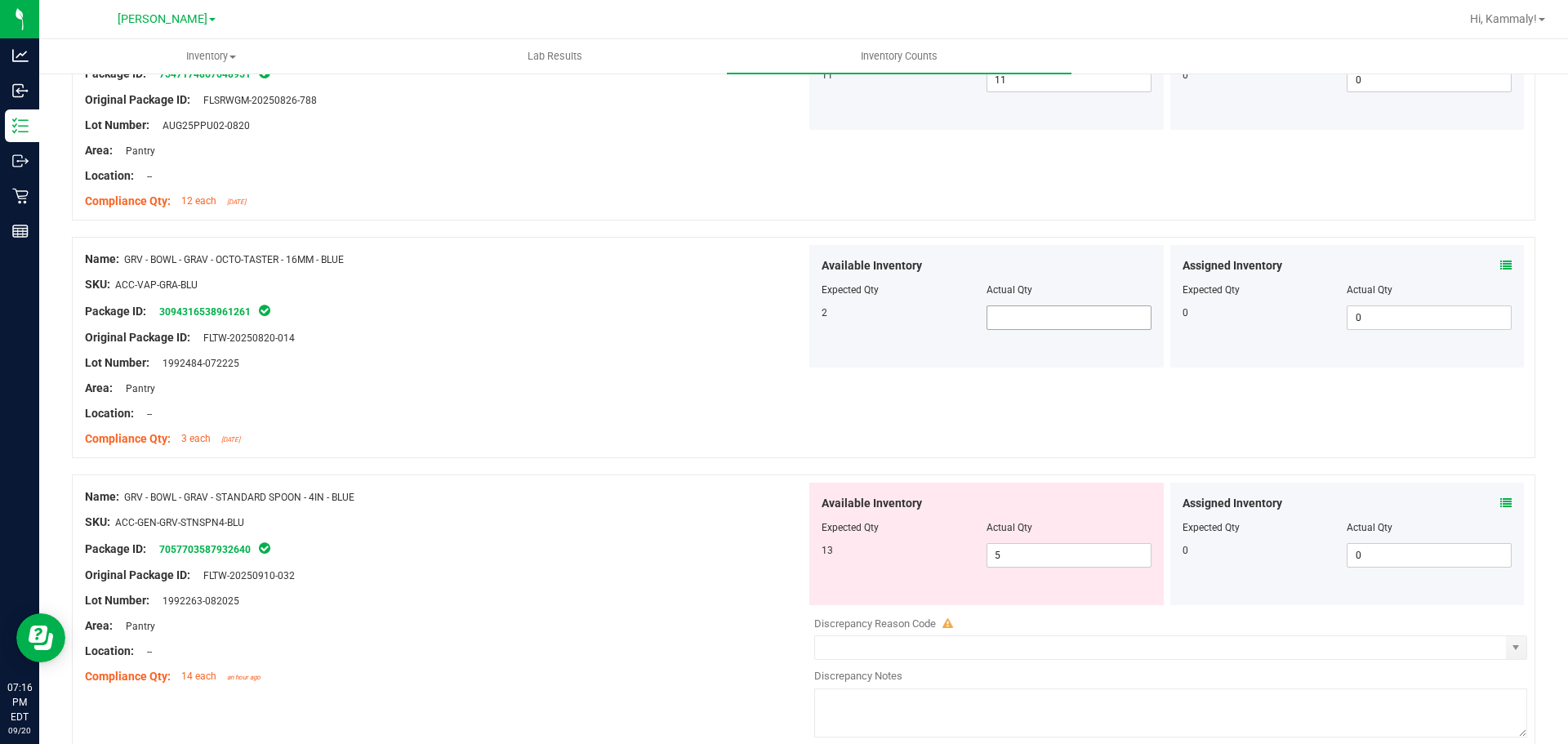
click at [1081, 317] on input "text" at bounding box center [1069, 317] width 163 height 23
type input "2"
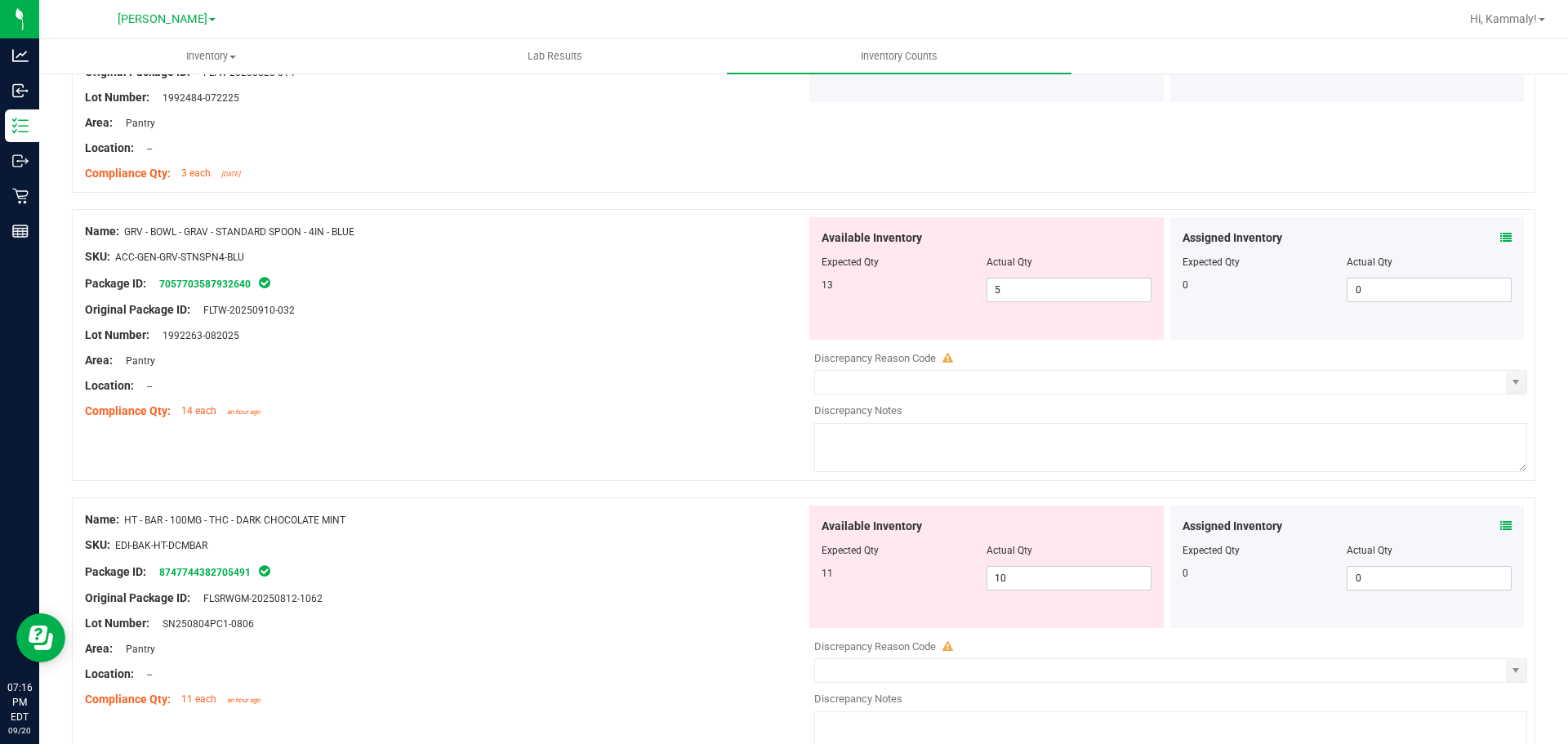
scroll to position [538, 0]
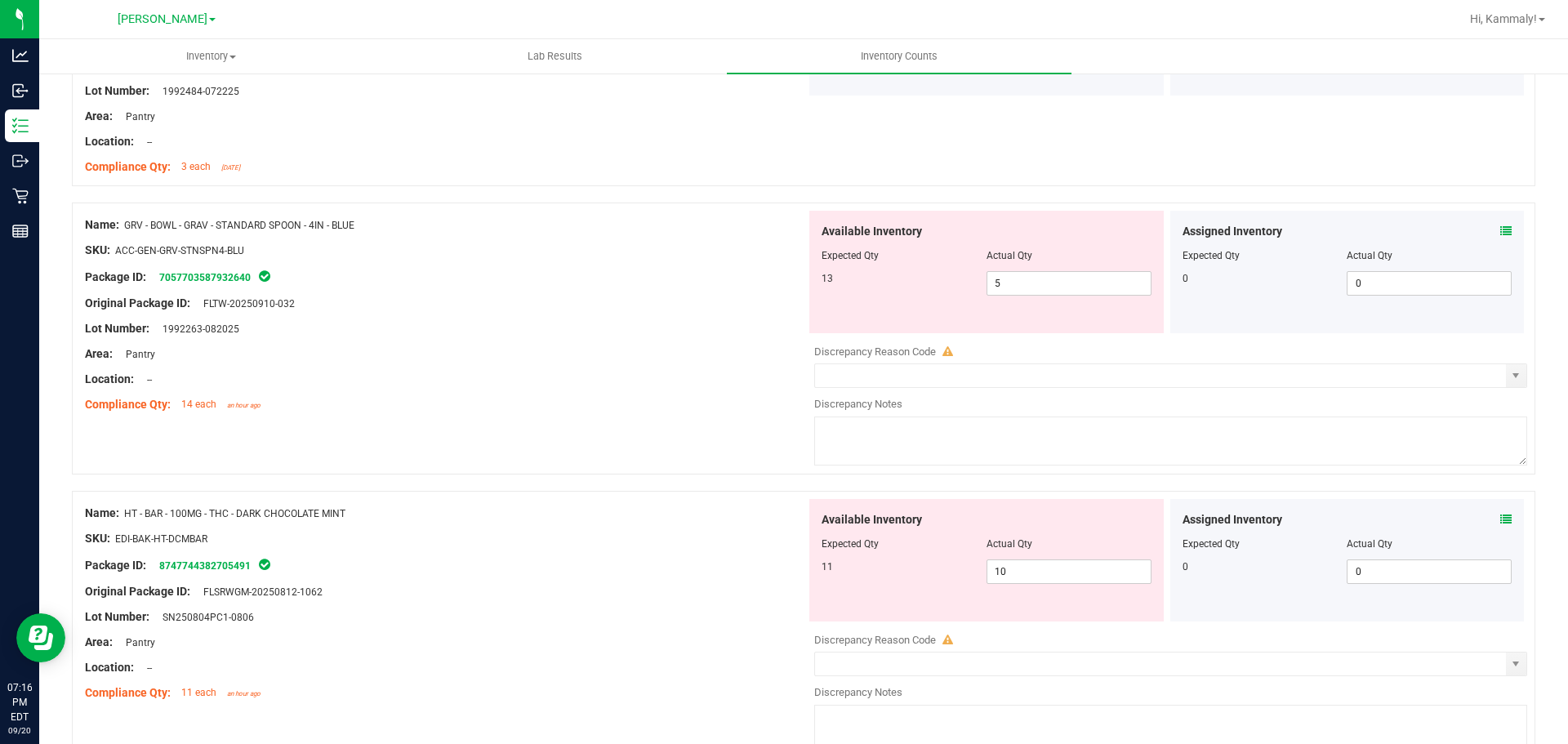
click at [1500, 522] on icon at bounding box center [1506, 520] width 12 height 12
type input "2"
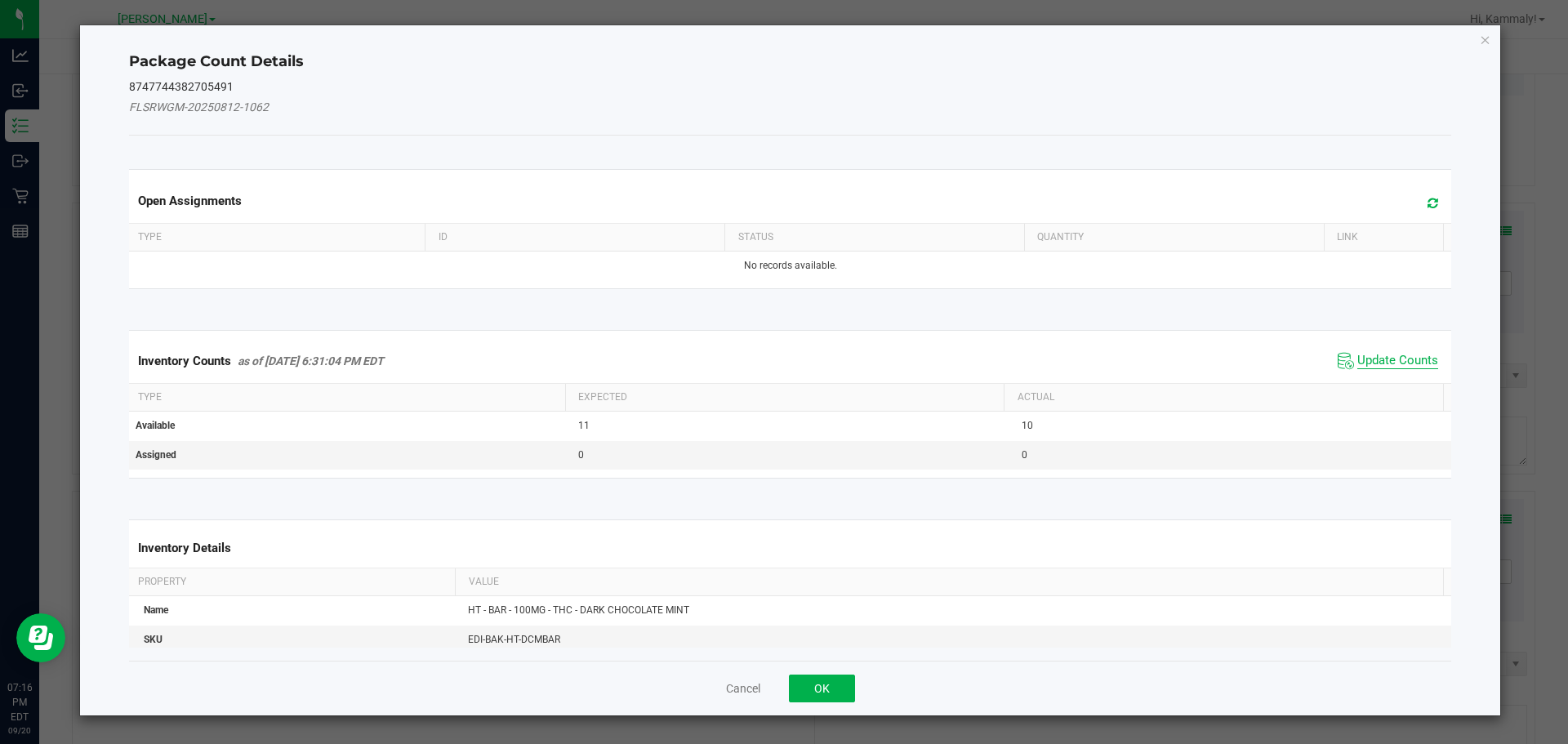
click at [1384, 361] on span "Update Counts" at bounding box center [1398, 361] width 81 height 16
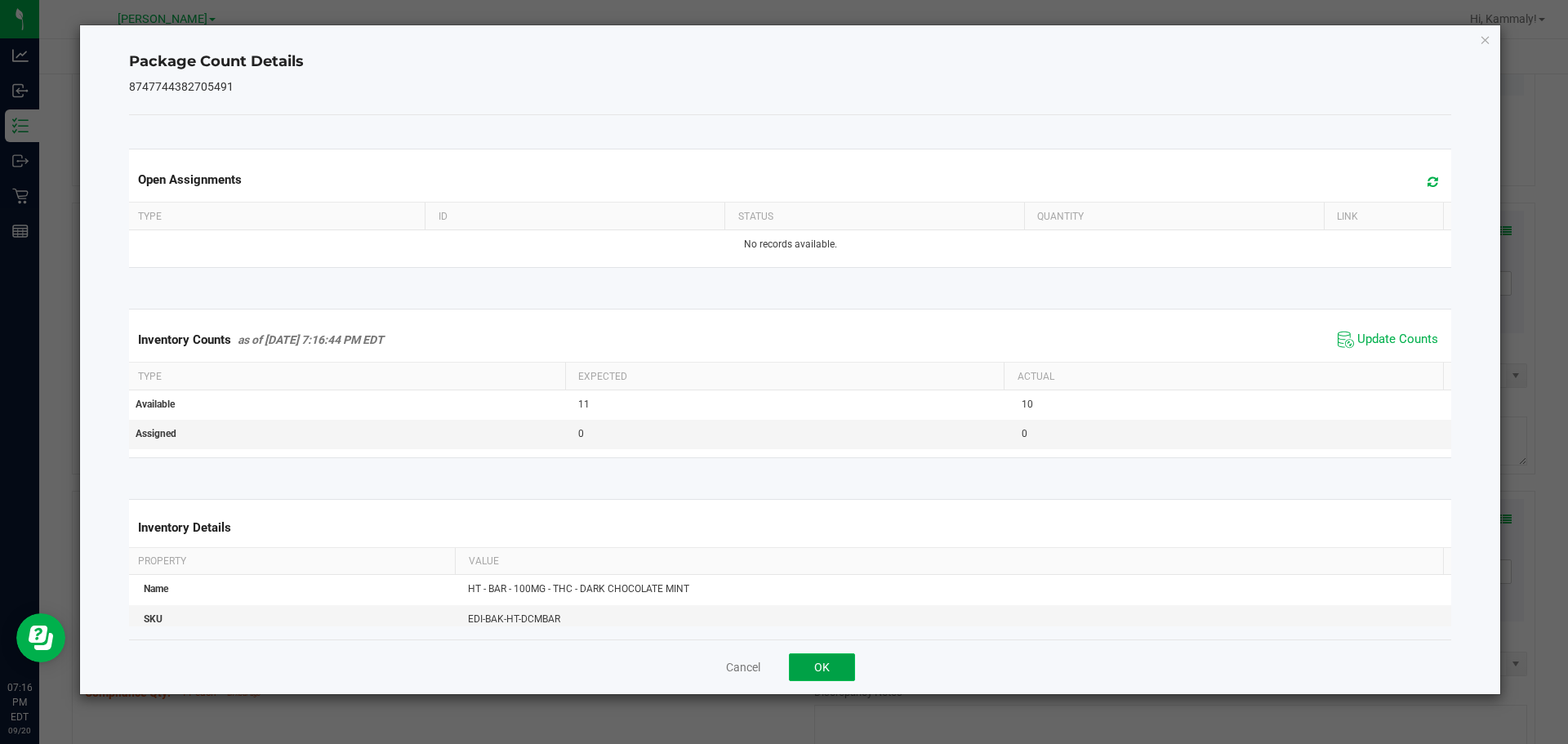
click at [804, 666] on button "OK" at bounding box center [821, 666] width 67 height 28
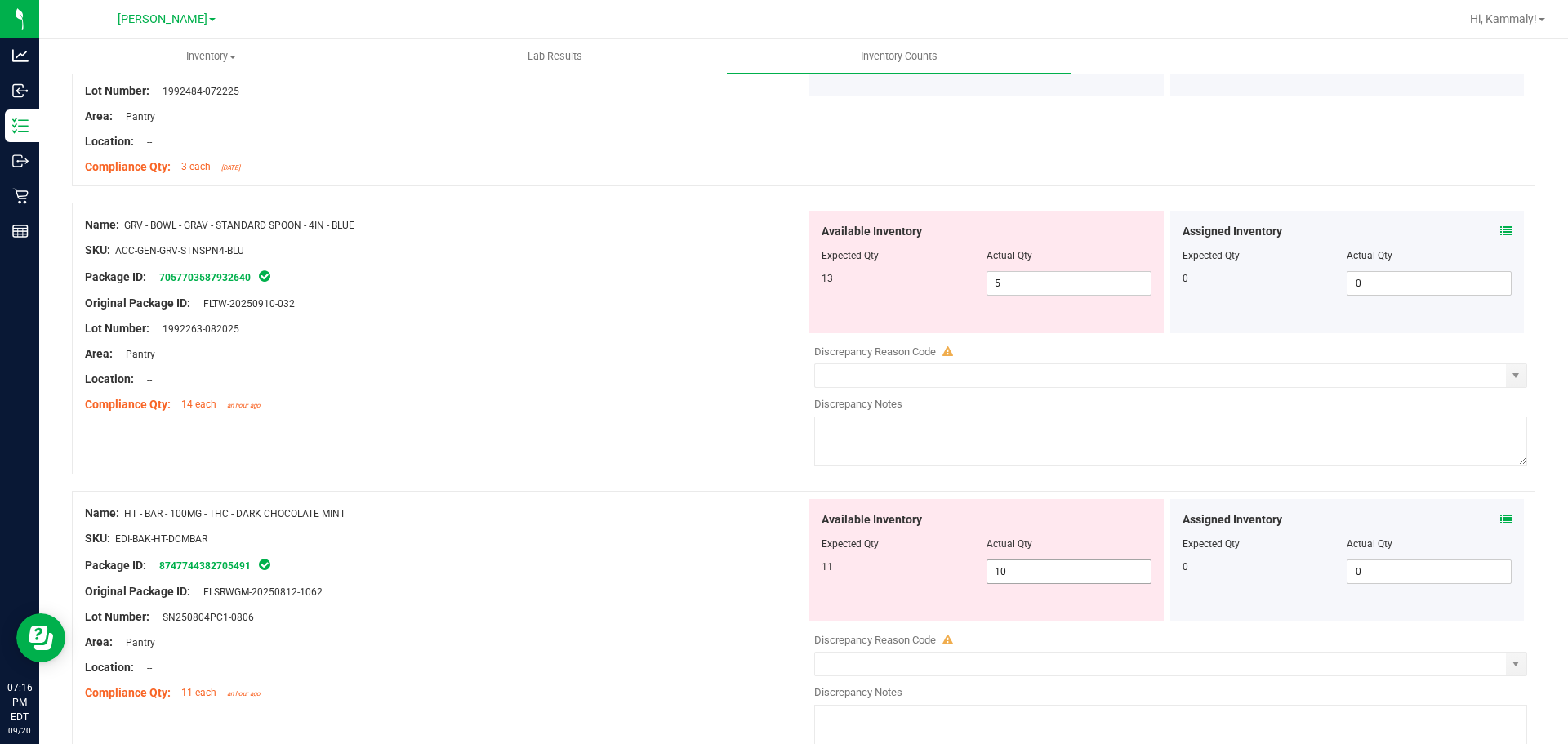
click at [1078, 574] on input "10" at bounding box center [1069, 571] width 163 height 23
type input "1"
type input "11"
click at [1018, 285] on input "5" at bounding box center [1069, 283] width 163 height 23
type input "11"
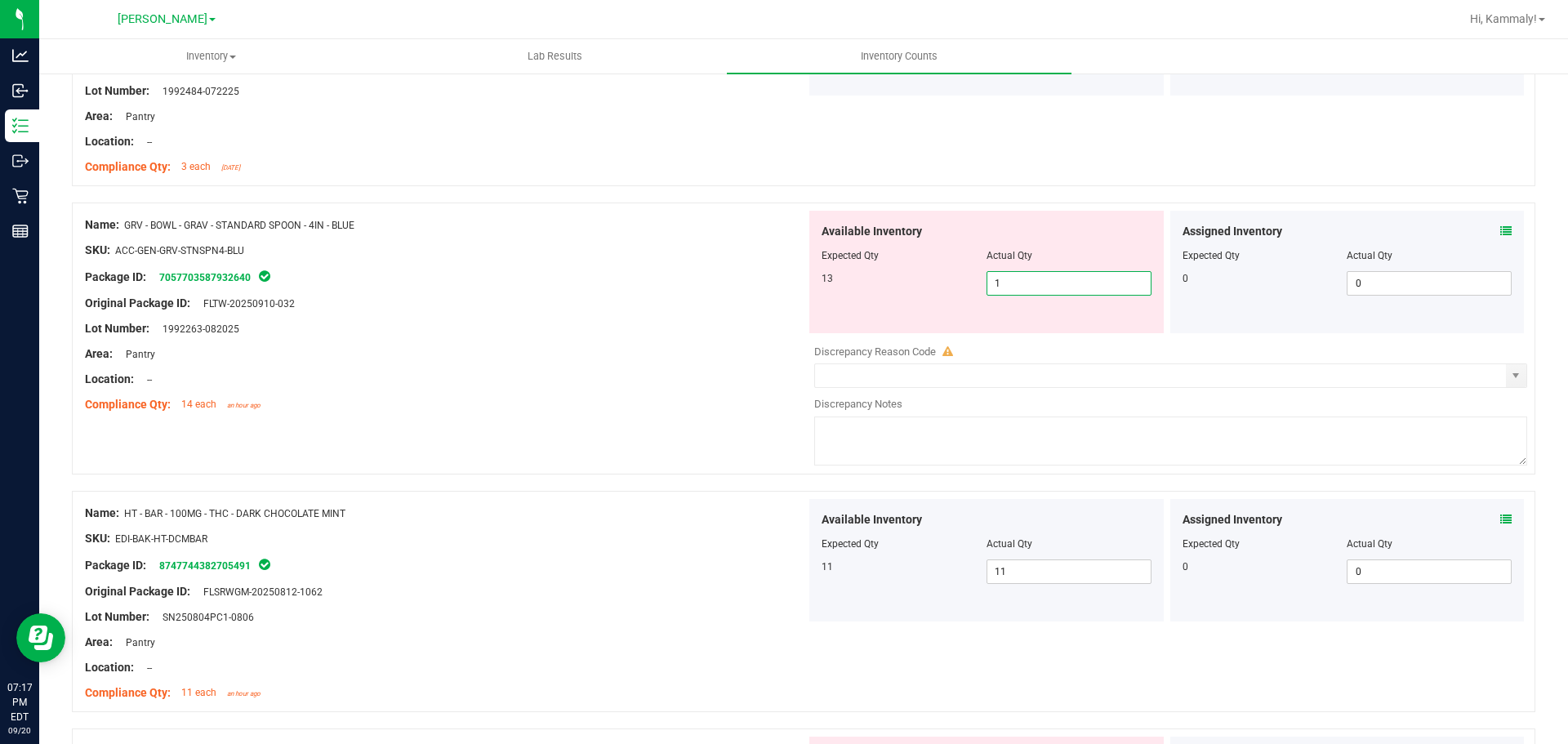
type input "13"
click at [703, 534] on div "Name: HT - BAR - 100MG - THC - DARK CHOCOLATE MINT SKU: EDI-BAK-HT-DCMBAR Packa…" at bounding box center [446, 602] width 721 height 208
type input "13"
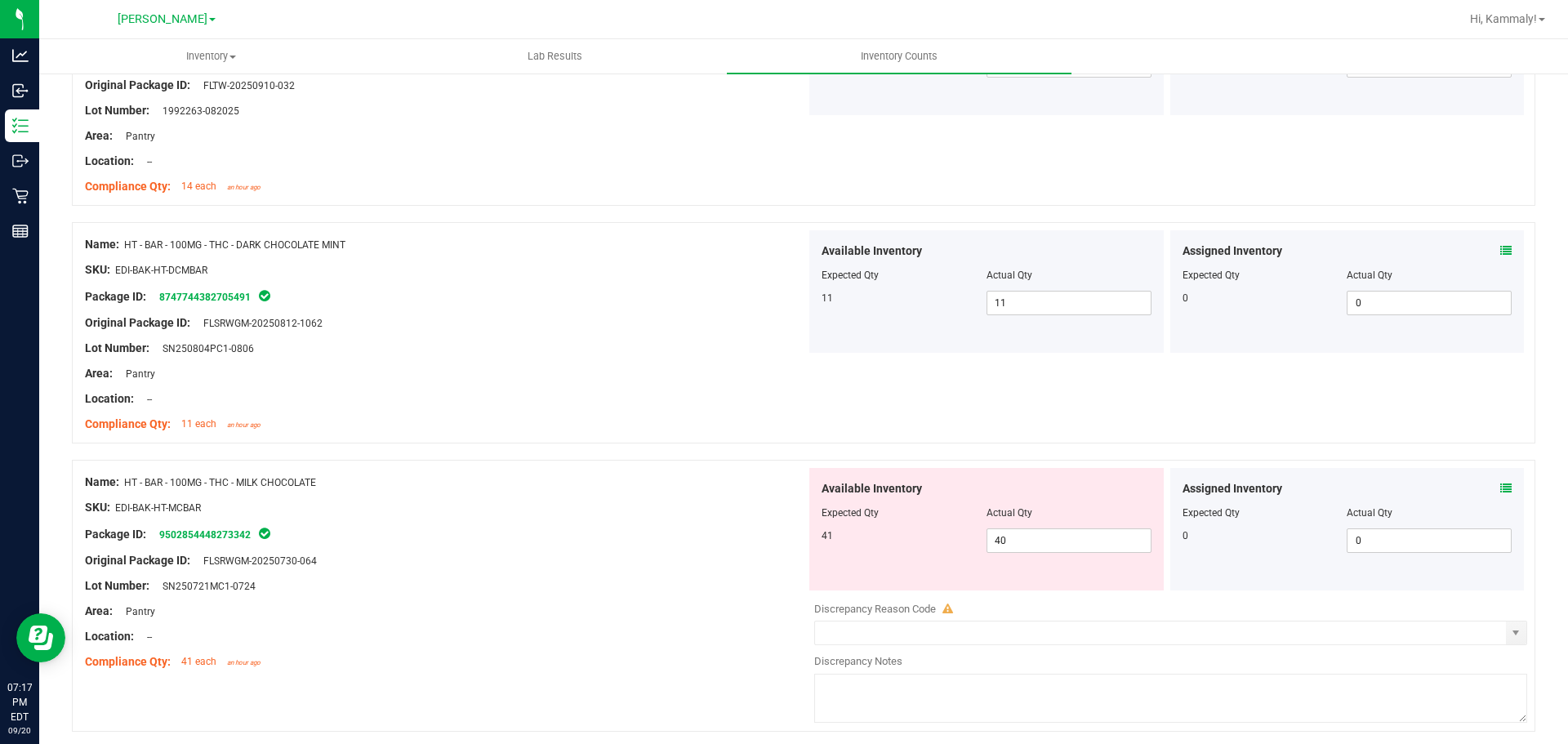
scroll to position [765, 0]
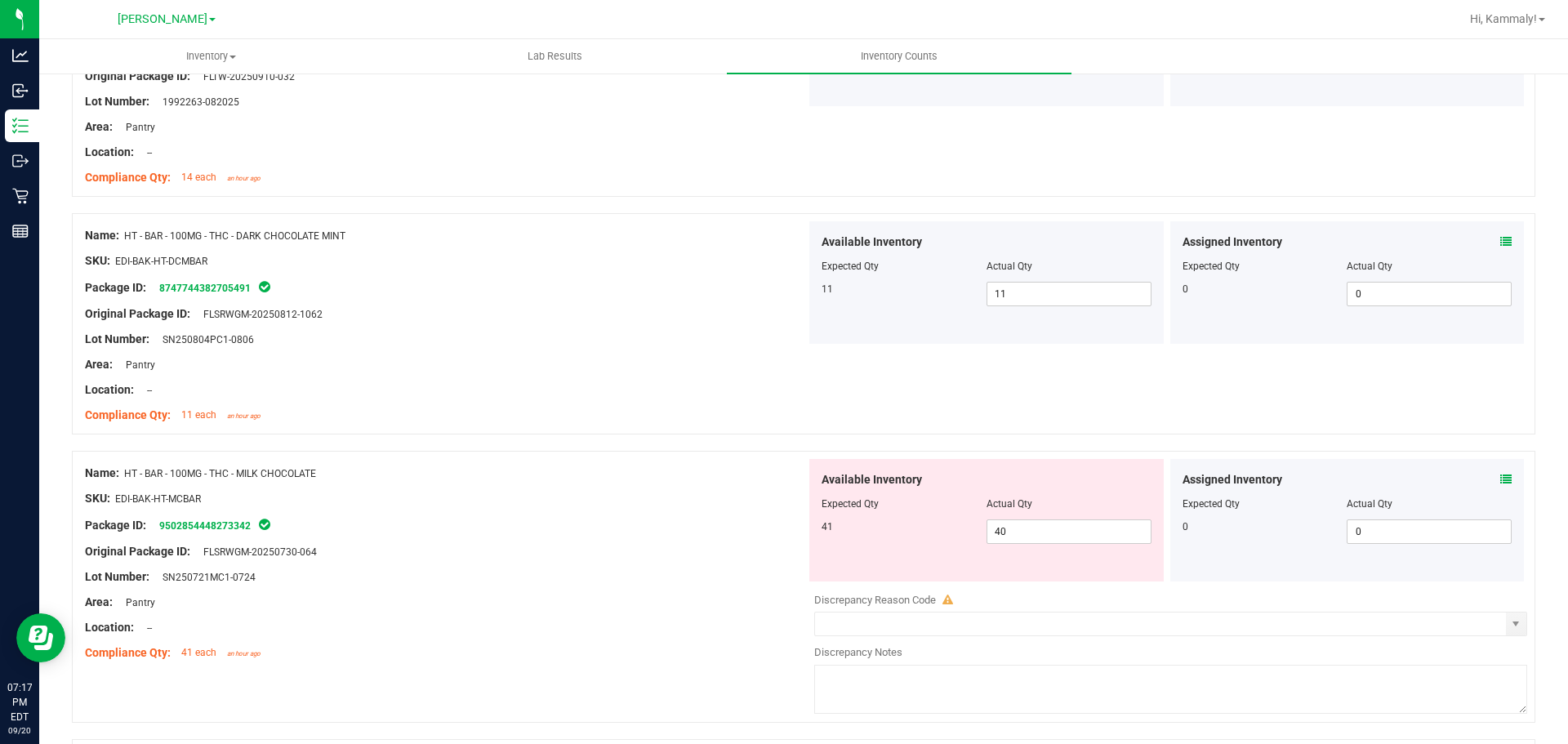
click at [1500, 479] on icon at bounding box center [1506, 479] width 12 height 12
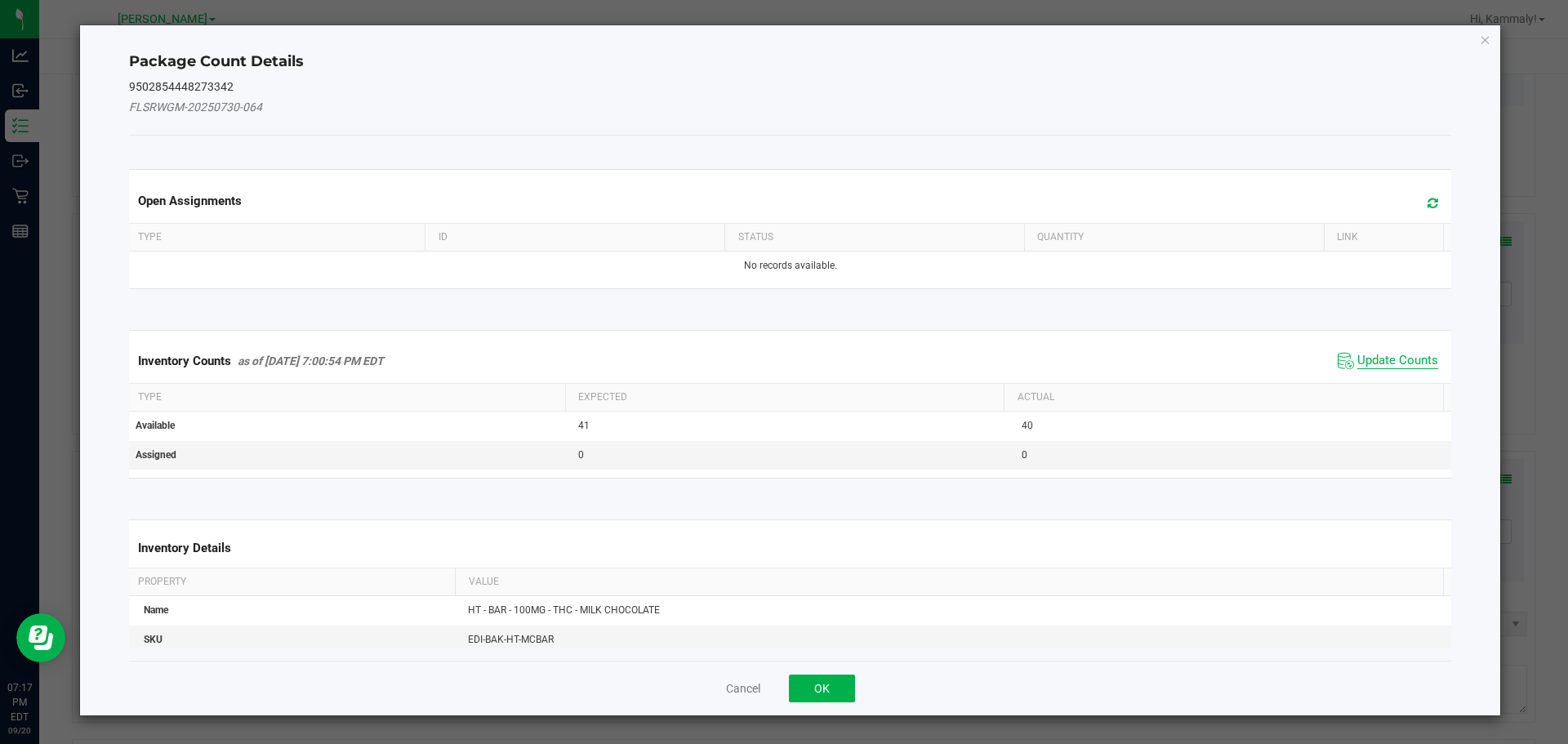
click at [1389, 354] on span "Update Counts" at bounding box center [1398, 361] width 81 height 16
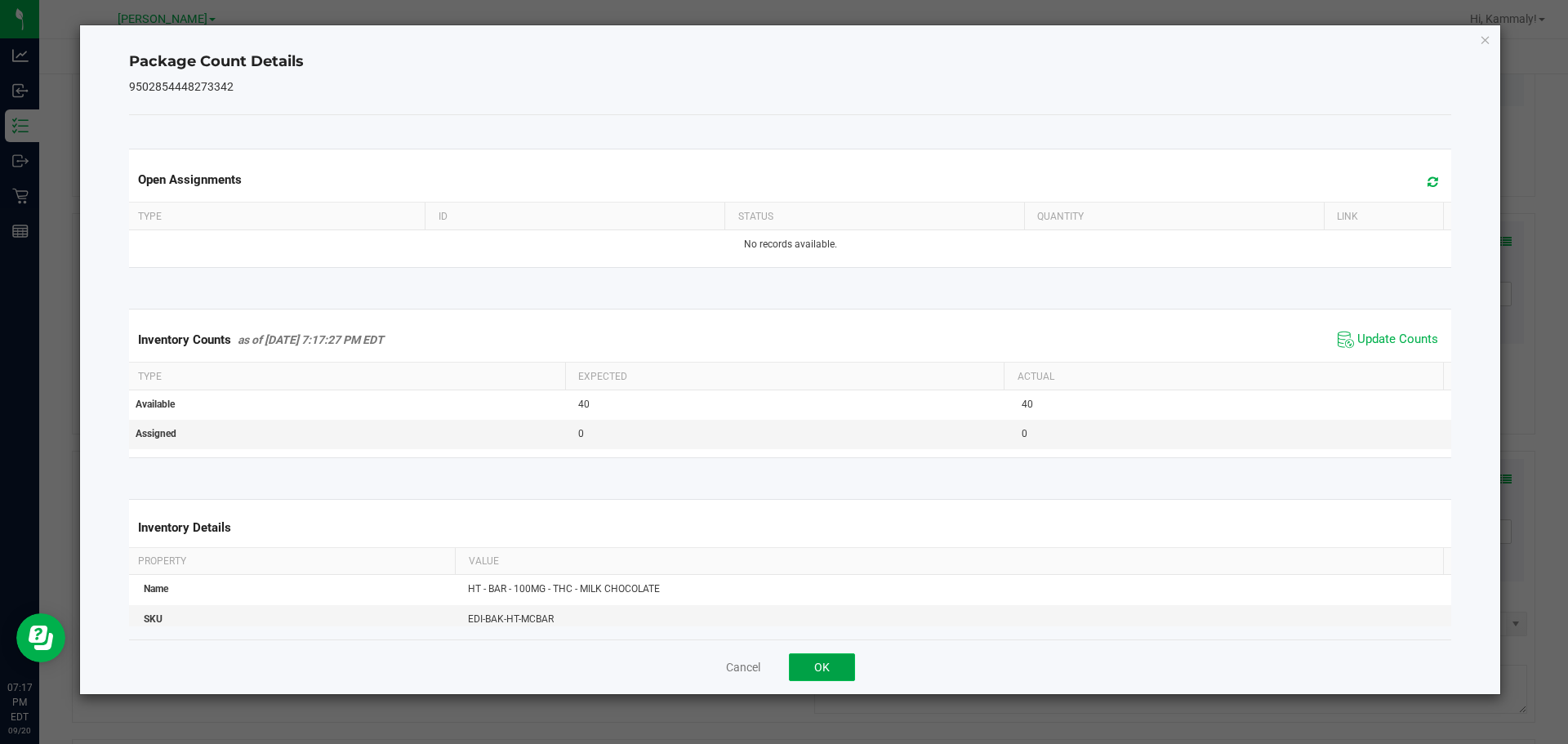
click at [850, 662] on button "OK" at bounding box center [821, 666] width 67 height 28
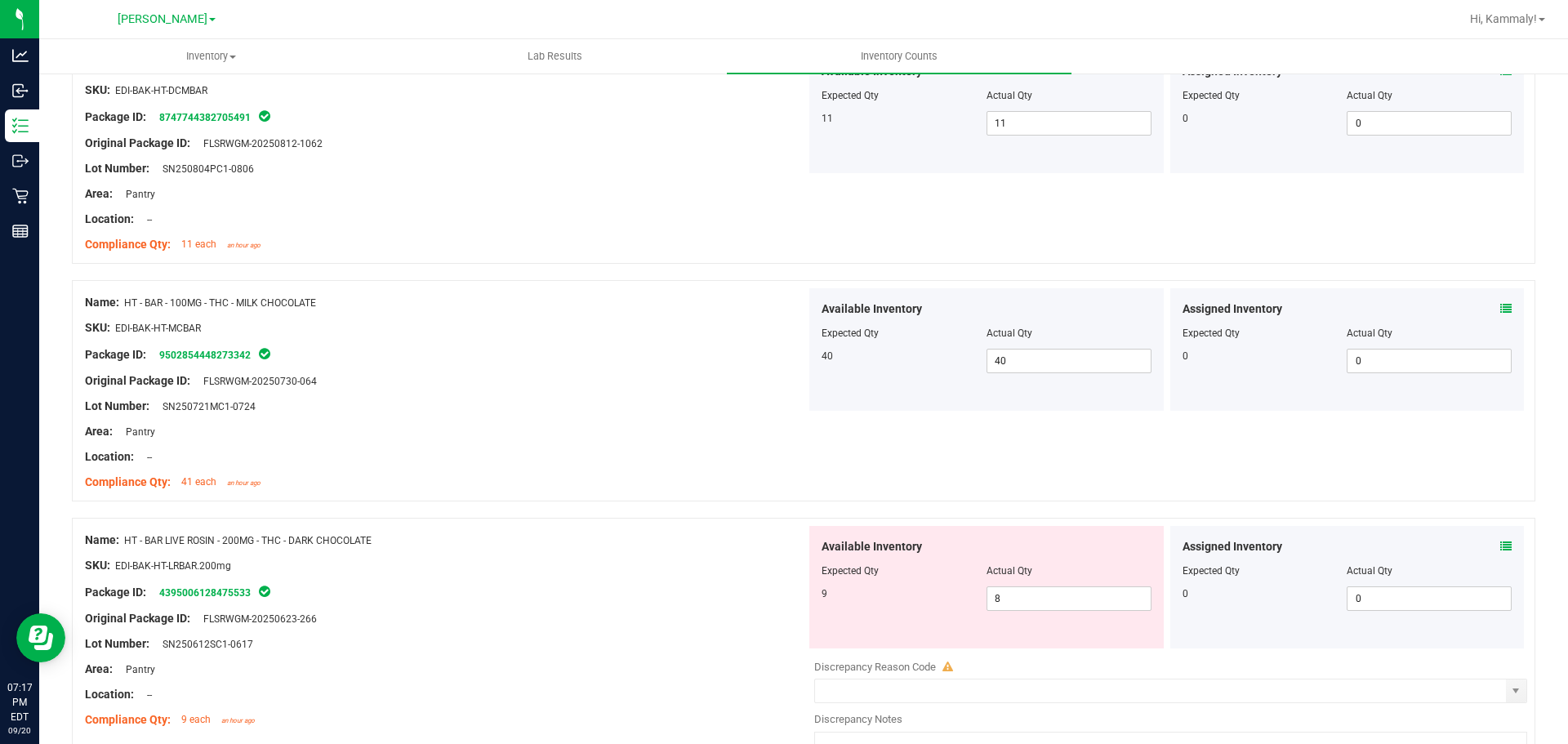
scroll to position [1037, 0]
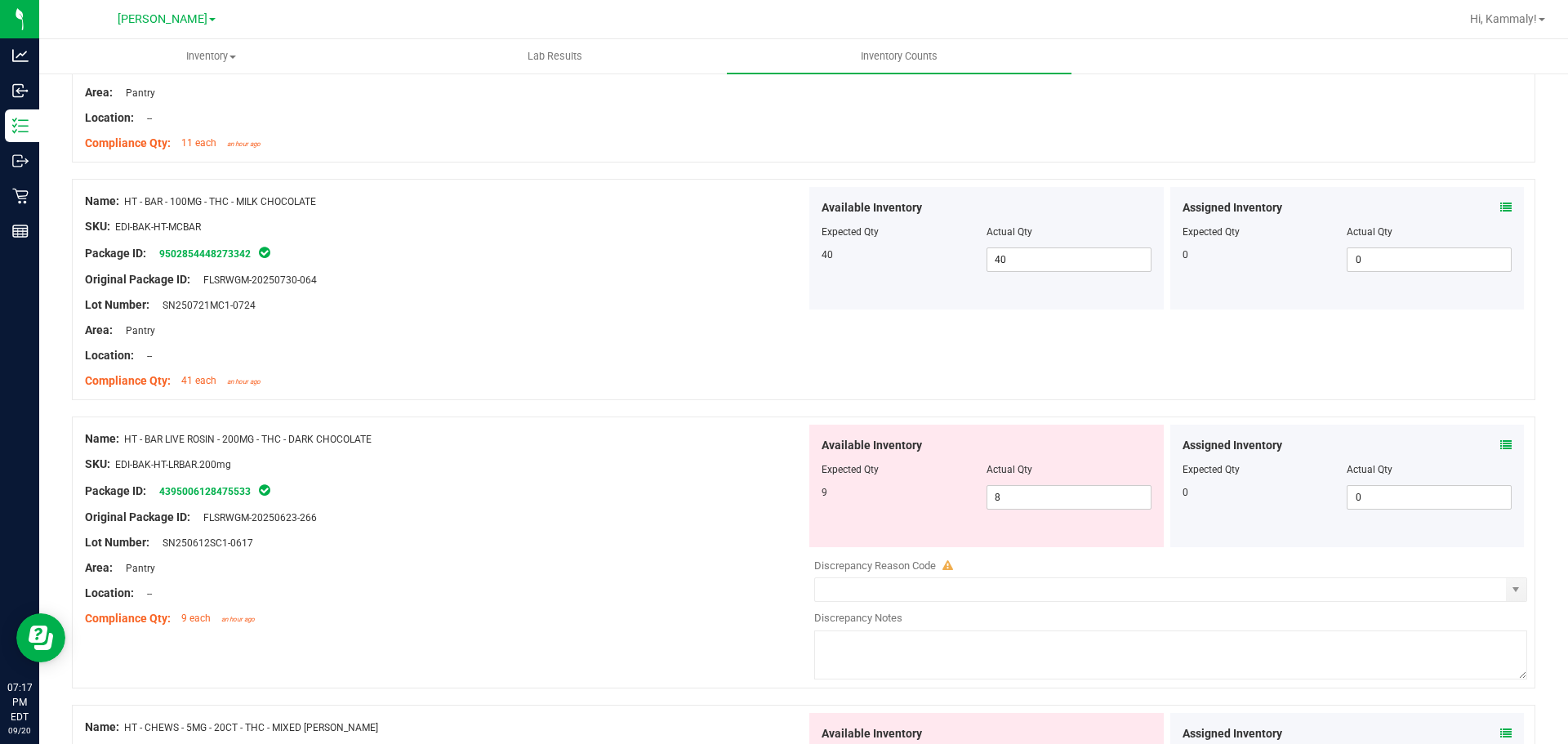
click at [1500, 442] on icon at bounding box center [1506, 445] width 12 height 12
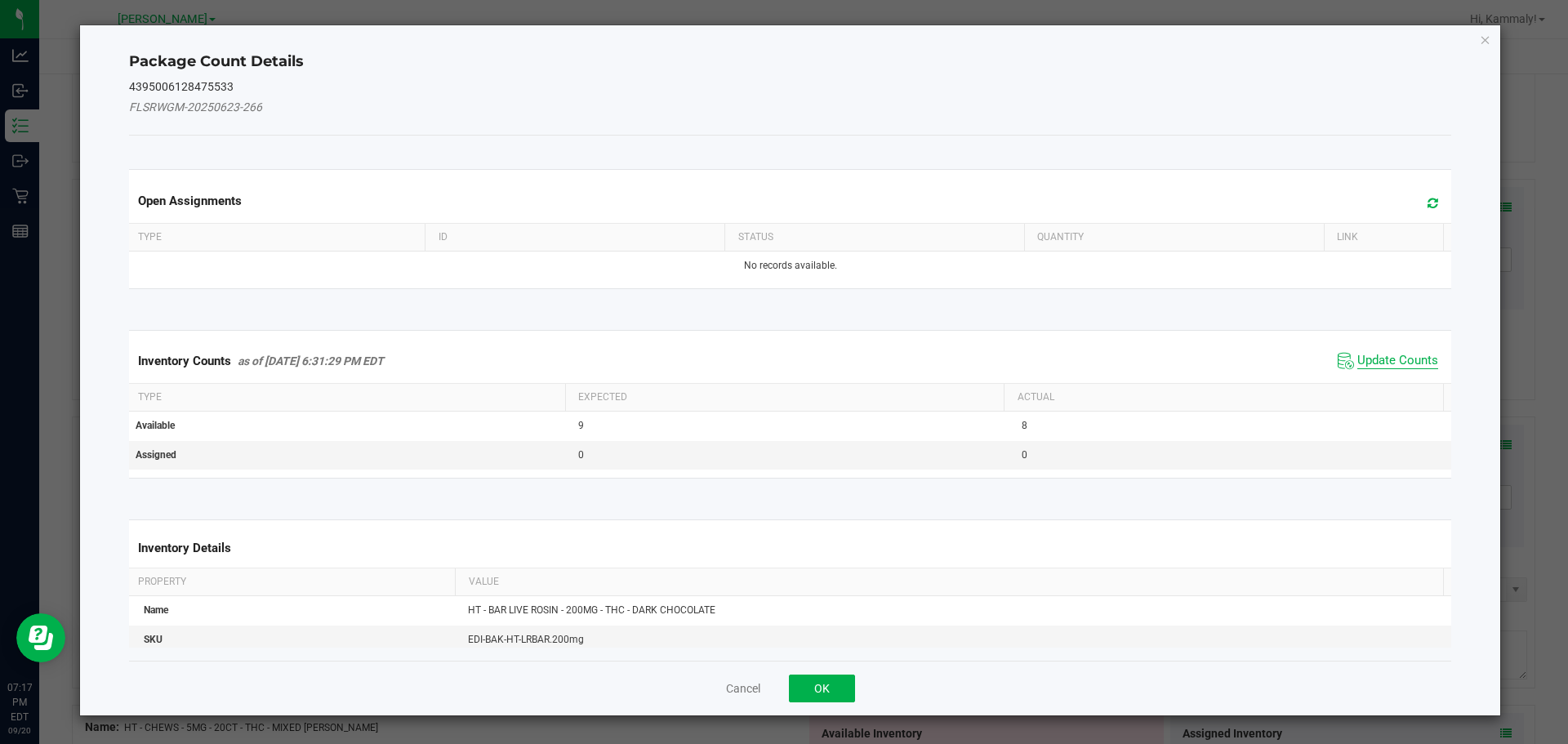
click at [1357, 360] on span "Update Counts" at bounding box center [1398, 361] width 81 height 16
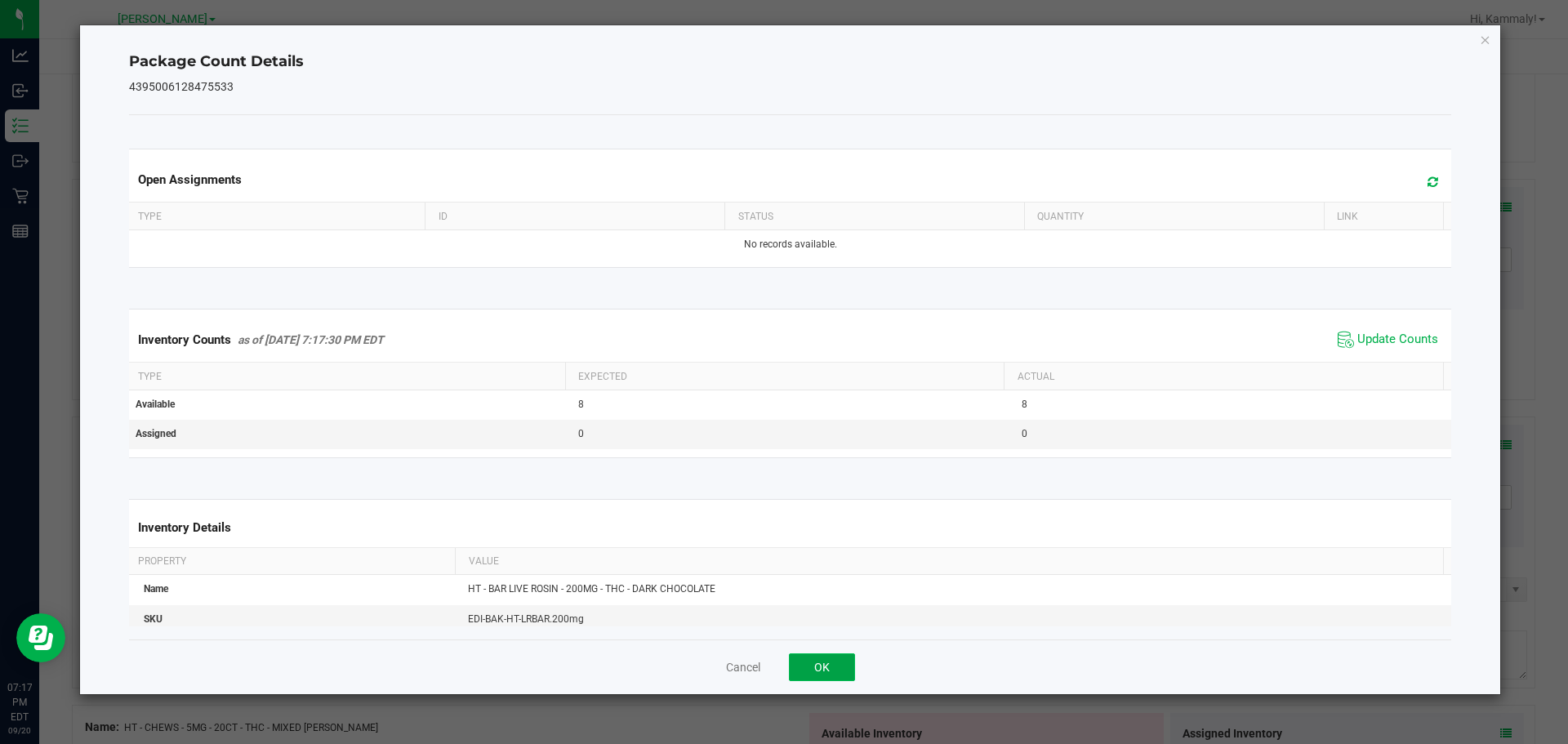
click at [830, 658] on button "OK" at bounding box center [821, 666] width 67 height 28
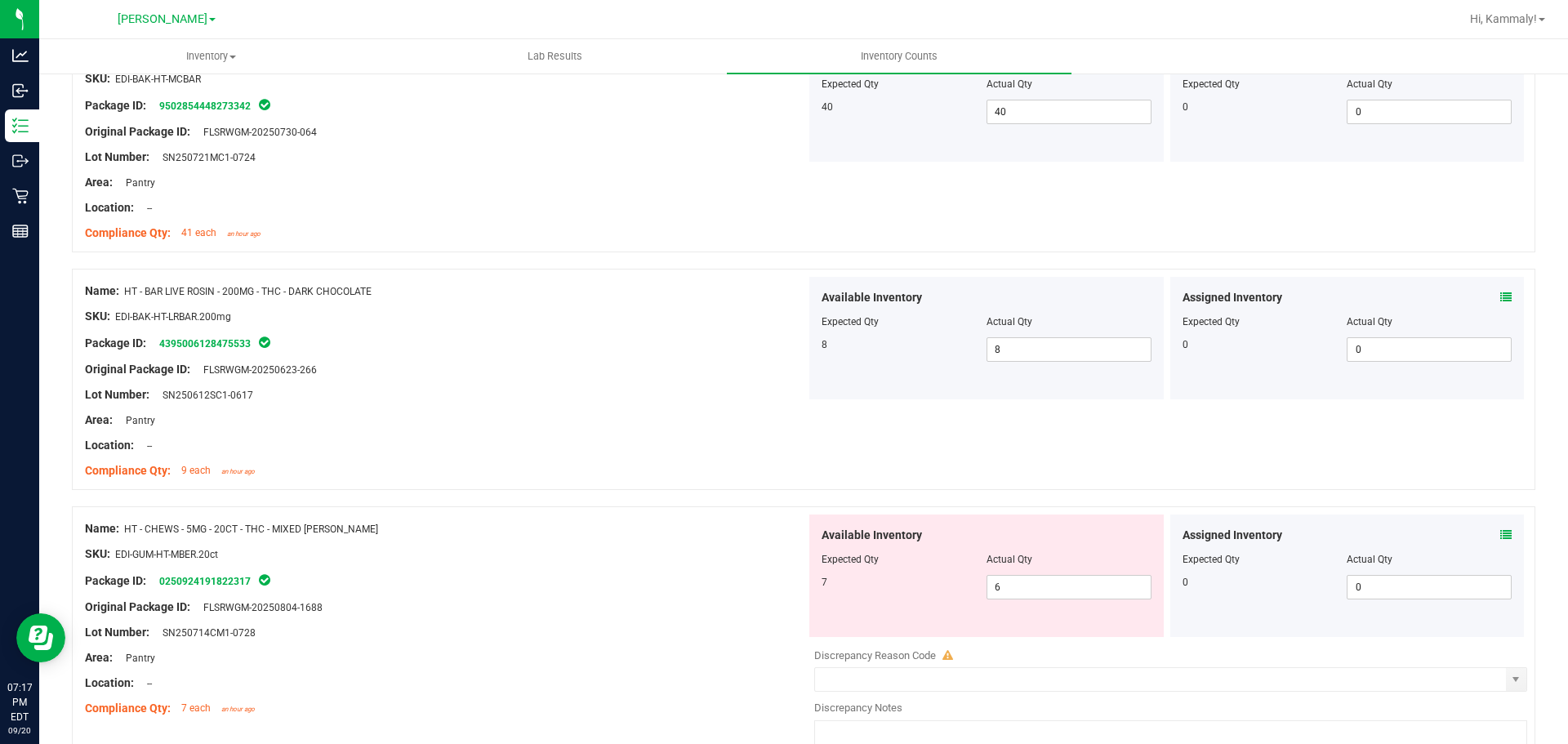
scroll to position [1316, 0]
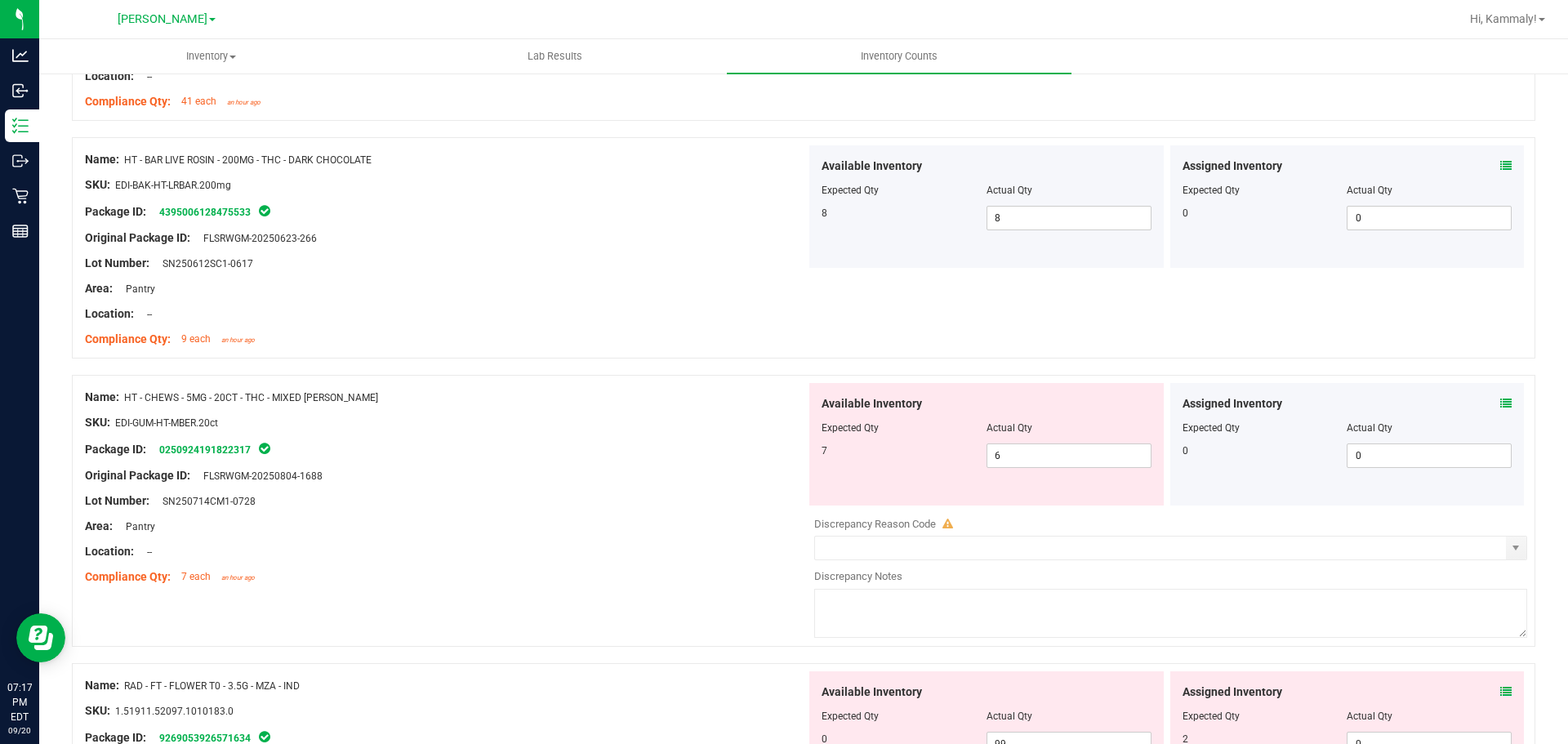
click at [1511, 399] on div "Assigned Inventory Expected Qty Actual Qty 0 0 0" at bounding box center [1347, 444] width 355 height 122
click at [1500, 403] on icon at bounding box center [1506, 404] width 12 height 12
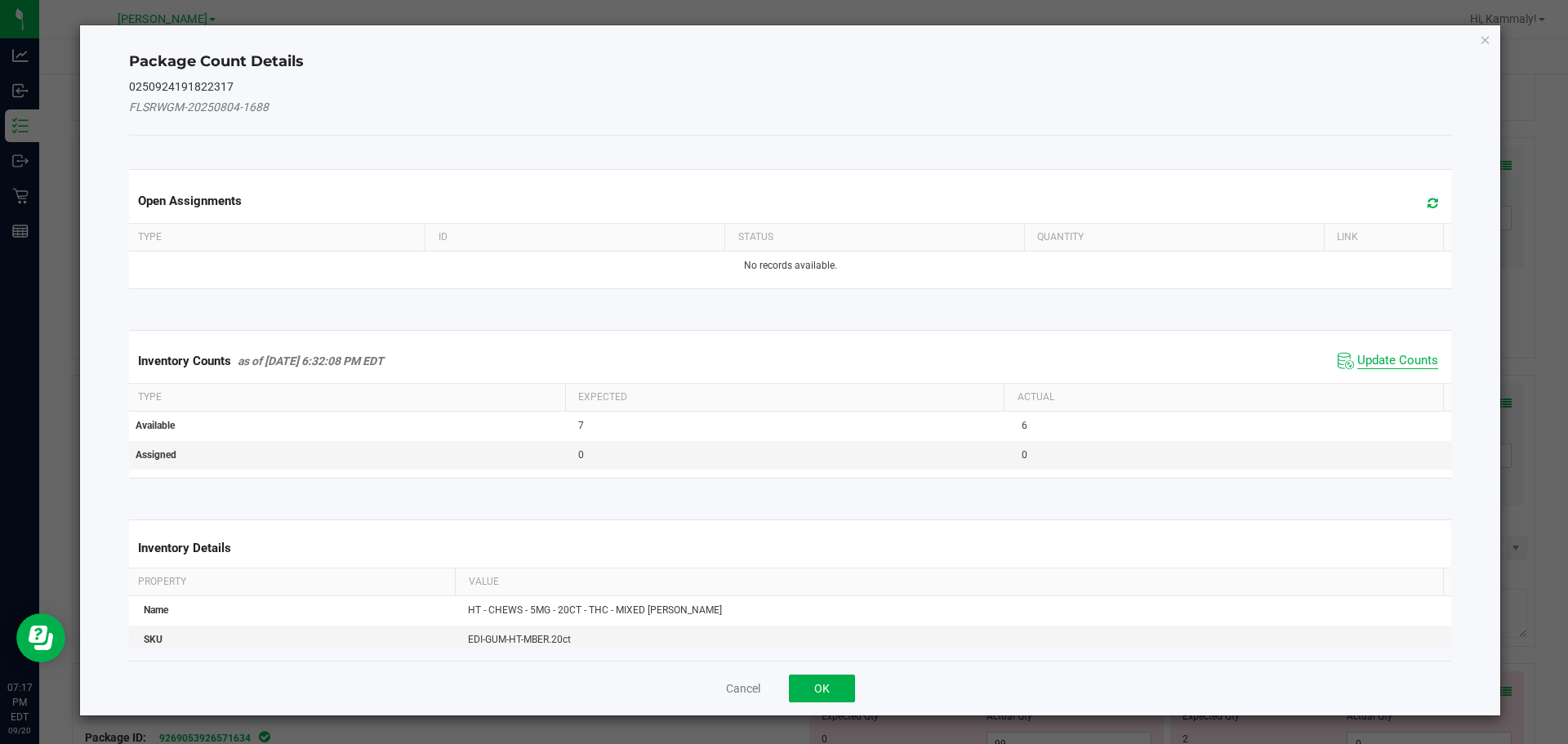
click at [1365, 363] on span "Update Counts" at bounding box center [1398, 361] width 81 height 16
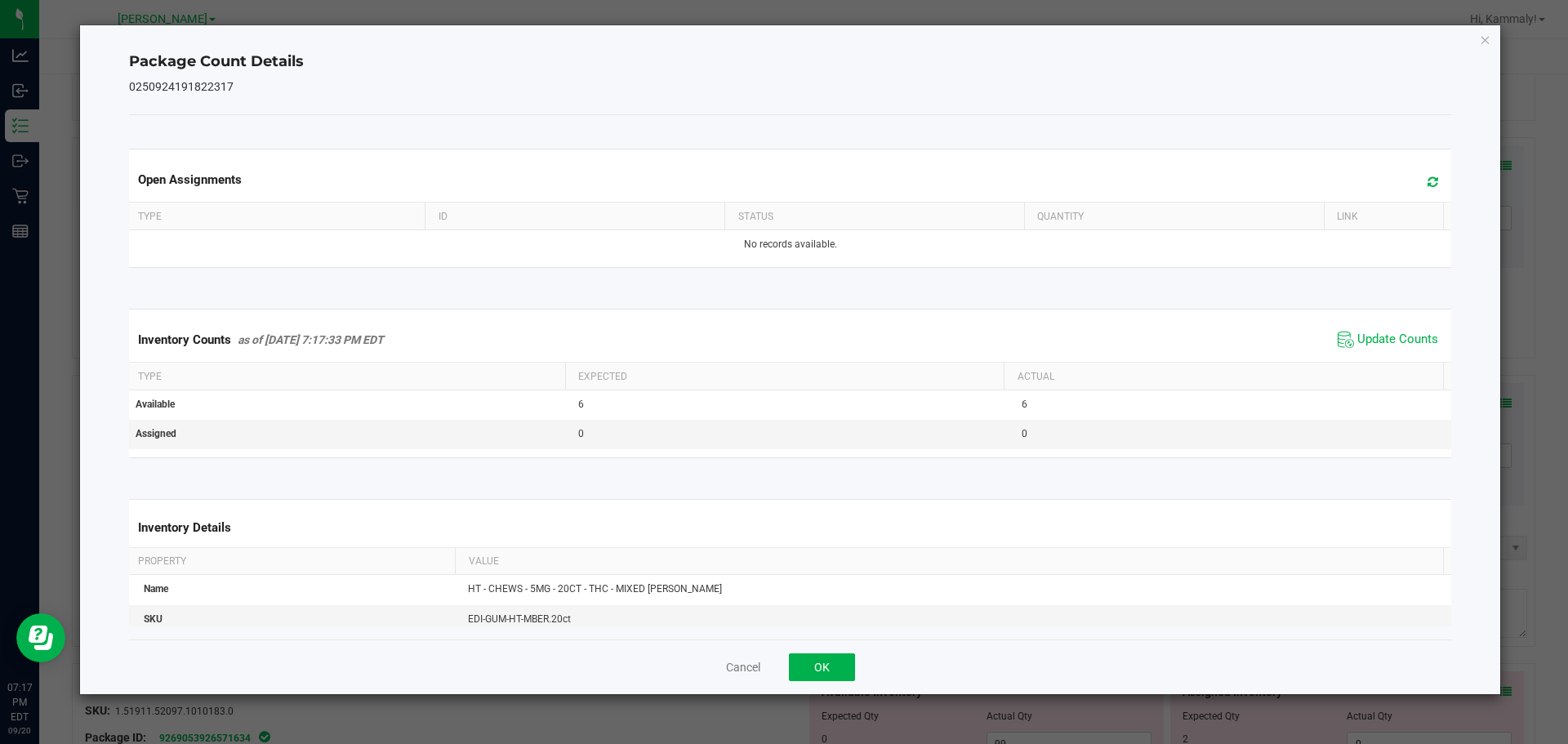
click at [821, 697] on ngb-modal-window "Package Count Details 0250924191822317 Open Assignments Type ID Status Quantity…" at bounding box center [789, 372] width 1580 height 744
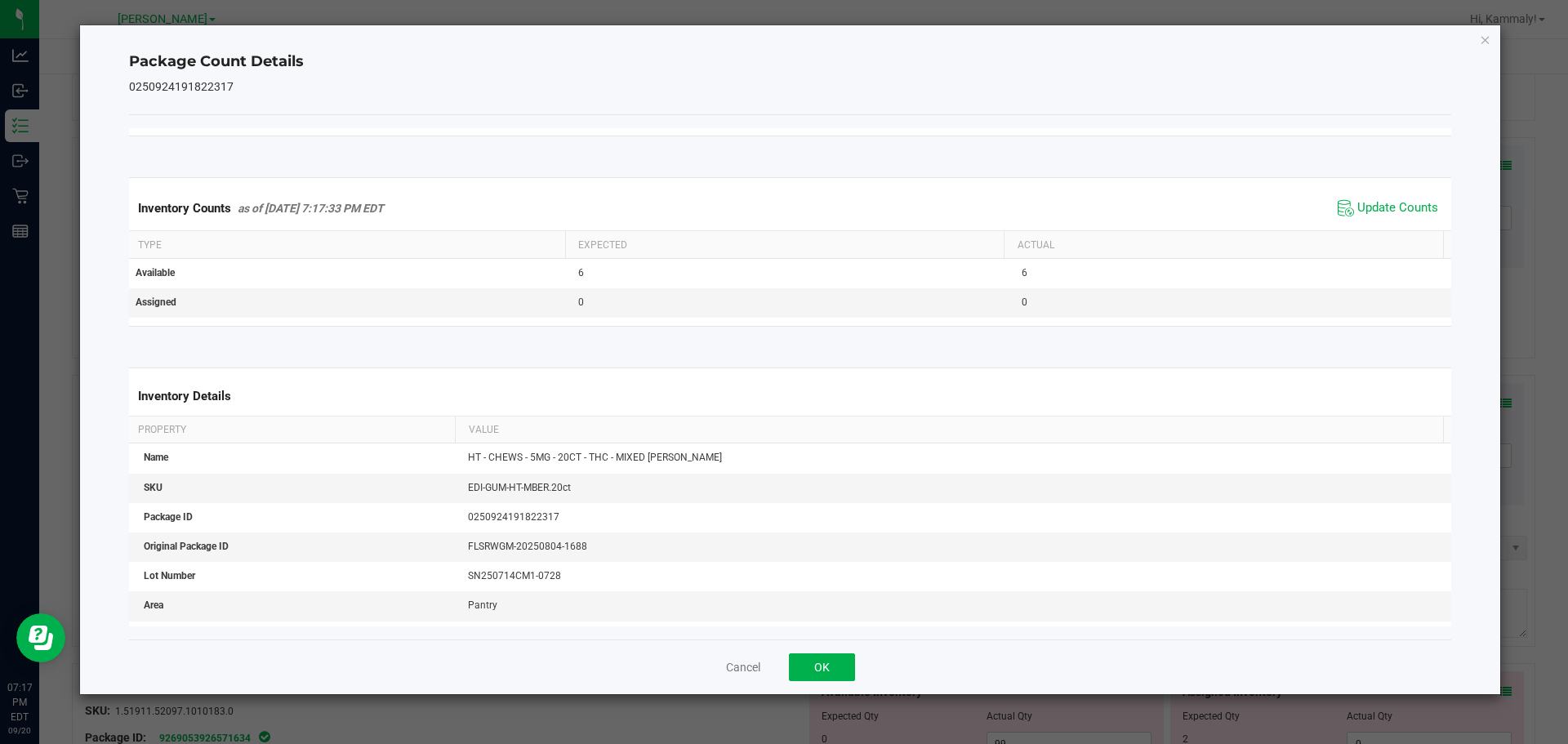
scroll to position [147, 0]
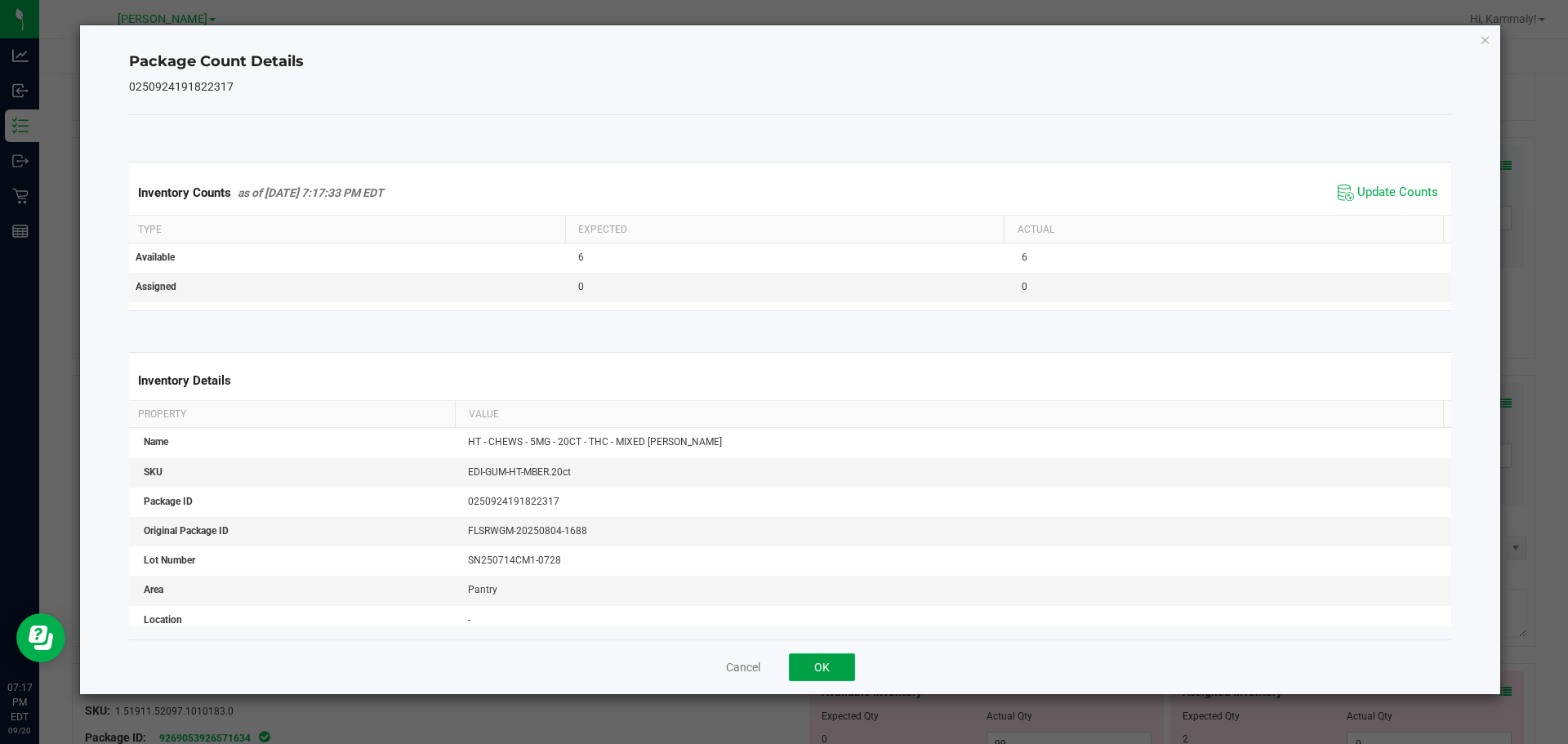
click at [824, 663] on button "OK" at bounding box center [821, 666] width 67 height 28
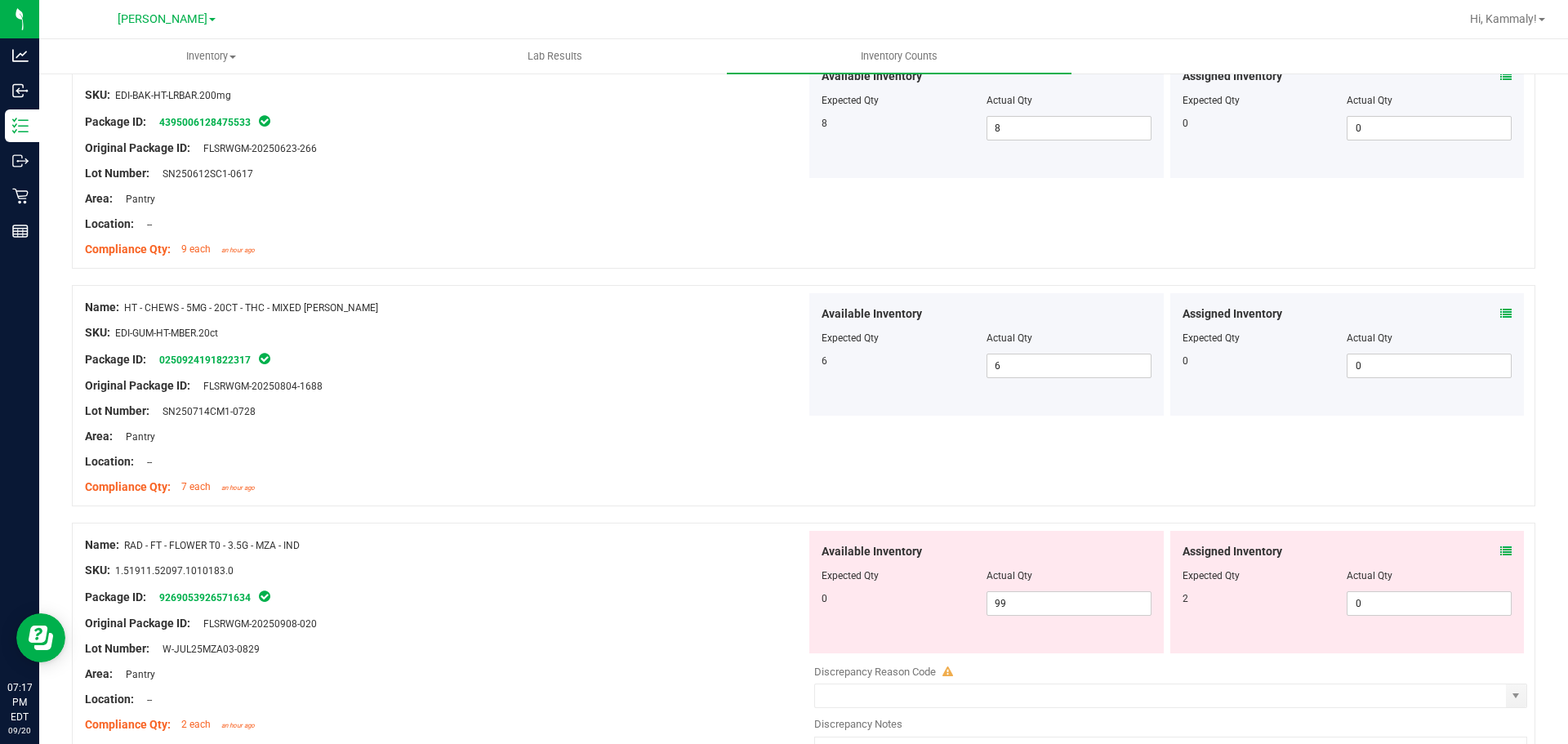
scroll to position [1448, 0]
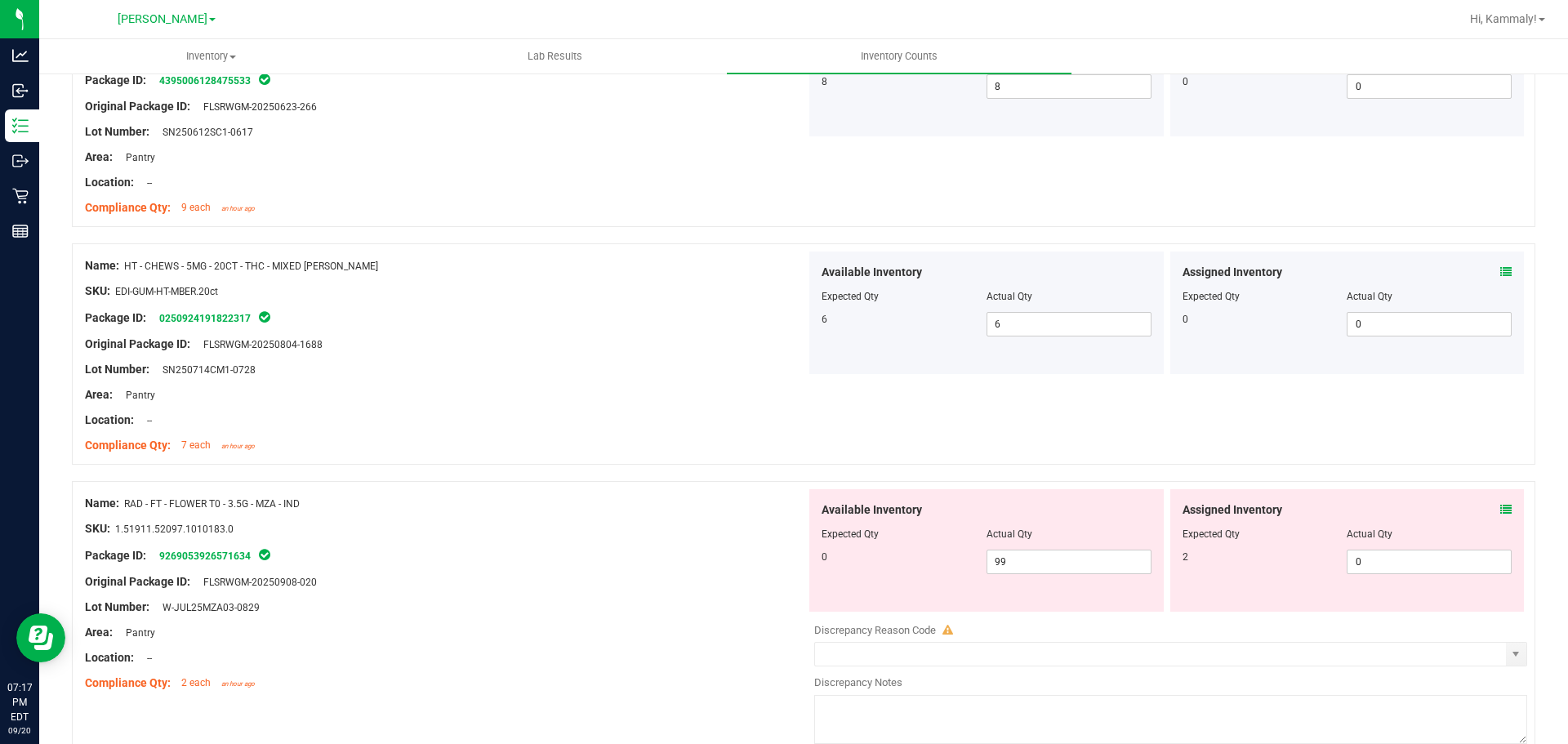
click at [1500, 509] on icon at bounding box center [1506, 510] width 12 height 12
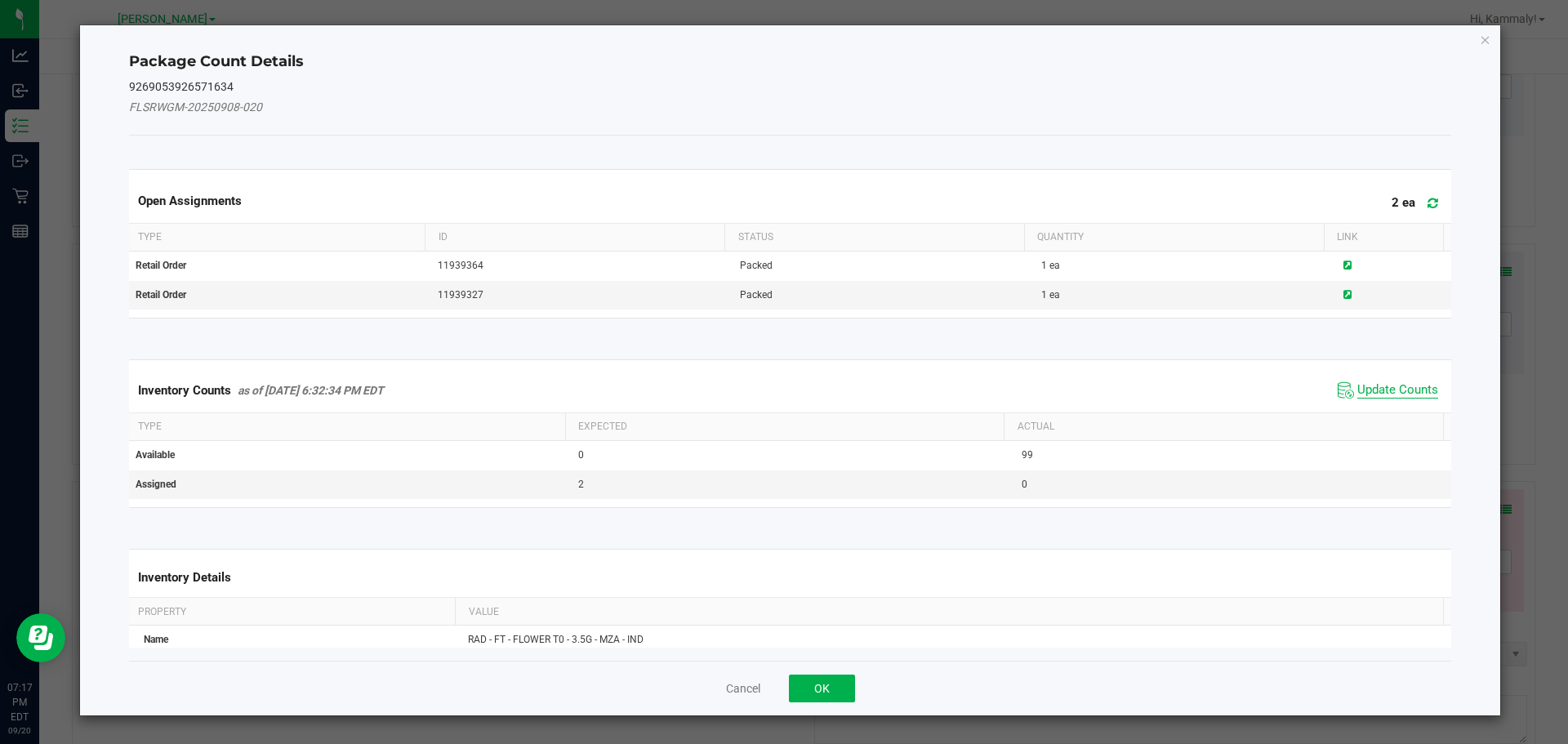
click at [1373, 390] on span "Update Counts" at bounding box center [1398, 390] width 81 height 16
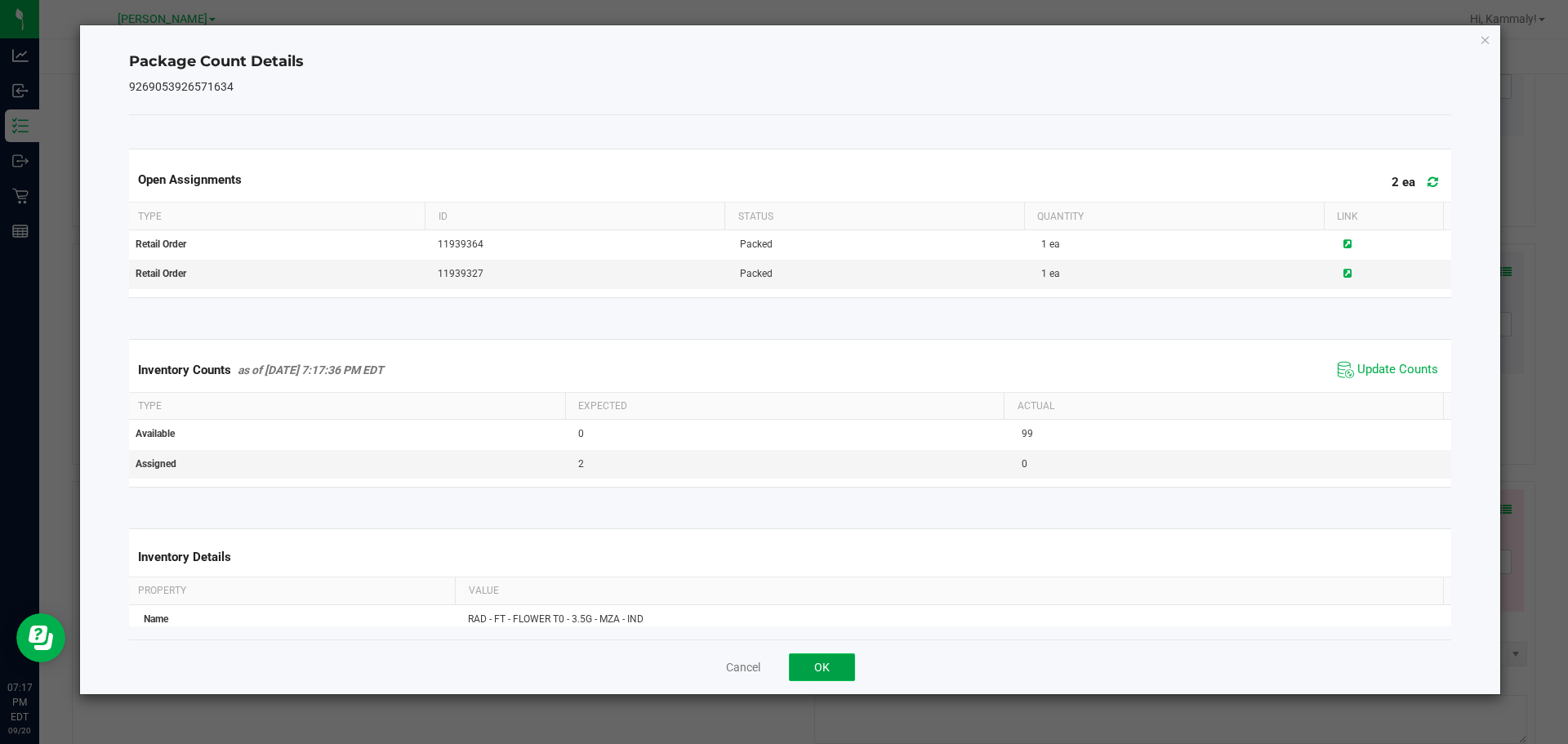
click at [827, 669] on button "OK" at bounding box center [821, 666] width 67 height 28
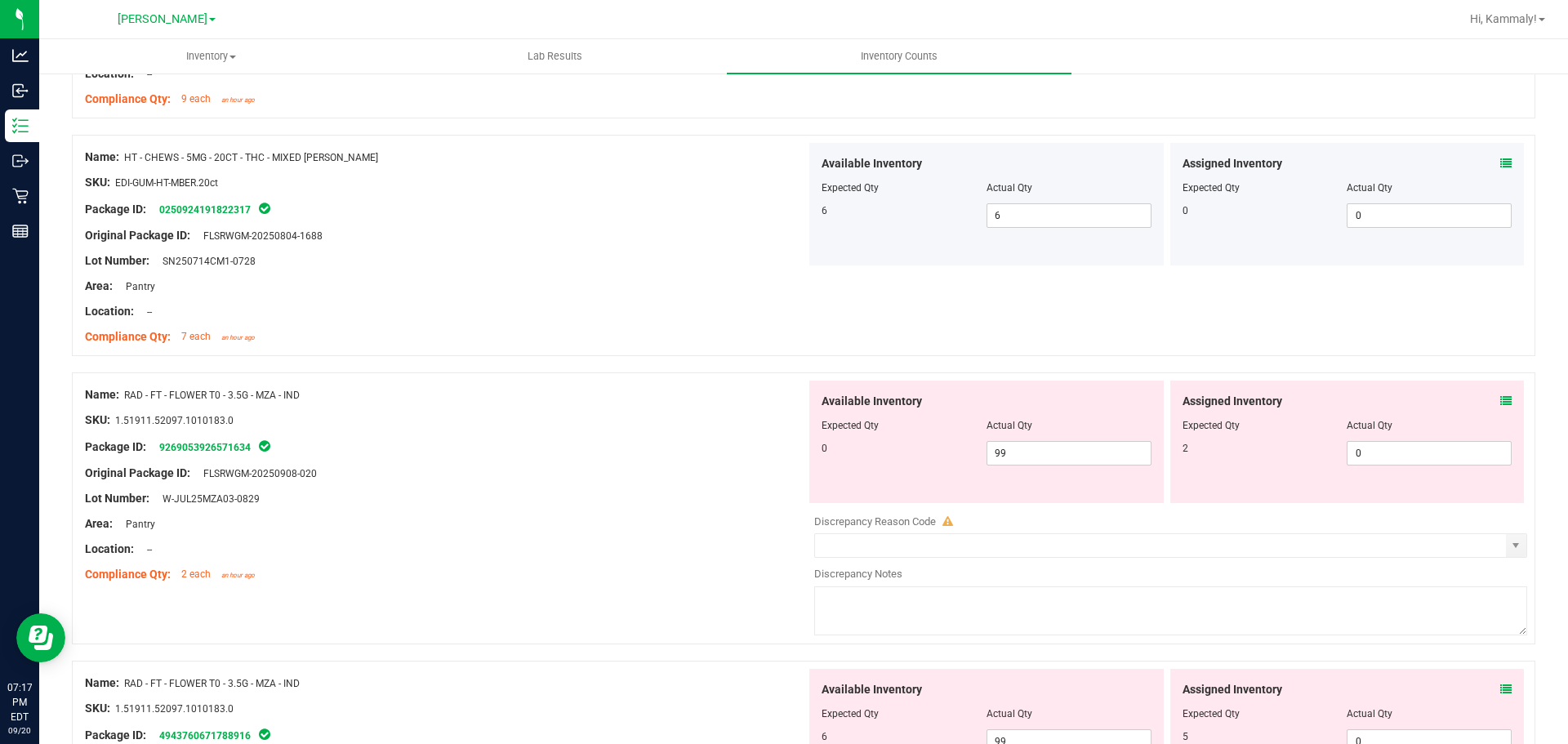
scroll to position [1571, 0]
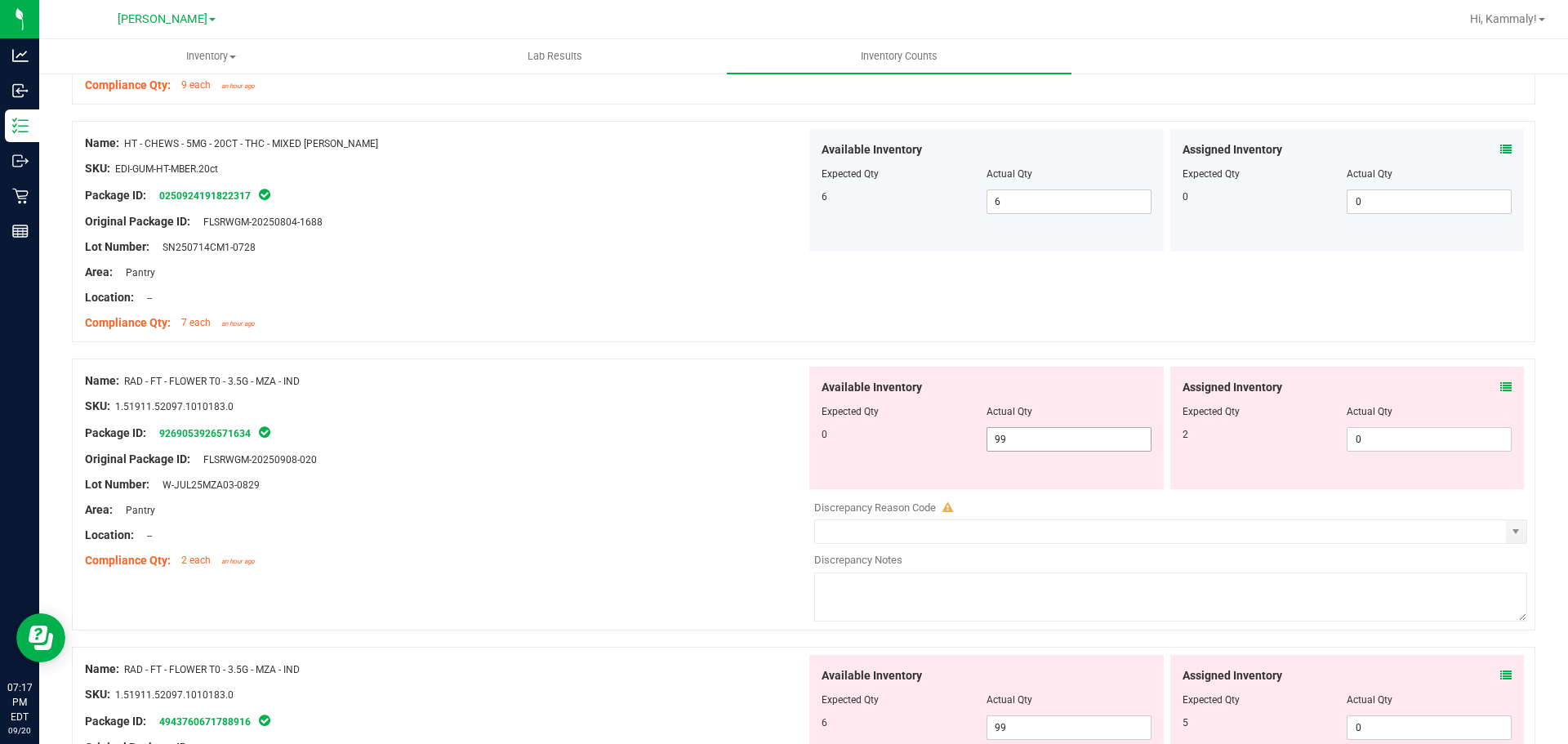
click at [1073, 438] on input "99" at bounding box center [1069, 439] width 163 height 23
type input "9"
type input "0"
click at [1421, 442] on input "0" at bounding box center [1429, 439] width 163 height 23
type input "0"
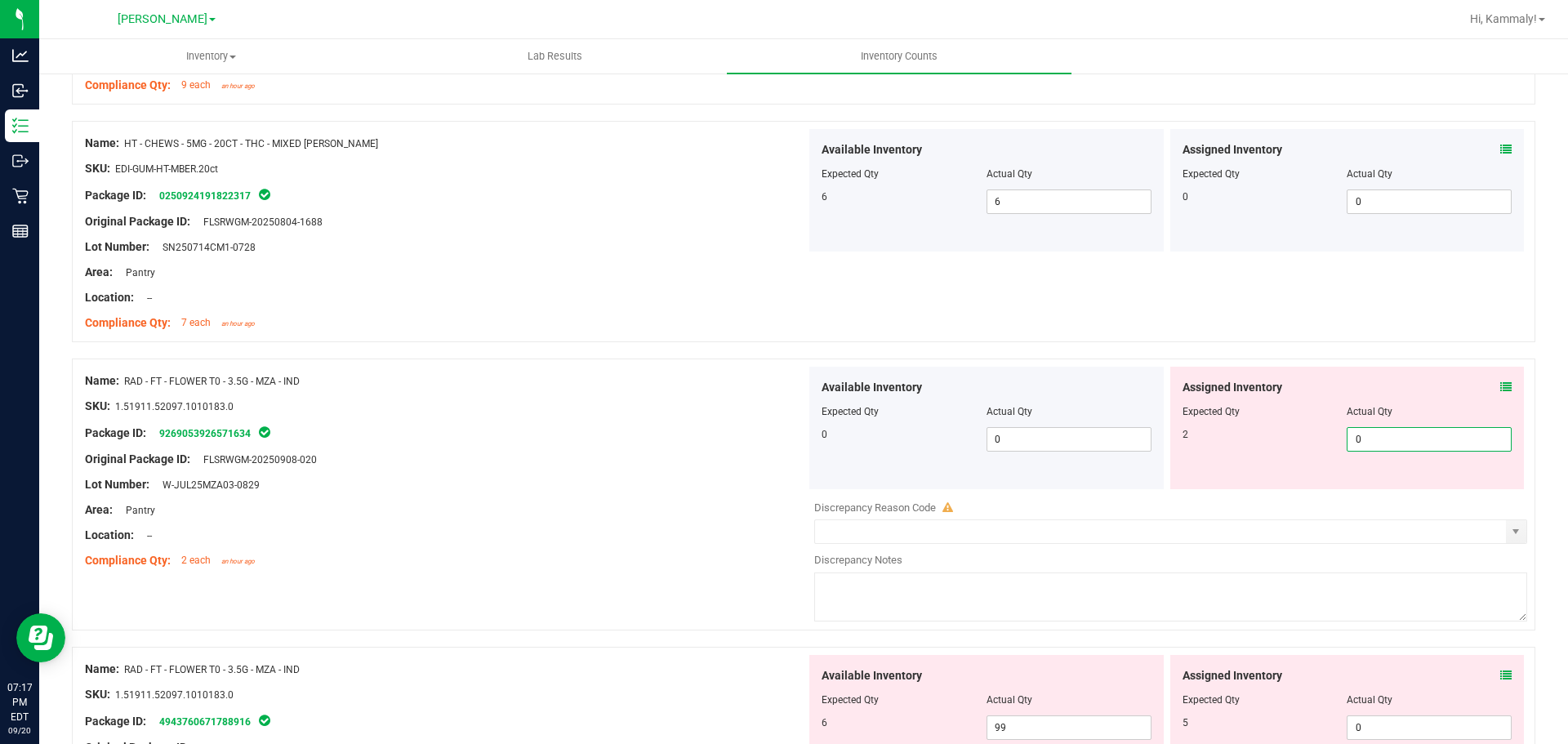
type input "02"
click at [1062, 723] on div "Available Inventory Expected Qty Actual Qty 6 99 99" at bounding box center [986, 715] width 355 height 122
type input "2"
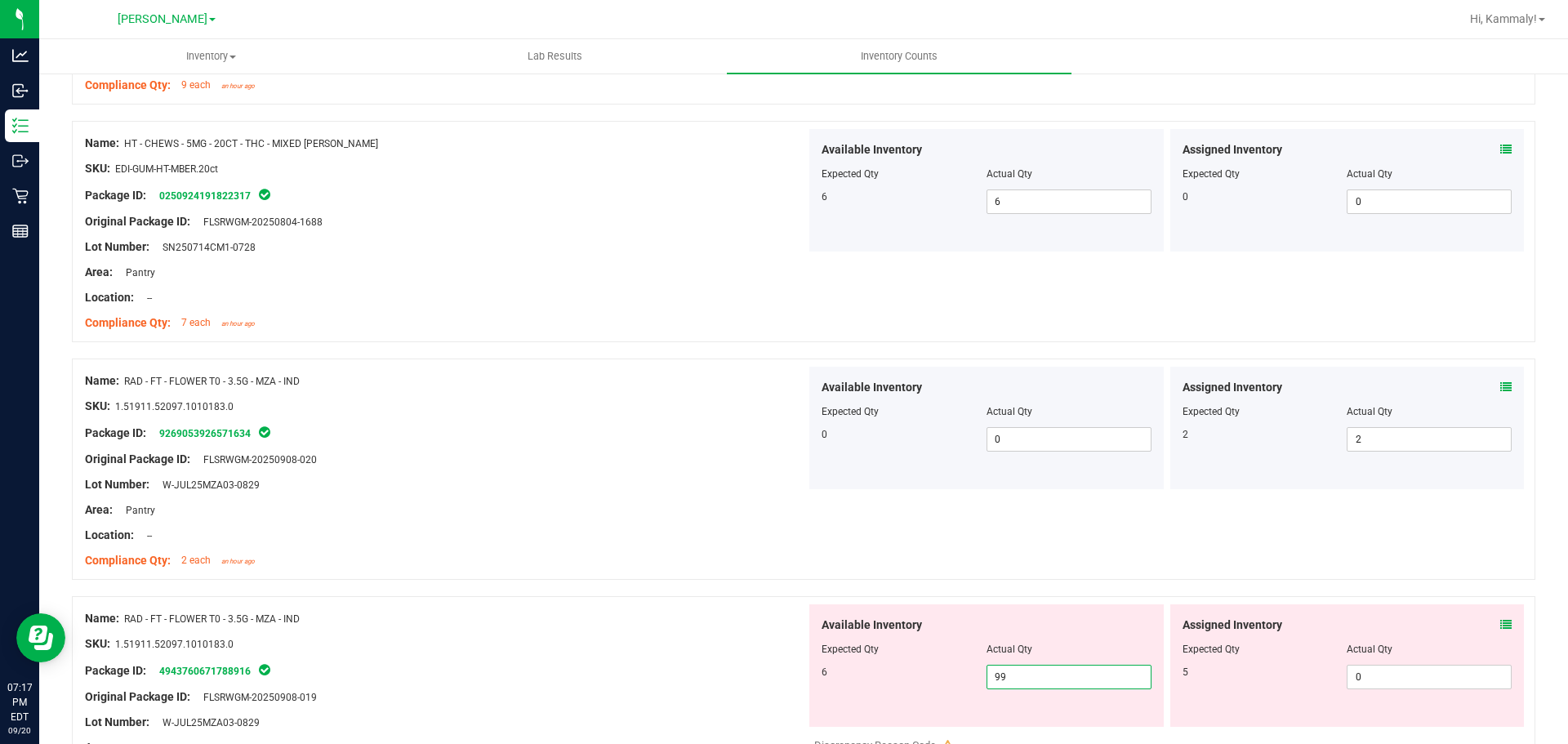
type input "996"
click at [1410, 679] on input "0" at bounding box center [1429, 677] width 163 height 23
type input "996"
click at [1063, 674] on input "996" at bounding box center [1069, 677] width 163 height 23
click at [1065, 676] on input "996" at bounding box center [1069, 677] width 163 height 23
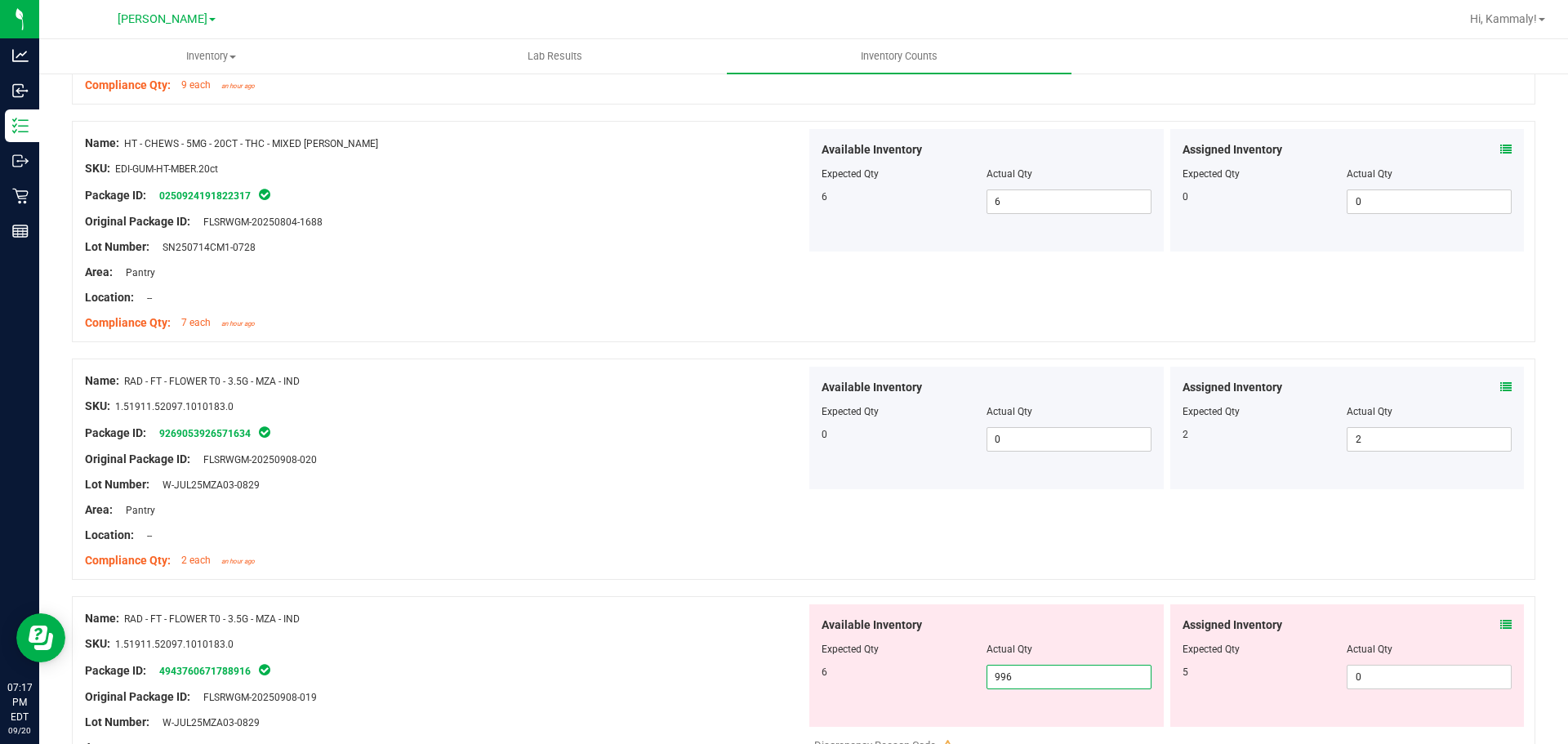
click at [1063, 681] on input "996" at bounding box center [1069, 677] width 163 height 23
type input "6"
click at [1392, 678] on input "0" at bounding box center [1429, 677] width 163 height 23
type input "6"
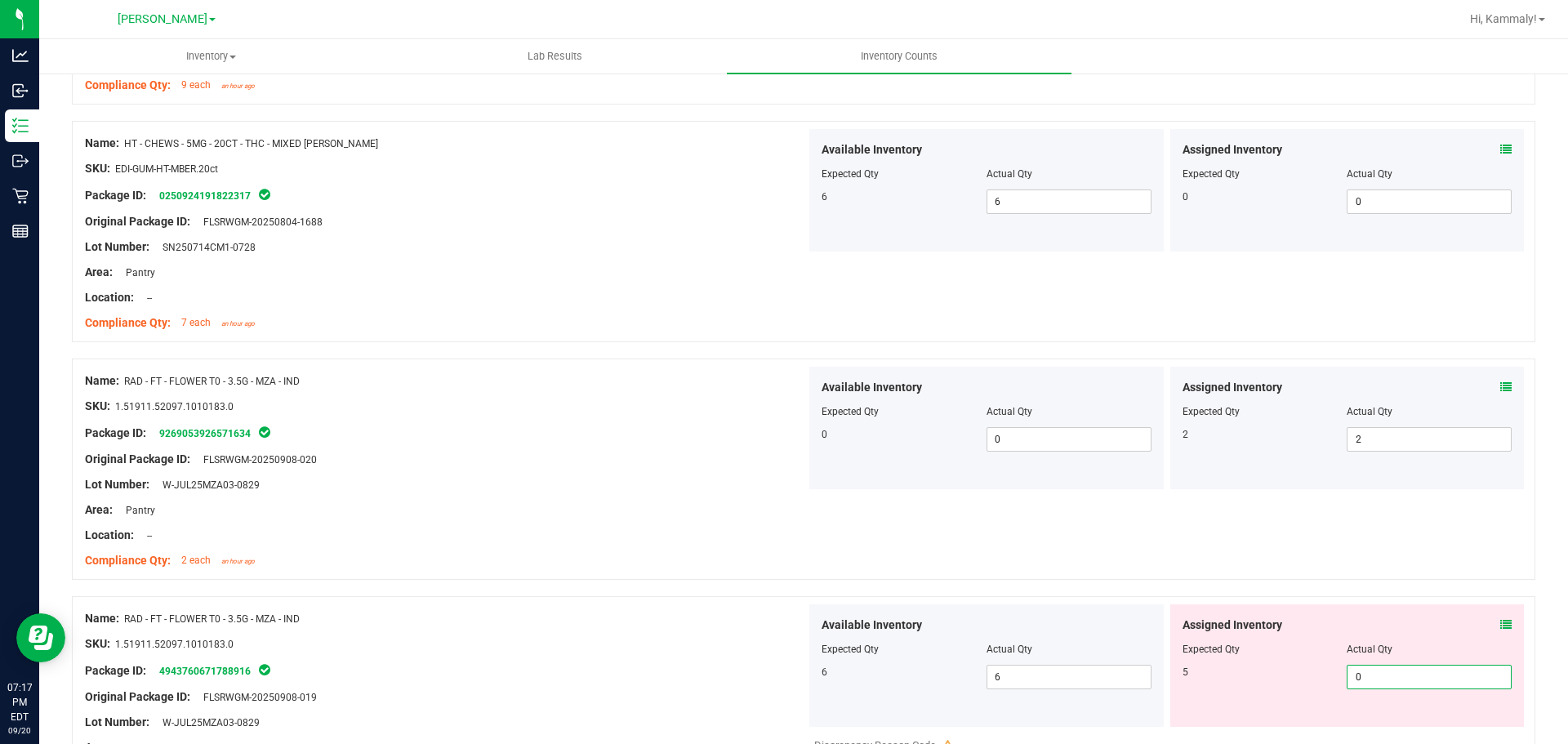
type input "05"
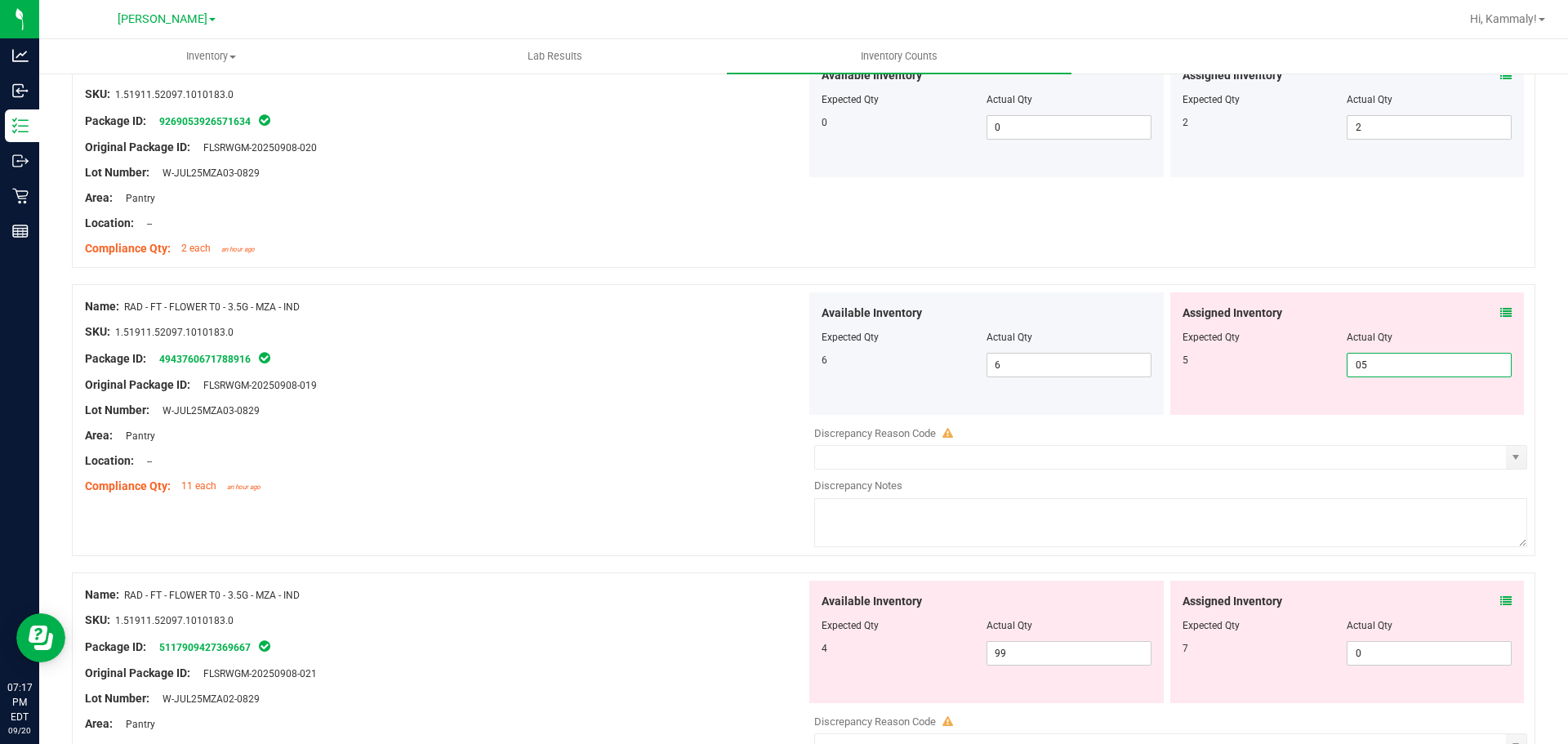
scroll to position [1891, 0]
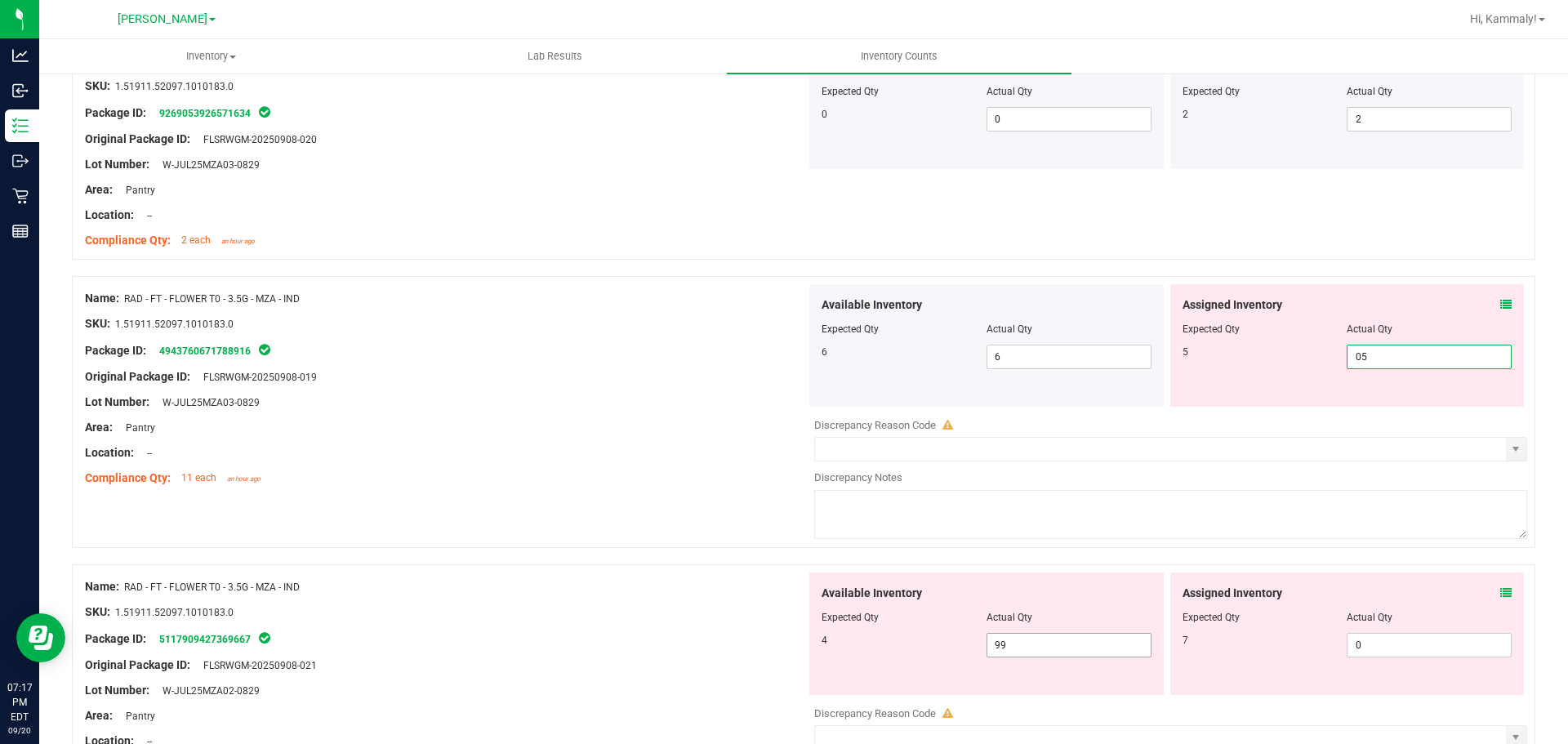
click at [1078, 650] on div "Available Inventory Expected Qty Actual Qty 4 99 99" at bounding box center [1167, 701] width 721 height 259
type input "5"
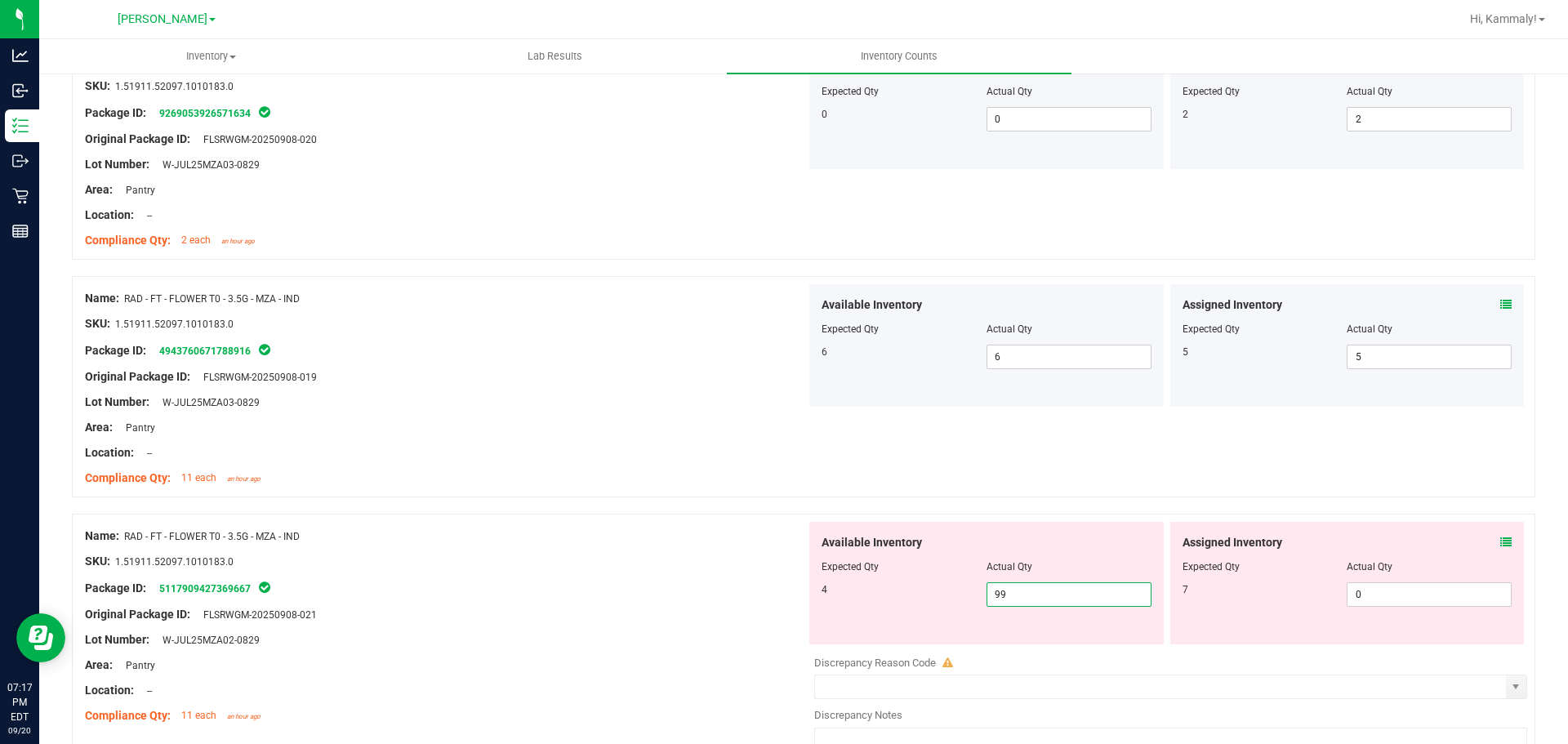
type input "9"
type input "4"
click at [1439, 594] on input "0" at bounding box center [1429, 594] width 163 height 23
type input "4"
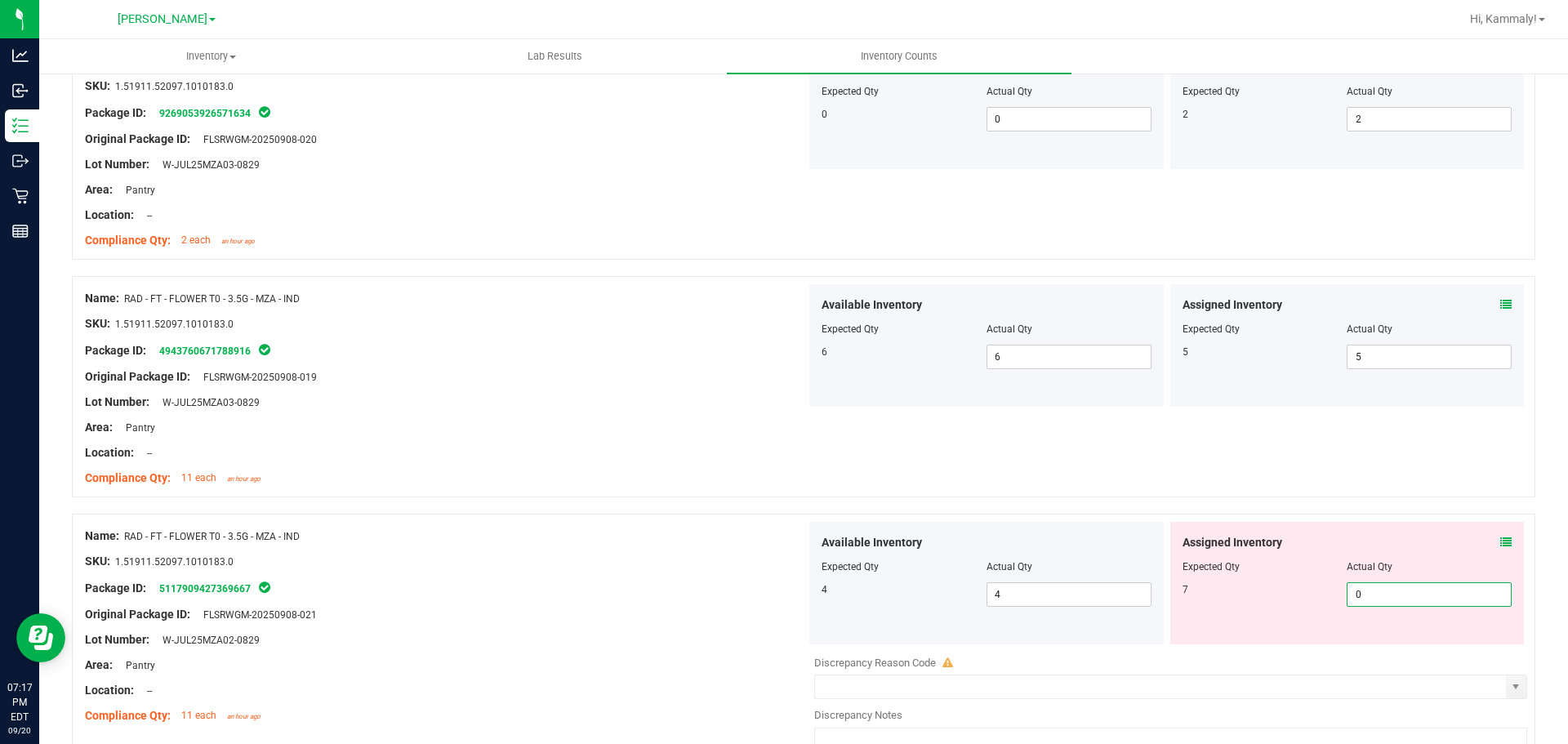
type input "07"
click at [1136, 630] on div "Available Inventory Expected Qty Actual Qty 4 4 4" at bounding box center [986, 582] width 355 height 122
type input "7"
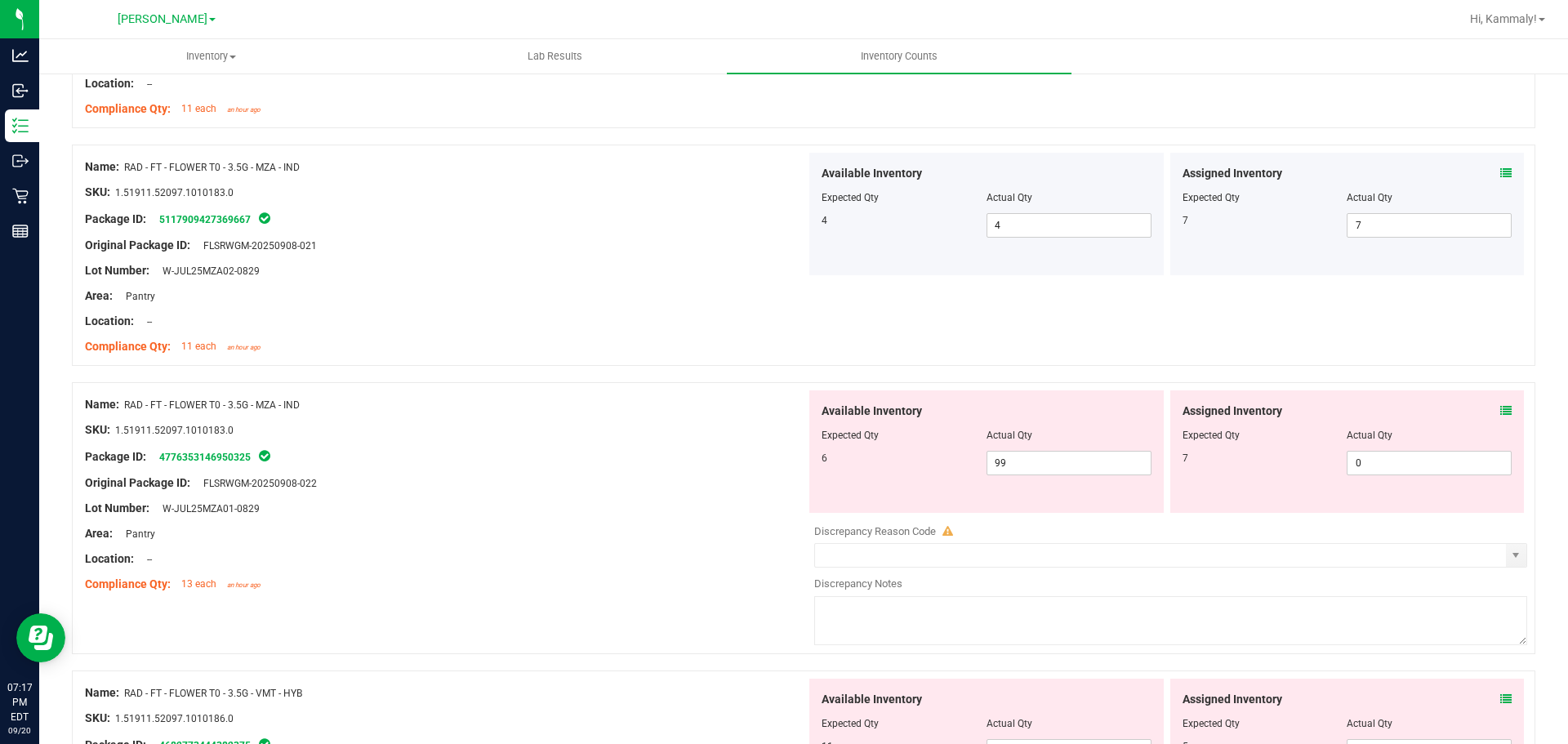
scroll to position [2262, 0]
click at [1053, 457] on input "99" at bounding box center [1069, 460] width 163 height 23
type input "9"
type input "6"
click at [1389, 463] on input "0" at bounding box center [1429, 460] width 163 height 23
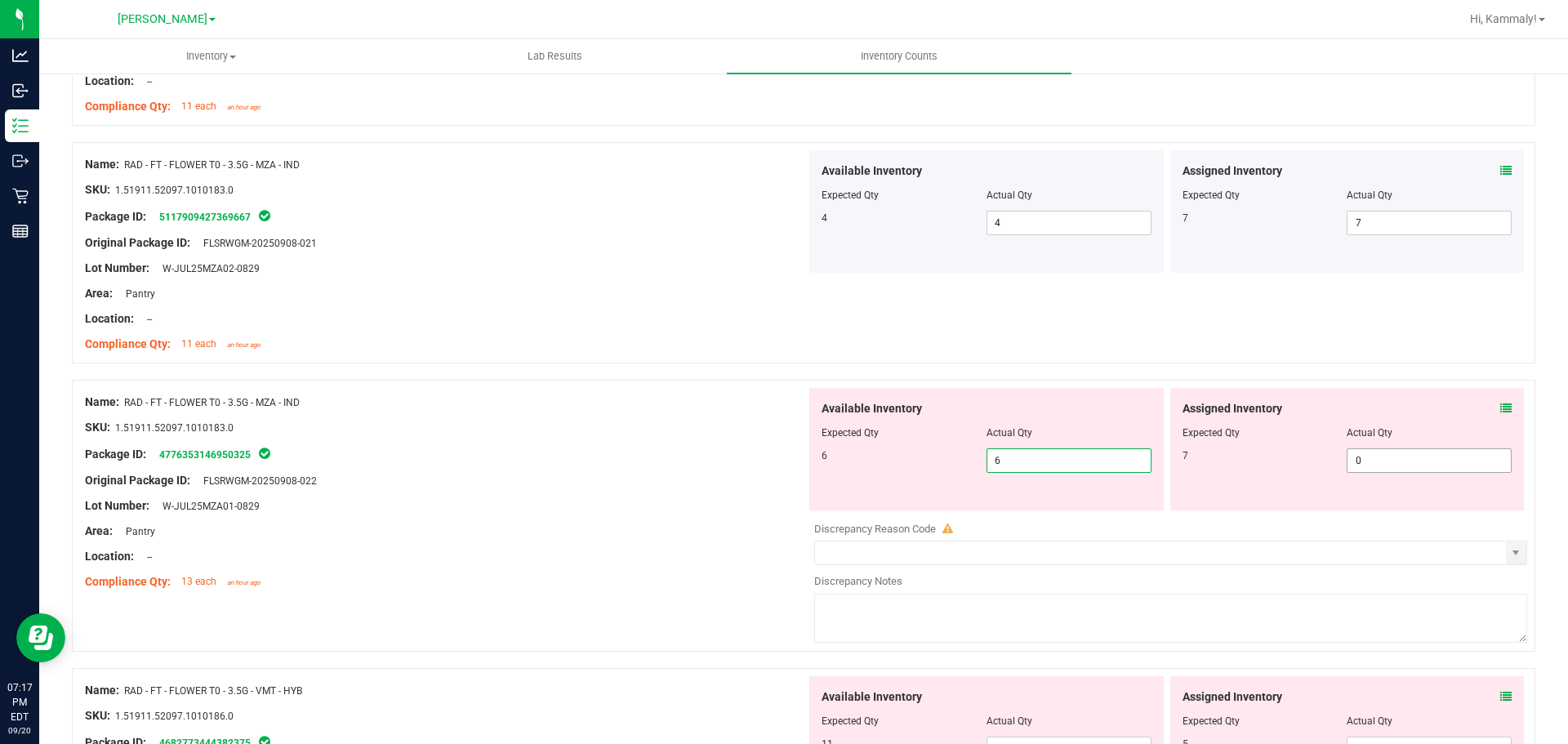
type input "6"
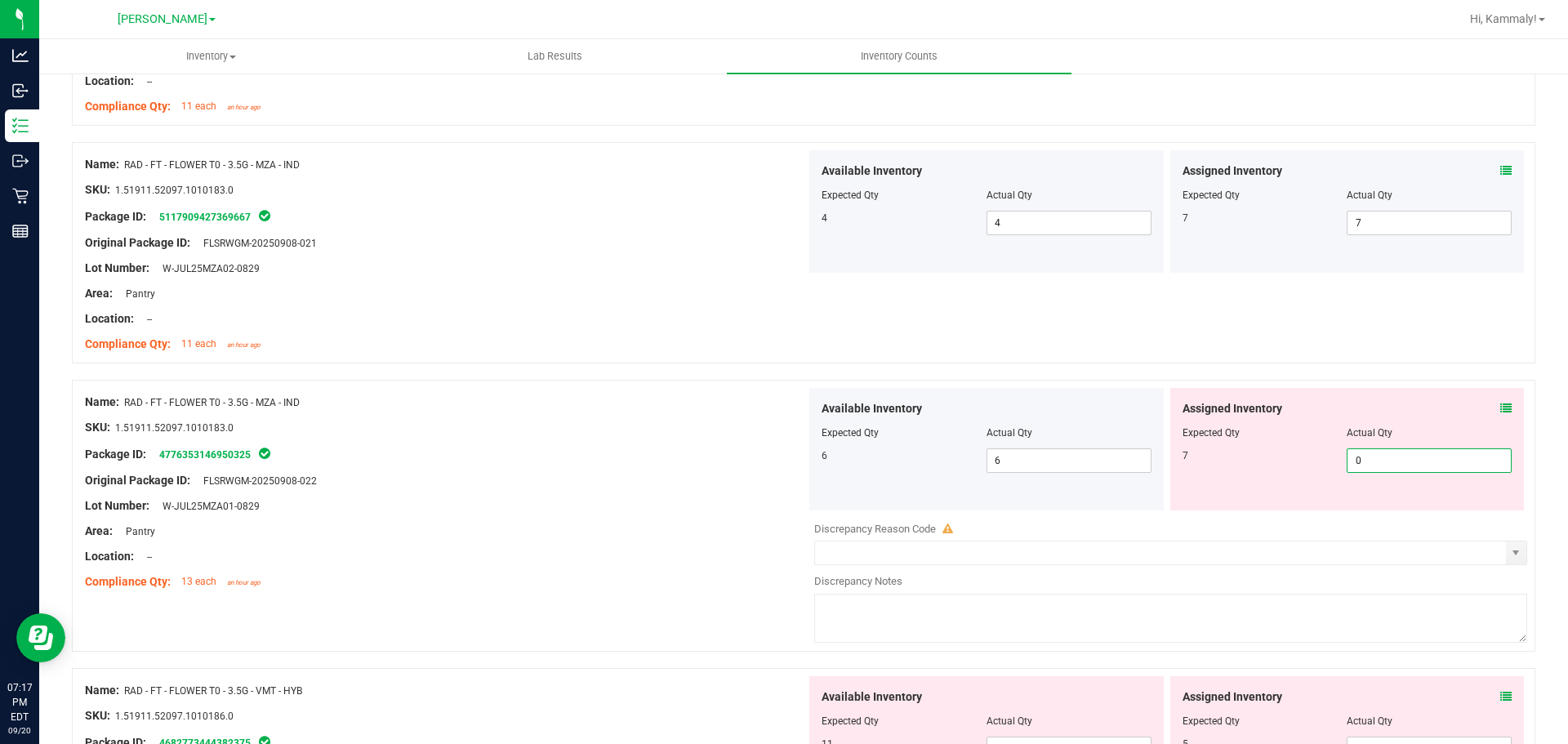
type input "07"
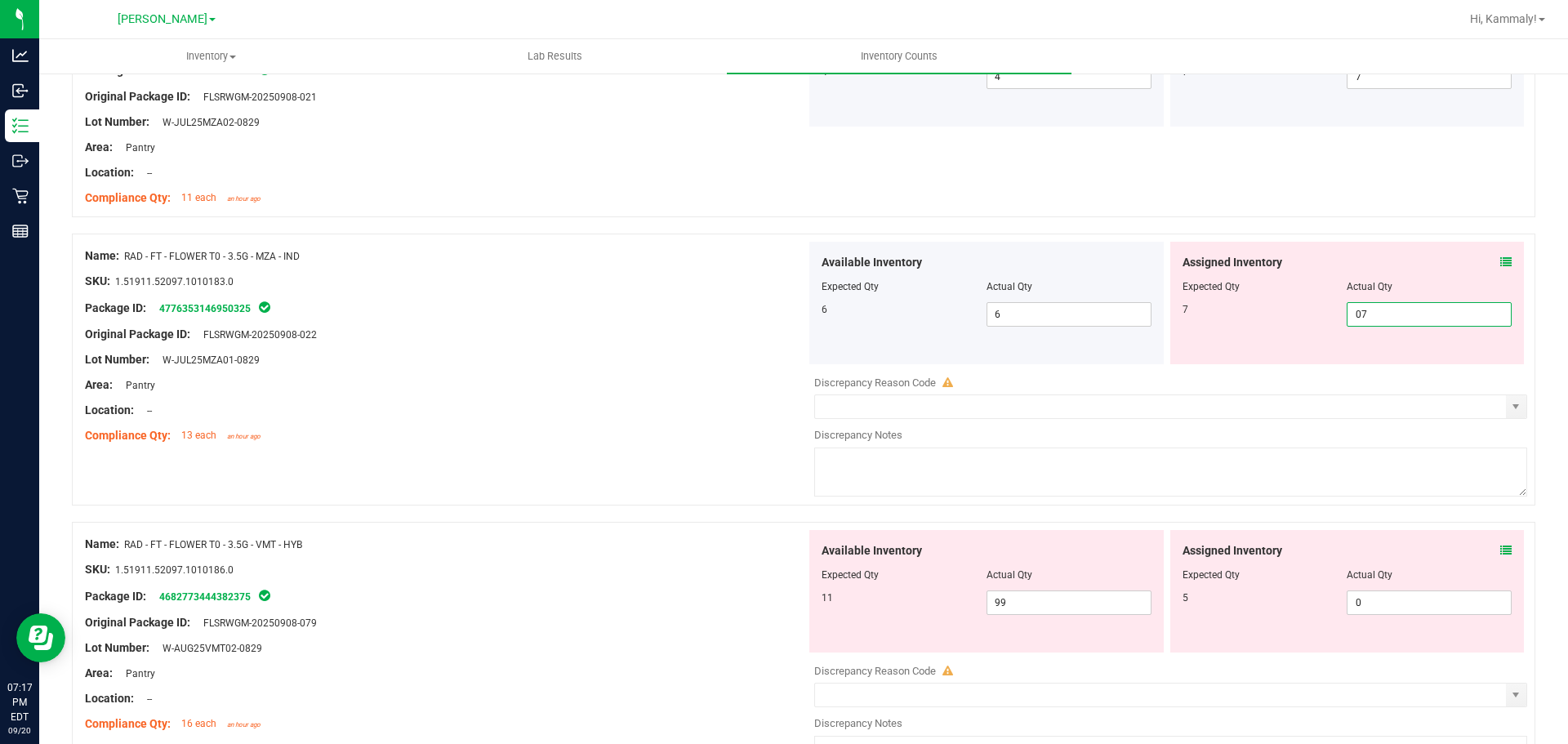
scroll to position [2539, 0]
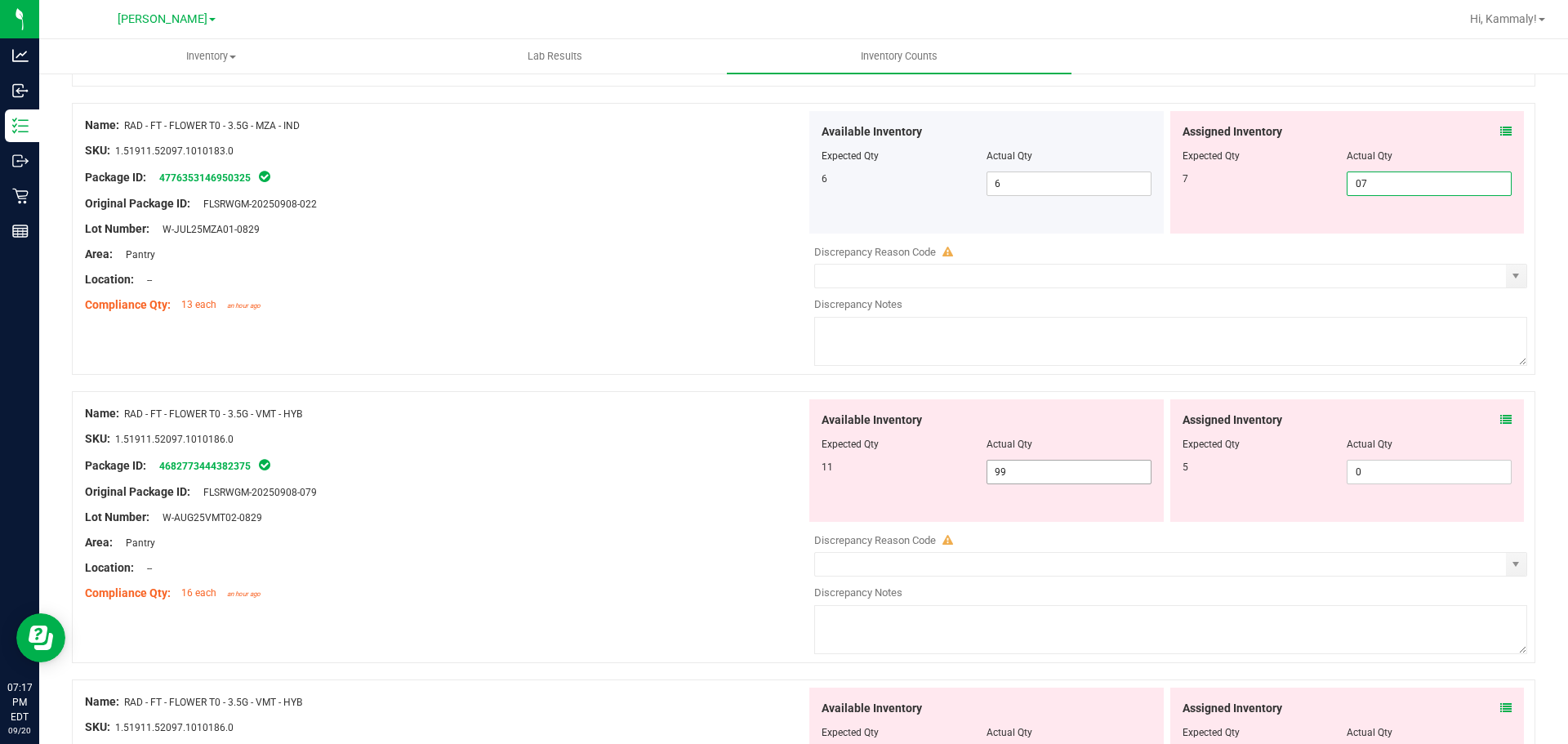
click at [1081, 467] on div "Available Inventory Expected Qty Actual Qty 11 99 99" at bounding box center [986, 460] width 355 height 122
type input "7"
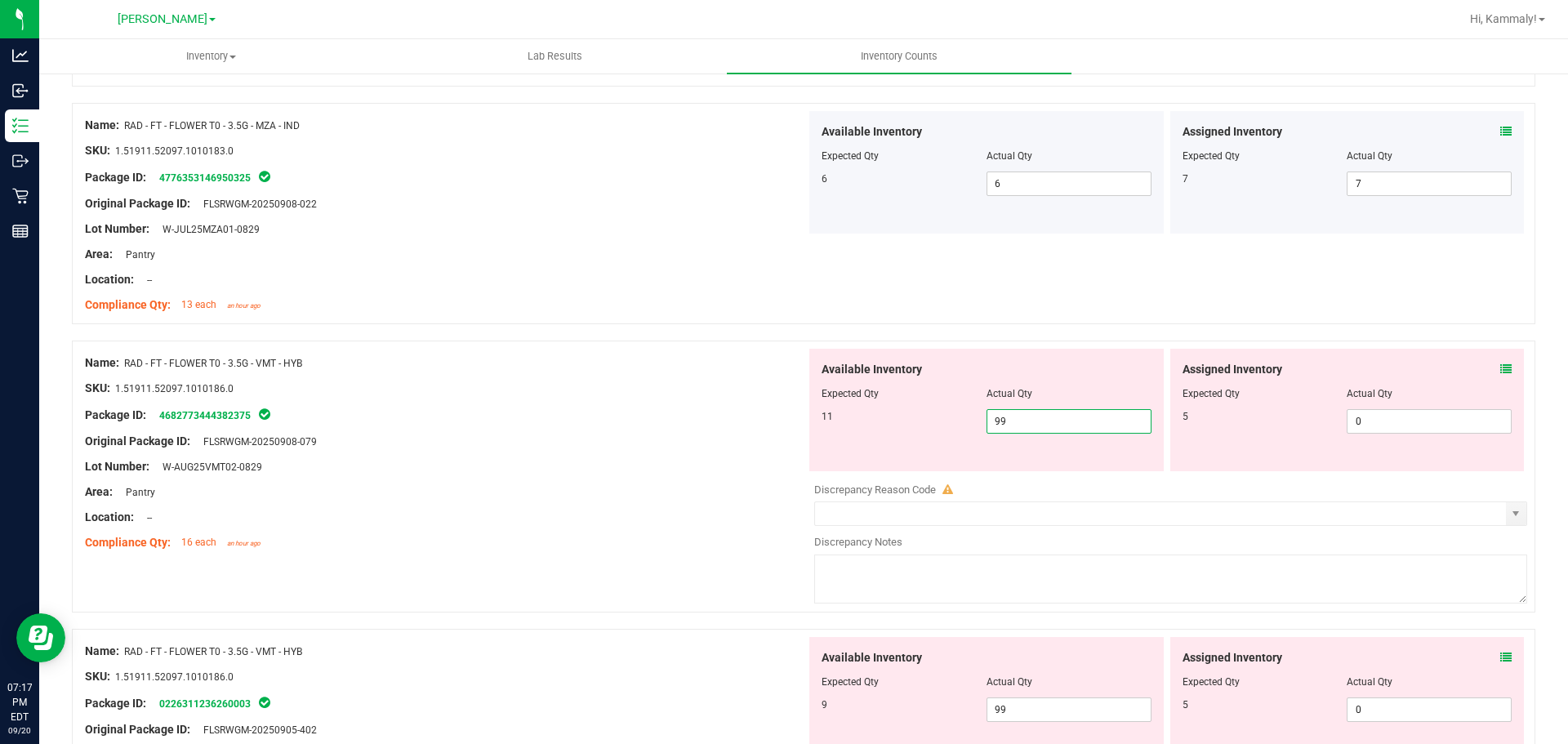
type input "9"
type input "11"
click at [1399, 423] on input "0" at bounding box center [1429, 421] width 163 height 23
type input "11"
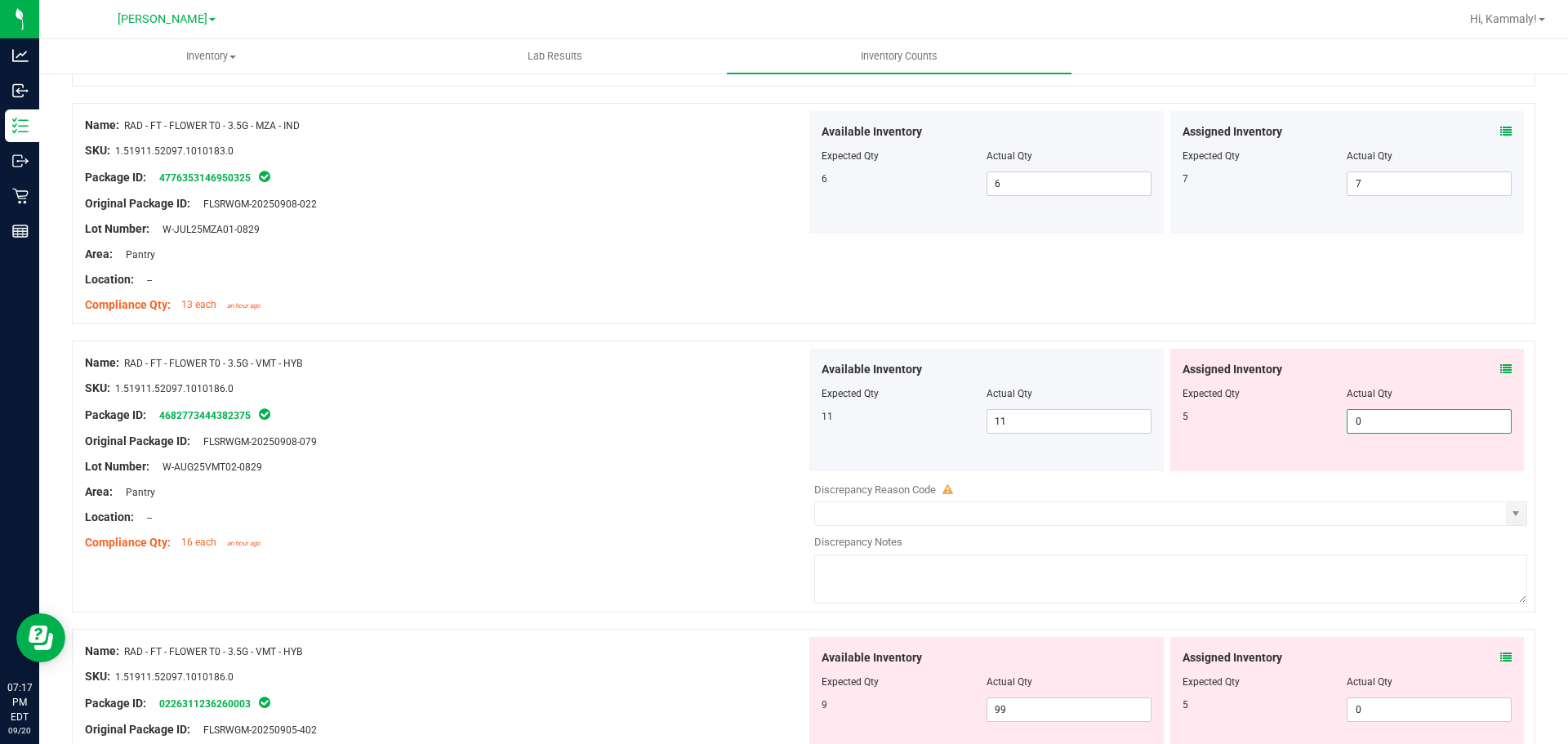
type input "05"
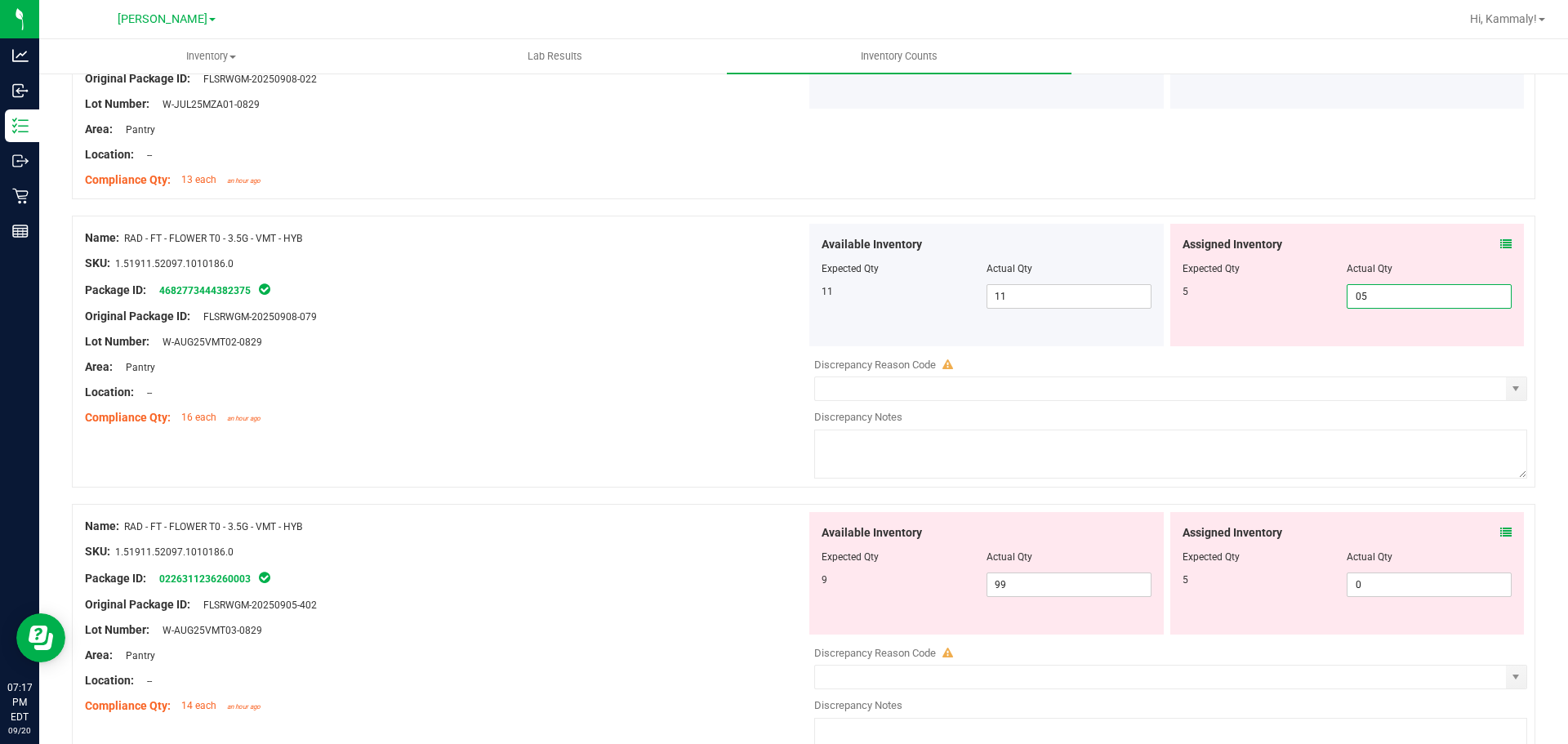
scroll to position [2780, 0]
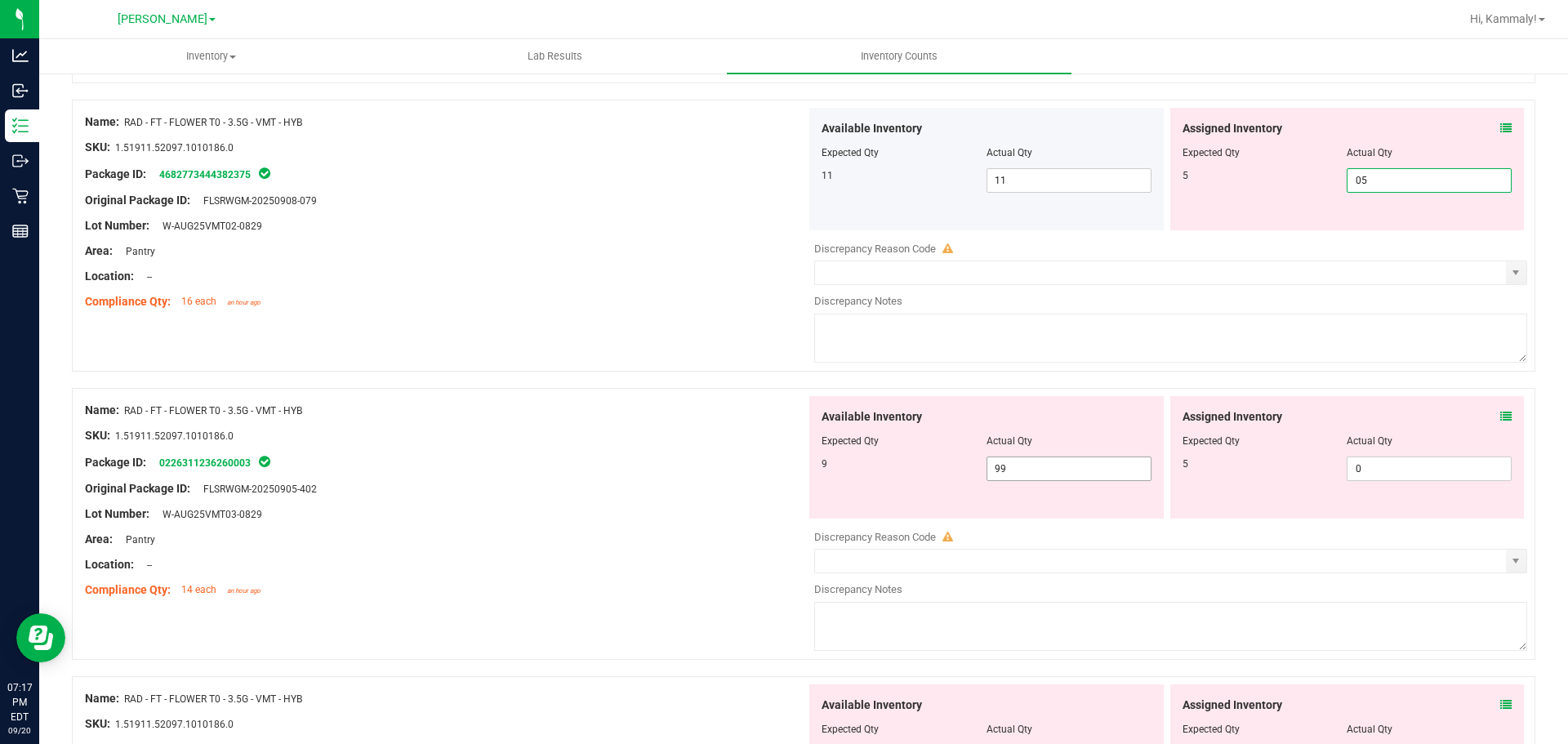
click at [1054, 472] on div "Available Inventory Expected Qty Actual Qty 9 99 99" at bounding box center [1167, 525] width 721 height 259
type input "5"
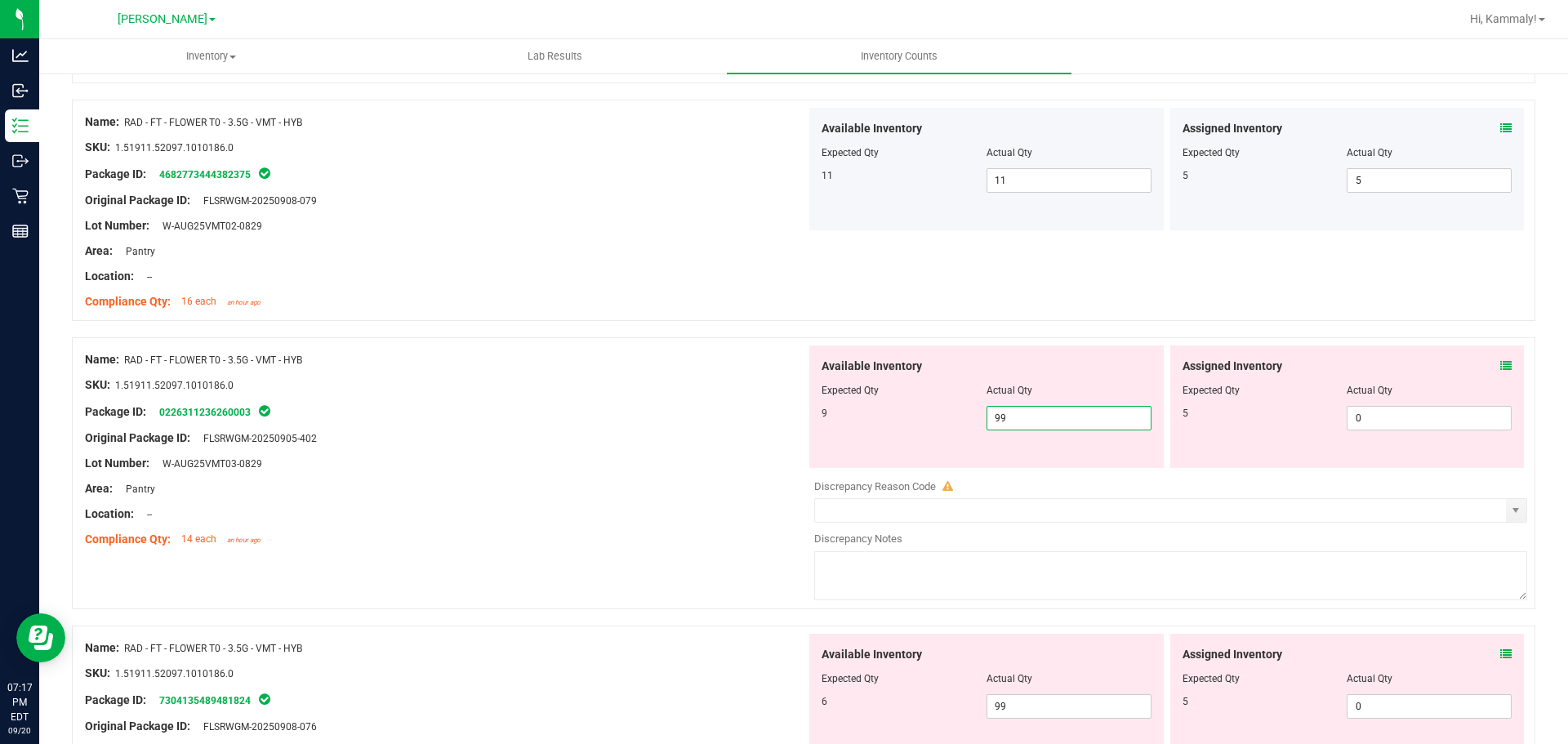
type input "9"
click at [1434, 418] on input "0" at bounding box center [1429, 418] width 163 height 23
type input "9"
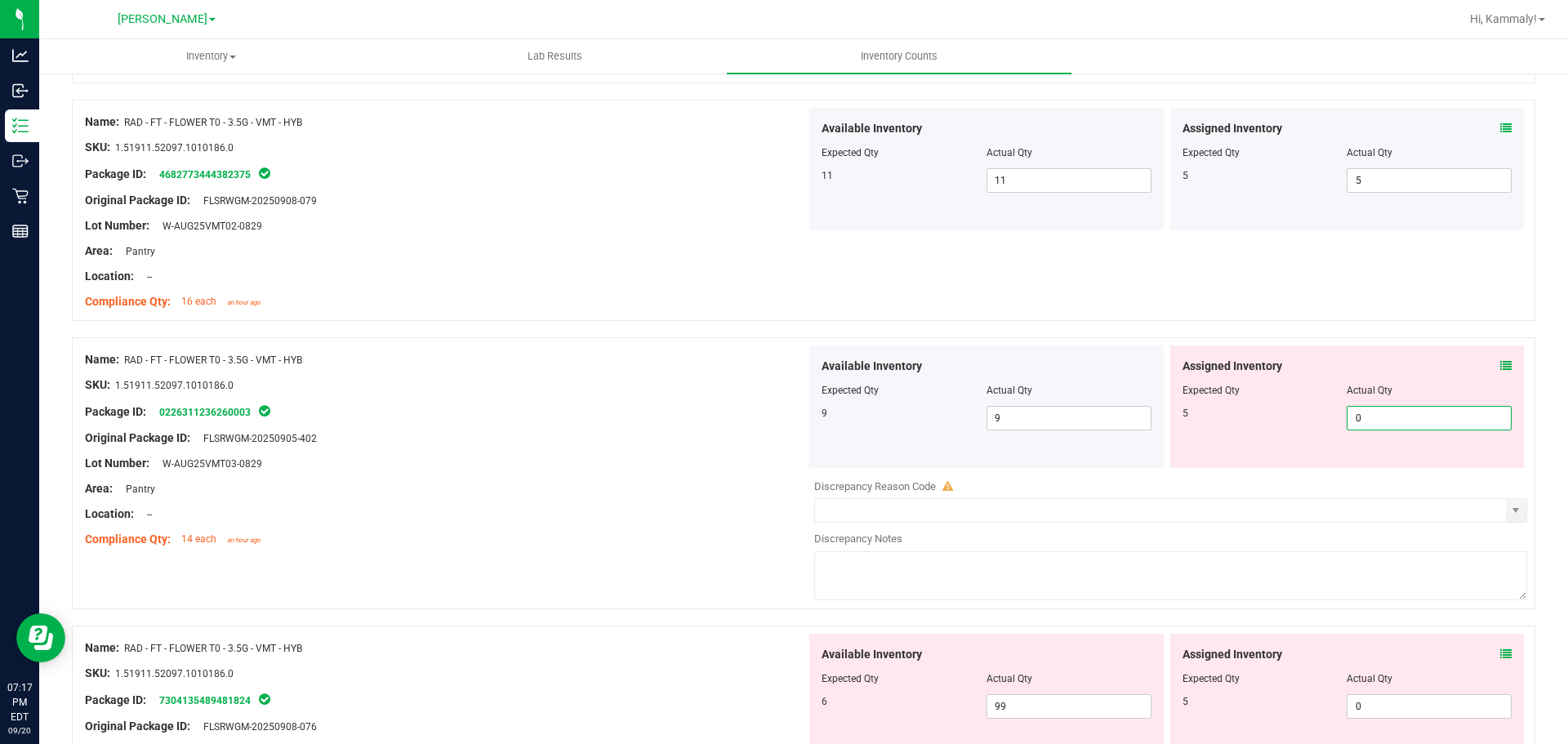
type input "05"
type input "5"
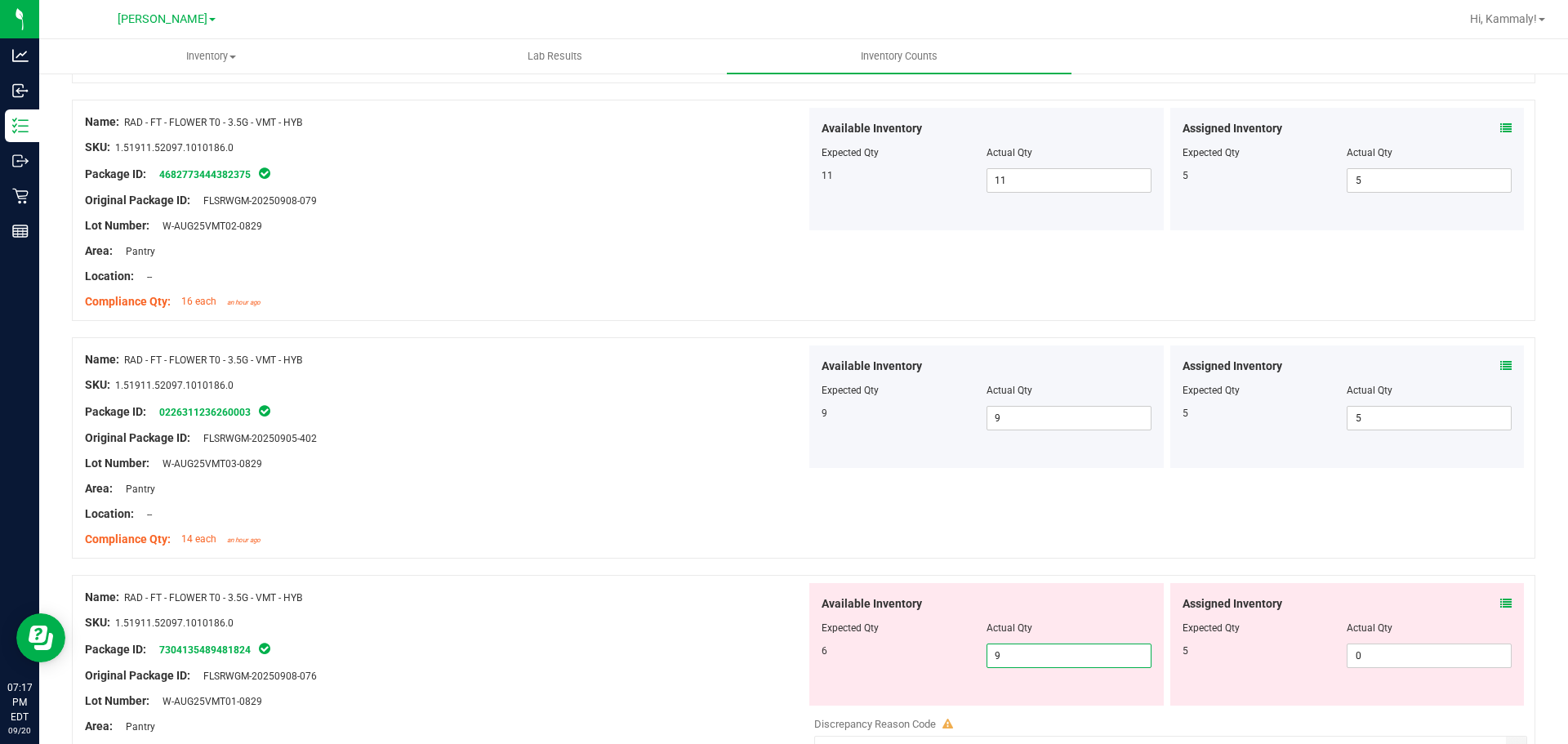
type input "96"
click at [1438, 646] on input "0" at bounding box center [1429, 656] width 163 height 23
type input "96"
type input "05"
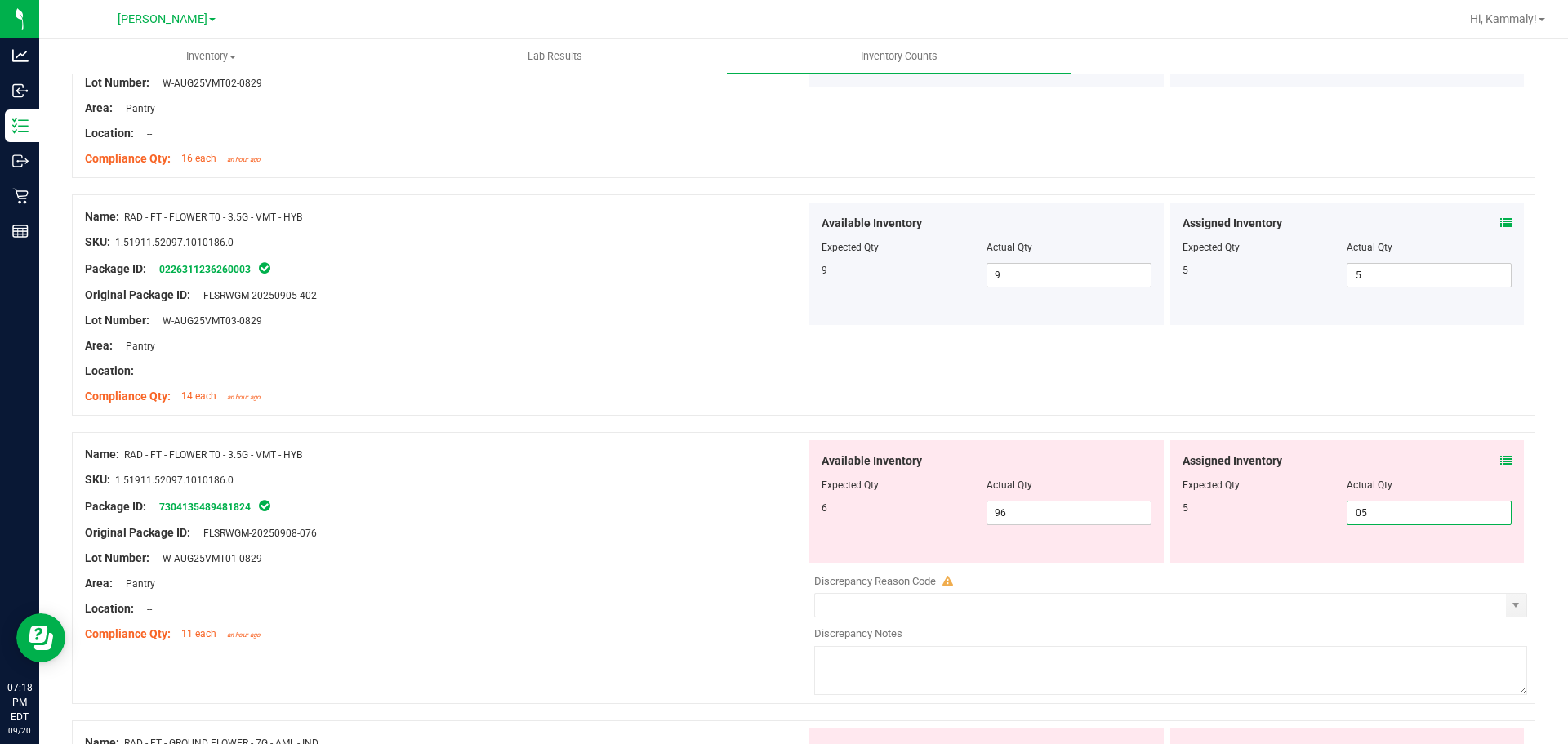
scroll to position [3081, 0]
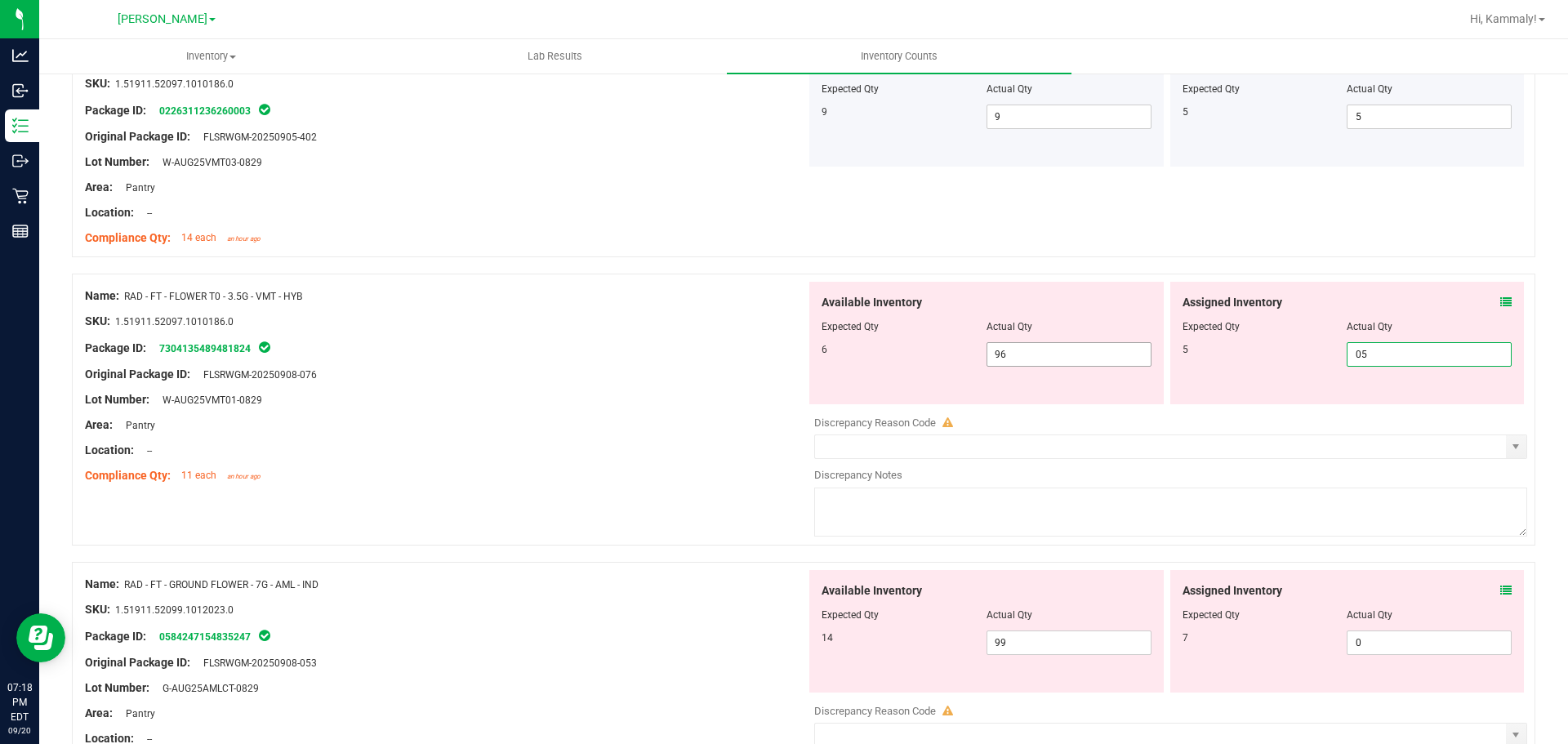
click at [987, 354] on input "96" at bounding box center [1069, 354] width 163 height 23
type input "5"
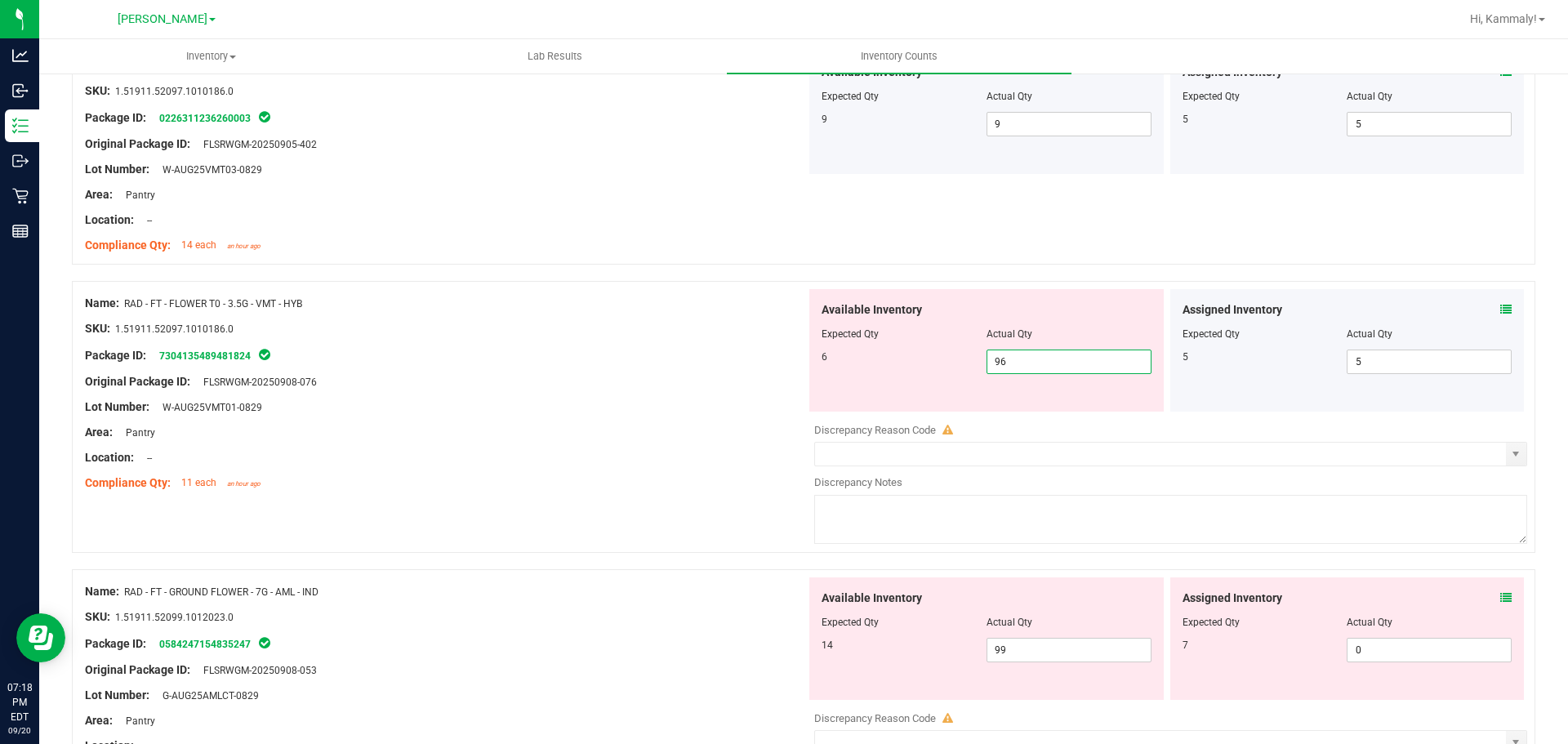
scroll to position [3073, 0]
click at [994, 359] on input "96" at bounding box center [1069, 362] width 163 height 23
type input "6"
click at [708, 598] on div "Name: RAD - FT - GROUND FLOWER - 7G - AML - IND SKU: 1.51911.52099.1012023.0 Pa…" at bounding box center [446, 682] width 721 height 208
type input "6"
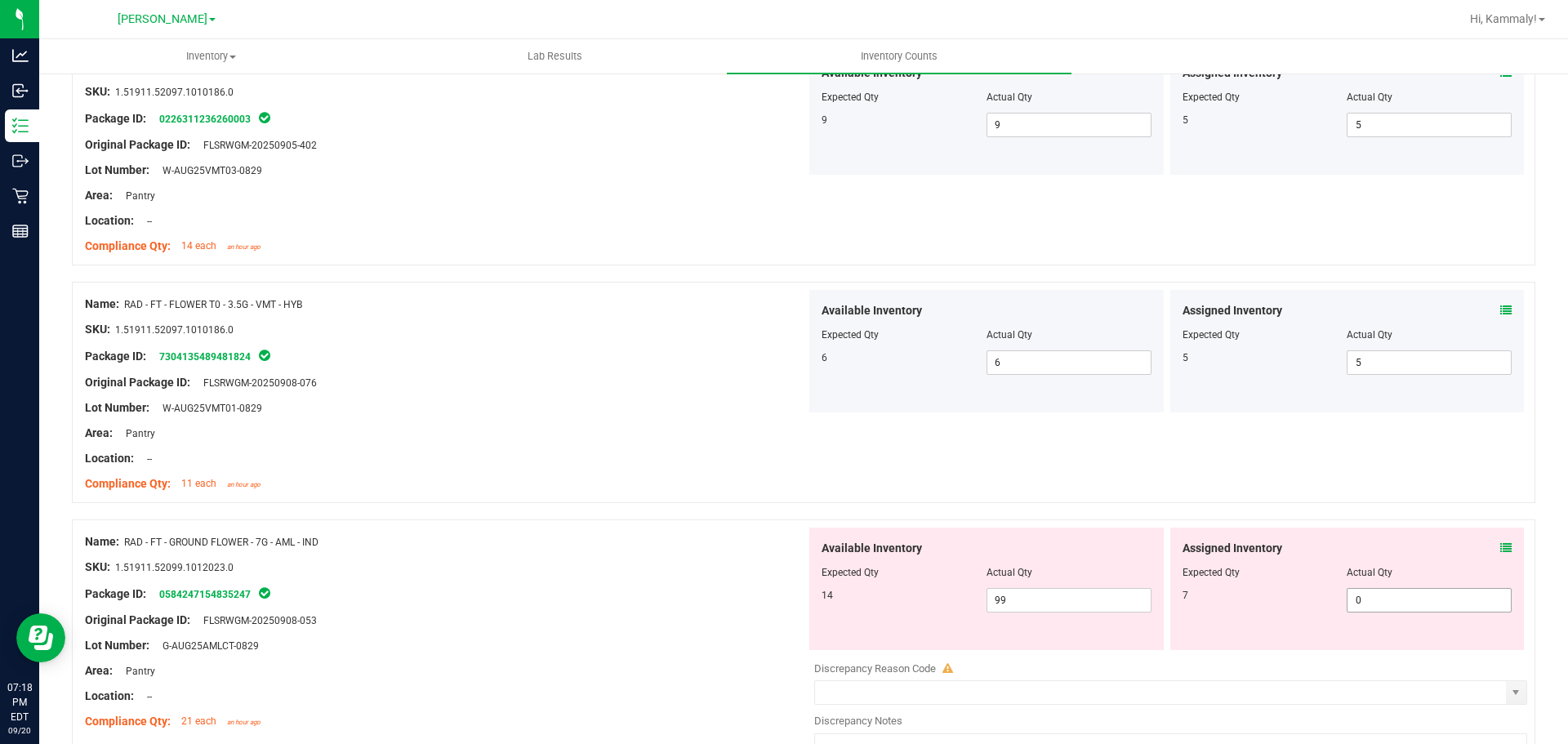
click at [1393, 596] on input "0" at bounding box center [1429, 600] width 163 height 23
type input "07"
click at [1068, 597] on input "99" at bounding box center [1069, 600] width 163 height 23
type input "7"
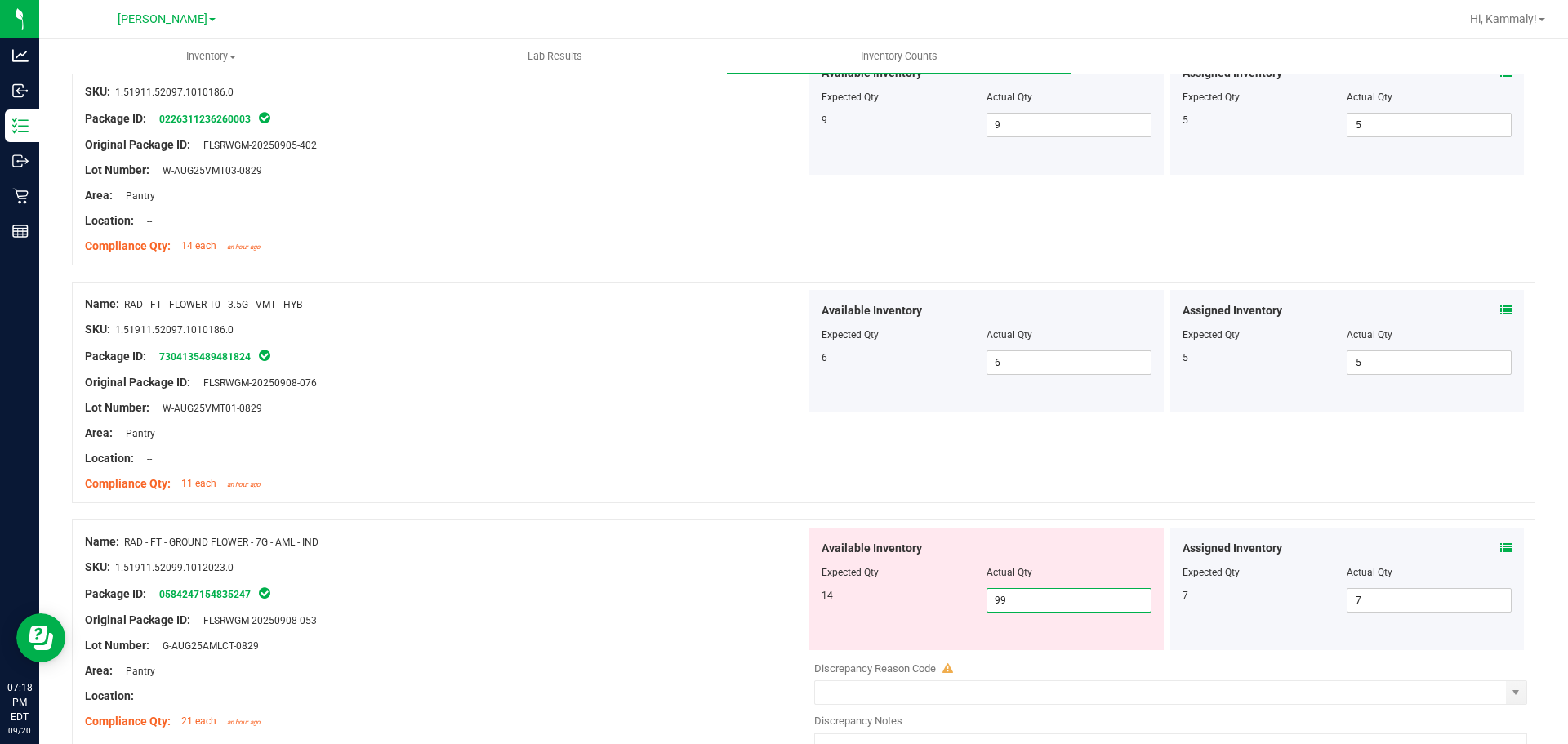
type input "9"
type input "14"
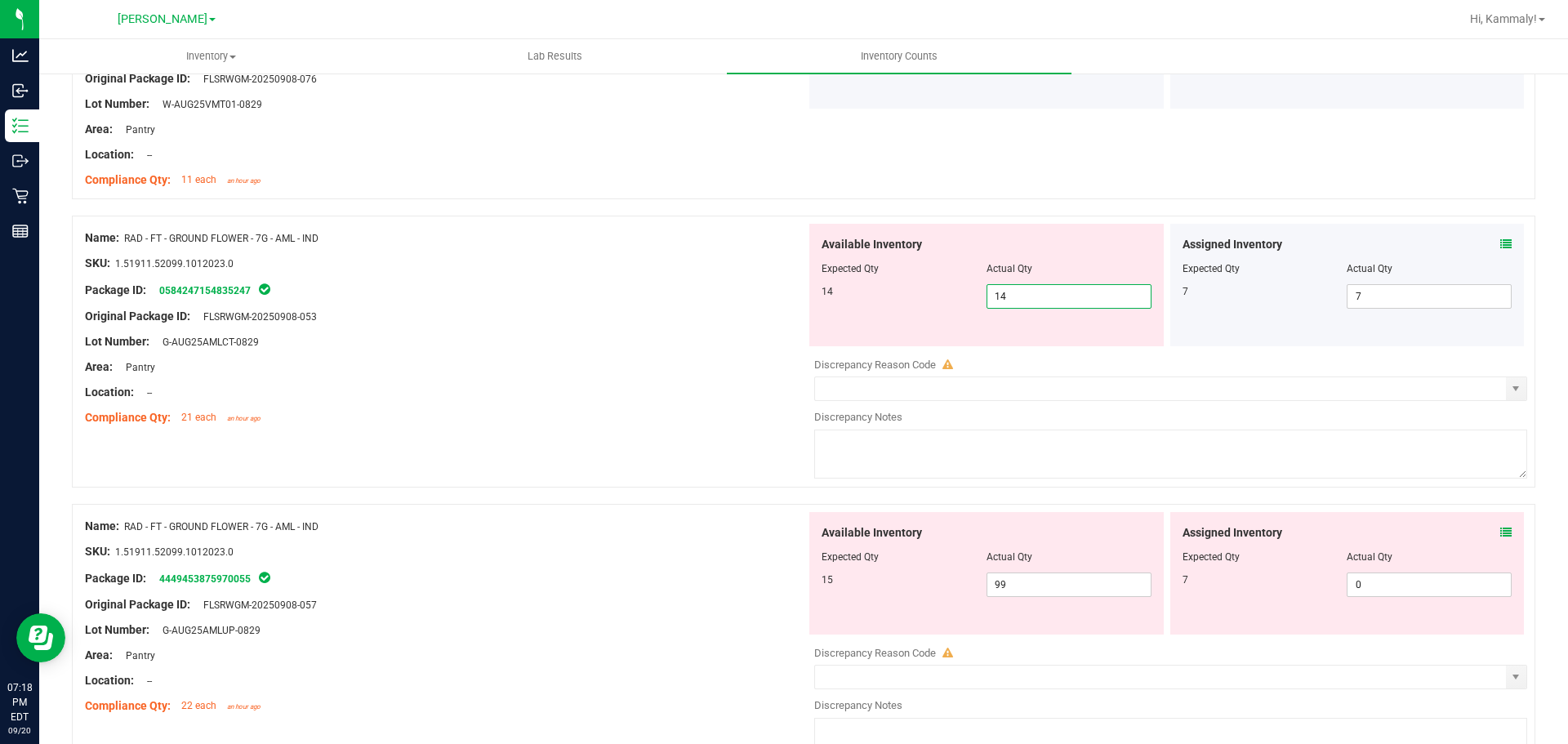
scroll to position [3423, 0]
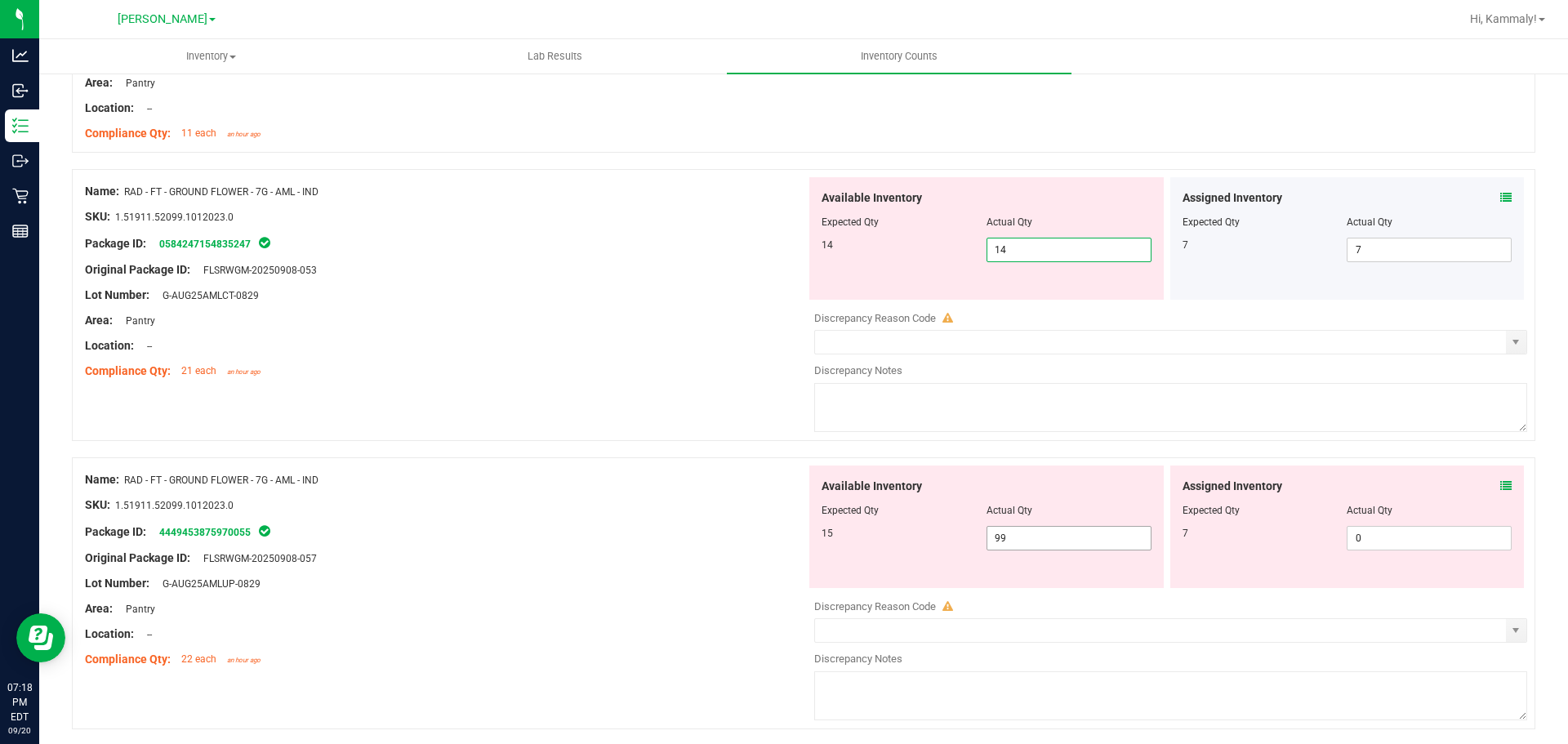
click at [1050, 537] on div "Available Inventory Expected Qty Actual Qty 15 99 99" at bounding box center [986, 526] width 355 height 122
type input "14"
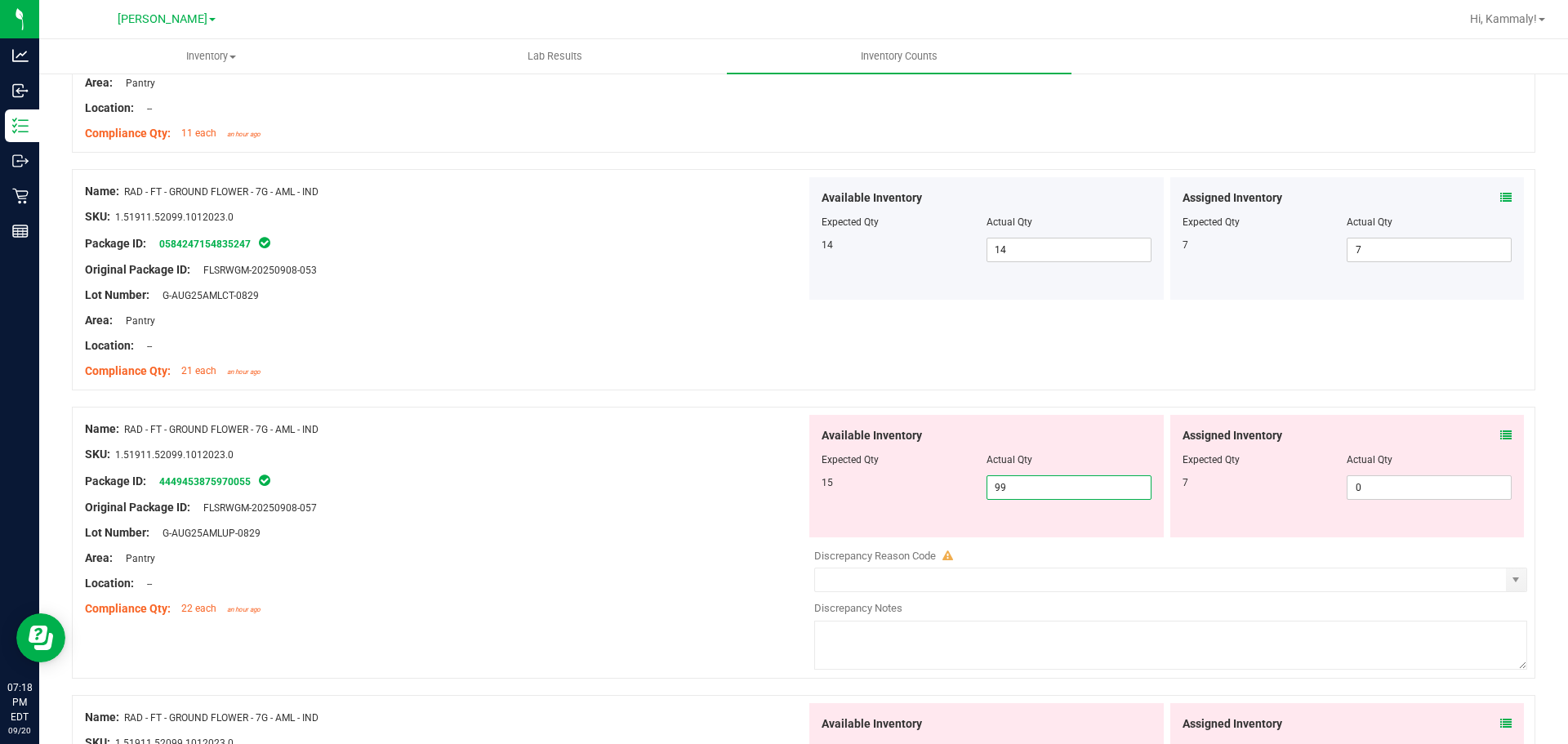
type input "9"
type input "15"
click at [1420, 487] on input "0" at bounding box center [1429, 487] width 163 height 23
type input "15"
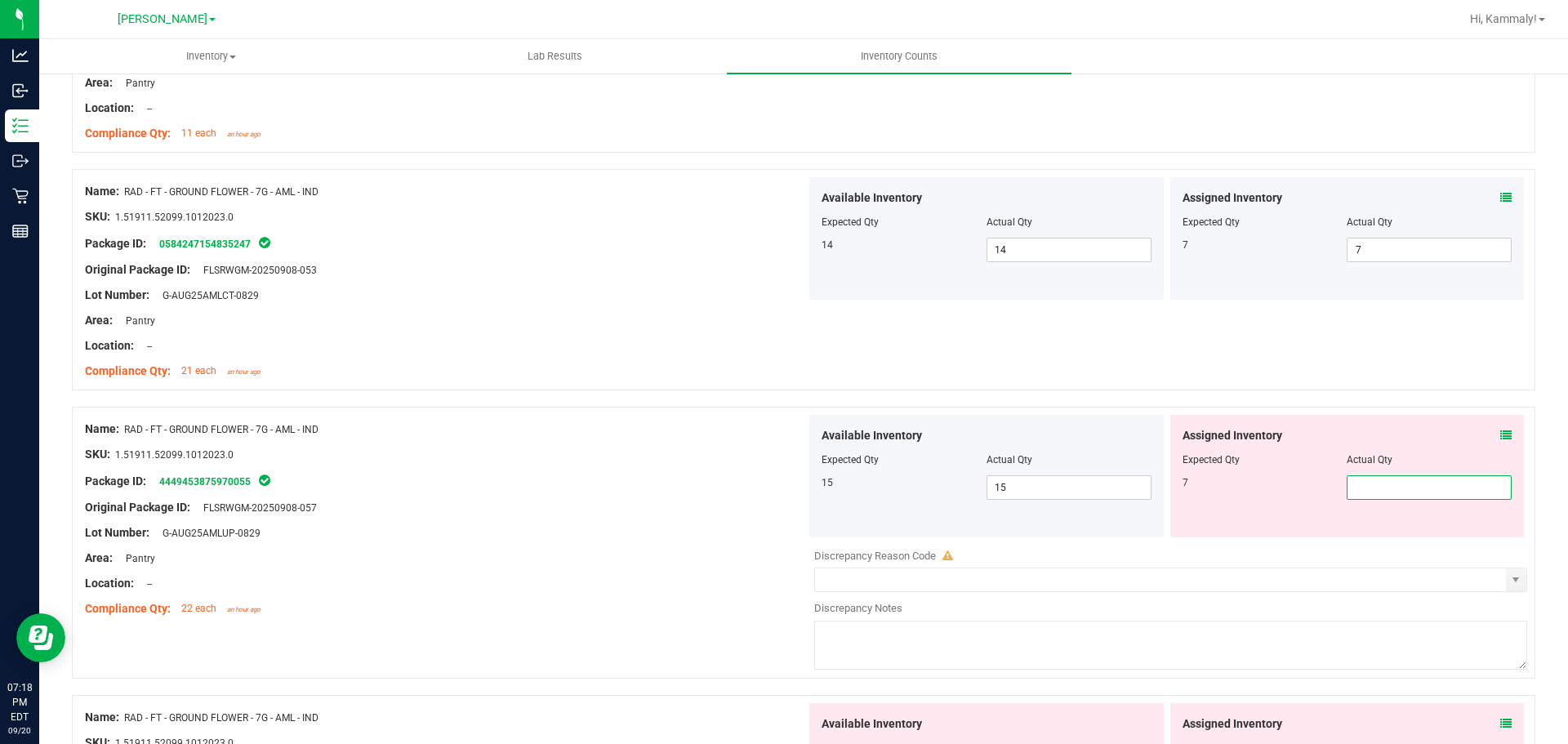
type input "7"
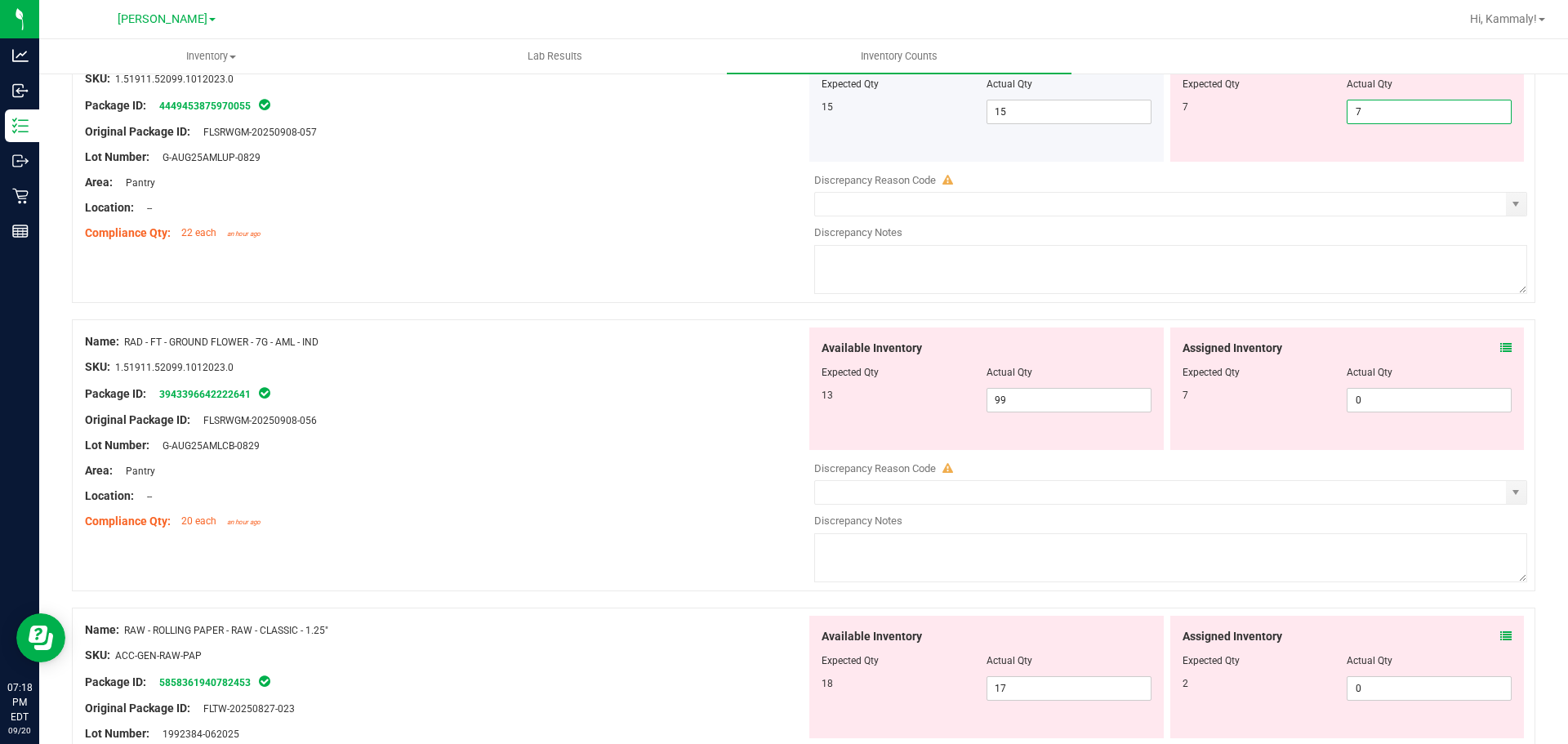
scroll to position [3802, 0]
click at [1071, 398] on div "Available Inventory Expected Qty Actual Qty 13 99 99" at bounding box center [1167, 454] width 721 height 259
type input "7"
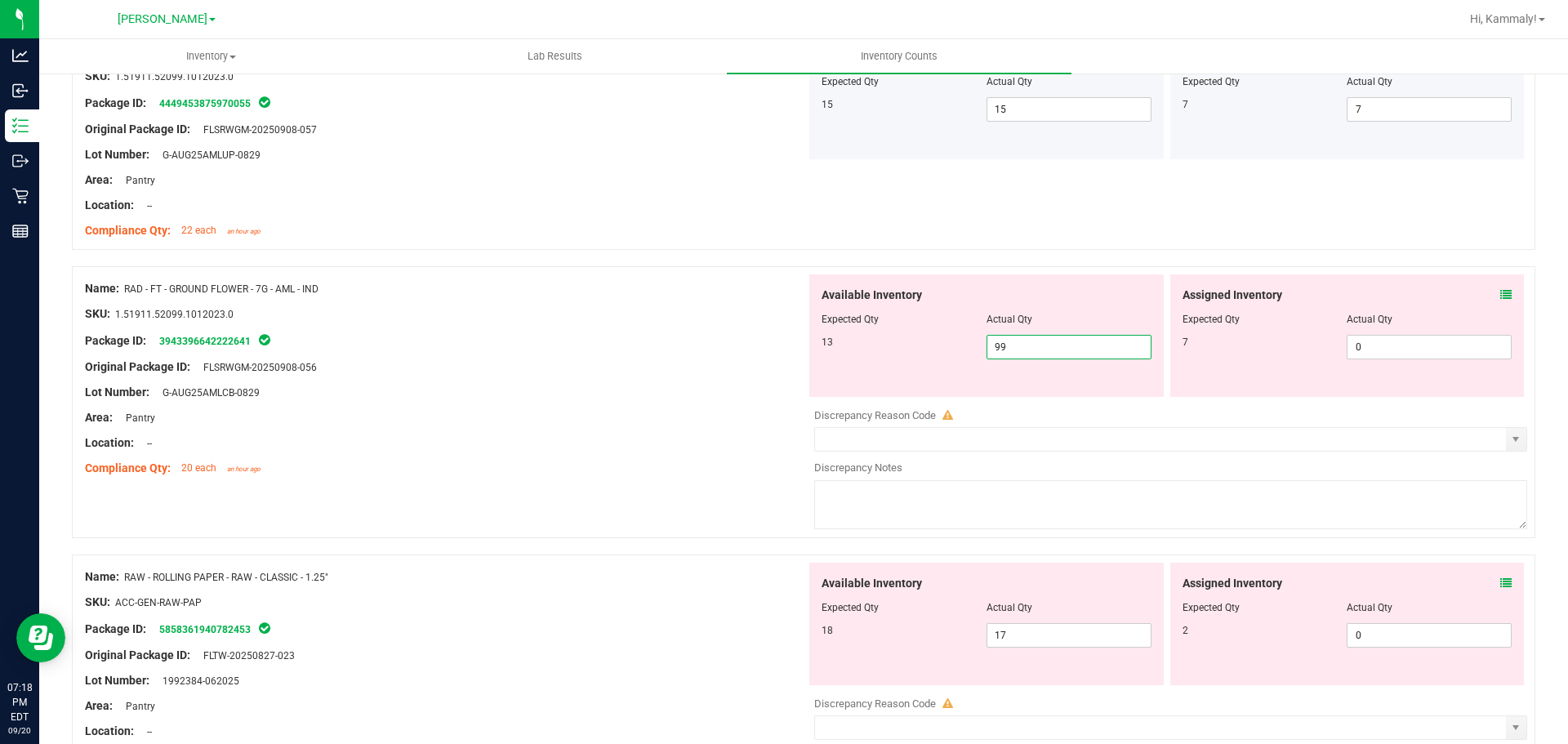
type input "9"
type input "13"
click at [1444, 346] on input "0" at bounding box center [1429, 346] width 163 height 23
type input "13"
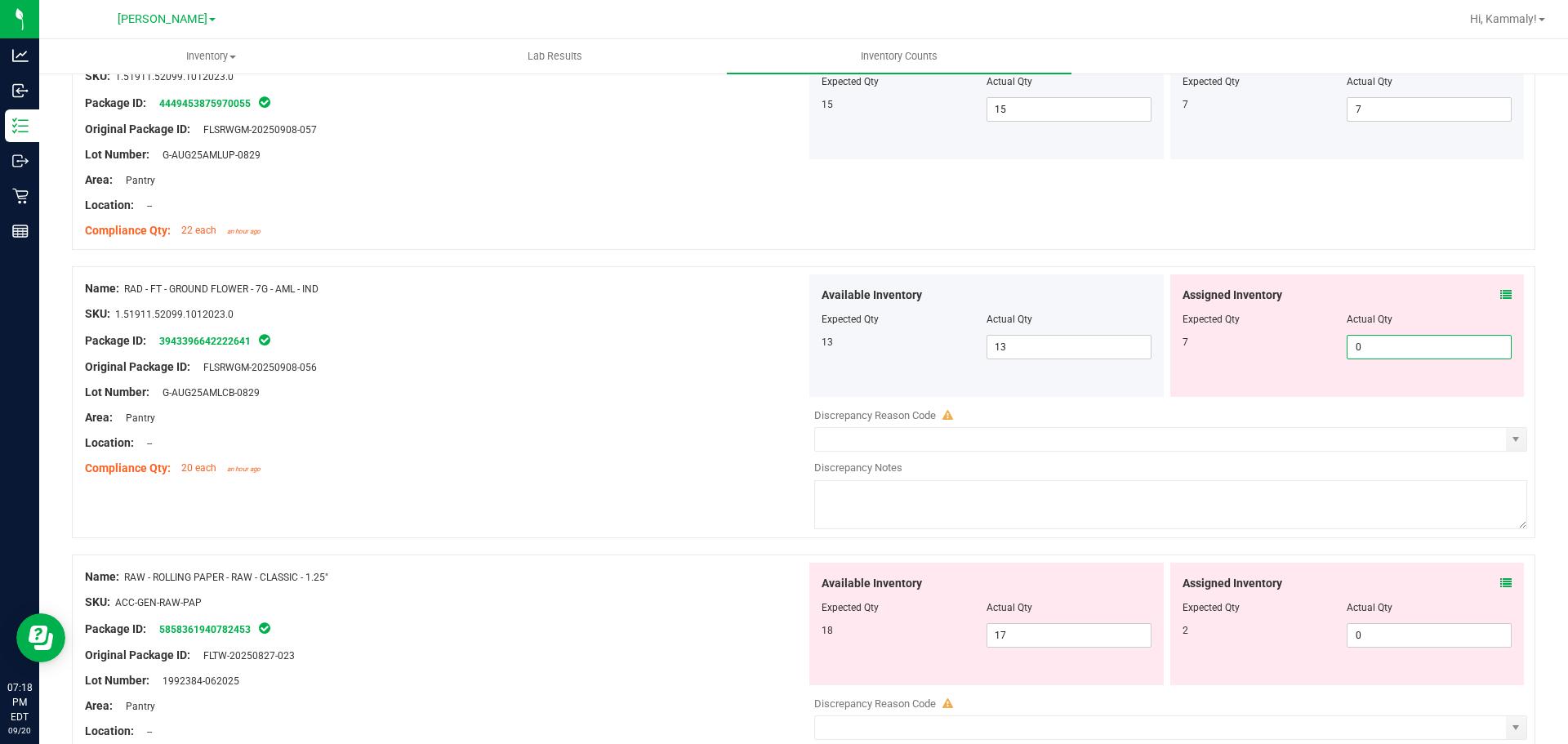
type input "07"
click at [1075, 629] on div "Available Inventory Expected Qty Actual Qty 18 17 17" at bounding box center [986, 624] width 355 height 122
type input "7"
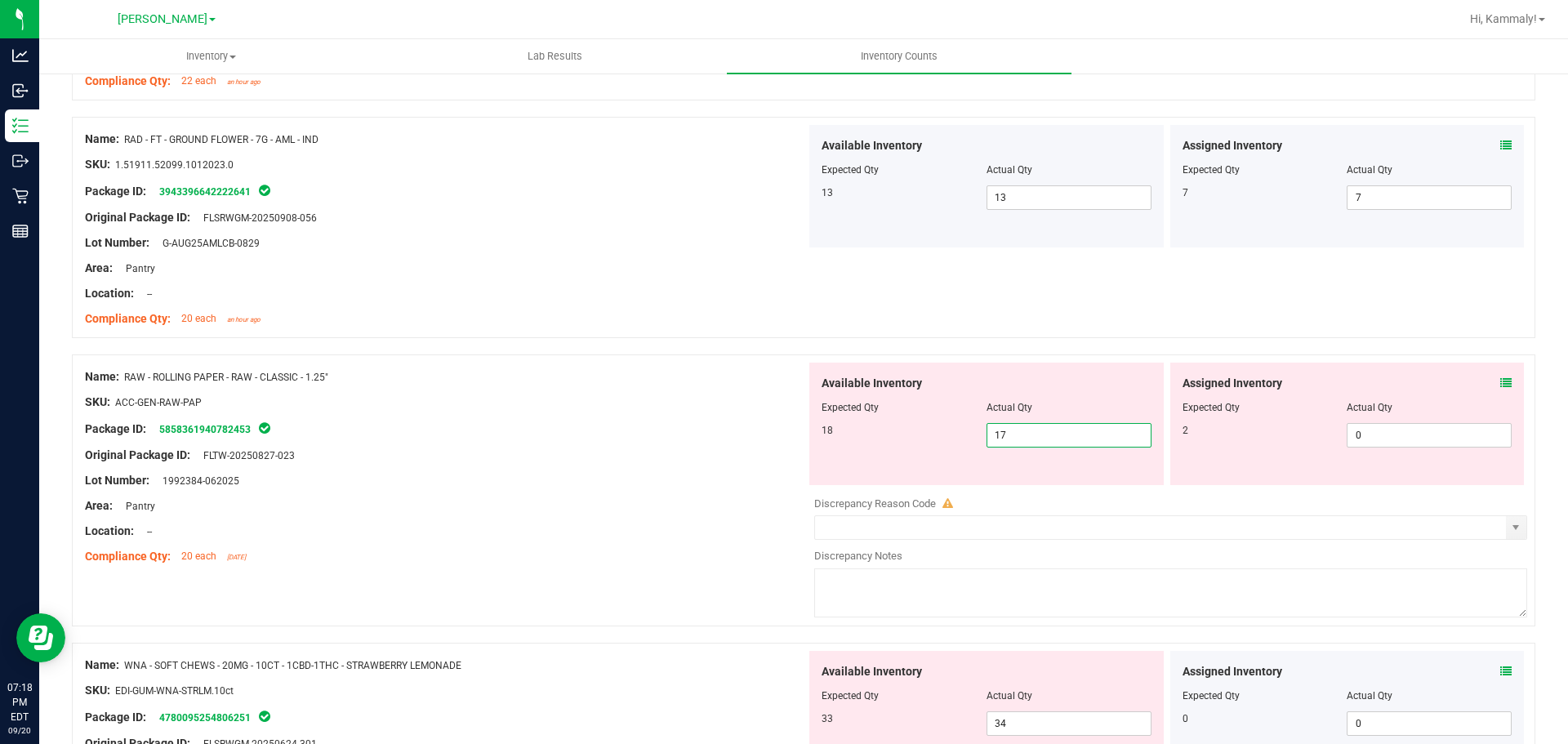
scroll to position [3964, 0]
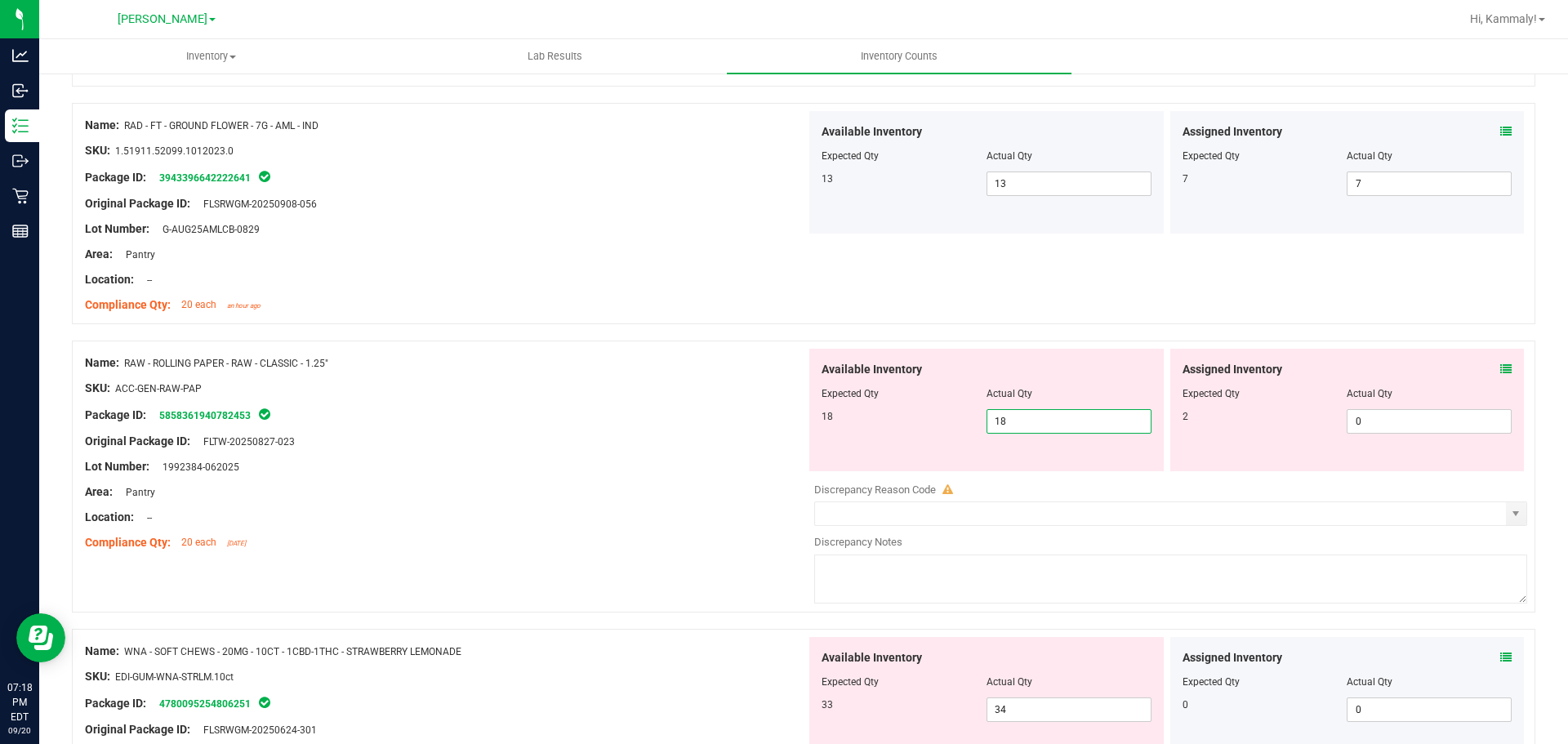
type input "18"
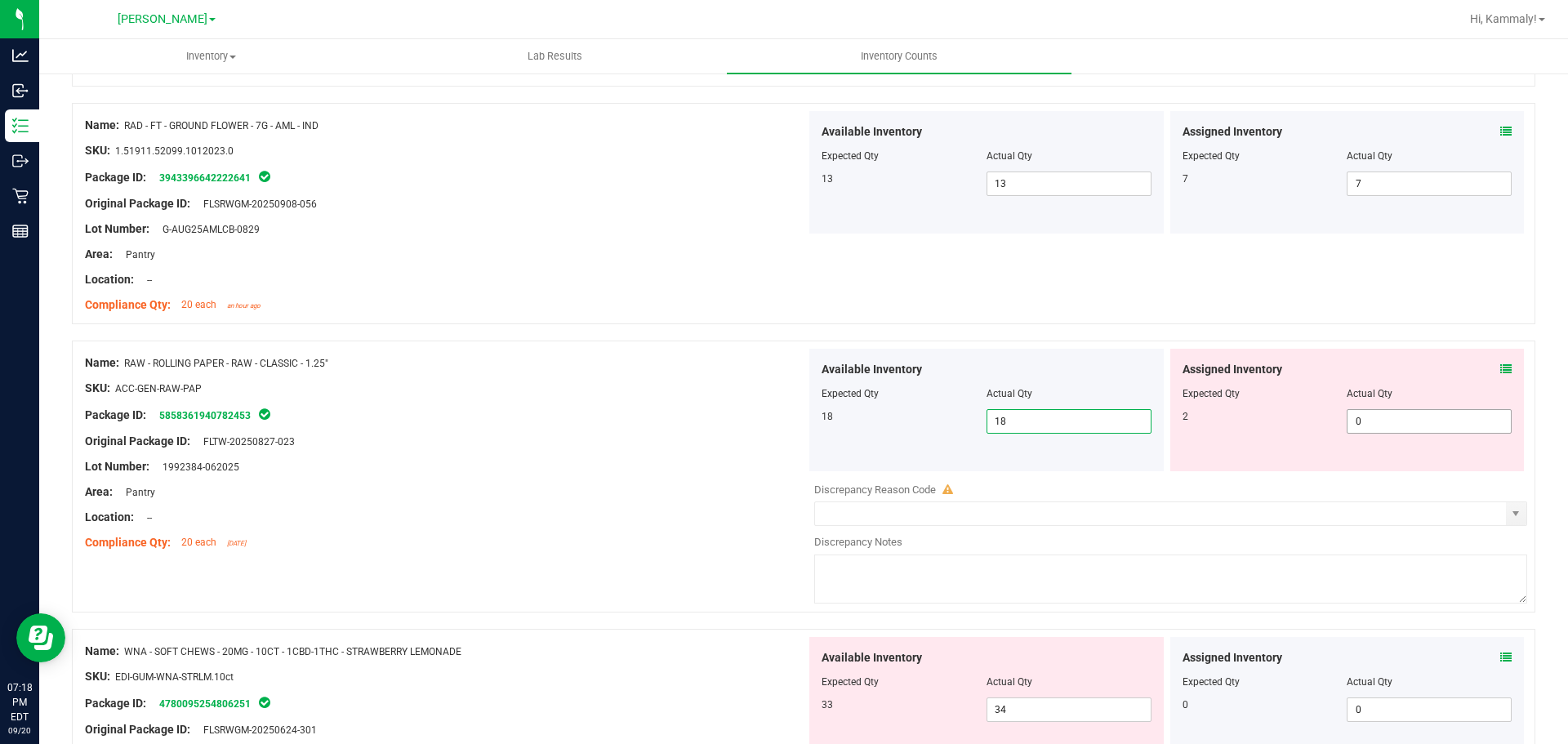
click at [1421, 420] on input "0" at bounding box center [1429, 421] width 163 height 23
click at [1494, 656] on div "Assigned Inventory Expected Qty Actual Qty 0 0 0" at bounding box center [1347, 698] width 355 height 122
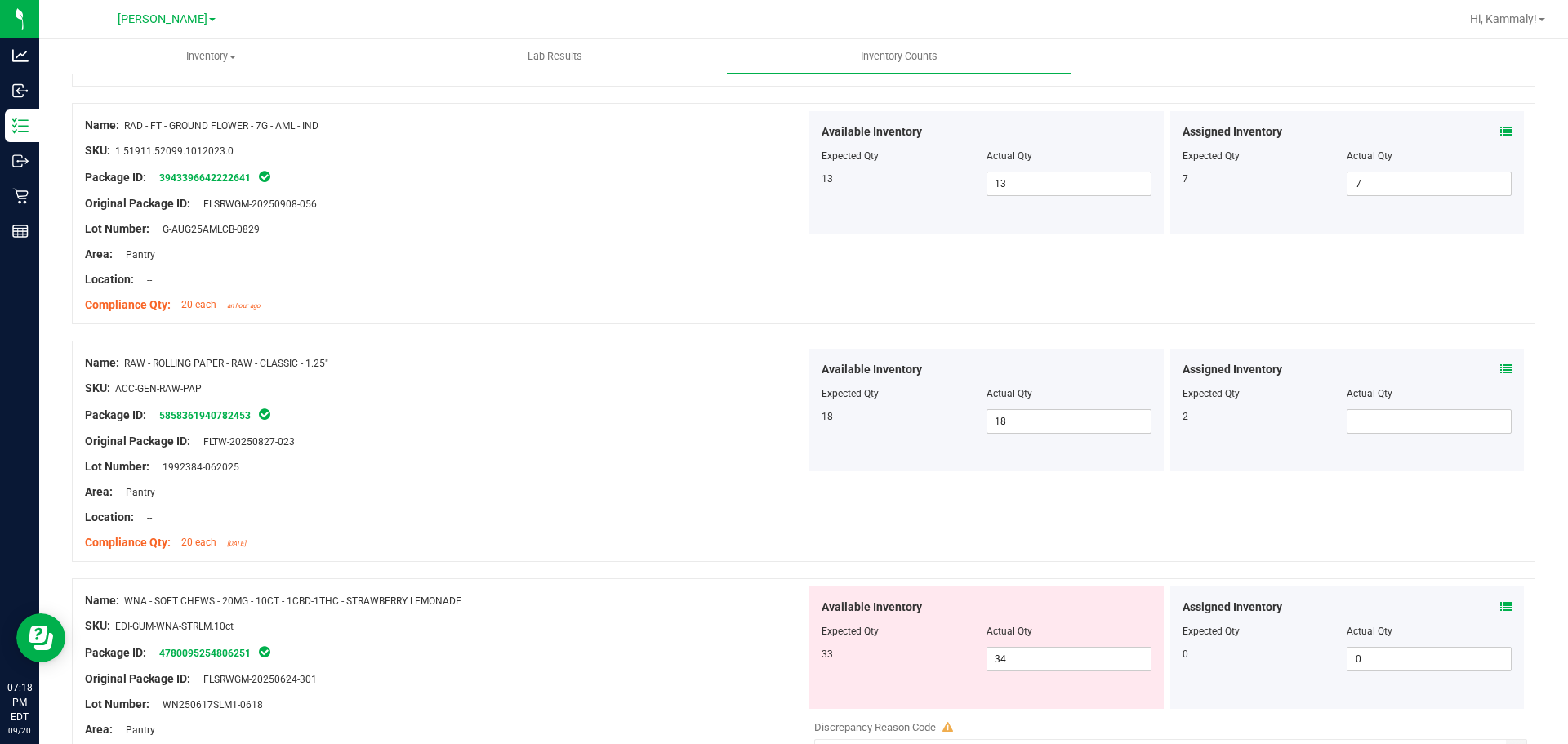
click at [1500, 607] on icon at bounding box center [1506, 607] width 12 height 12
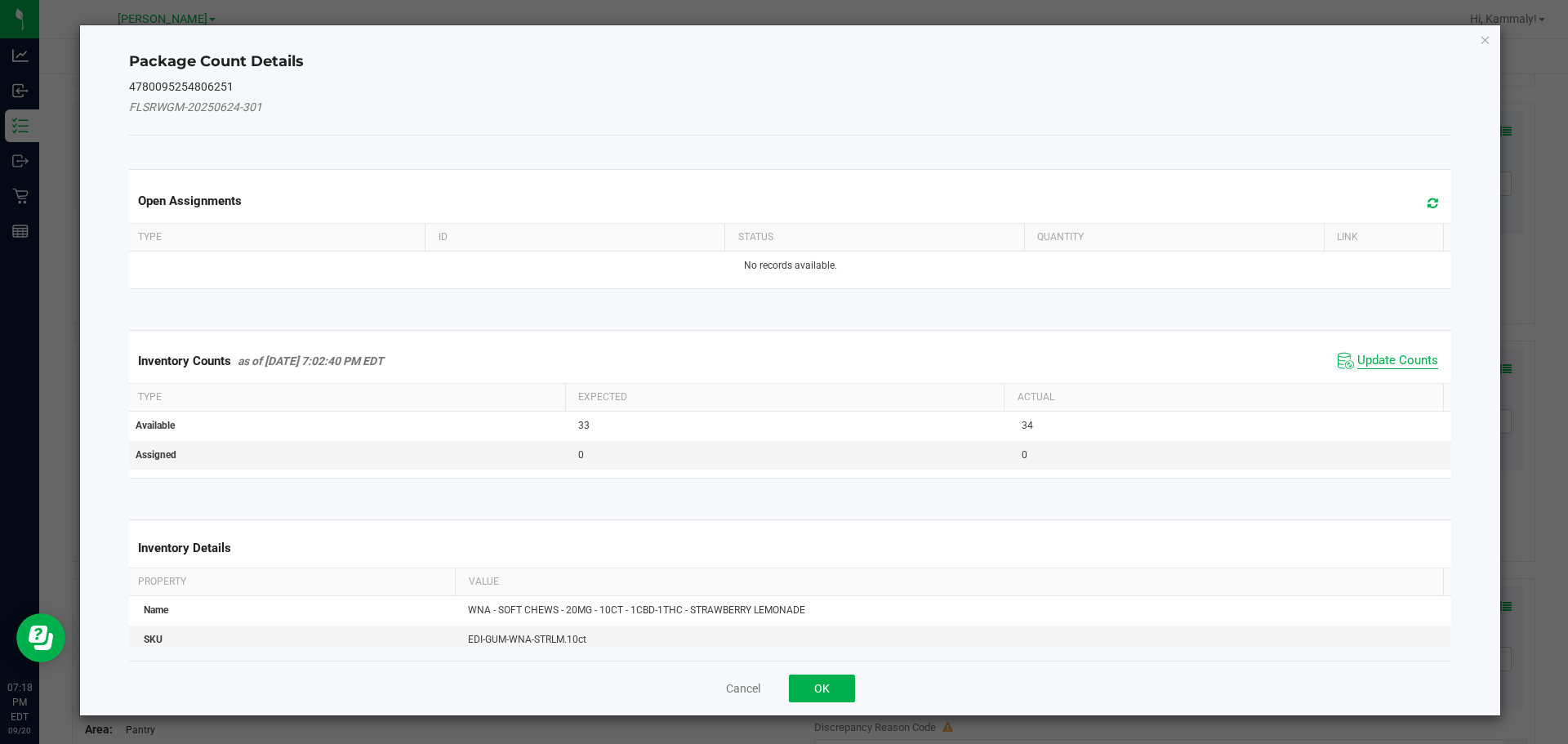
click at [1372, 357] on span "Update Counts" at bounding box center [1398, 361] width 81 height 16
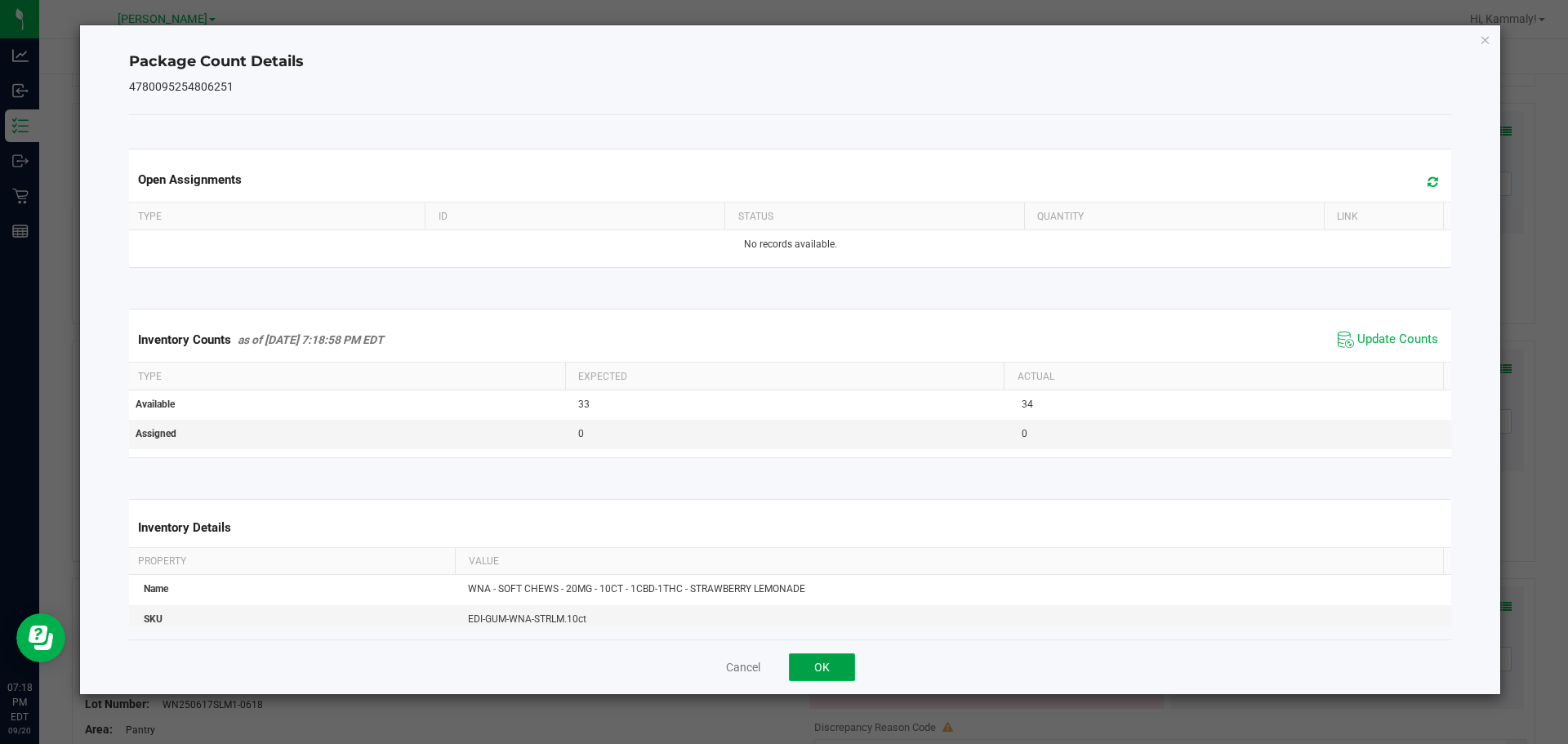
click at [852, 677] on button "OK" at bounding box center [821, 666] width 67 height 28
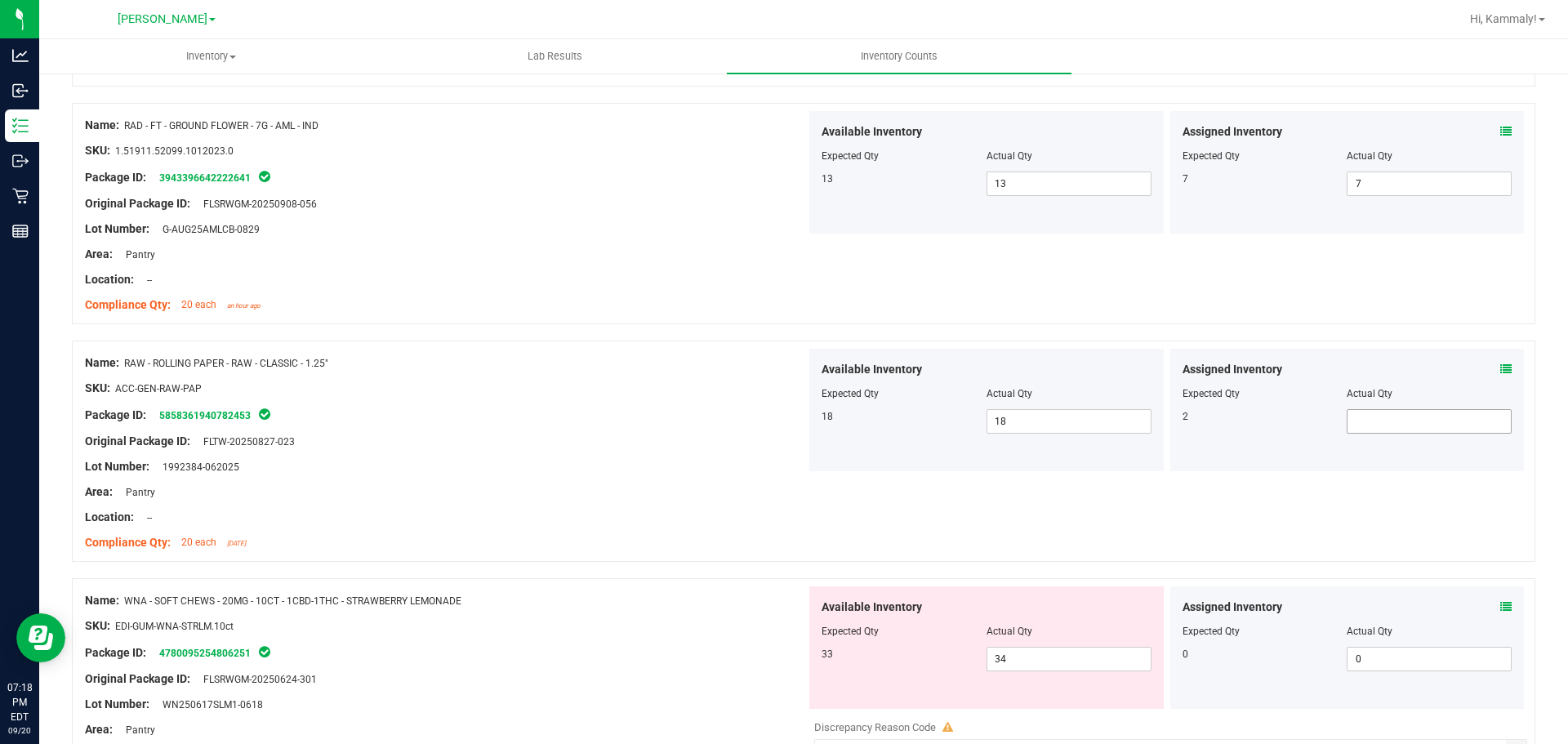
click at [1387, 420] on input "text" at bounding box center [1429, 421] width 163 height 23
click at [233, 419] on link "5858361940782453" at bounding box center [205, 416] width 92 height 12
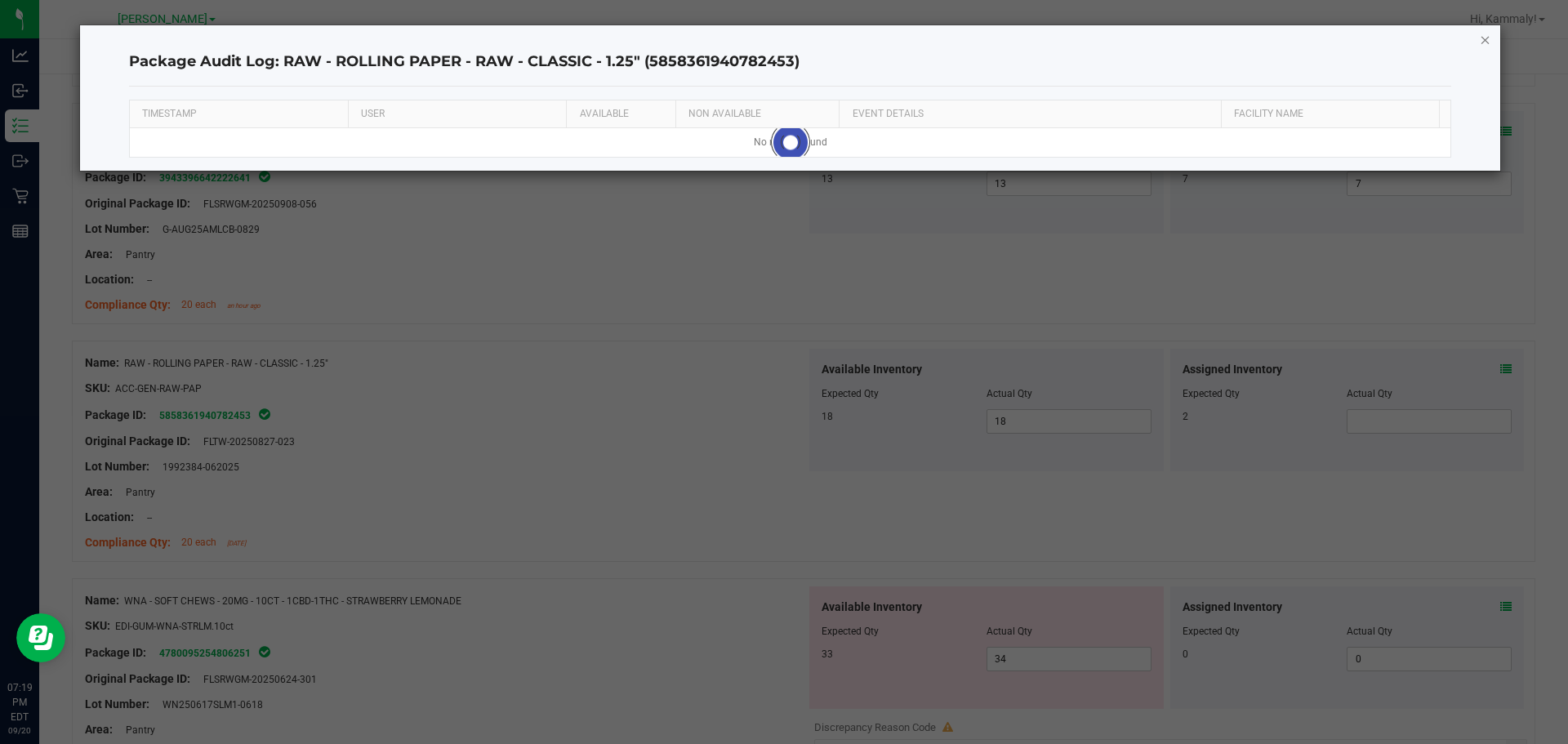
click at [1483, 41] on icon "button" at bounding box center [1485, 39] width 12 height 19
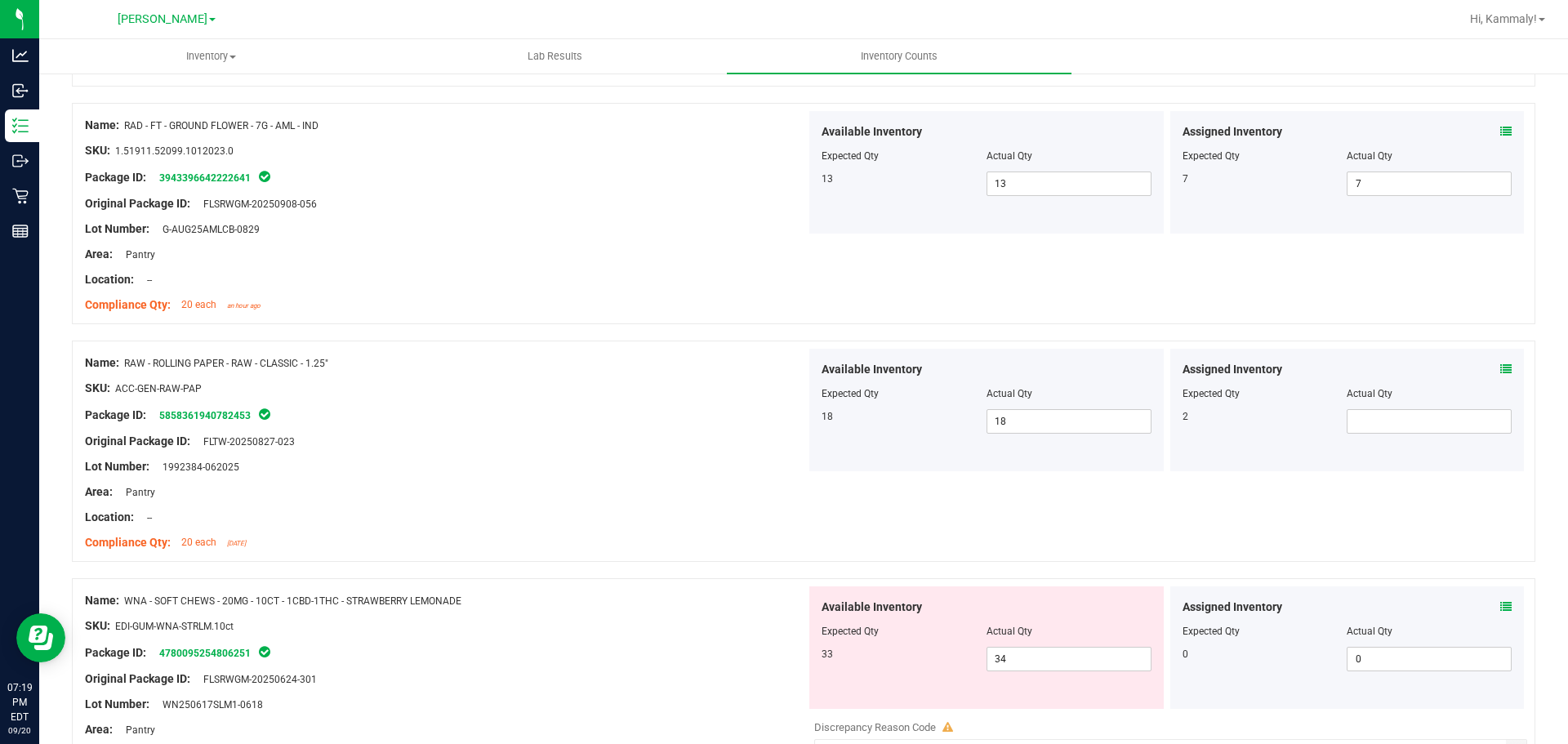
click at [1500, 368] on icon at bounding box center [1506, 369] width 12 height 12
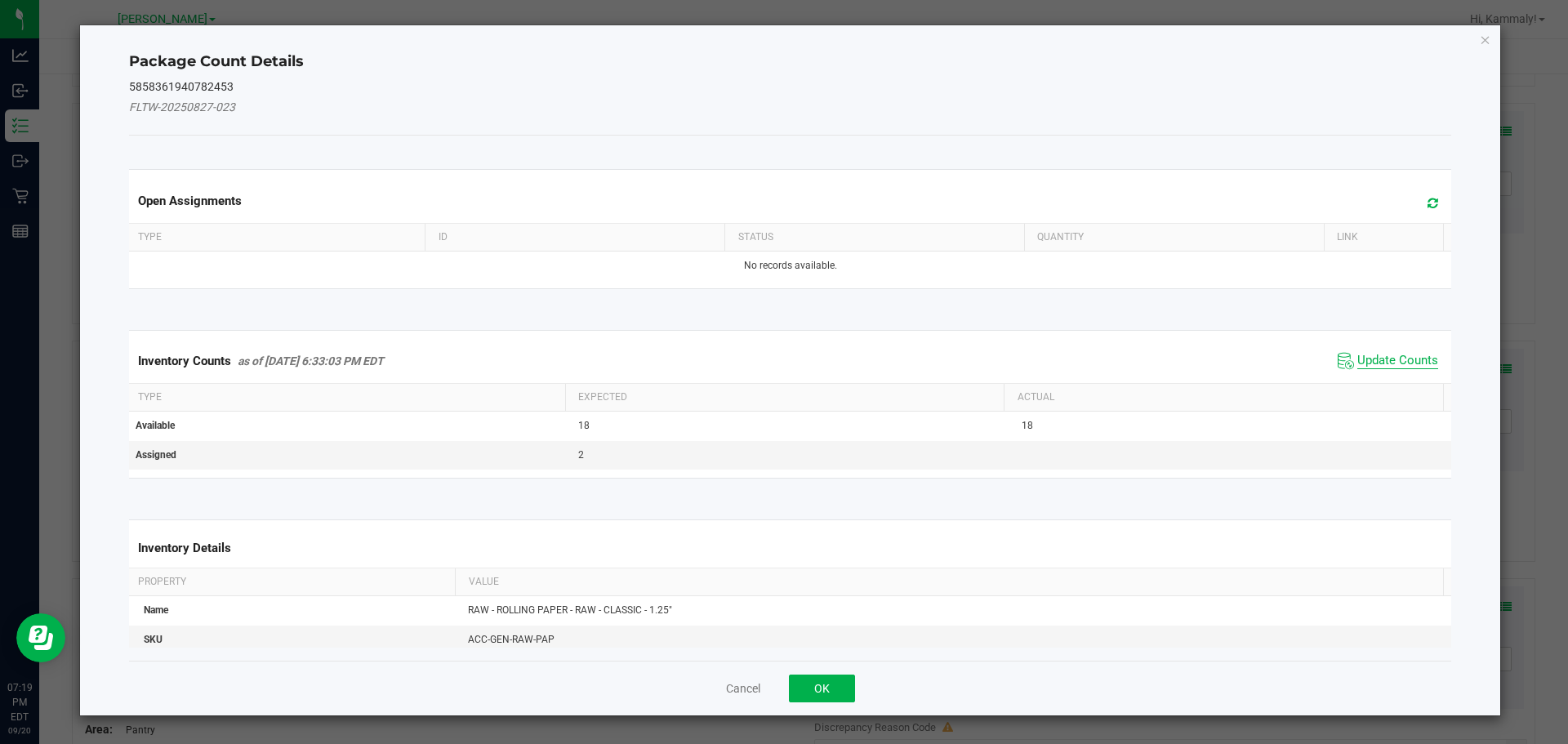
click at [1391, 358] on span "Update Counts" at bounding box center [1398, 361] width 81 height 16
click at [1378, 384] on th "Actual" at bounding box center [1223, 398] width 439 height 28
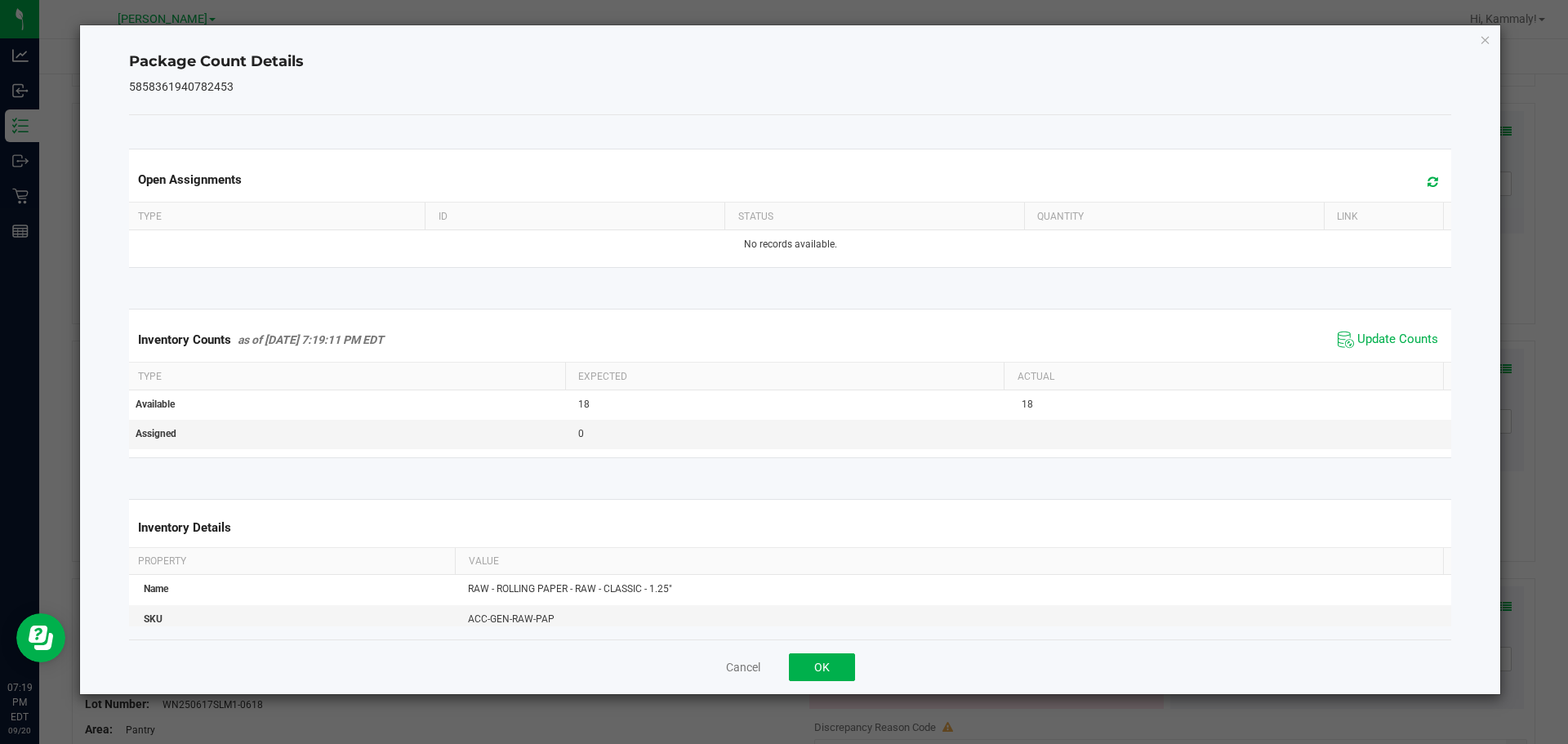
click at [1380, 367] on th "Actual" at bounding box center [1223, 376] width 439 height 28
click at [1385, 344] on span "Update Counts" at bounding box center [1398, 339] width 81 height 16
click at [1375, 346] on span "Update Counts" at bounding box center [1398, 339] width 81 height 16
click at [805, 668] on button "OK" at bounding box center [821, 666] width 67 height 28
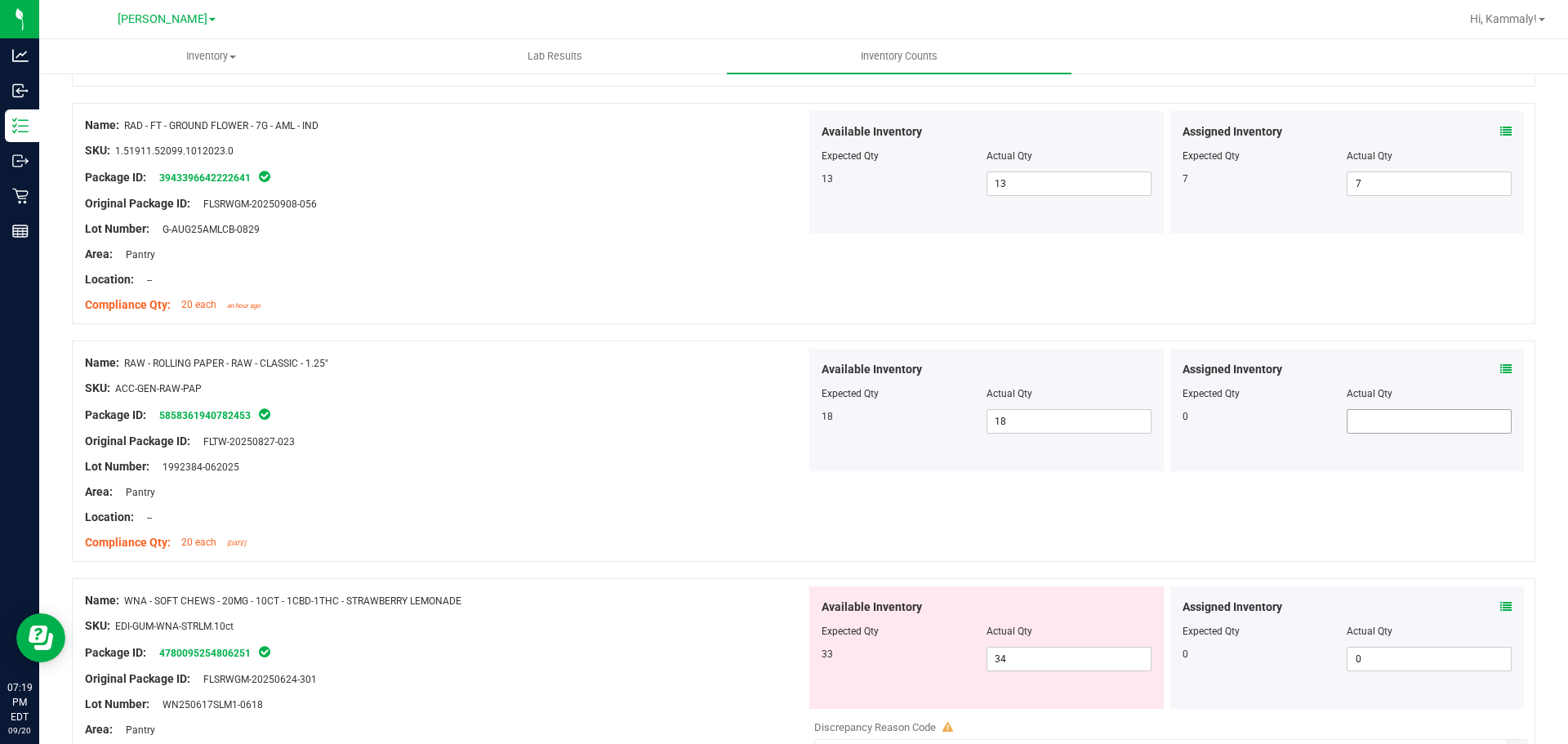
click at [1418, 416] on input "text" at bounding box center [1429, 421] width 163 height 23
type input "0"
click at [743, 530] on div at bounding box center [446, 530] width 721 height 8
type input "0"
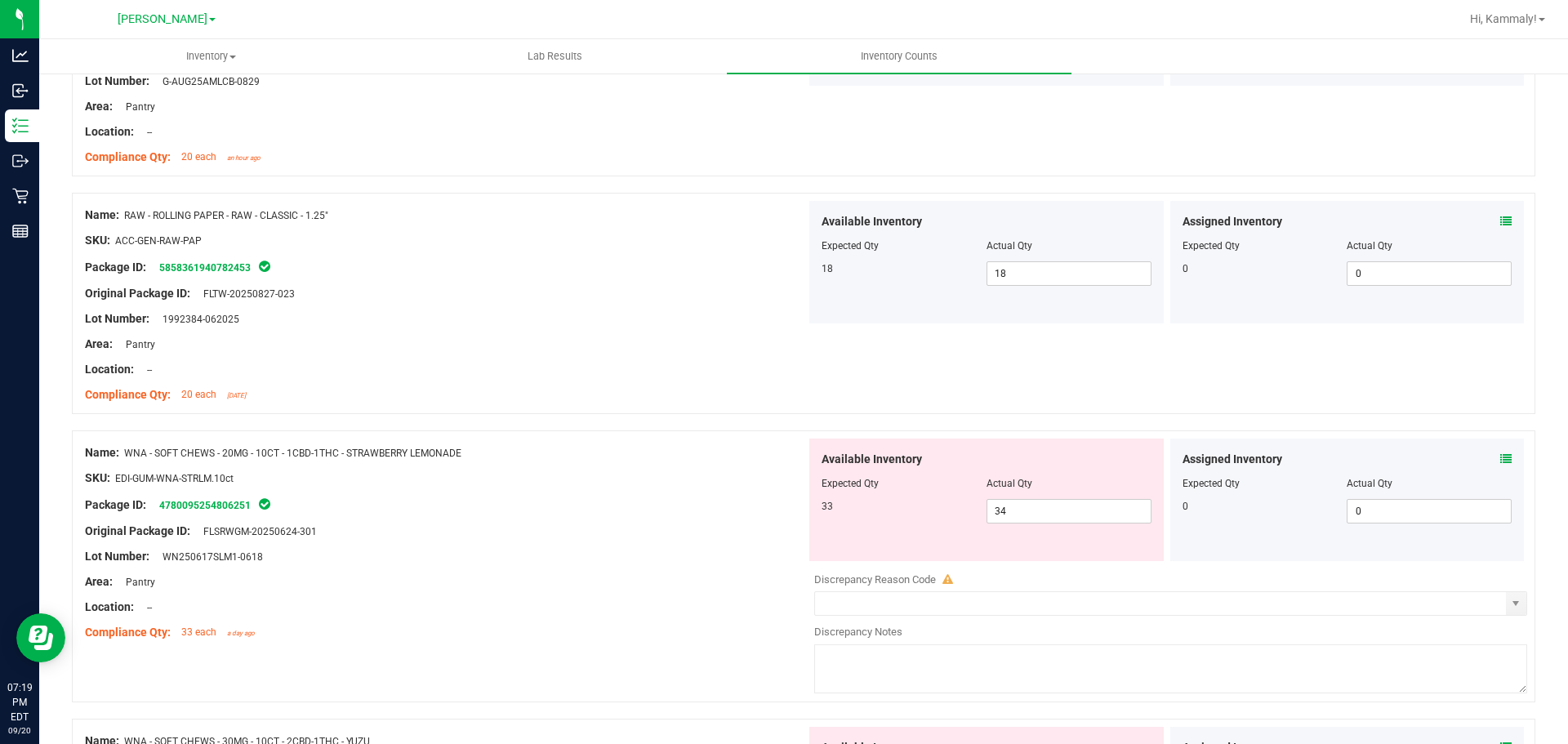
scroll to position [4127, 0]
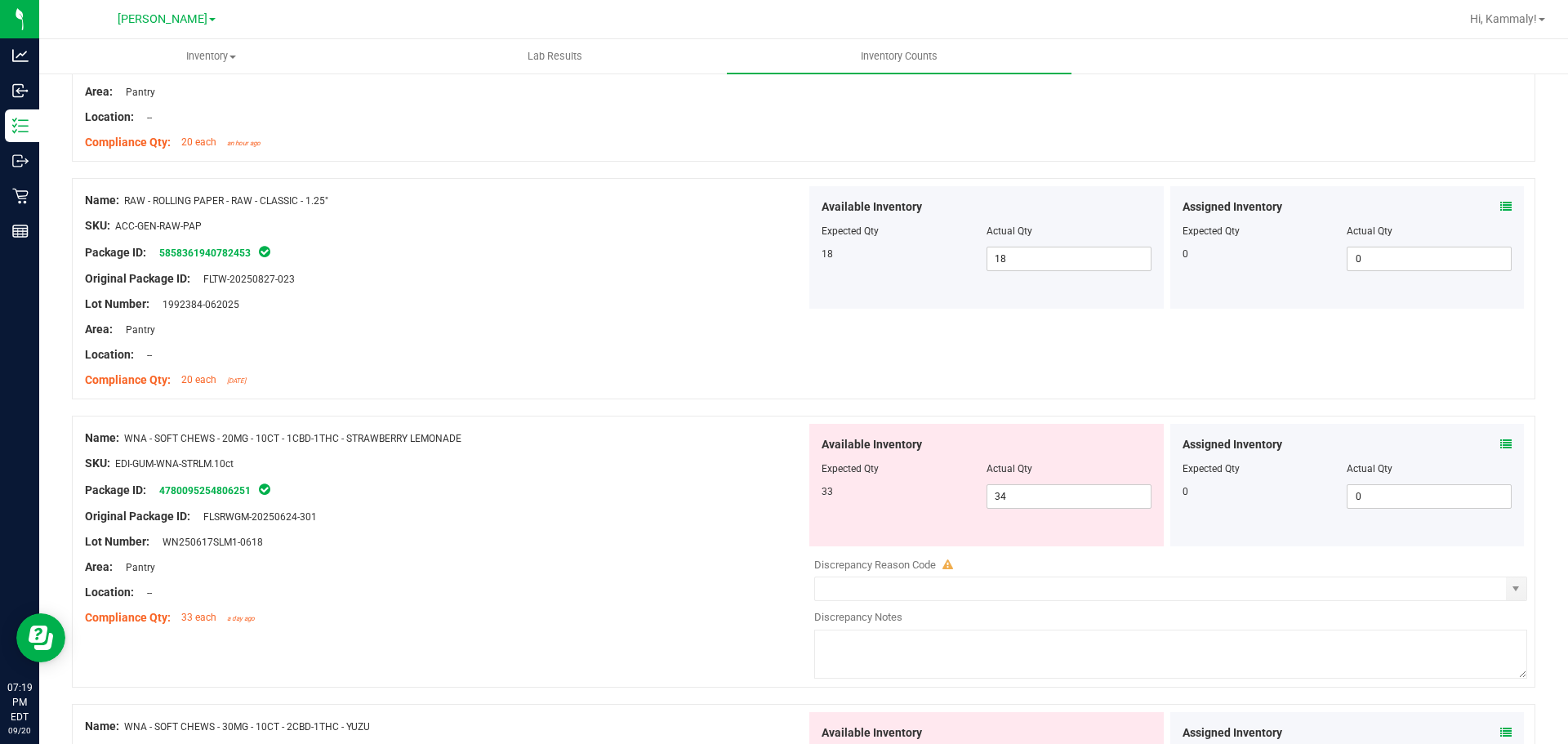
click at [1500, 444] on icon at bounding box center [1506, 444] width 12 height 12
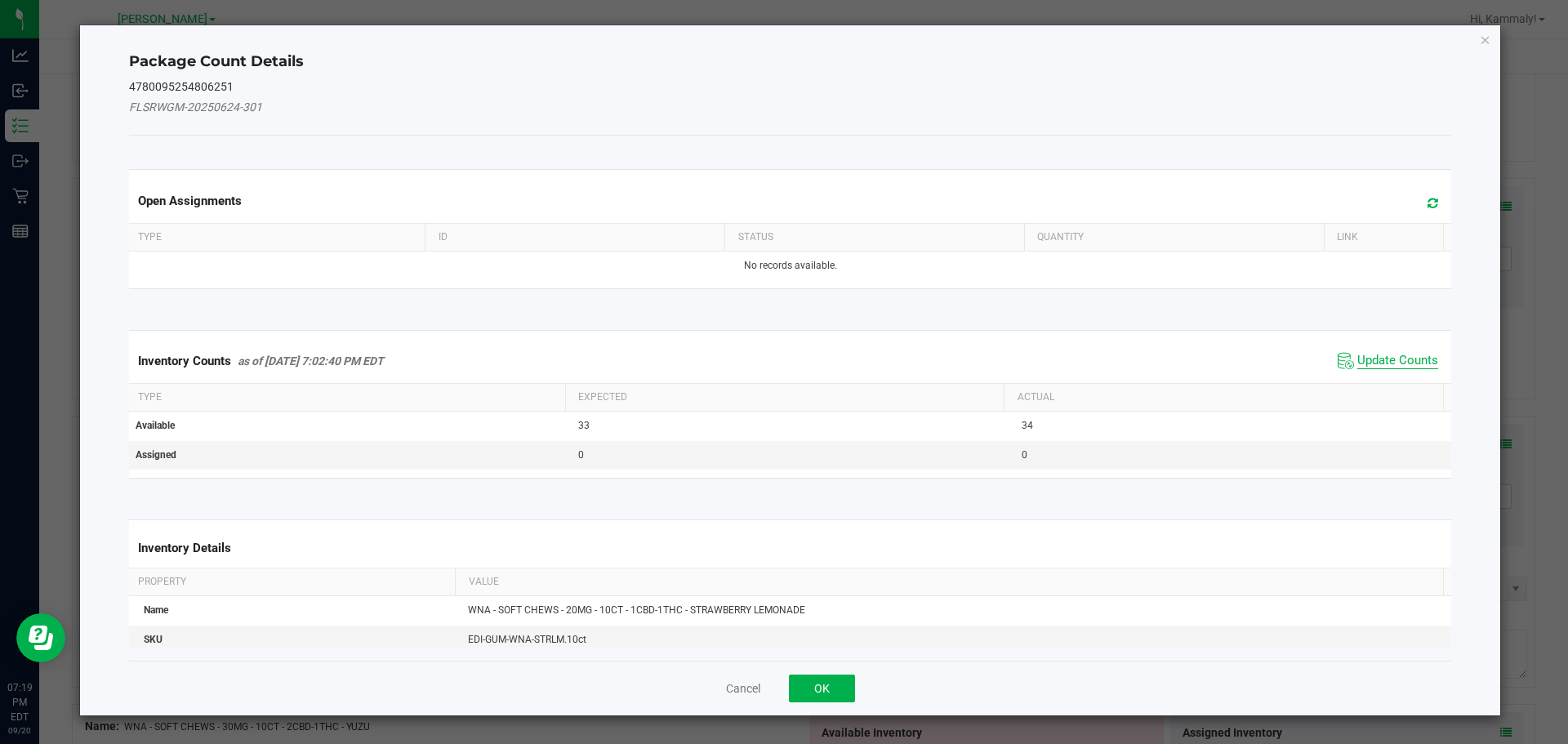
click at [1388, 363] on span "Update Counts" at bounding box center [1398, 361] width 81 height 16
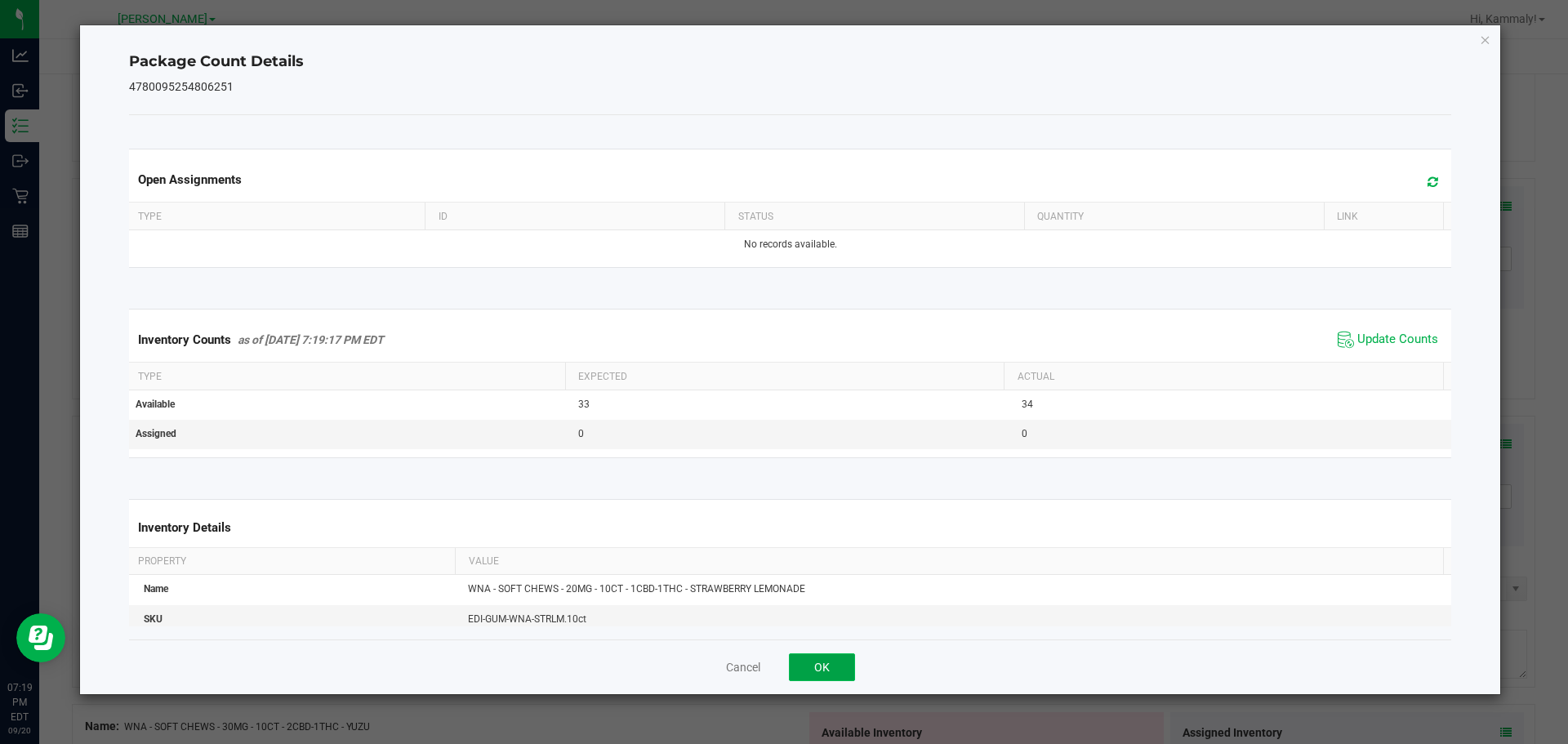
click at [842, 658] on button "OK" at bounding box center [821, 666] width 67 height 28
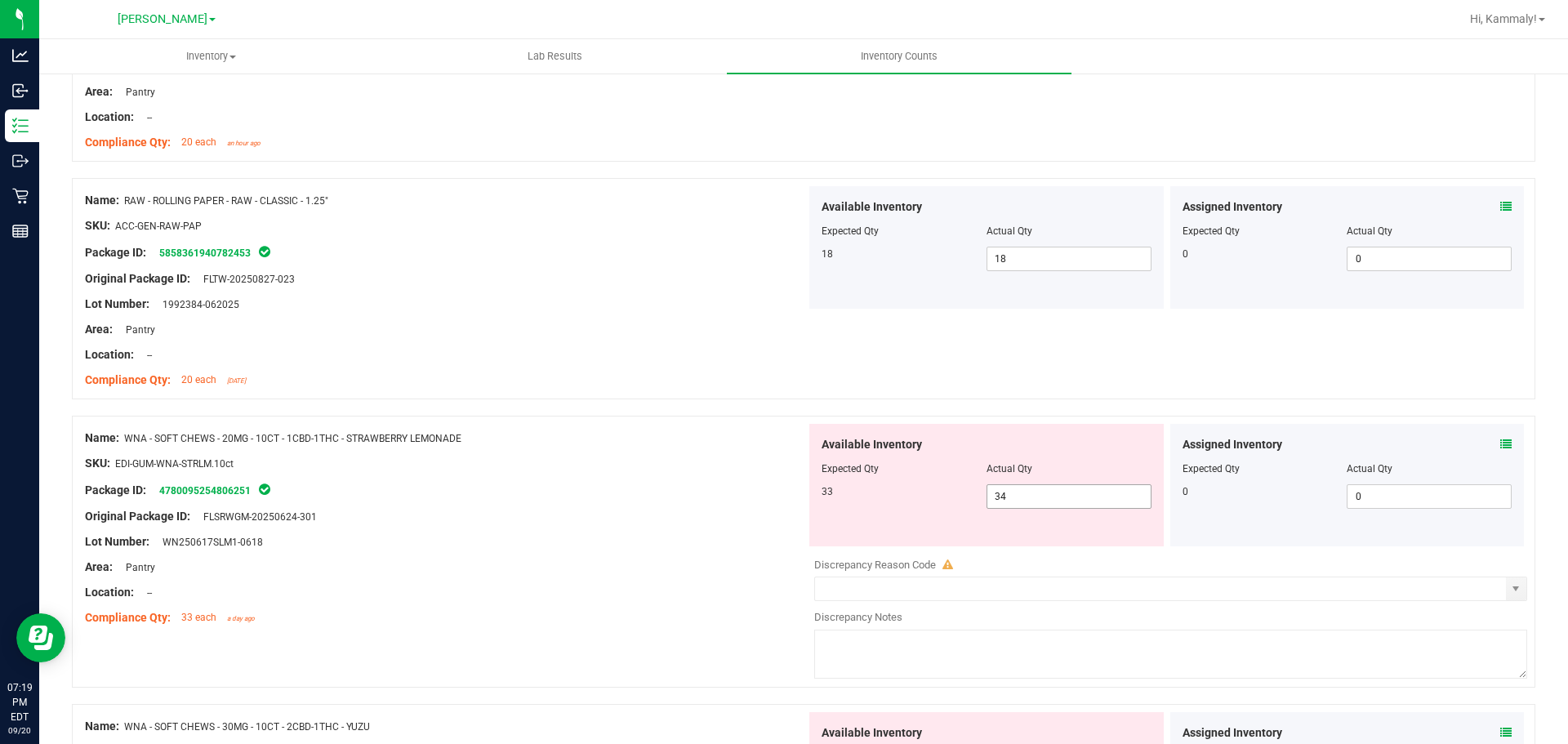
click at [1102, 496] on input "34" at bounding box center [1069, 496] width 163 height 23
type input "3"
type input "33"
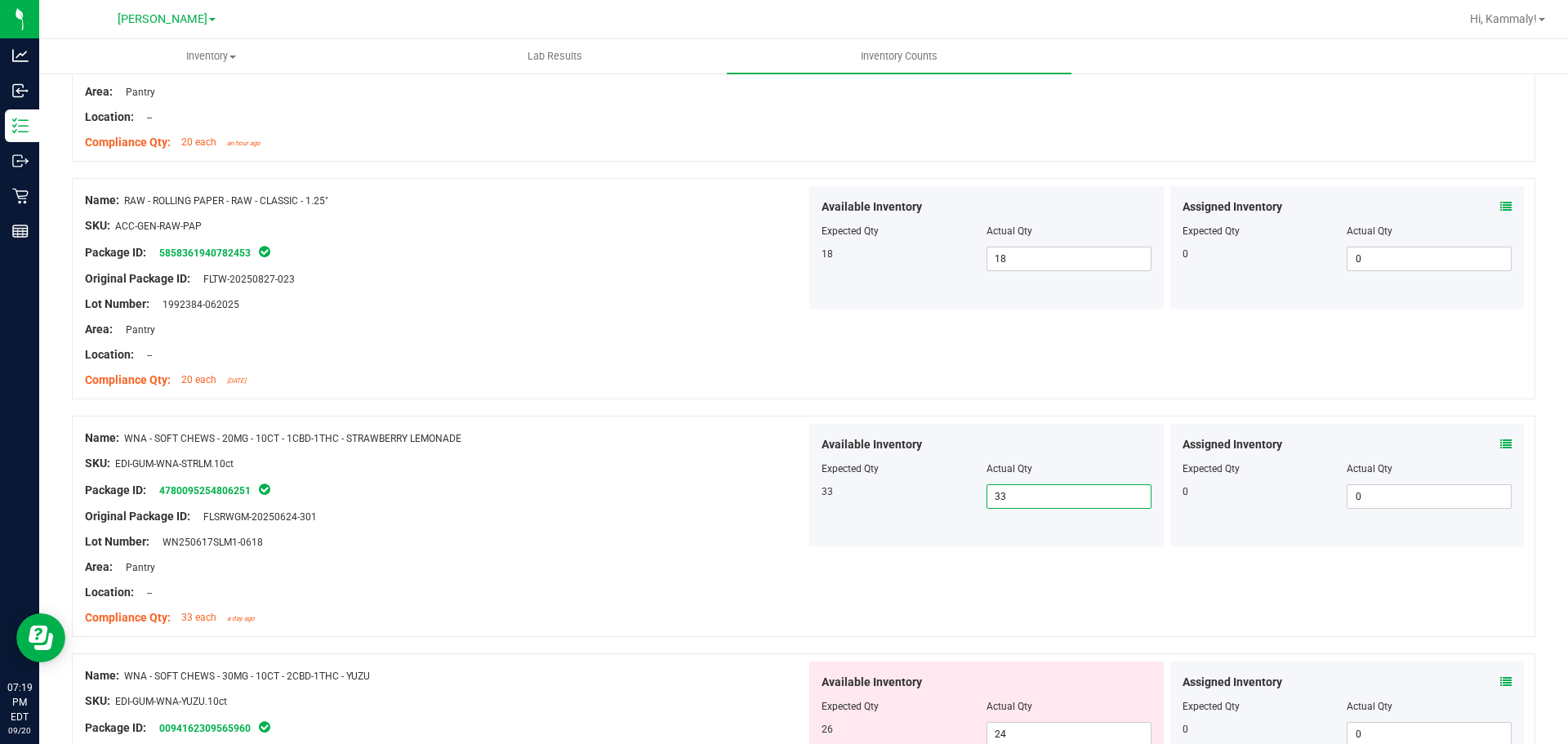
click at [1500, 681] on icon at bounding box center [1506, 682] width 12 height 12
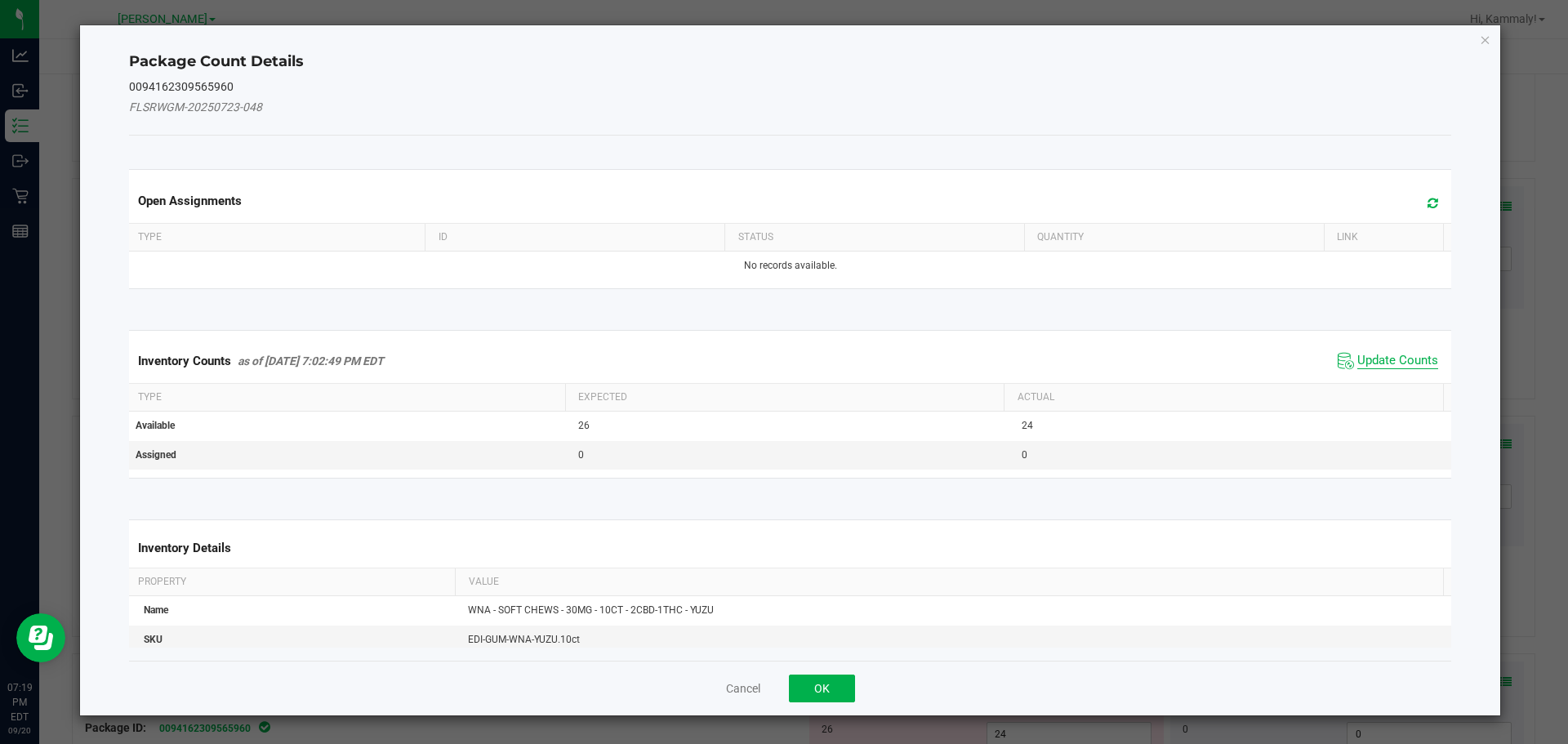
click at [1379, 357] on span "Update Counts" at bounding box center [1398, 361] width 81 height 16
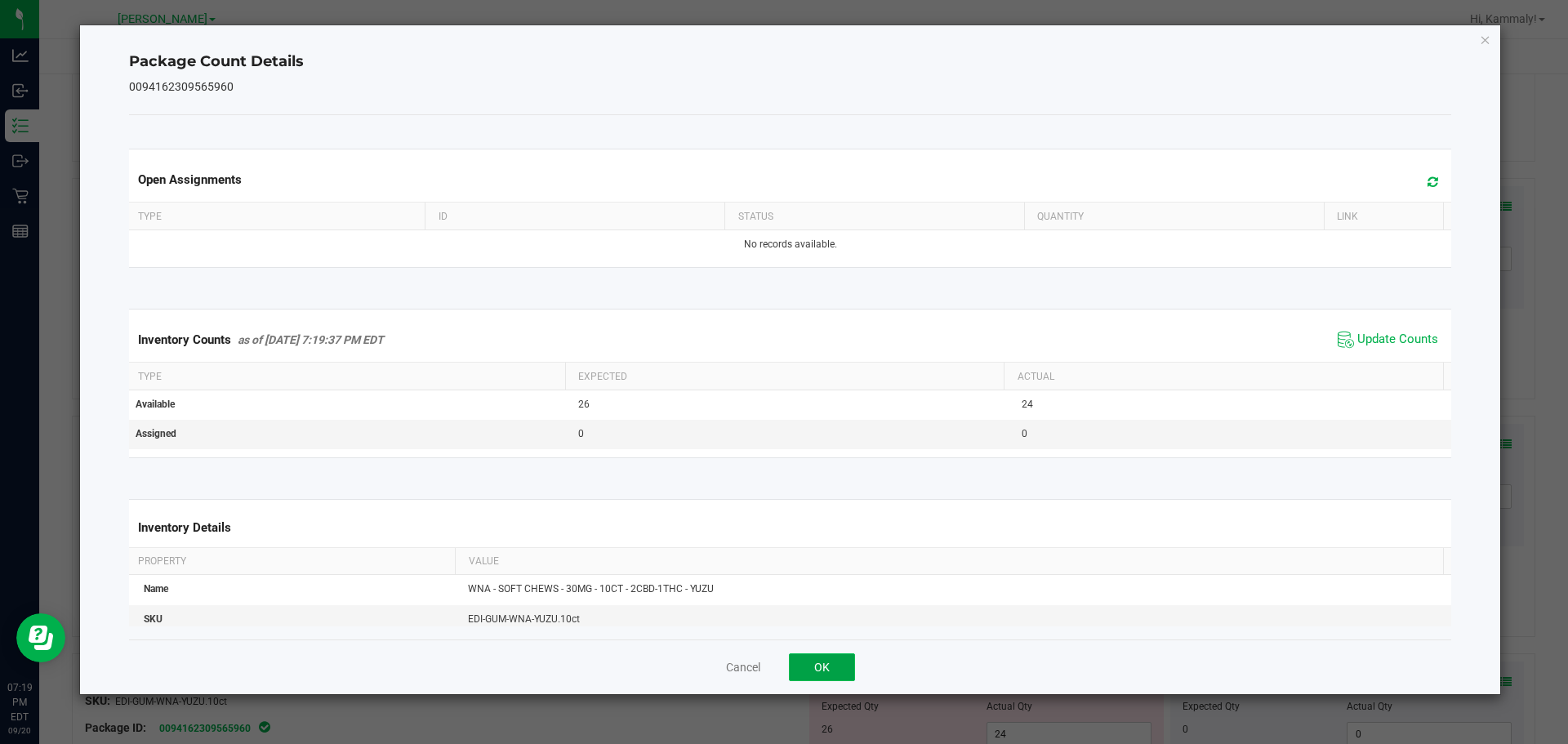
click at [838, 666] on button "OK" at bounding box center [821, 666] width 67 height 28
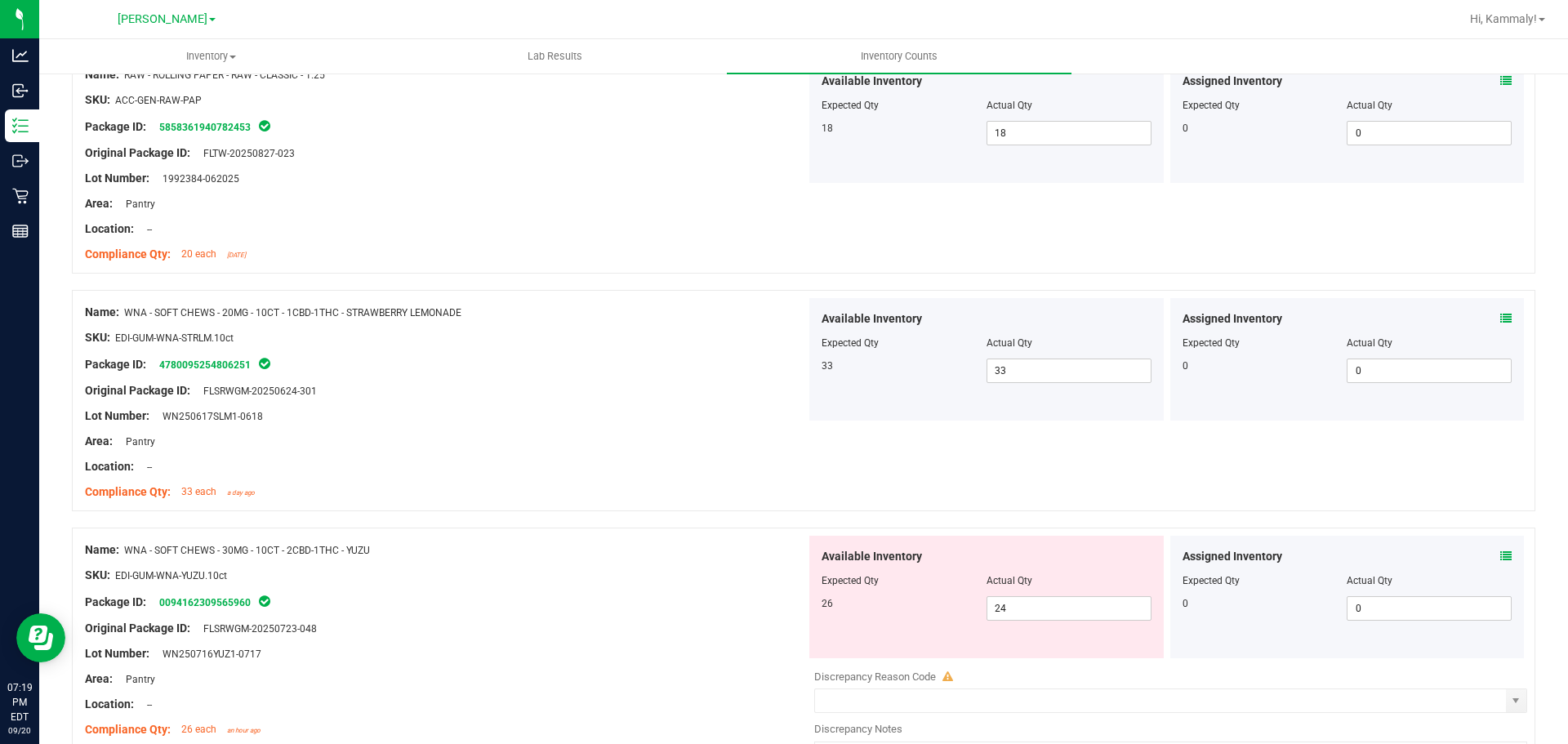
scroll to position [4320, 0]
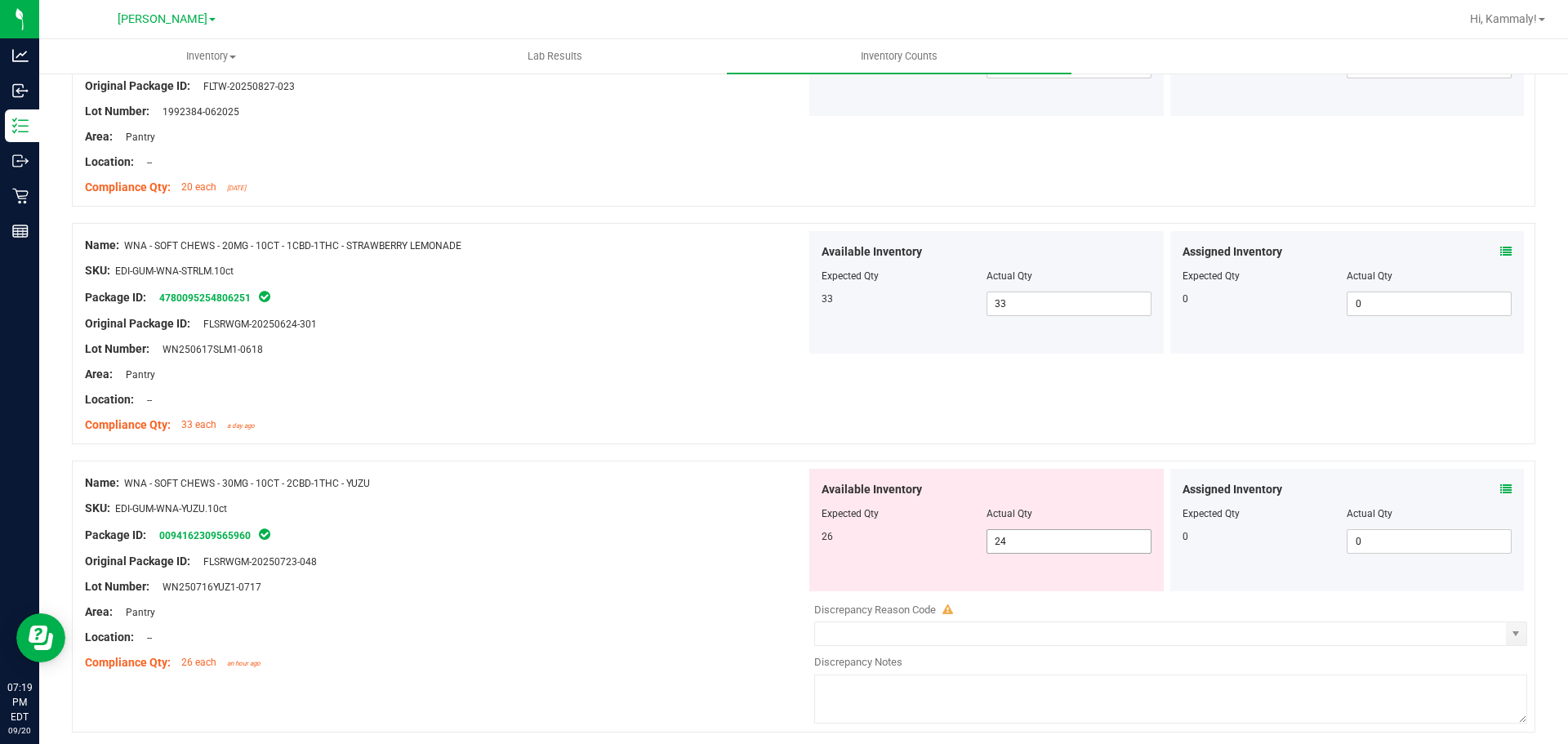
click at [1057, 541] on input "24" at bounding box center [1069, 541] width 163 height 23
type input "2"
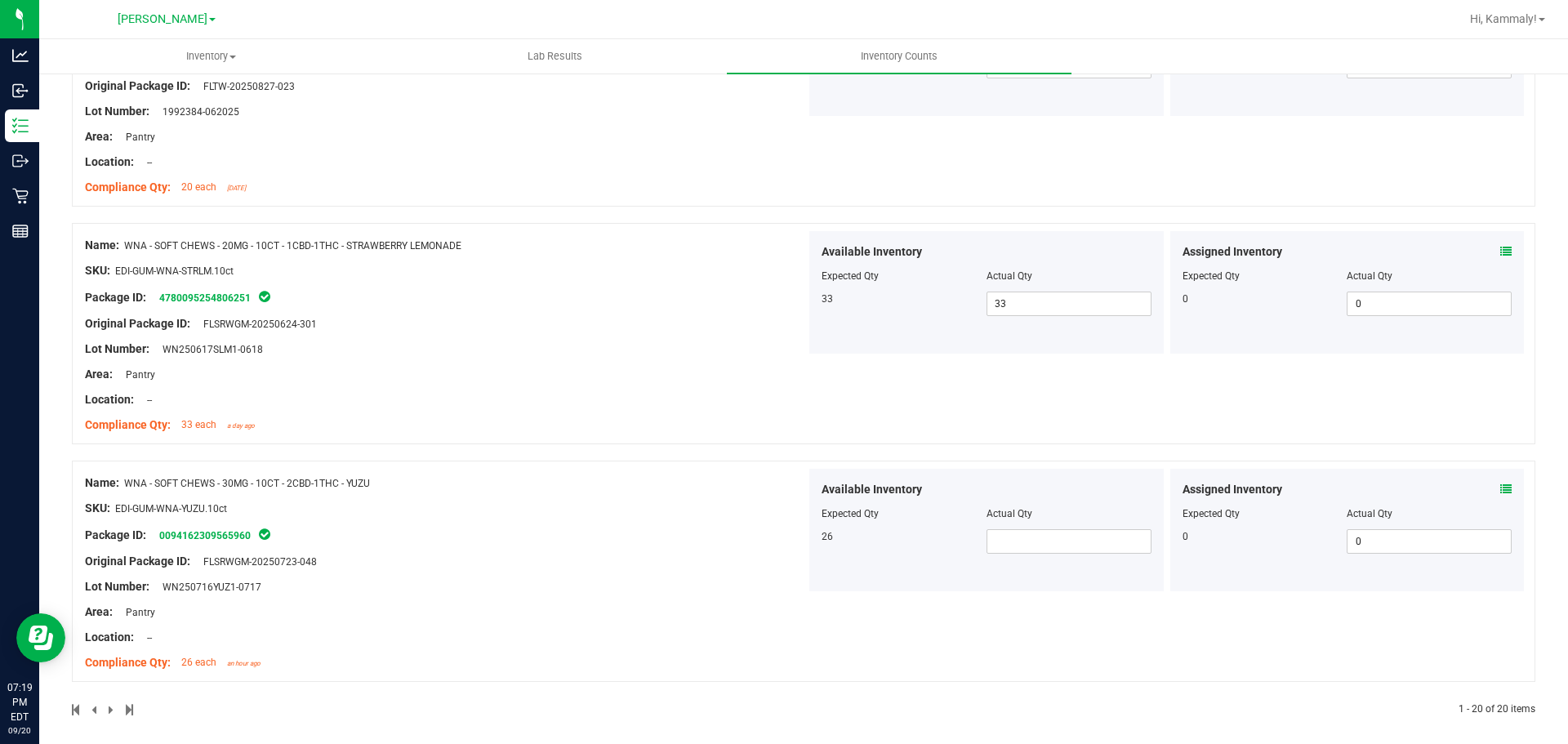
click at [690, 606] on div "Area: Pantry" at bounding box center [446, 612] width 721 height 17
click at [1077, 538] on input "text" at bounding box center [1069, 541] width 163 height 23
type input "26"
click at [690, 623] on div at bounding box center [446, 625] width 721 height 8
type input "26"
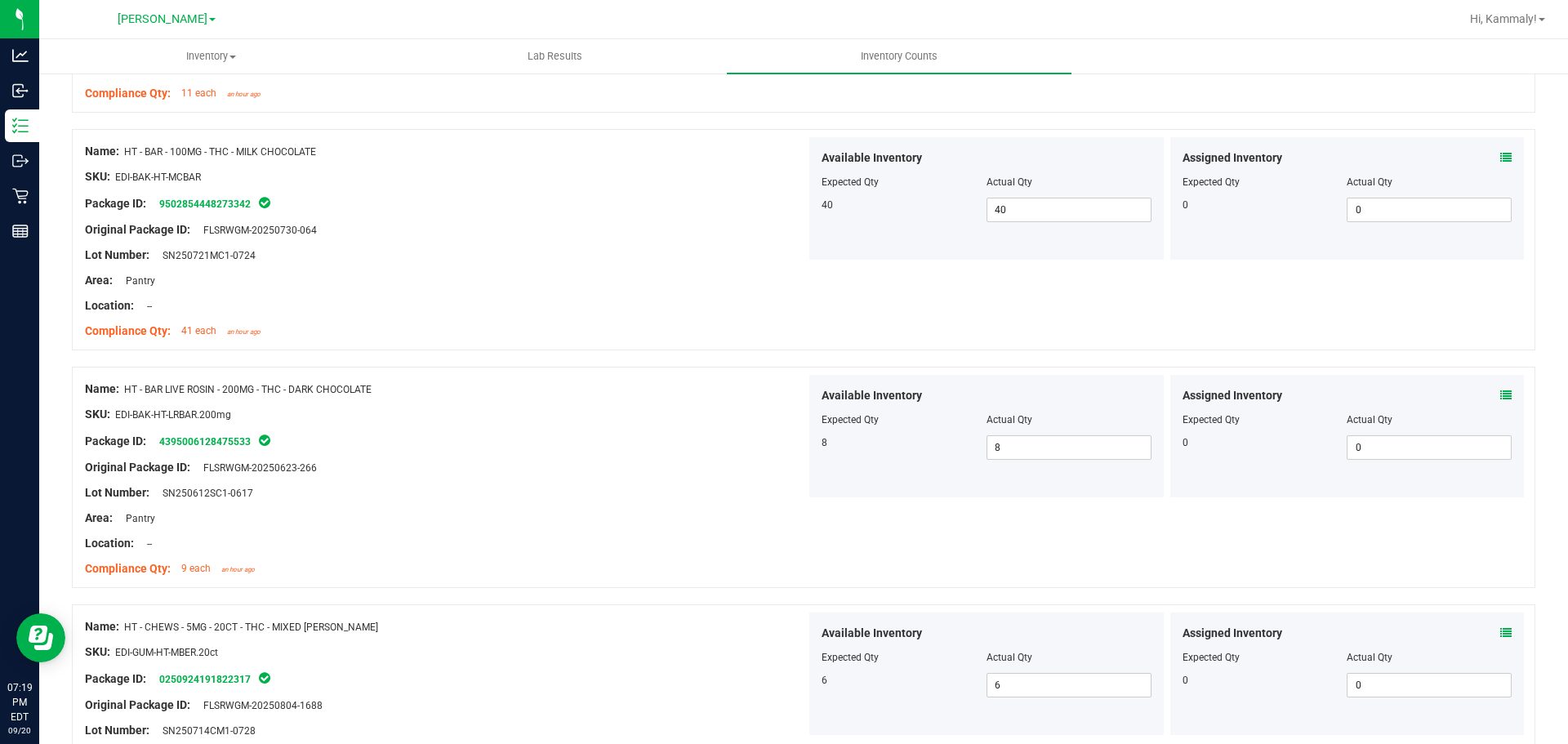
scroll to position [0, 0]
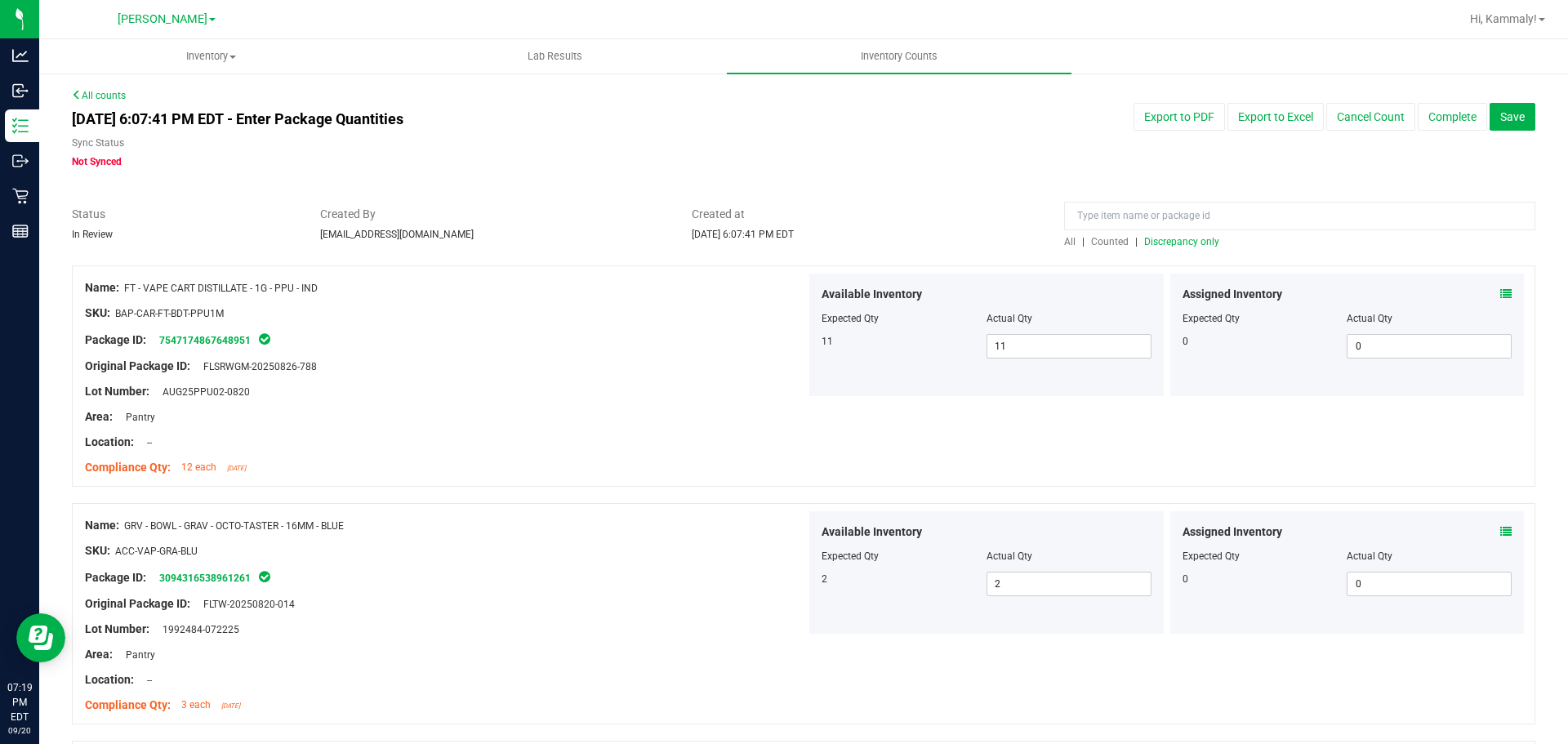
click at [1100, 240] on span "Counted" at bounding box center [1110, 242] width 38 height 12
click at [1194, 246] on span "Discrepancy only" at bounding box center [1181, 242] width 75 height 12
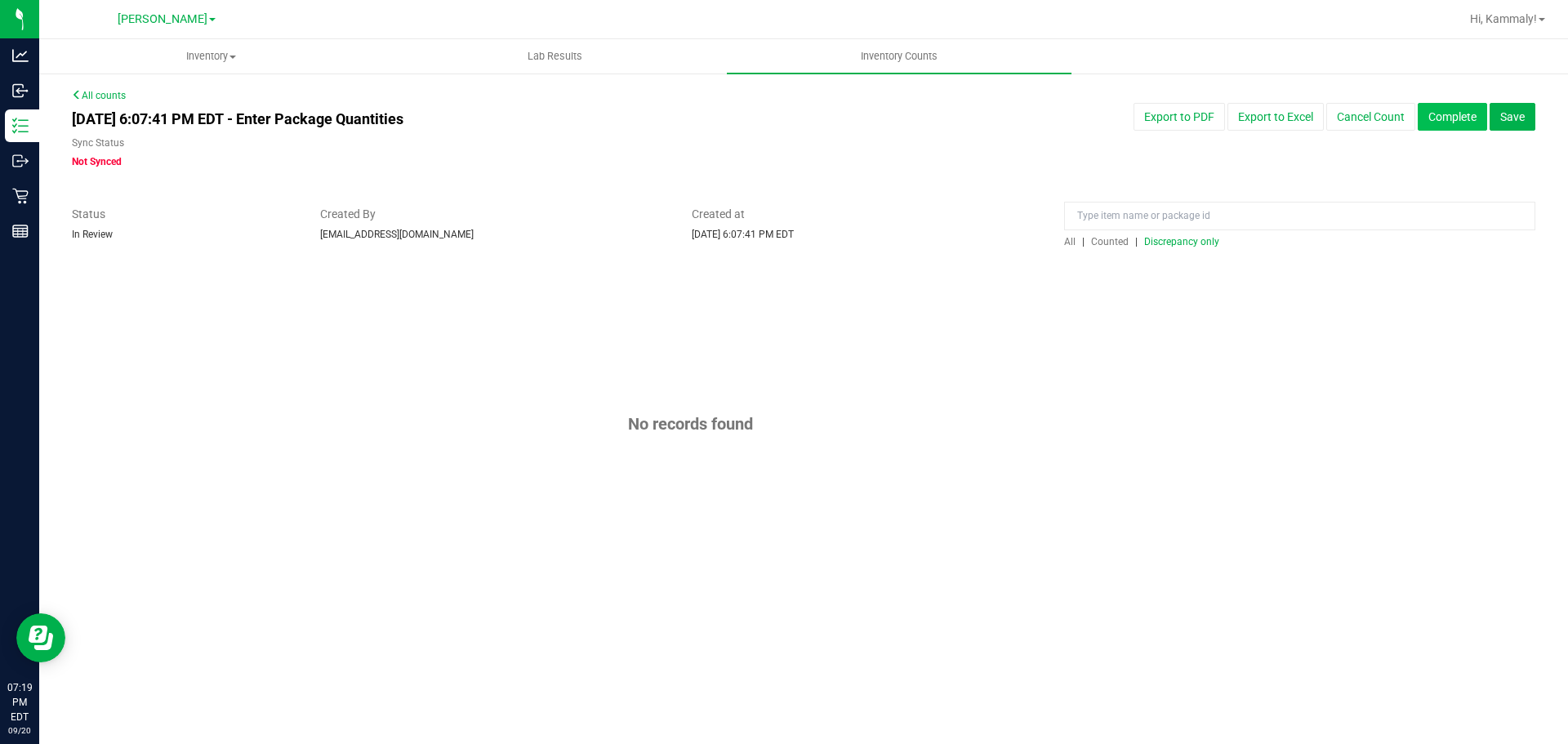
click at [1445, 128] on button "Complete" at bounding box center [1453, 116] width 69 height 28
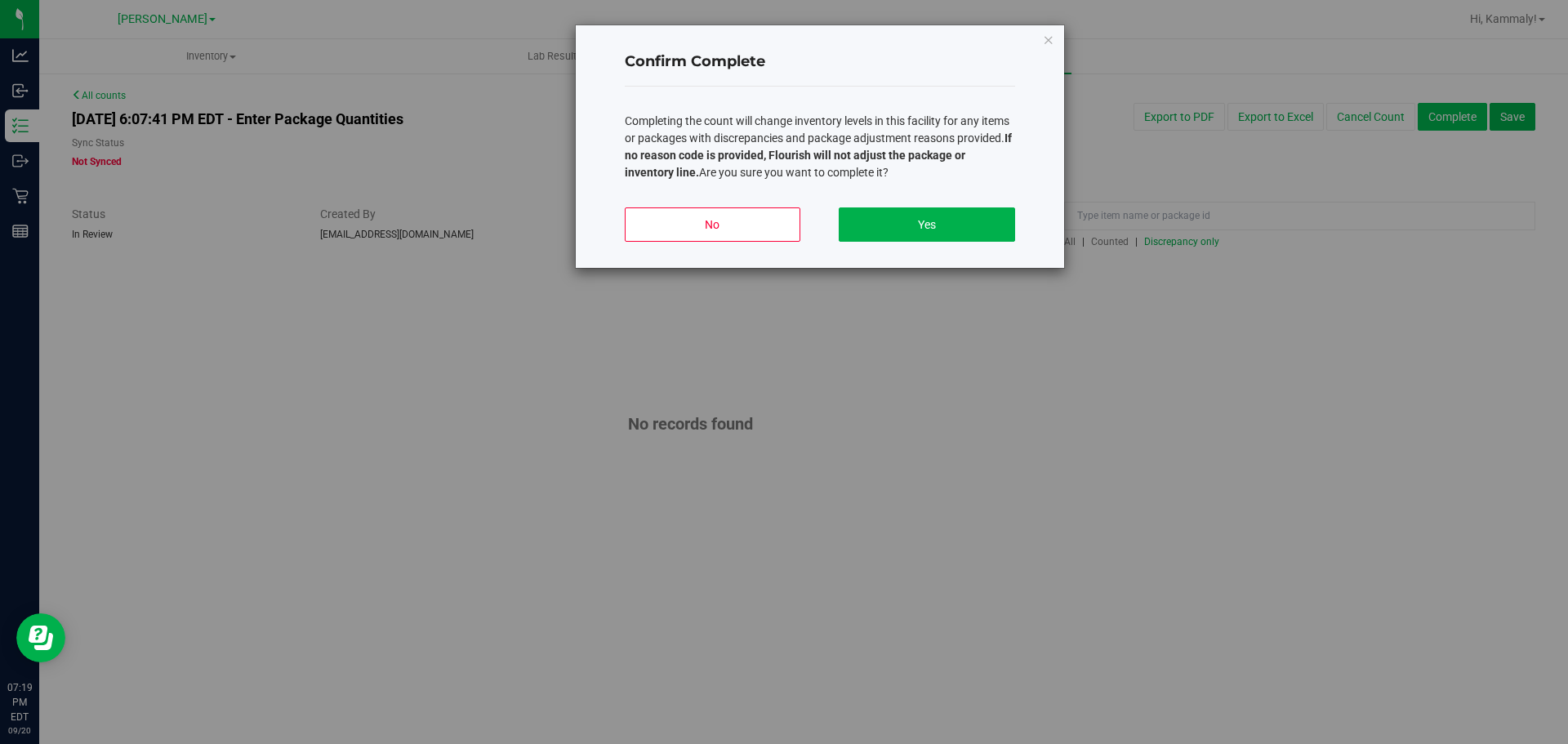
click at [959, 233] on button "Yes" at bounding box center [926, 224] width 175 height 35
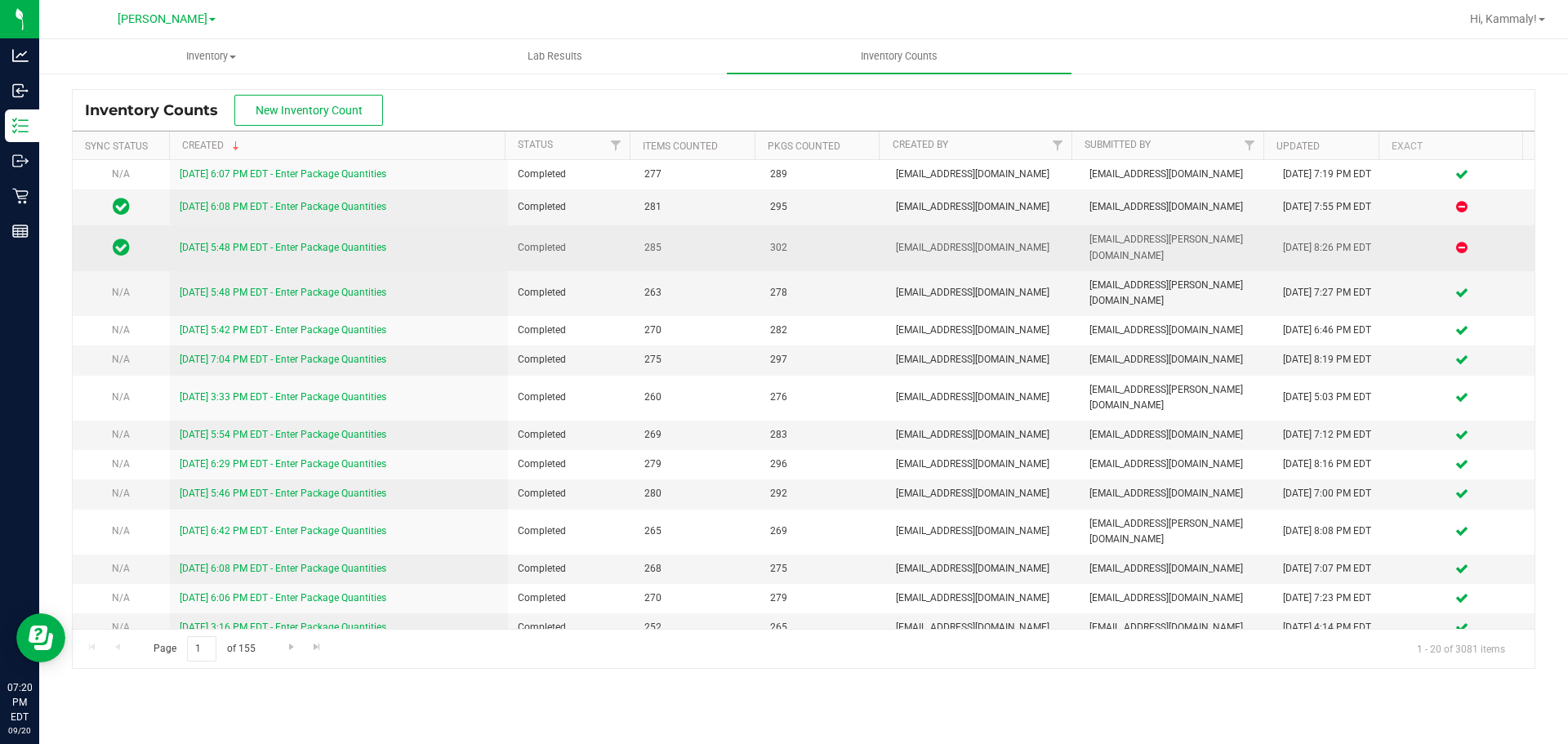
click at [962, 256] on td "[EMAIL_ADDRESS][DOMAIN_NAME]" at bounding box center [983, 247] width 194 height 45
click at [977, 241] on span "[EMAIL_ADDRESS][DOMAIN_NAME]" at bounding box center [982, 248] width 174 height 15
click at [1013, 249] on span "[EMAIL_ADDRESS][DOMAIN_NAME]" at bounding box center [982, 248] width 174 height 15
click at [1026, 249] on span "[EMAIL_ADDRESS][DOMAIN_NAME]" at bounding box center [982, 248] width 174 height 15
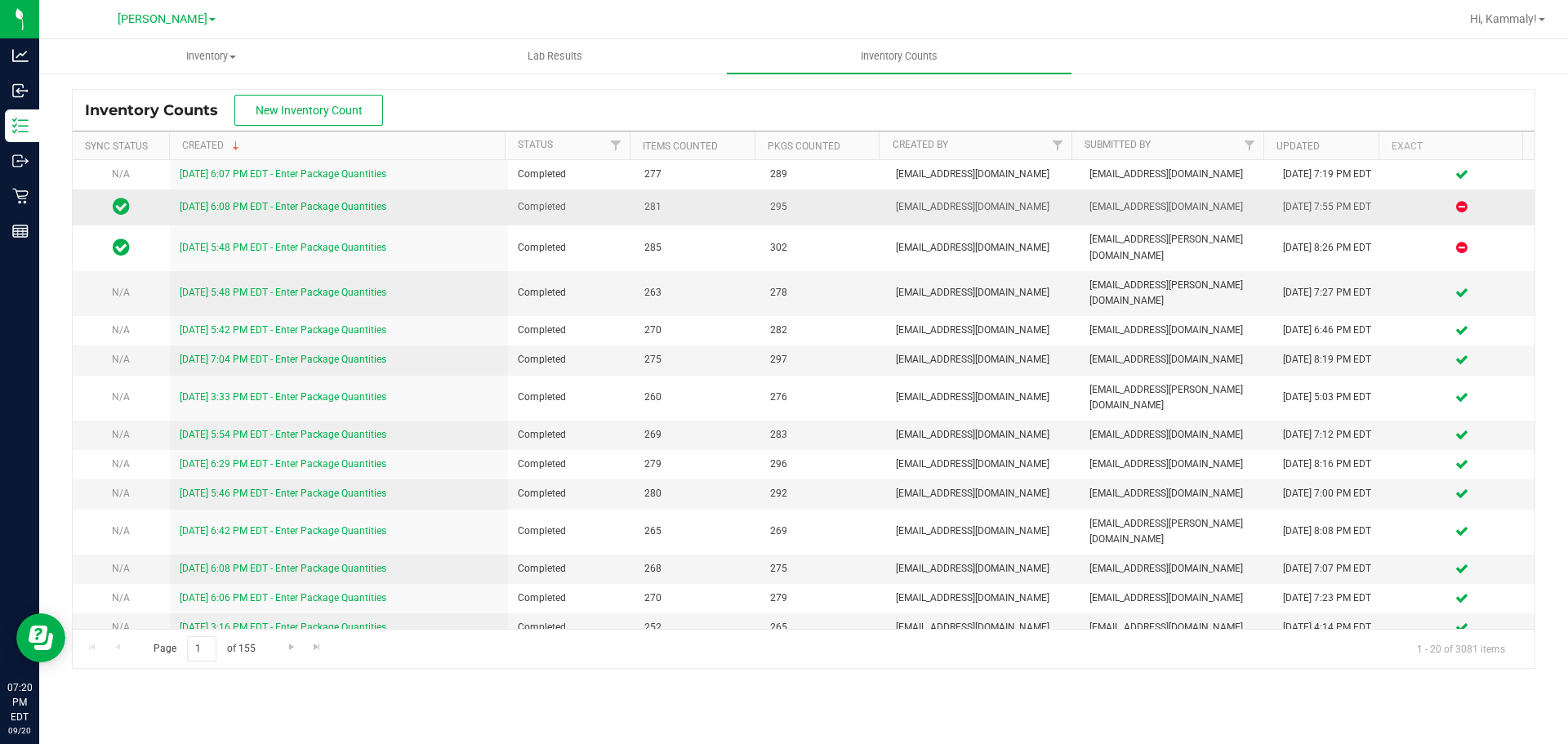
click at [1056, 196] on td "[EMAIL_ADDRESS][DOMAIN_NAME]" at bounding box center [983, 207] width 194 height 36
click at [1057, 201] on span "[EMAIL_ADDRESS][DOMAIN_NAME]" at bounding box center [982, 206] width 174 height 15
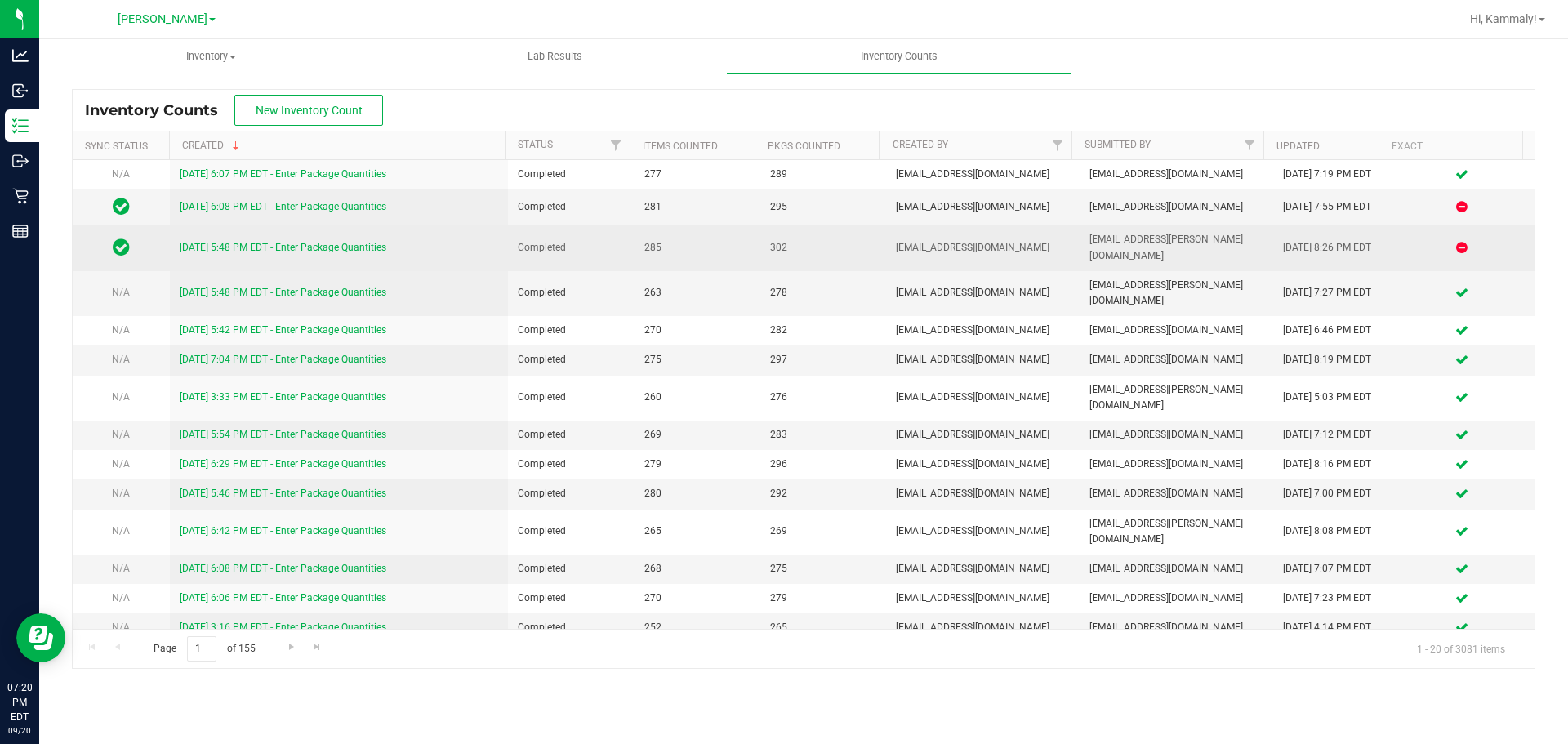
click at [1065, 225] on td "[EMAIL_ADDRESS][DOMAIN_NAME]" at bounding box center [983, 247] width 194 height 45
click at [1079, 212] on td "[EMAIL_ADDRESS][DOMAIN_NAME]" at bounding box center [1176, 207] width 194 height 36
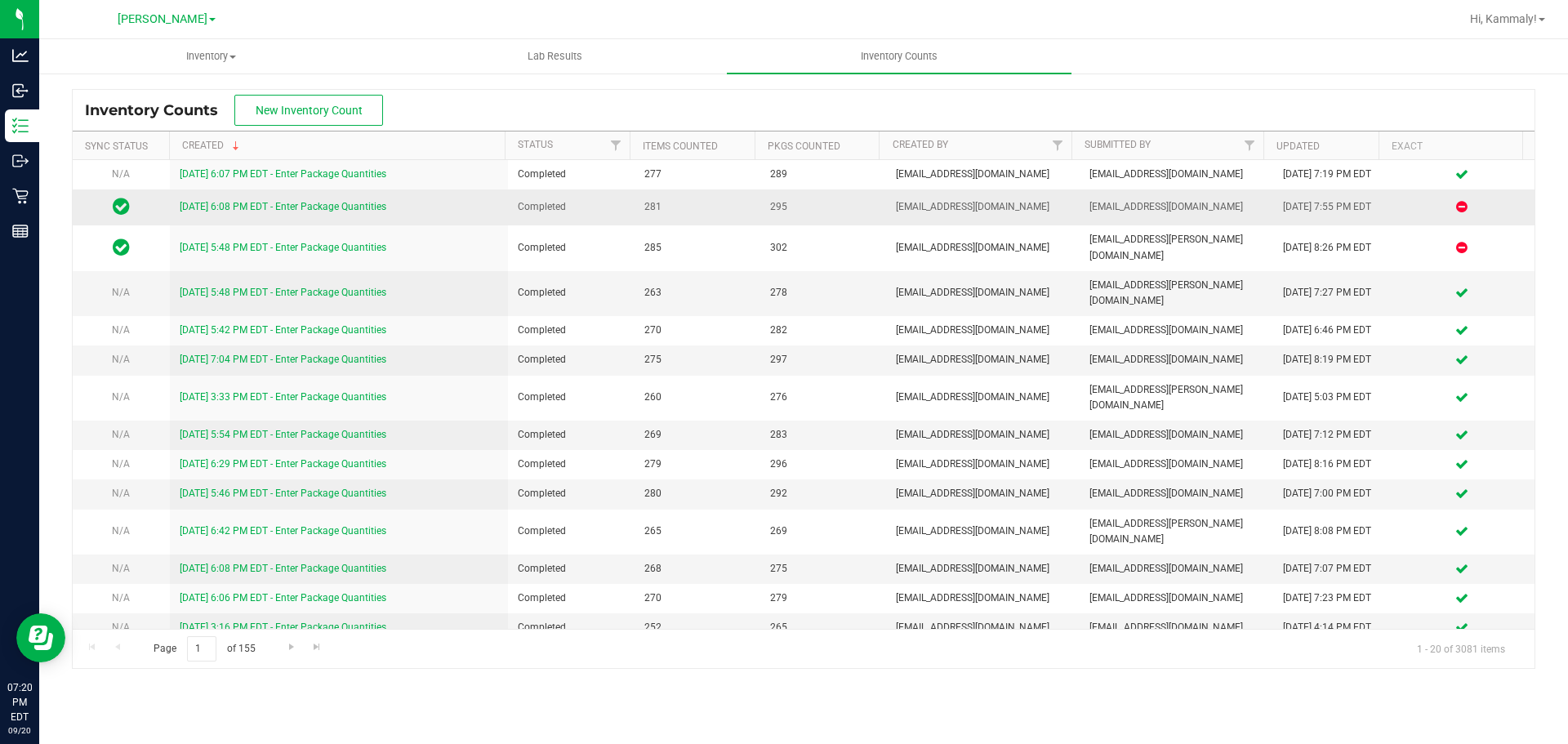
click at [1113, 210] on span "[EMAIL_ADDRESS][DOMAIN_NAME]" at bounding box center [1176, 206] width 174 height 15
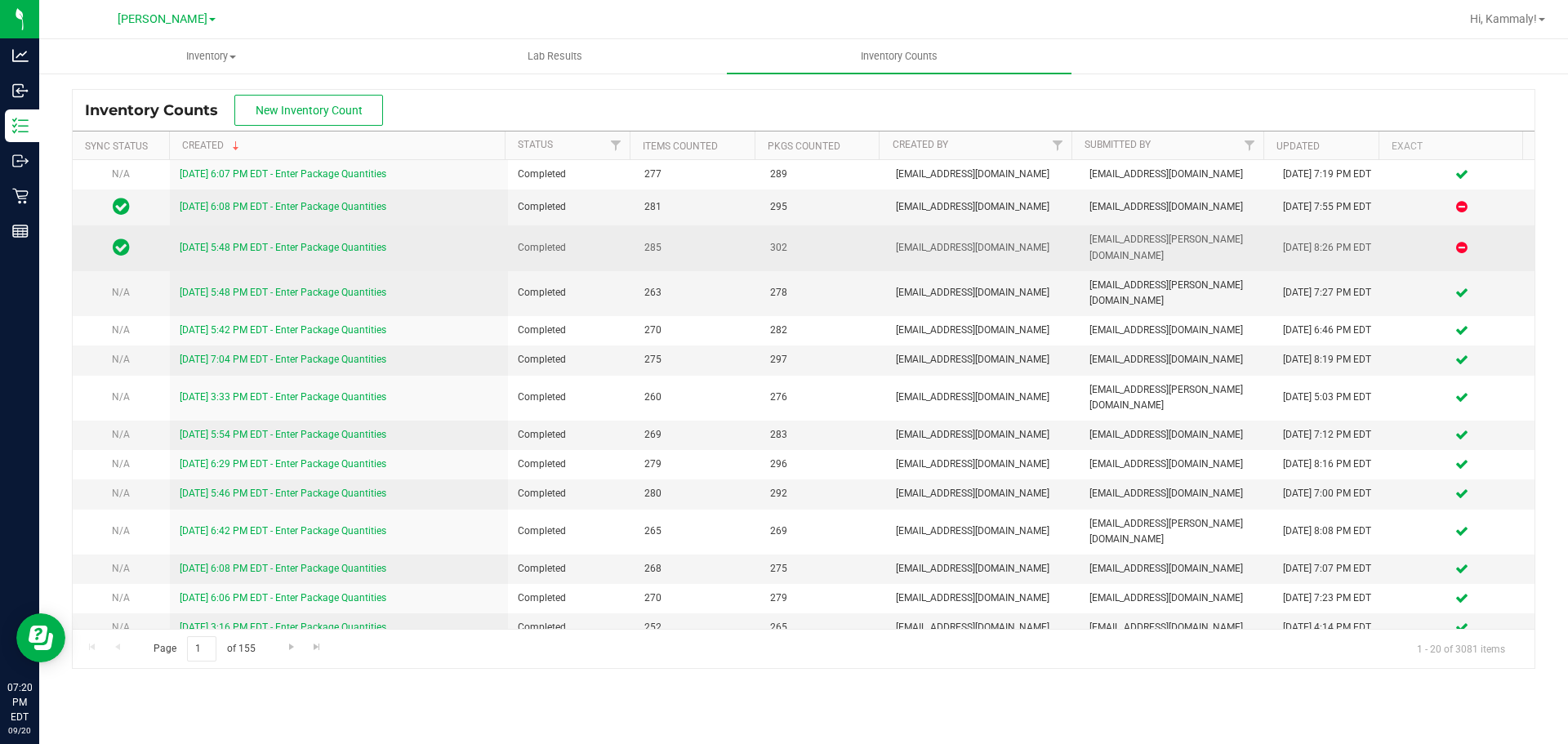
click at [1139, 252] on td "[EMAIL_ADDRESS][PERSON_NAME][DOMAIN_NAME]" at bounding box center [1176, 247] width 194 height 45
